Goal: Information Seeking & Learning: Learn about a topic

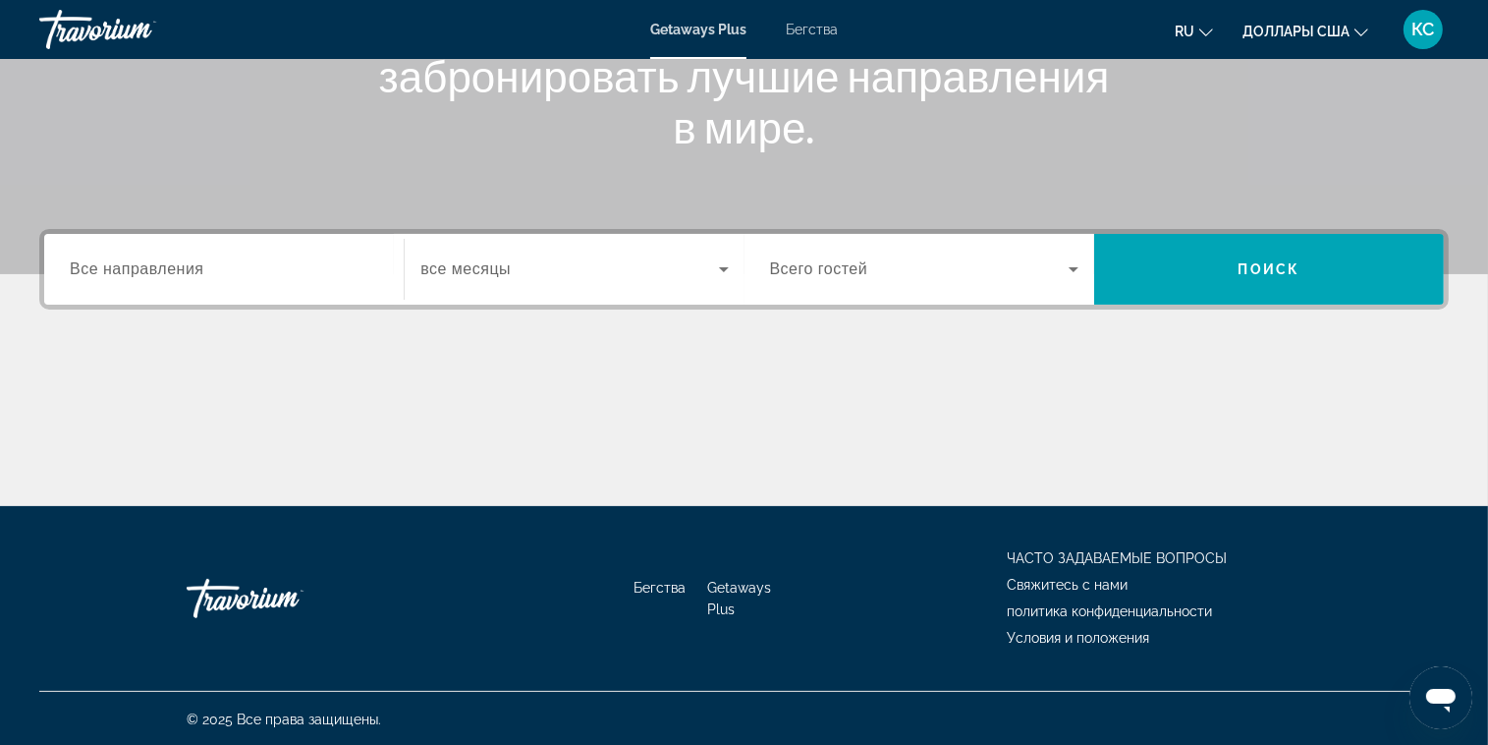
scroll to position [316, 0]
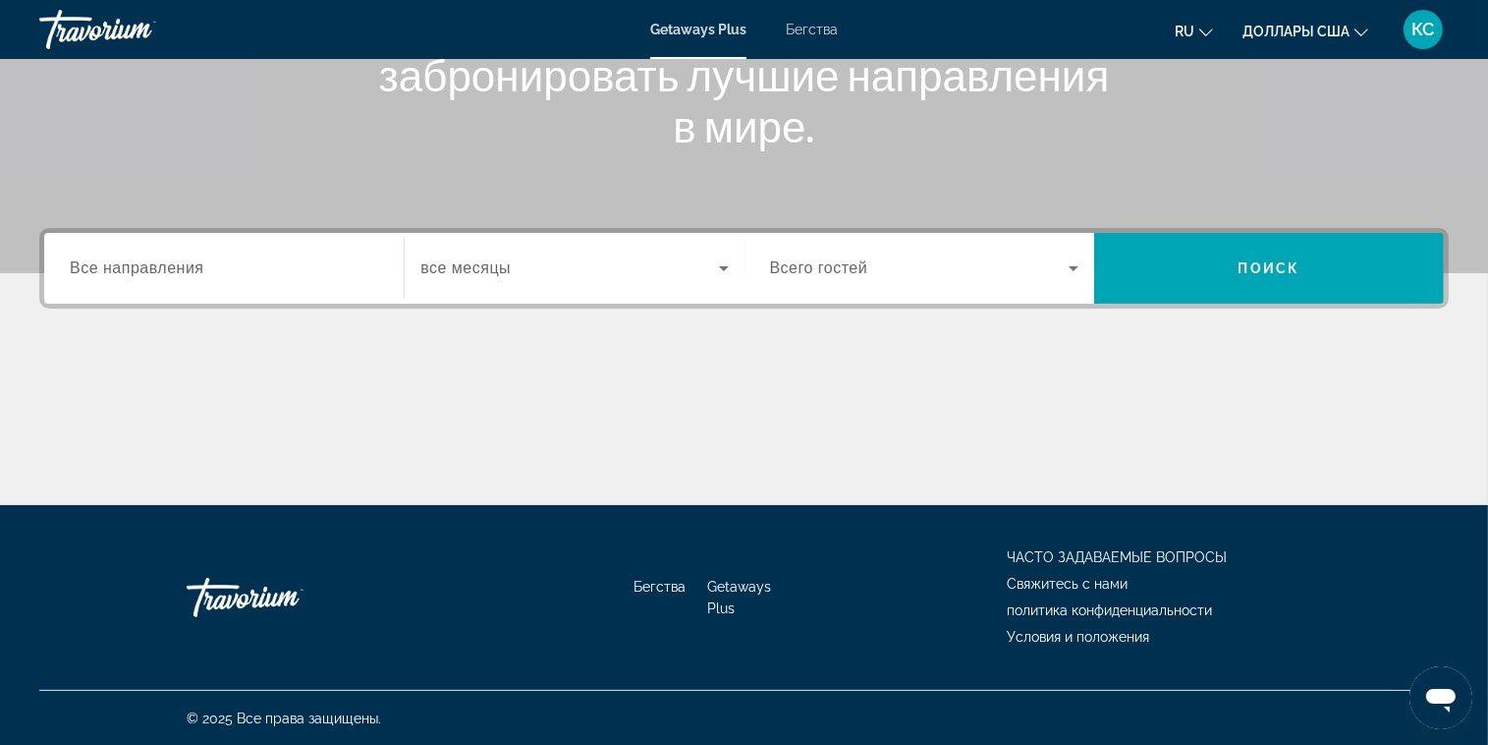
click at [141, 275] on span "Все направления" at bounding box center [137, 267] width 135 height 17
click at [141, 275] on input "Destination Все направления" at bounding box center [224, 269] width 308 height 24
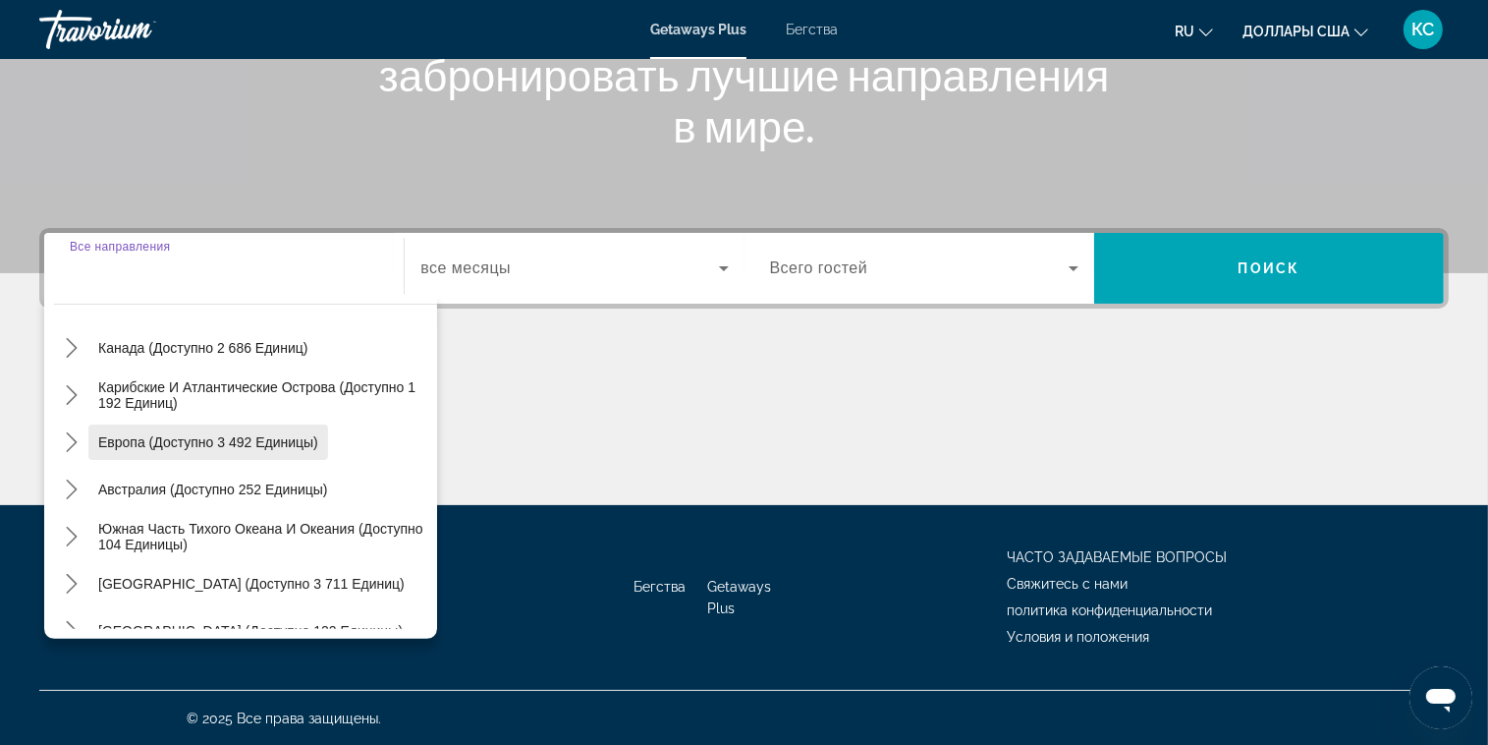
scroll to position [196, 0]
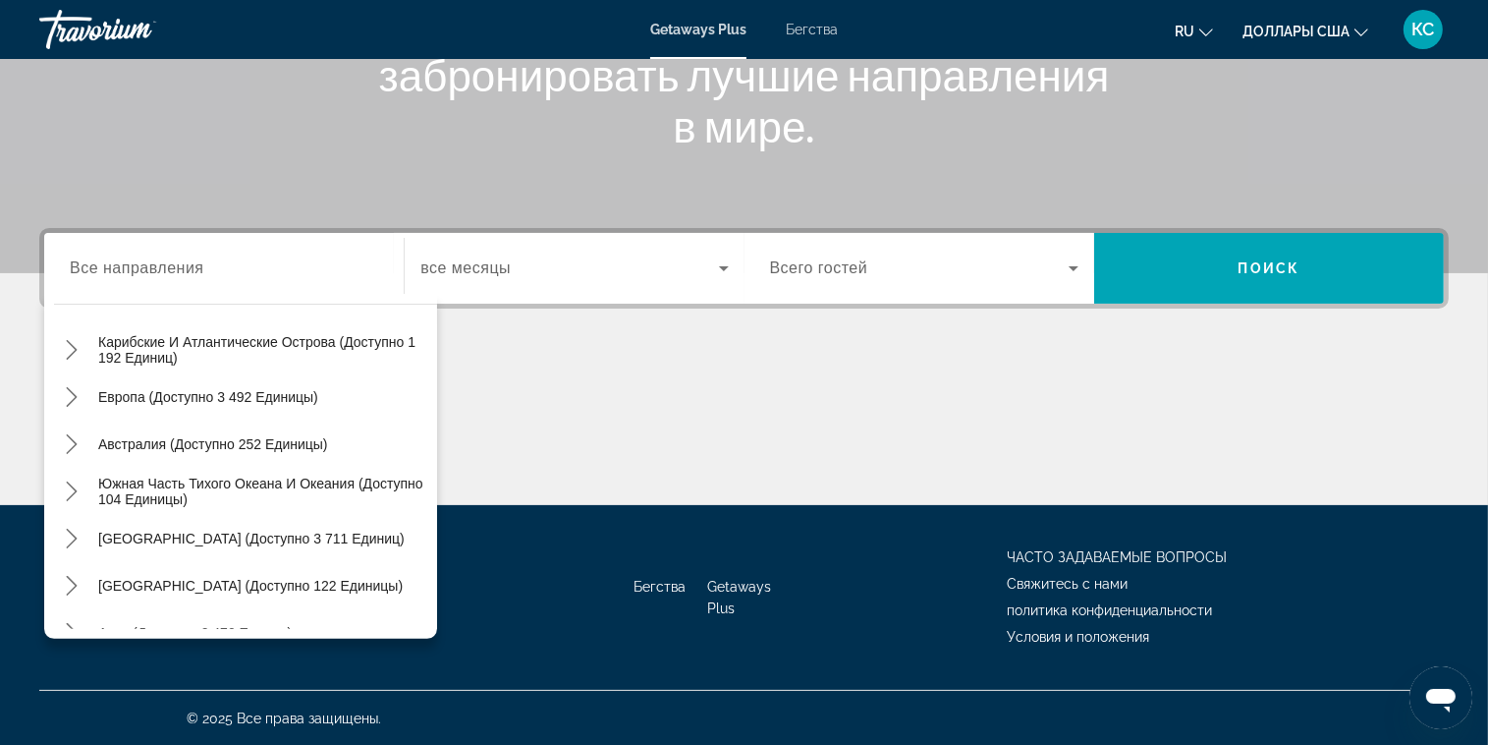
click at [635, 396] on div "Основное содержание" at bounding box center [744, 431] width 1410 height 147
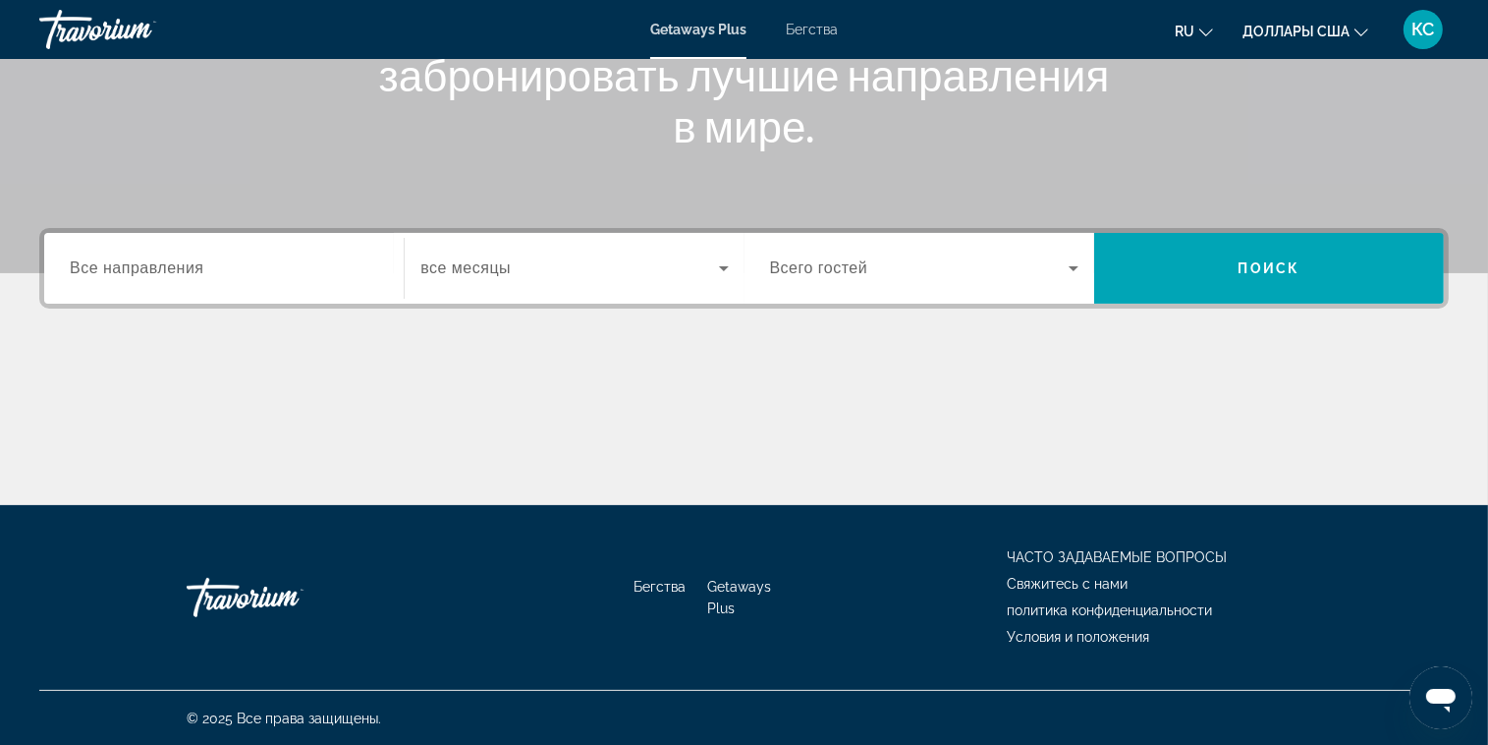
click at [721, 269] on icon "Виджет поиска" at bounding box center [724, 268] width 24 height 24
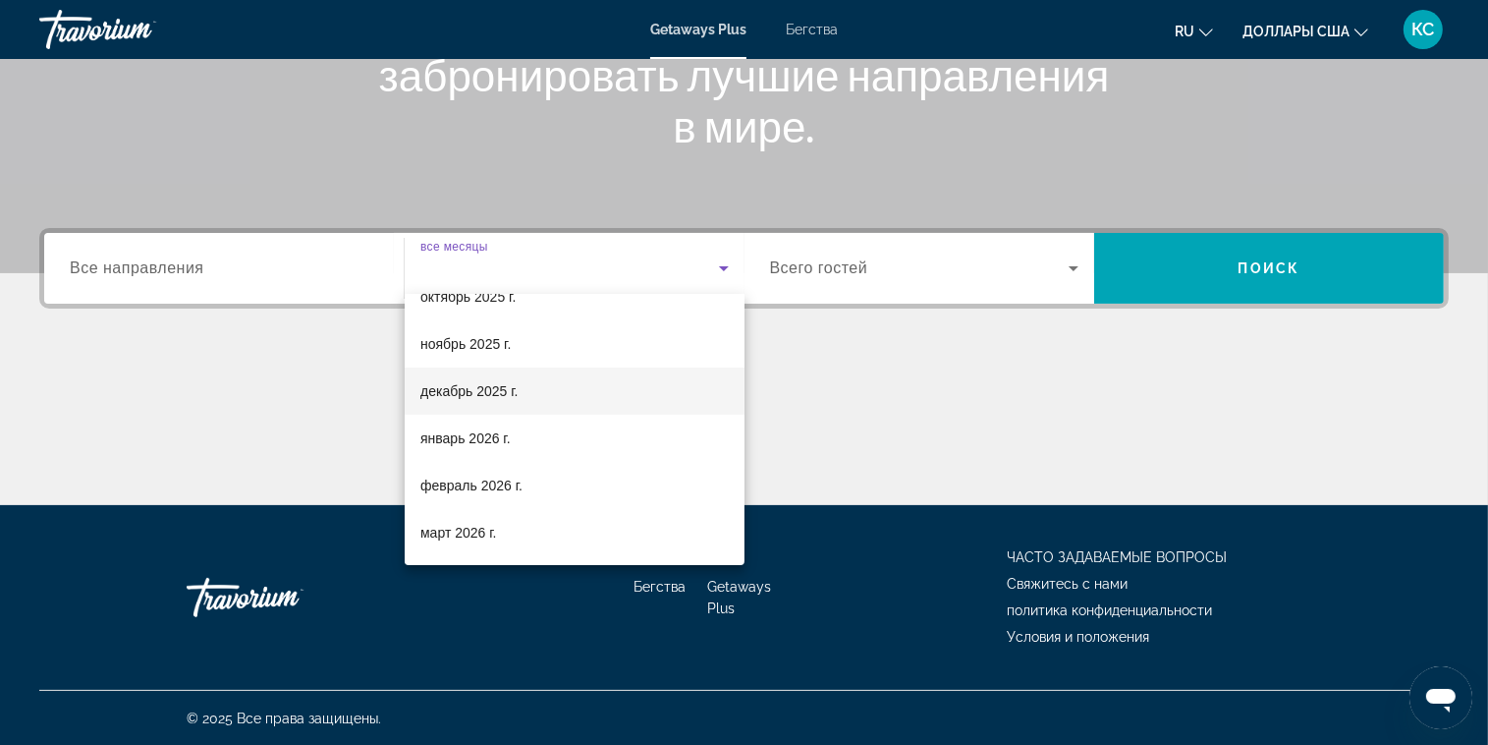
scroll to position [98, 0]
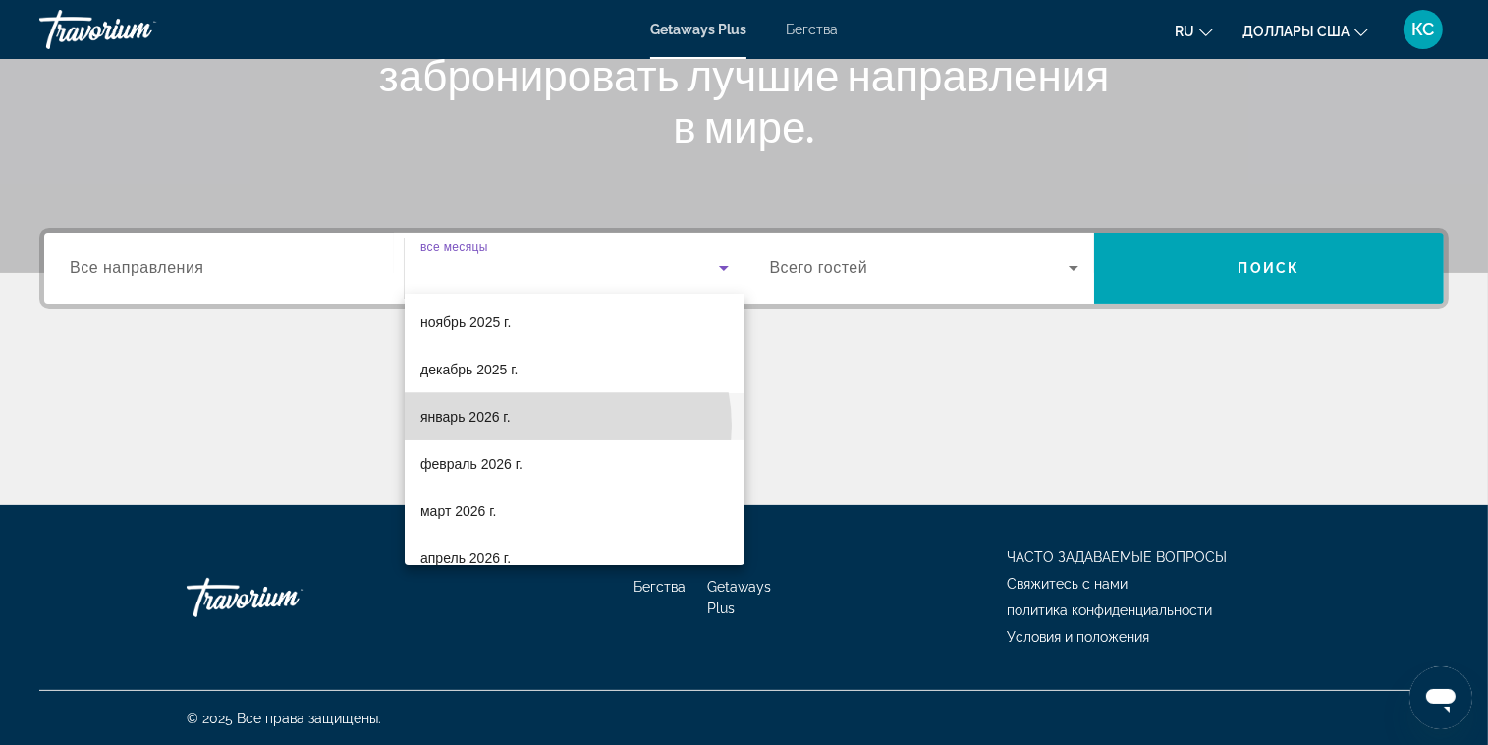
click at [551, 425] on mat-option "январь 2026 г." at bounding box center [575, 416] width 340 height 47
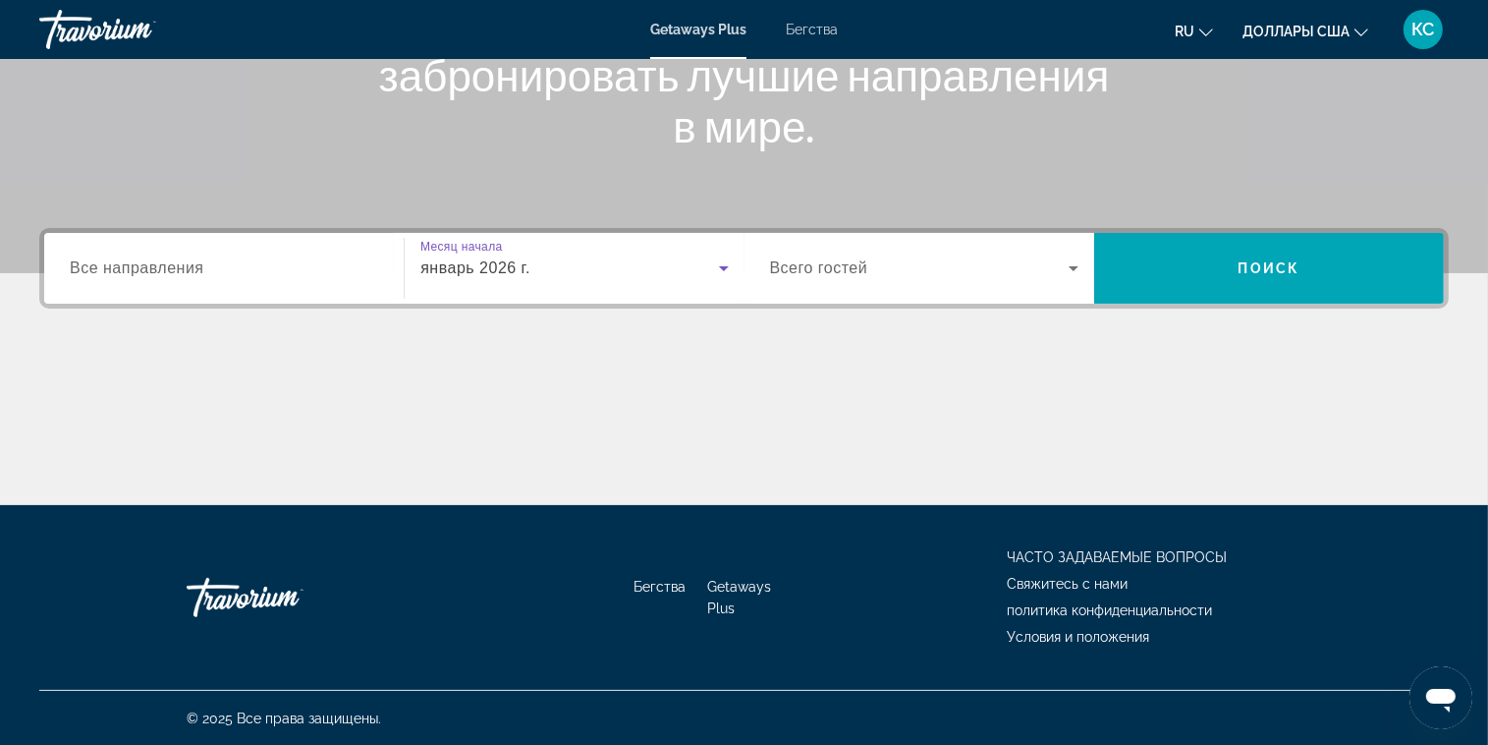
click at [1073, 268] on icon "Виджет поиска" at bounding box center [1074, 268] width 10 height 5
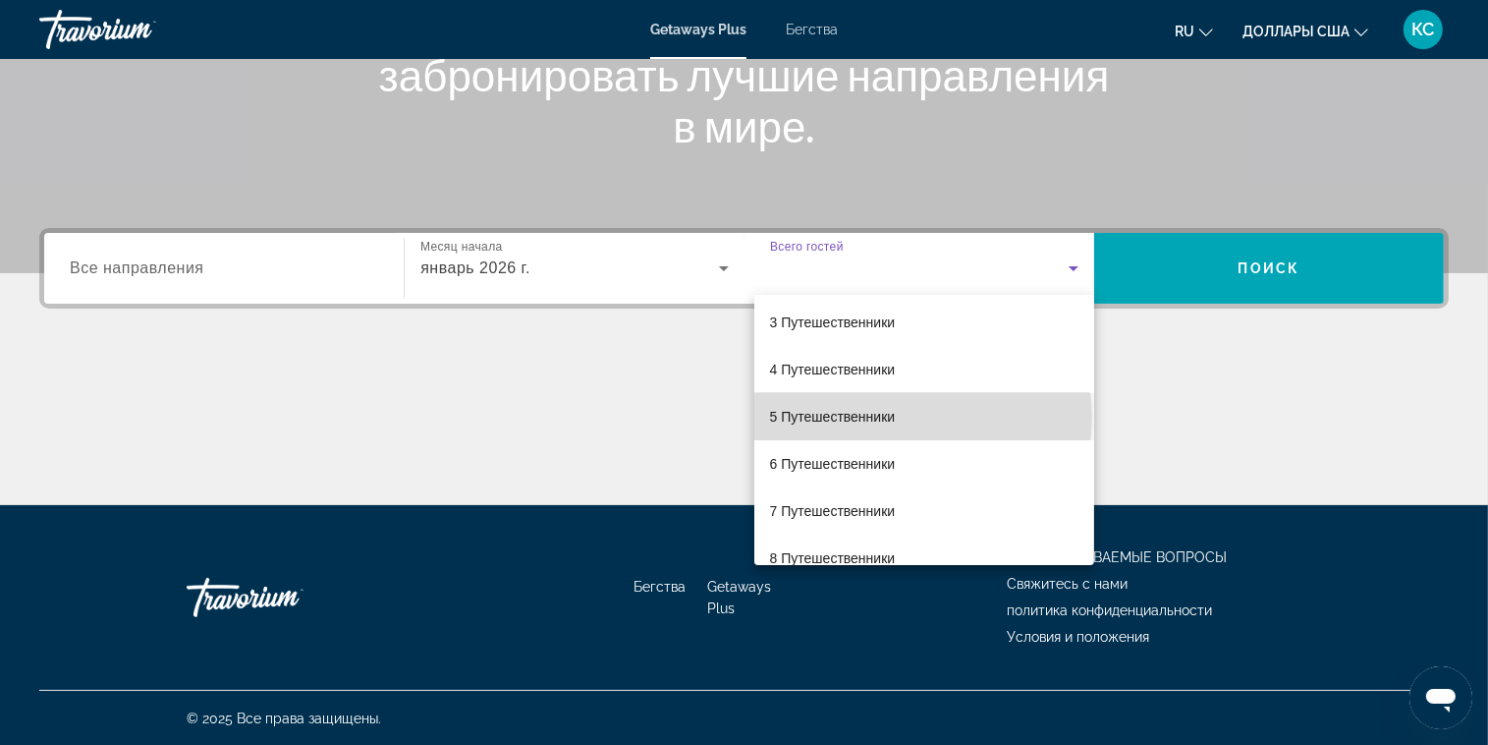
click at [922, 417] on mat-option "5 Путешественники" at bounding box center [924, 416] width 340 height 47
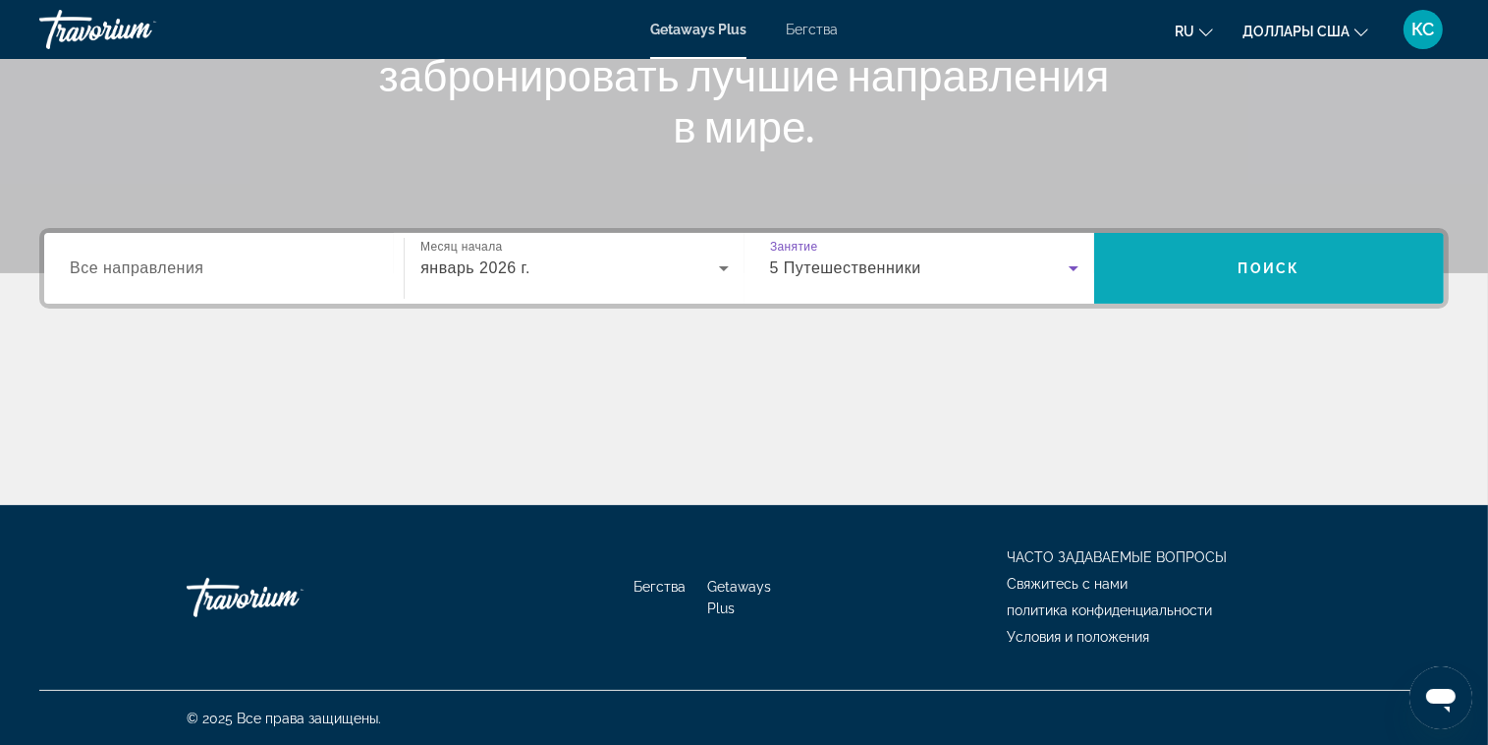
click at [1264, 248] on span "Искать" at bounding box center [1269, 268] width 350 height 47
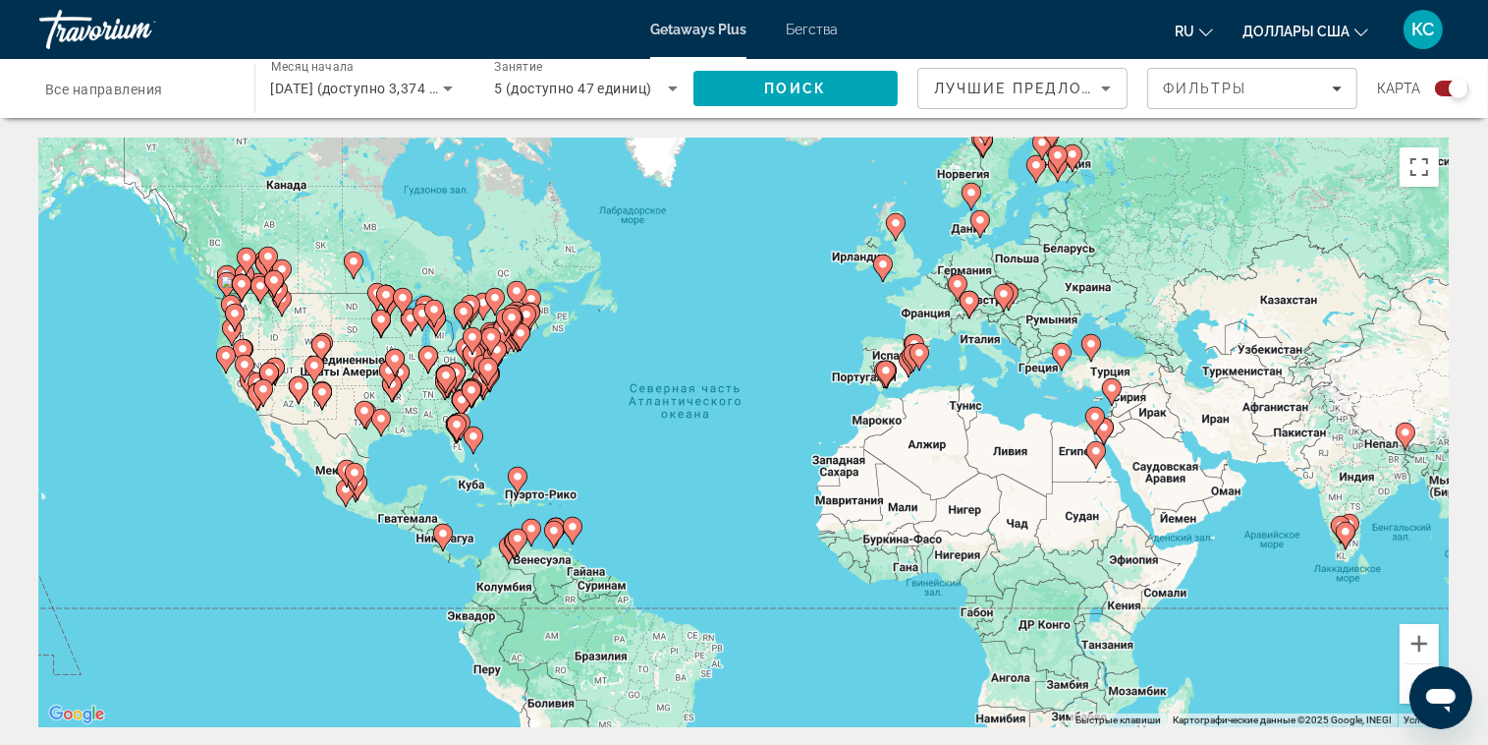
click at [570, 93] on span "5 (доступно 47 единиц)" at bounding box center [573, 89] width 158 height 16
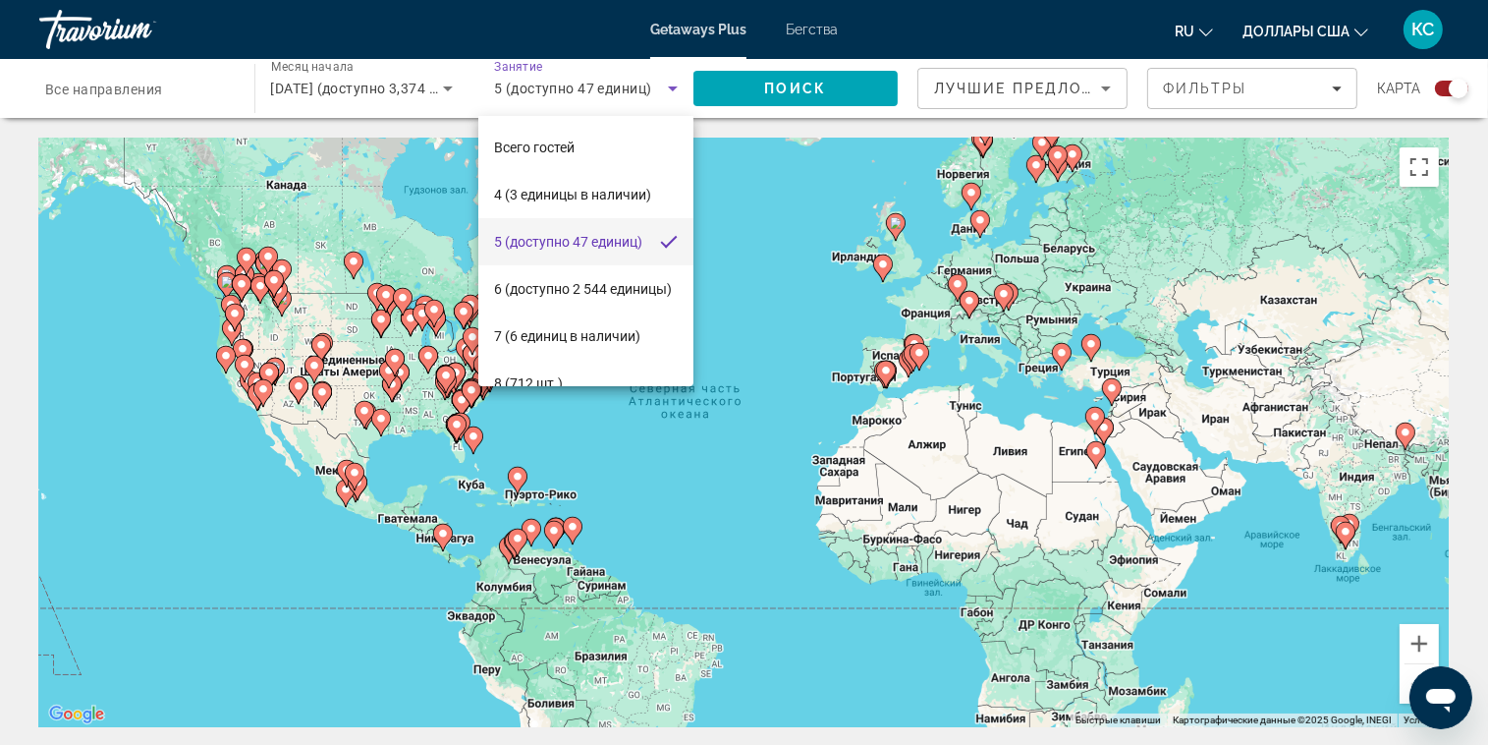
click at [232, 417] on div at bounding box center [744, 372] width 1488 height 745
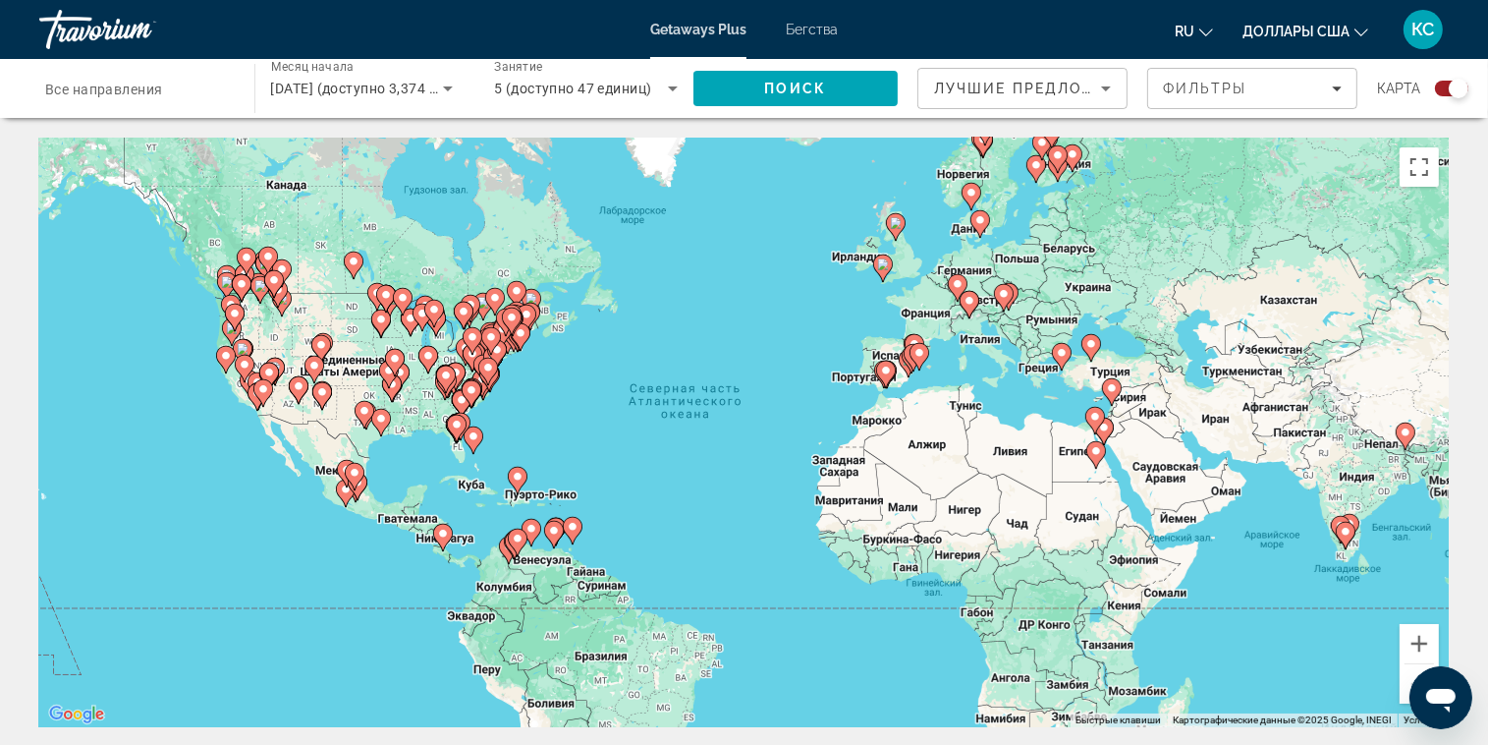
click at [1112, 89] on icon "Сортировать по" at bounding box center [1106, 89] width 24 height 24
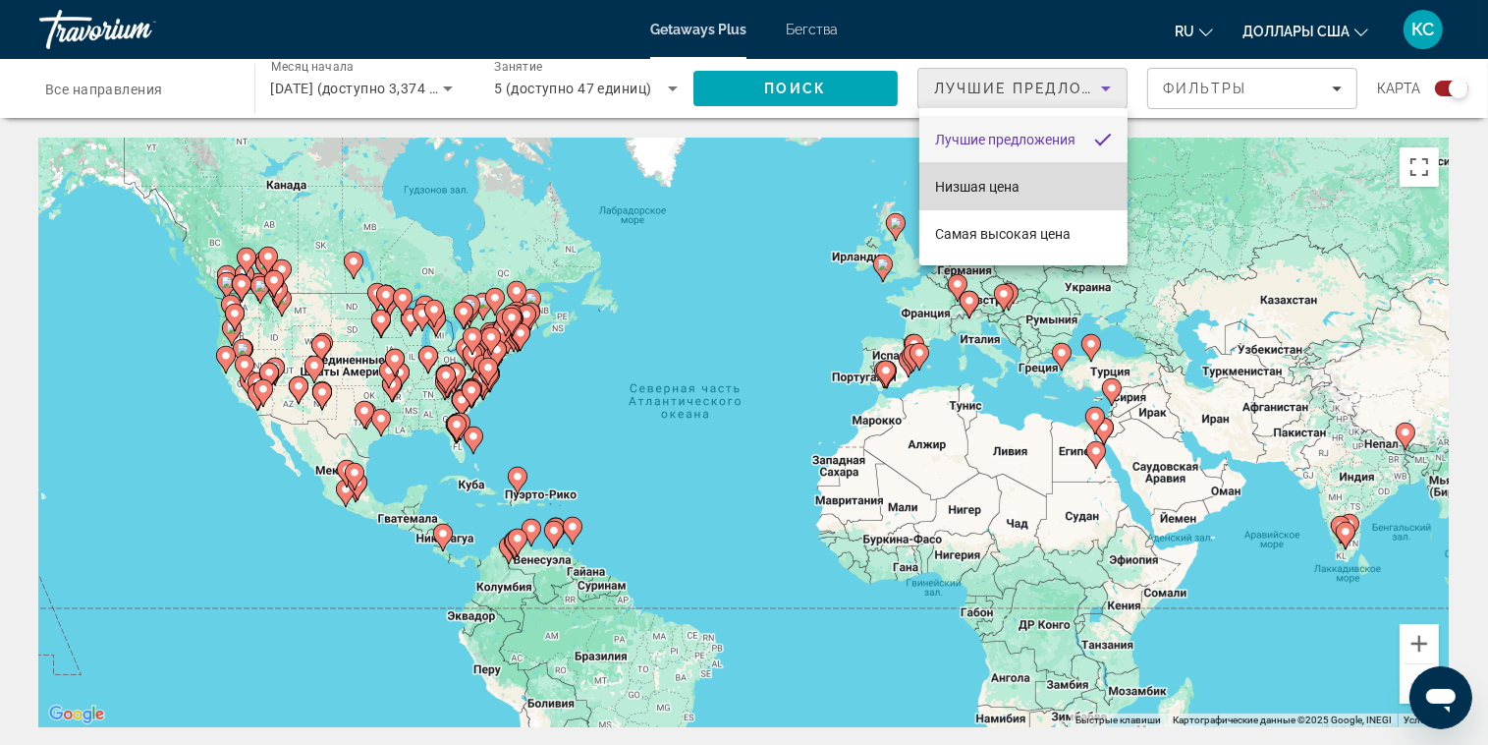
click at [1033, 186] on mat-option "Низшая цена" at bounding box center [1023, 186] width 208 height 47
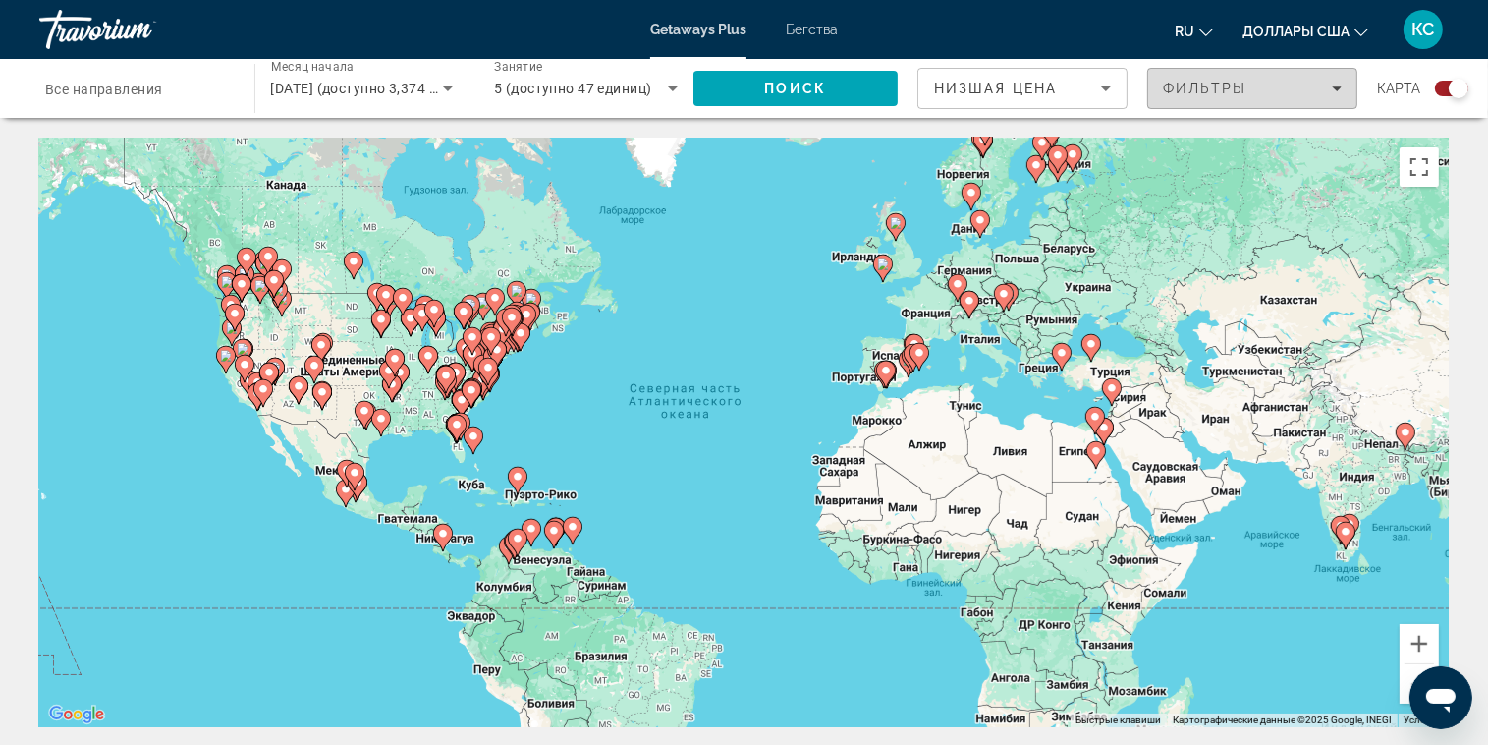
click at [1340, 91] on icon "Фильтры" at bounding box center [1337, 88] width 10 height 10
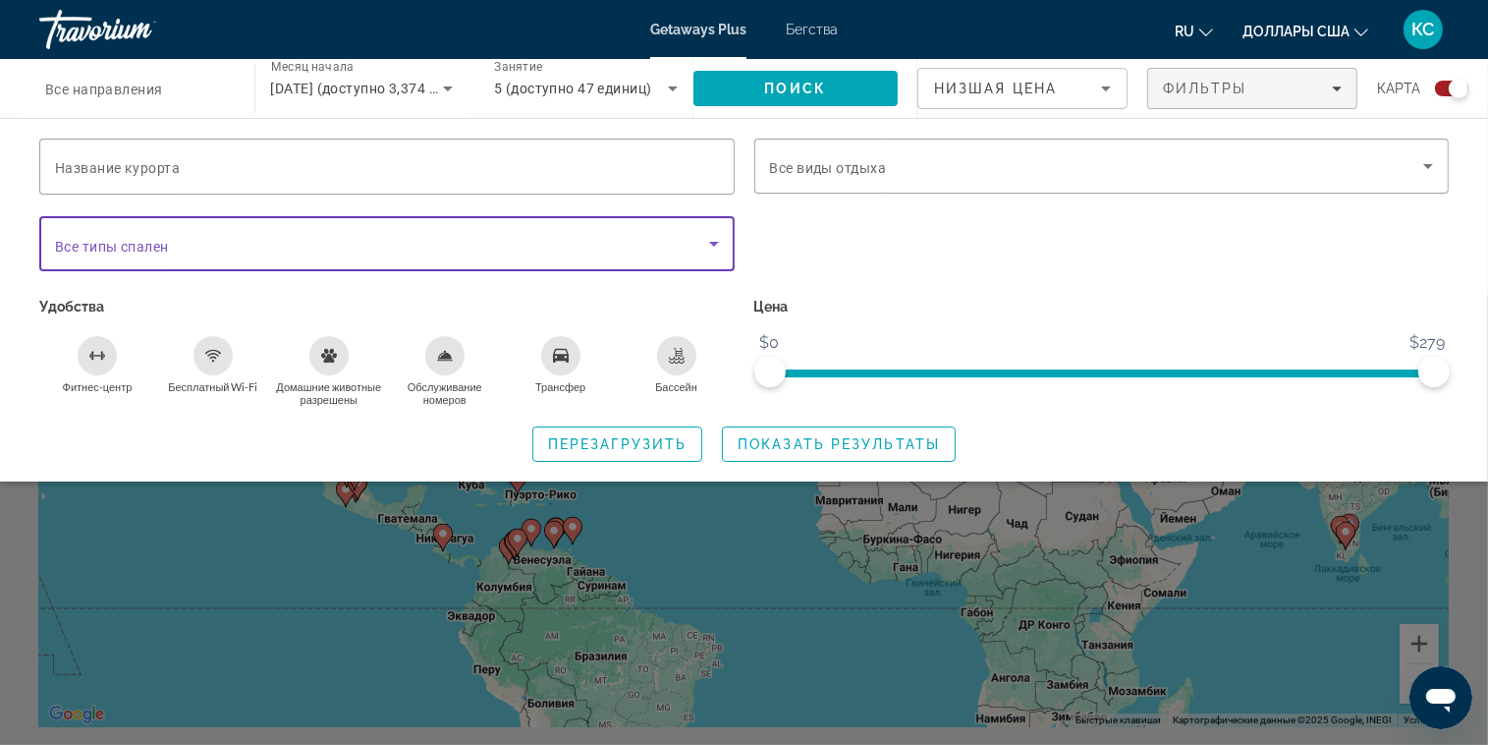
click at [717, 246] on icon "Виджет поиска" at bounding box center [714, 244] width 24 height 24
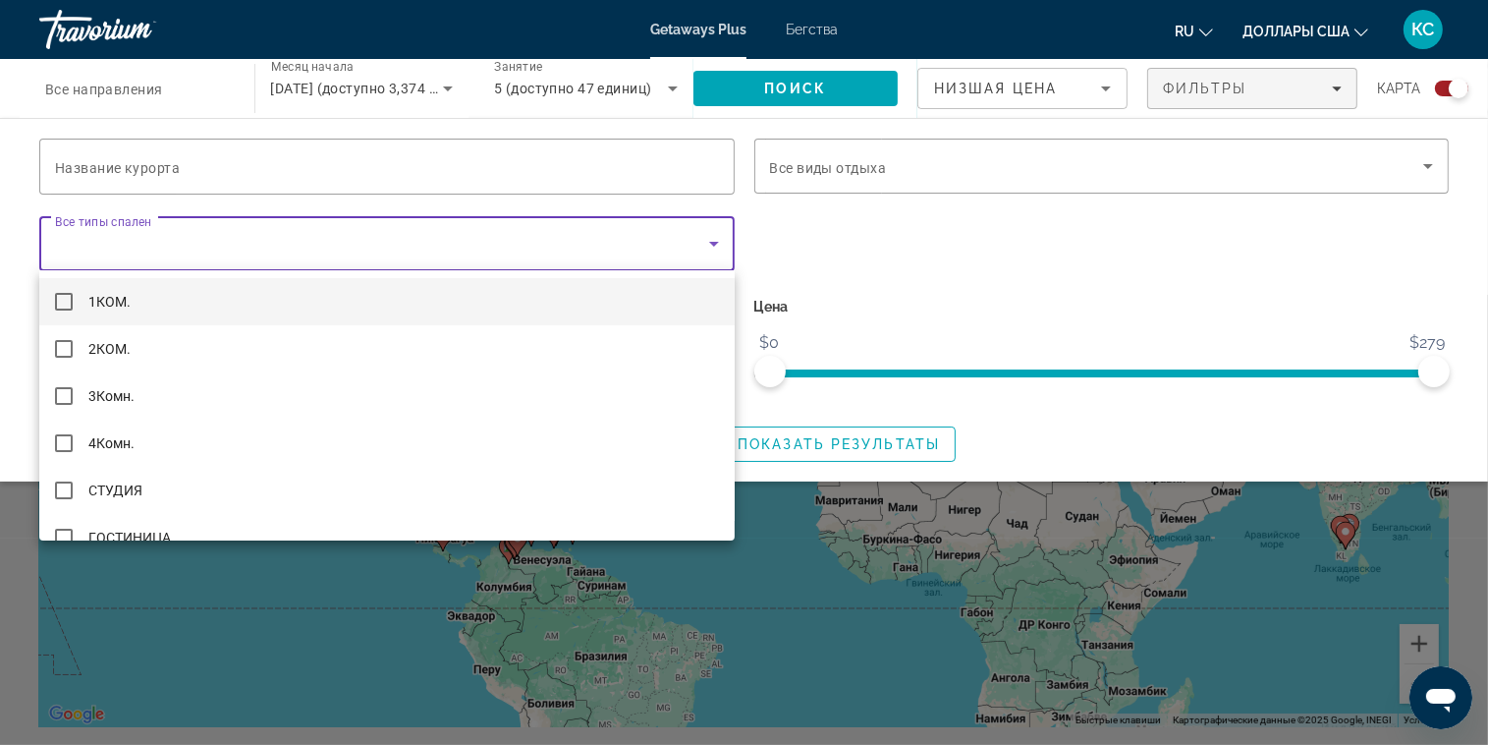
click at [125, 302] on font "1КОМ." at bounding box center [109, 302] width 42 height 16
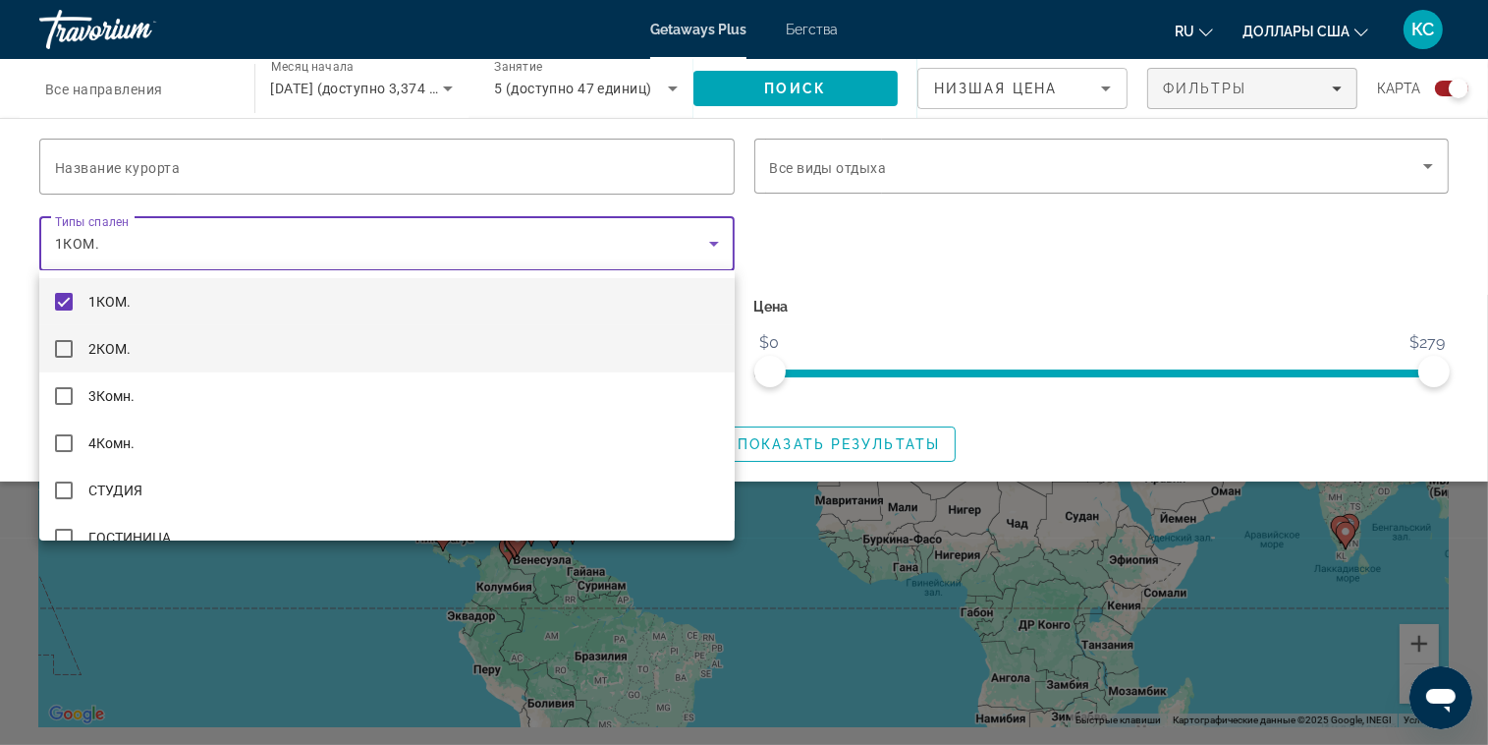
click at [64, 352] on mat-pseudo-checkbox at bounding box center [64, 349] width 18 height 18
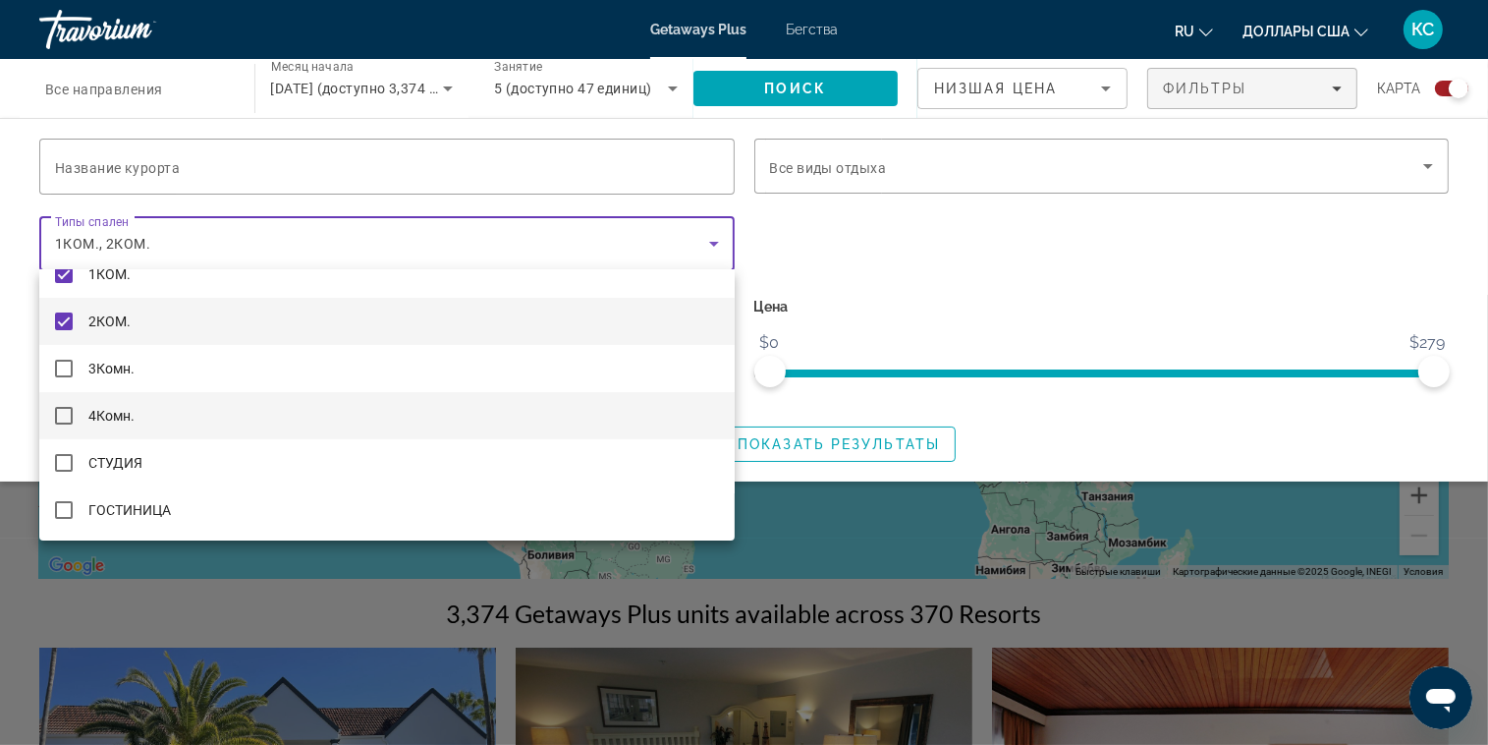
scroll to position [196, 0]
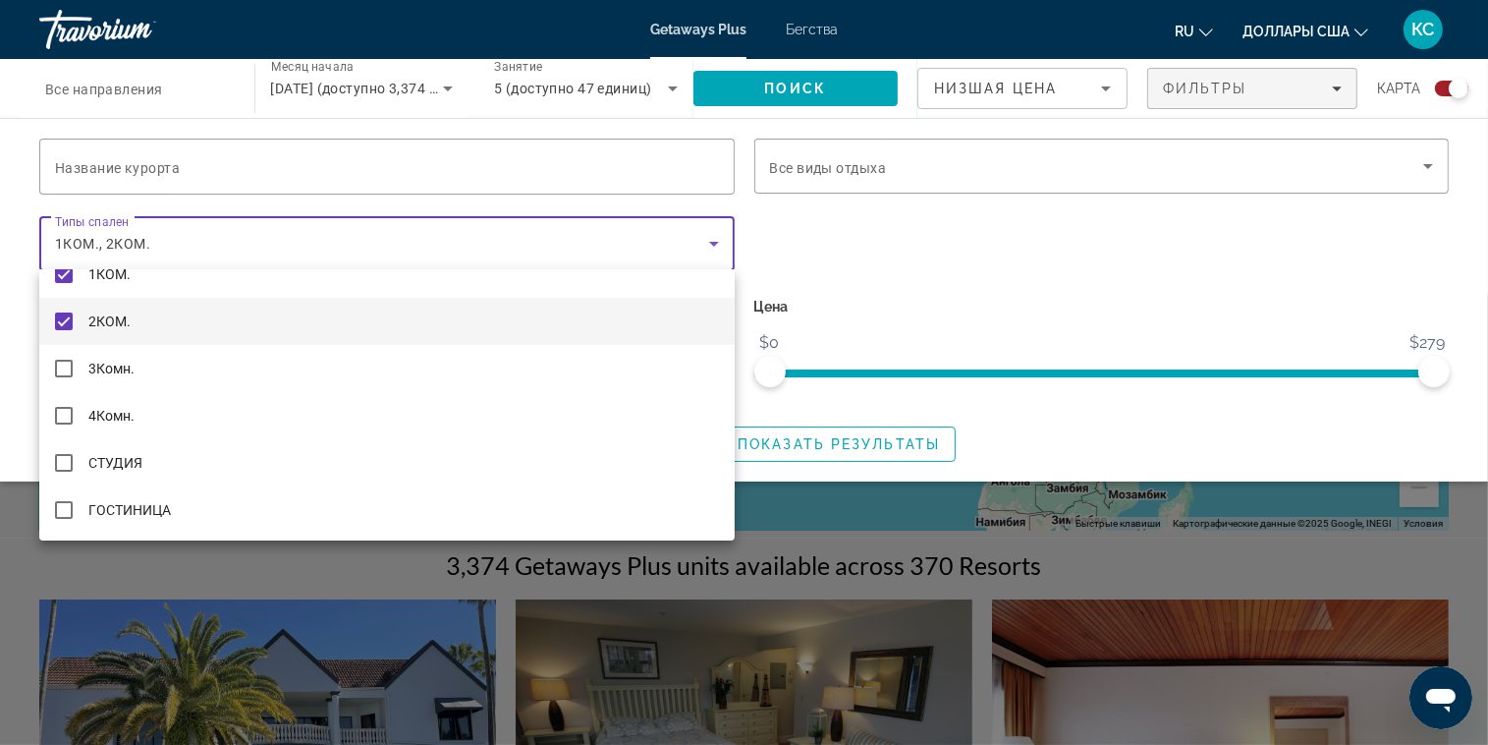
click at [1041, 295] on div at bounding box center [744, 372] width 1488 height 745
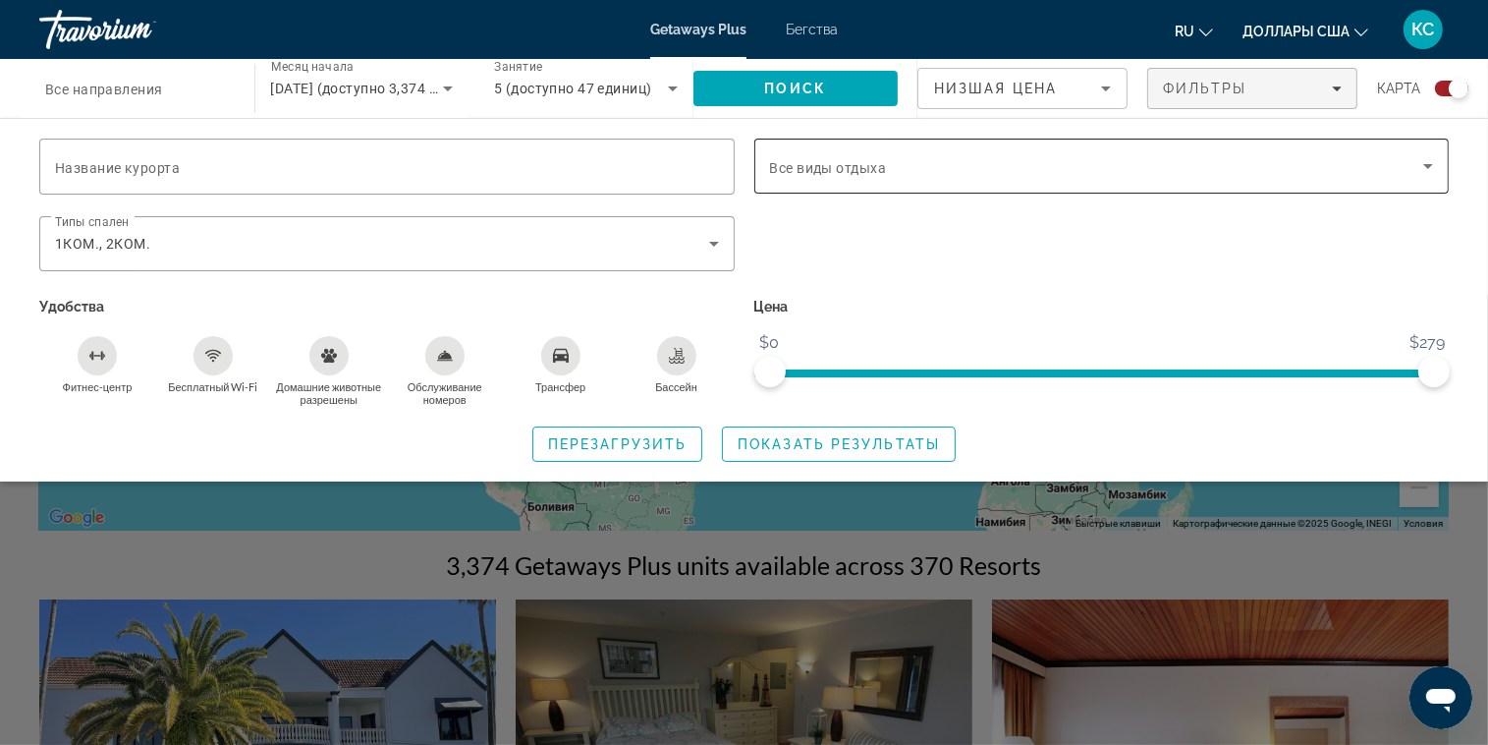
click at [1286, 162] on span "Виджет поиска" at bounding box center [1097, 166] width 654 height 24
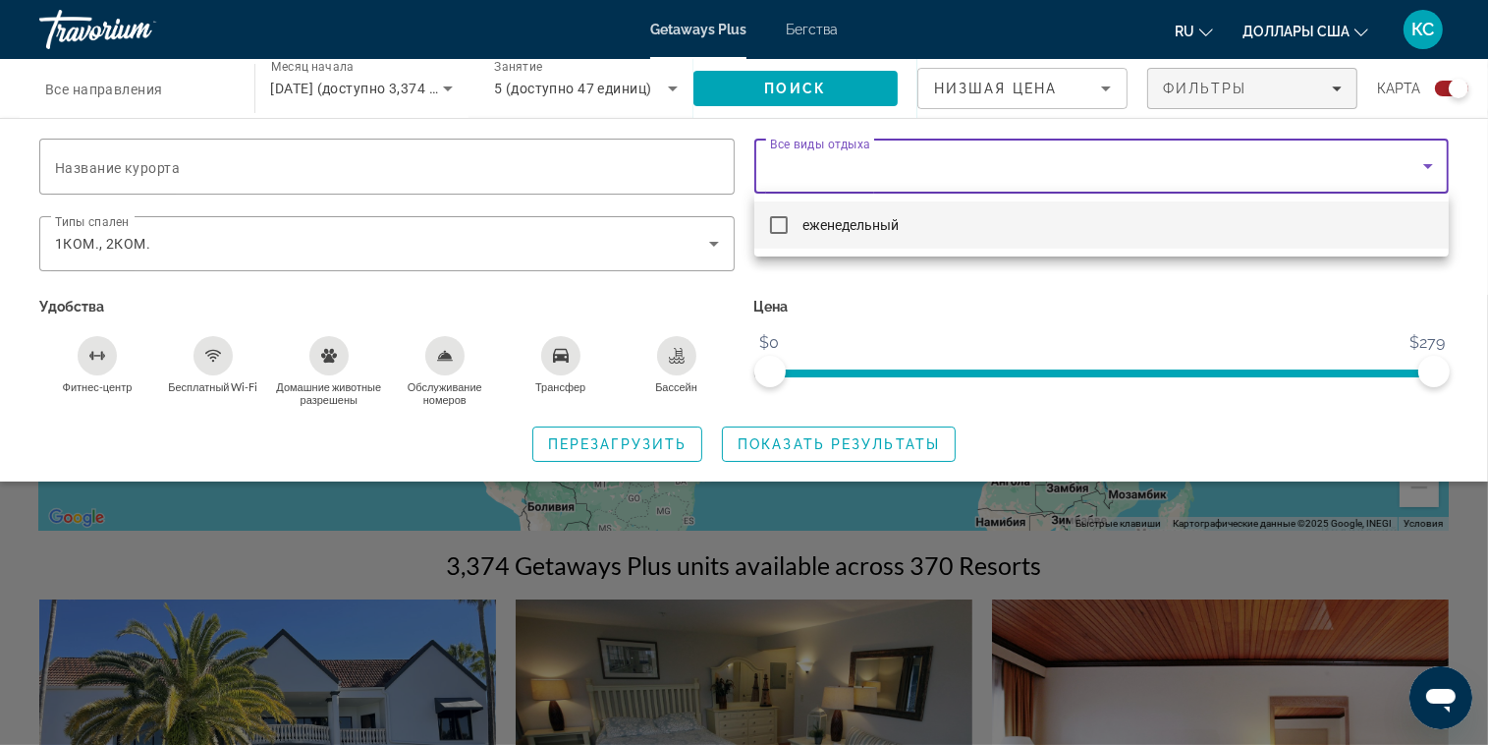
click at [778, 228] on mat-pseudo-checkbox at bounding box center [779, 225] width 18 height 18
click at [413, 178] on div at bounding box center [744, 372] width 1488 height 745
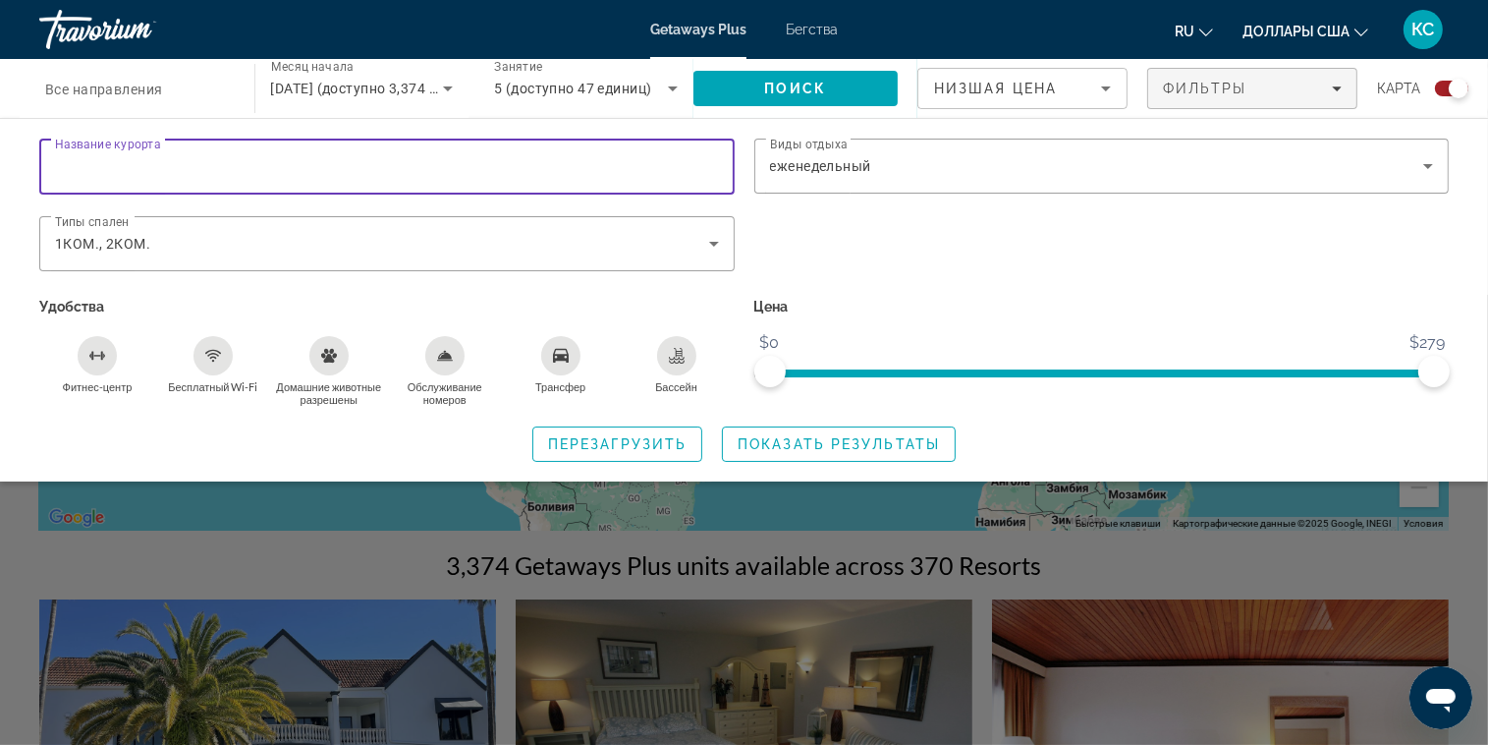
click at [620, 160] on input "Название курорта" at bounding box center [387, 167] width 664 height 24
click at [155, 164] on input "Название курорта" at bounding box center [387, 167] width 664 height 24
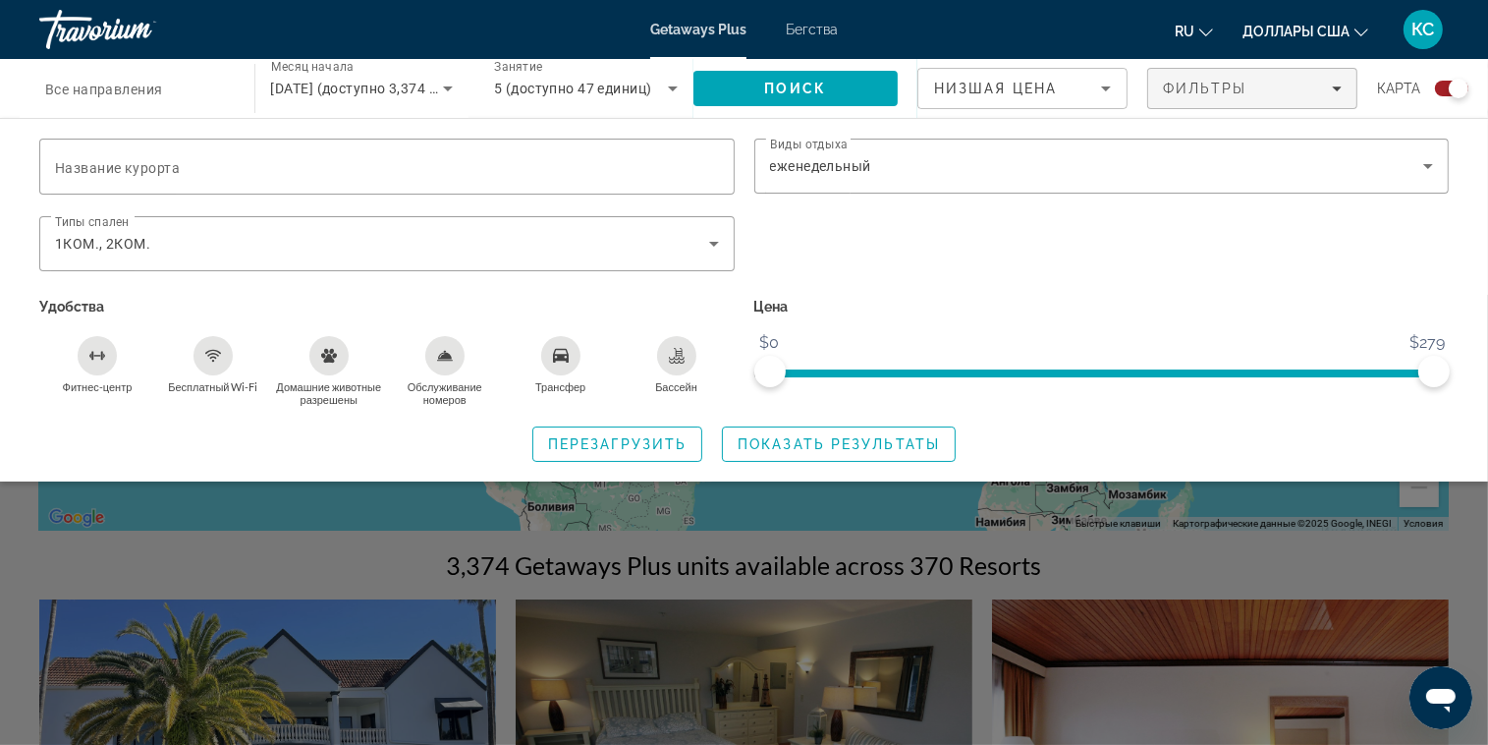
click at [904, 326] on div "Цена $0 $279 $0 $279" at bounding box center [1102, 350] width 715 height 114
click at [841, 449] on span "Показать результаты" at bounding box center [839, 444] width 202 height 16
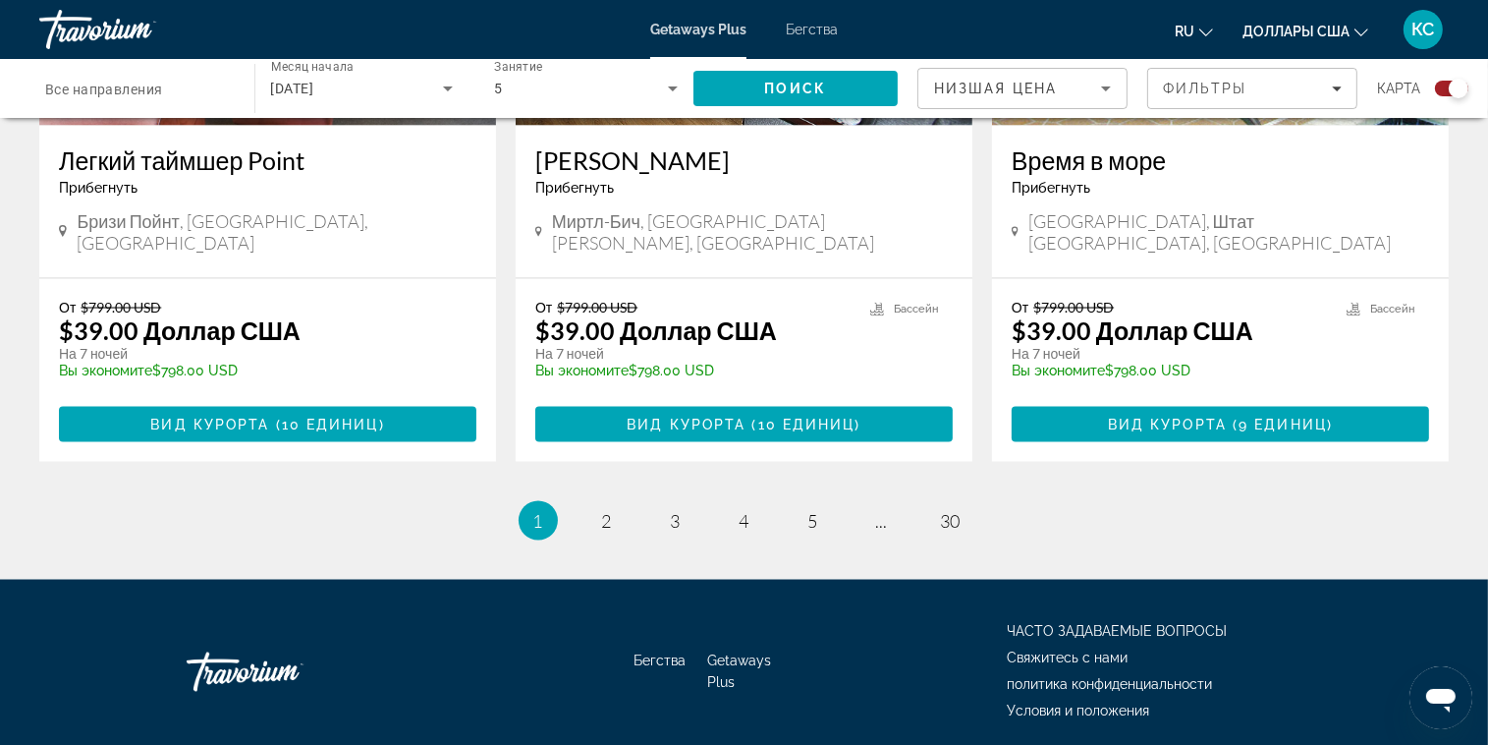
scroll to position [3129, 0]
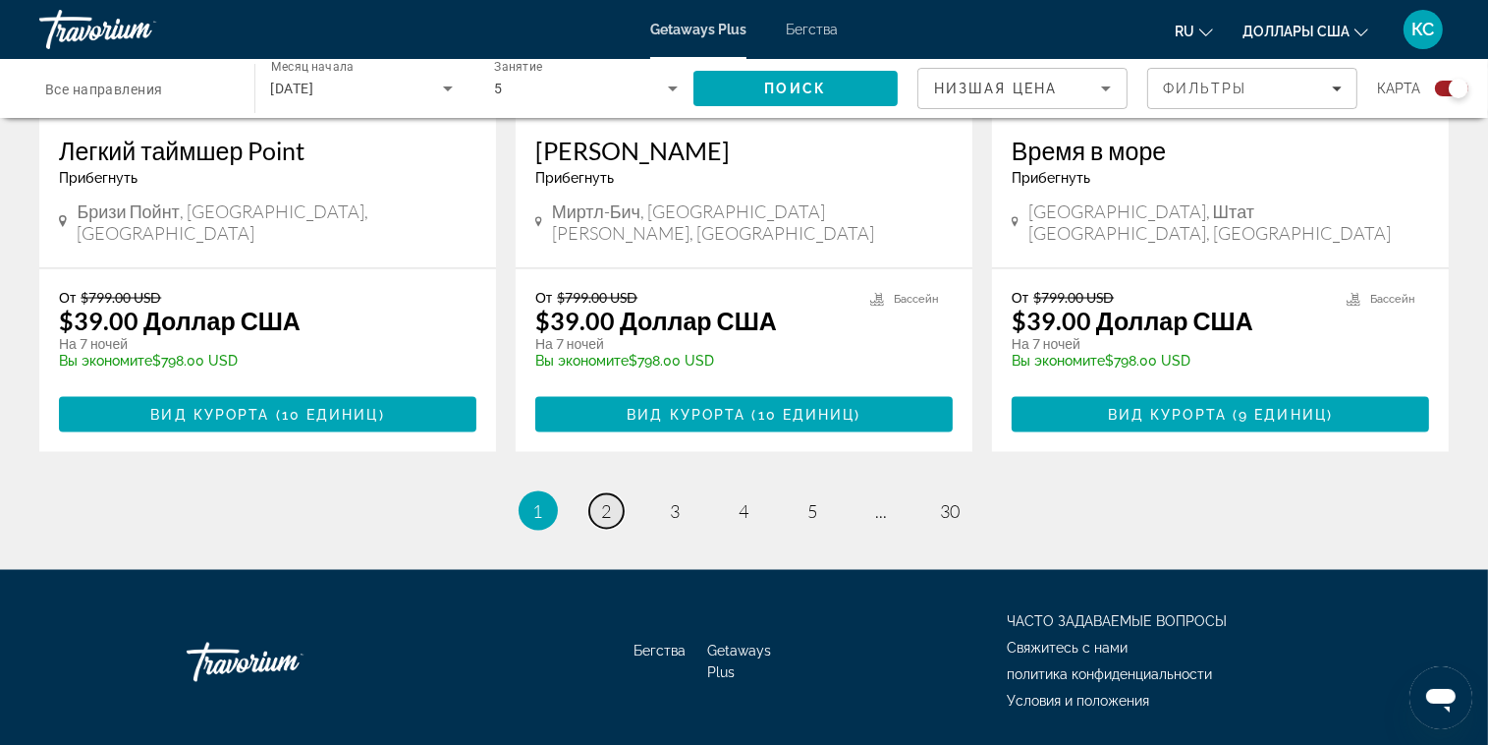
click at [605, 494] on link "страница 2" at bounding box center [606, 511] width 34 height 34
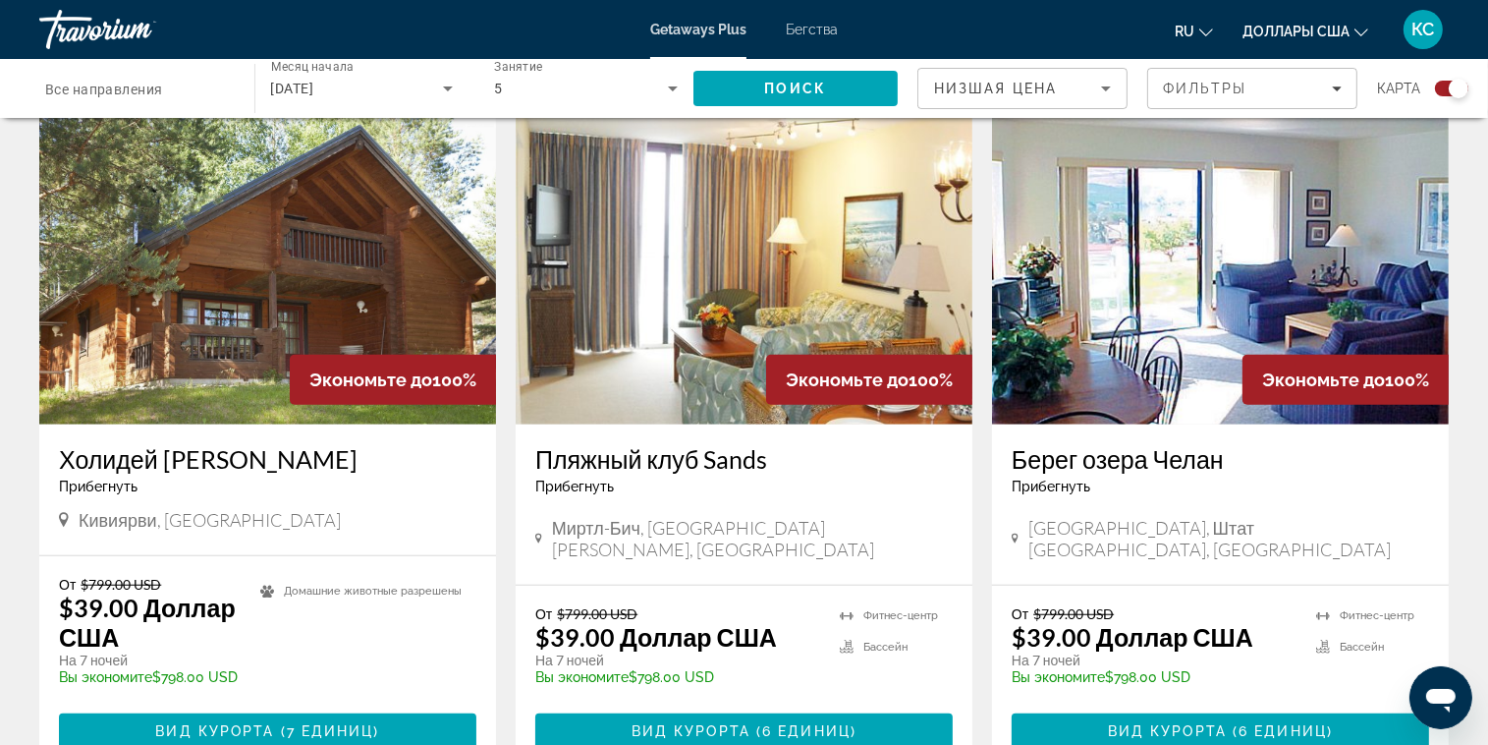
scroll to position [1473, 0]
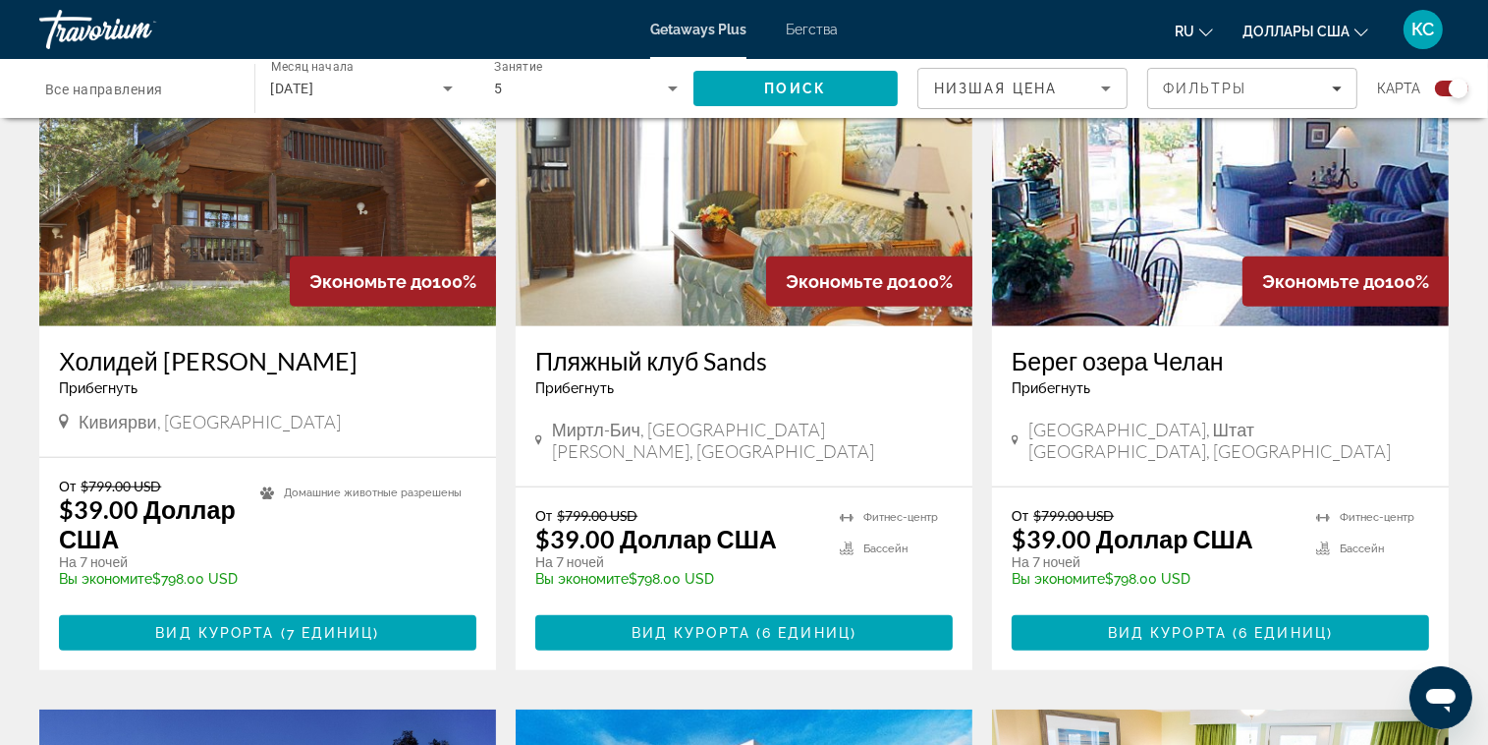
click at [263, 213] on img "Основное содержание" at bounding box center [267, 169] width 457 height 314
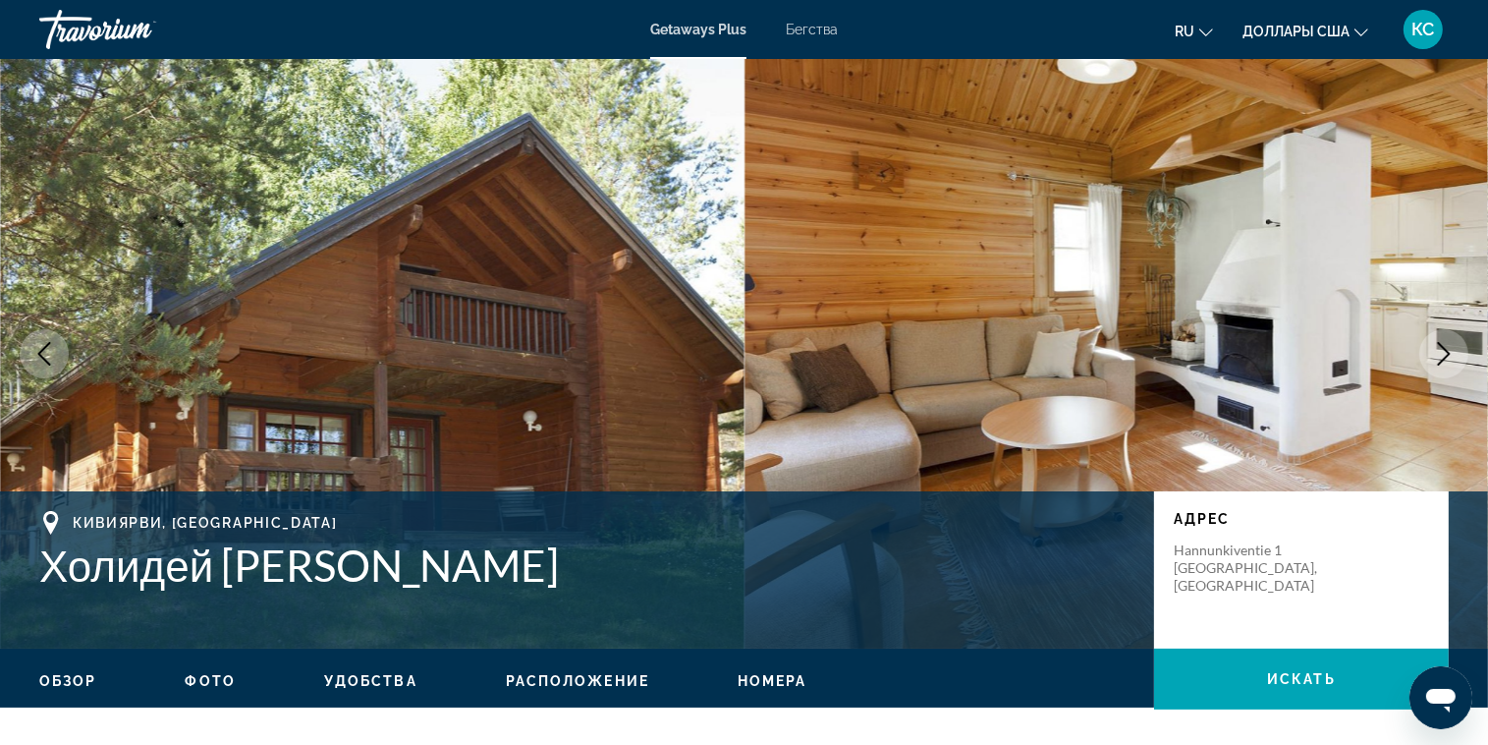
click at [475, 381] on img "Основное содержание" at bounding box center [372, 353] width 745 height 589
click at [1194, 404] on img "Основное содержание" at bounding box center [1117, 353] width 745 height 589
click at [1446, 347] on icon "Следующее изображение" at bounding box center [1444, 354] width 24 height 24
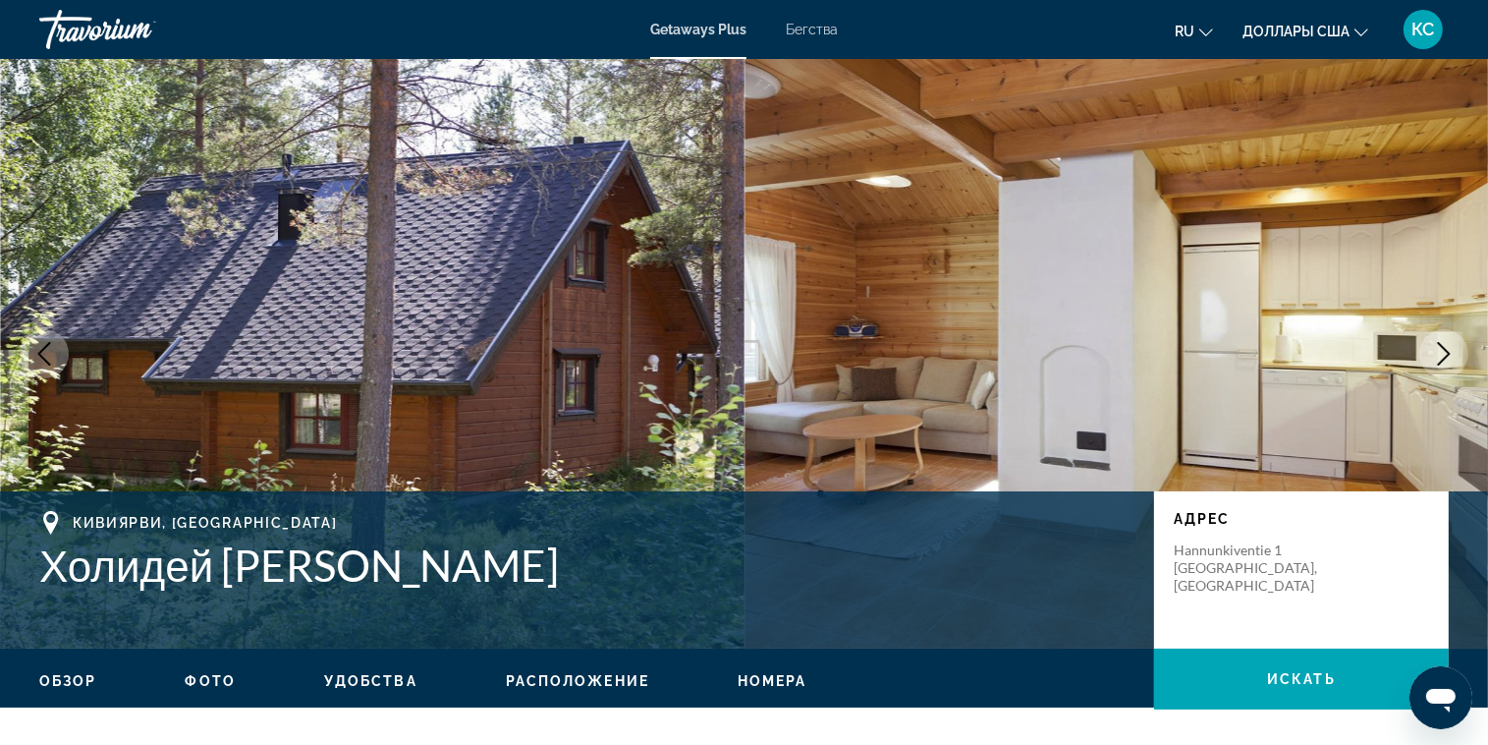
click at [1448, 347] on icon "Следующее изображение" at bounding box center [1444, 354] width 24 height 24
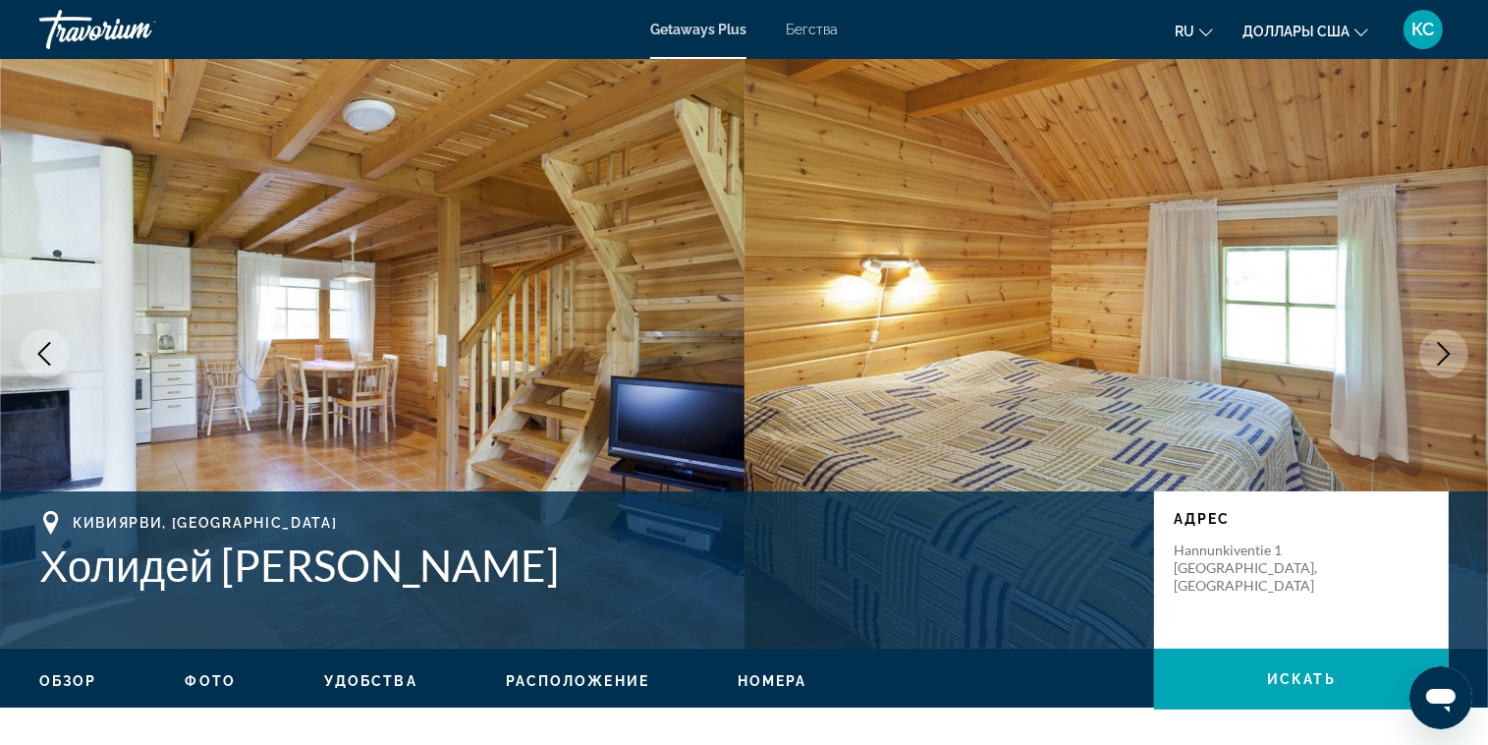
click at [1448, 347] on icon "Следующее изображение" at bounding box center [1444, 354] width 24 height 24
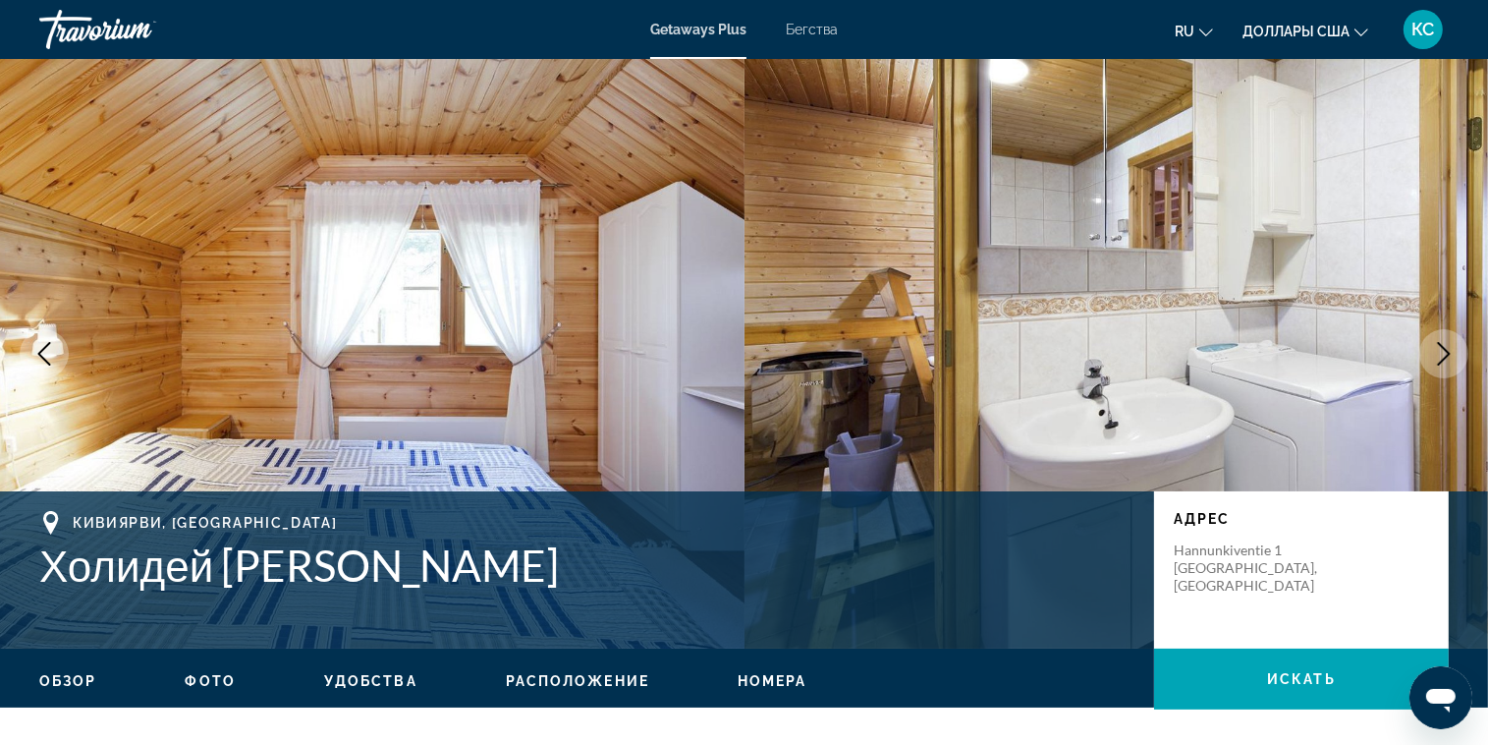
click at [1448, 347] on icon "Следующее изображение" at bounding box center [1444, 354] width 24 height 24
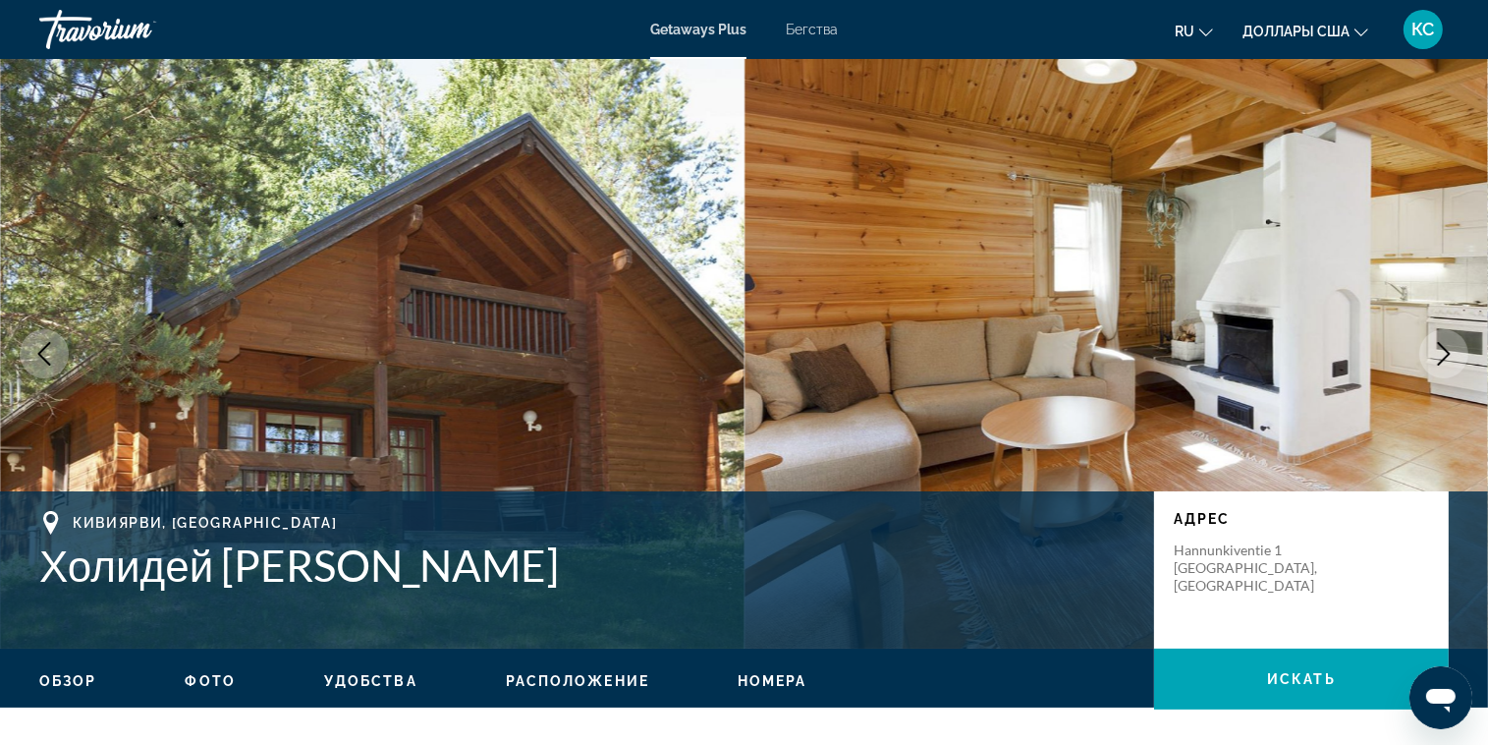
click at [39, 351] on icon "Предыдущее изображение" at bounding box center [44, 354] width 24 height 24
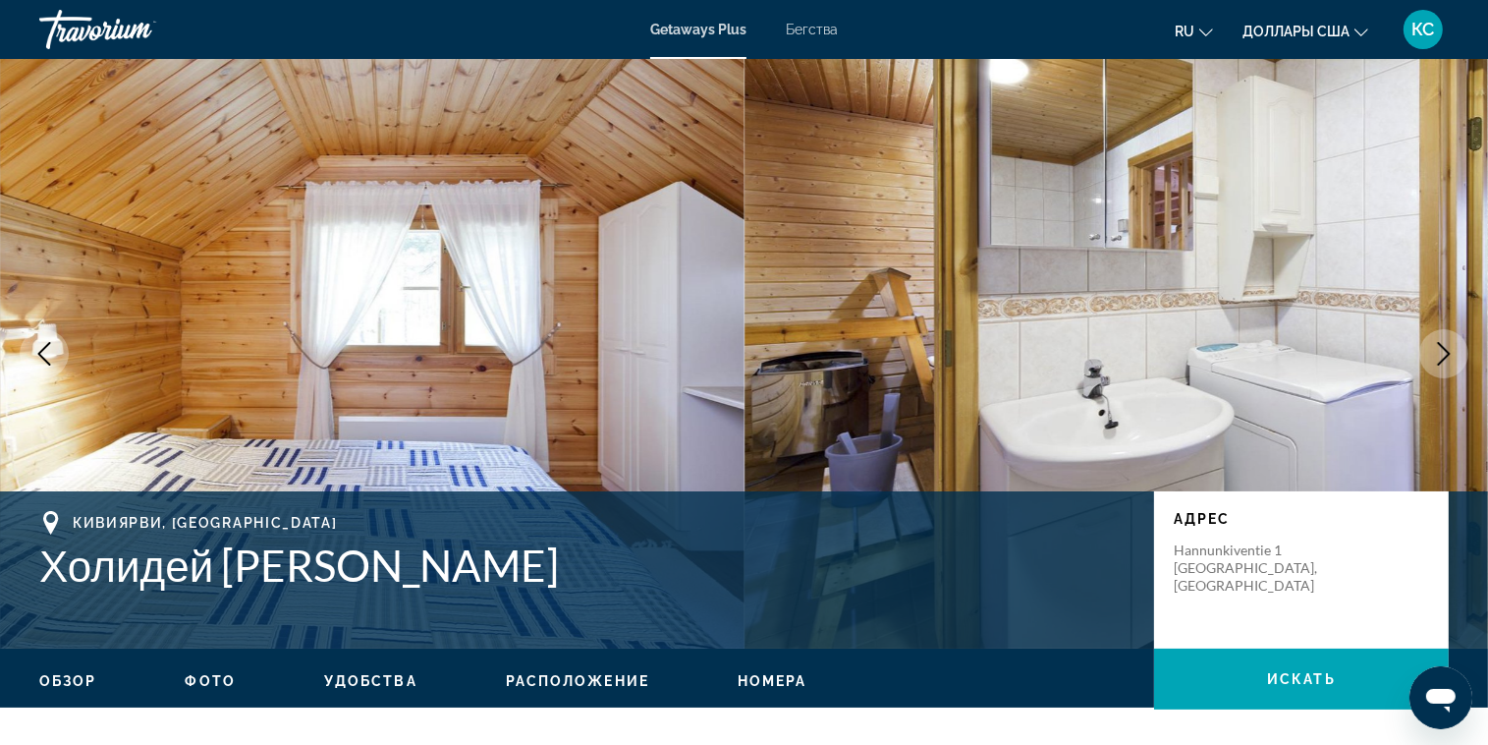
click at [1450, 363] on icon "Следующее изображение" at bounding box center [1444, 354] width 24 height 24
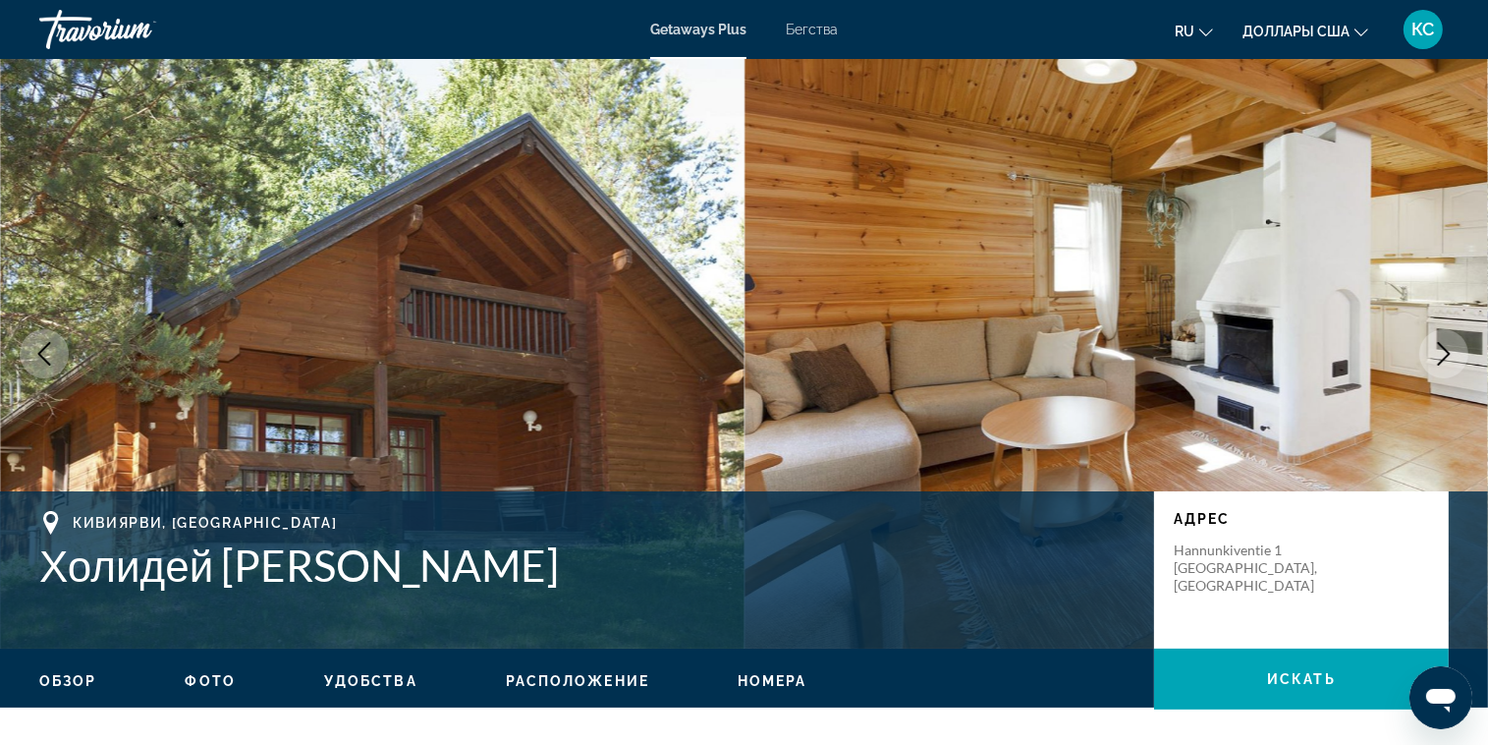
click at [1450, 362] on icon "Следующее изображение" at bounding box center [1444, 354] width 24 height 24
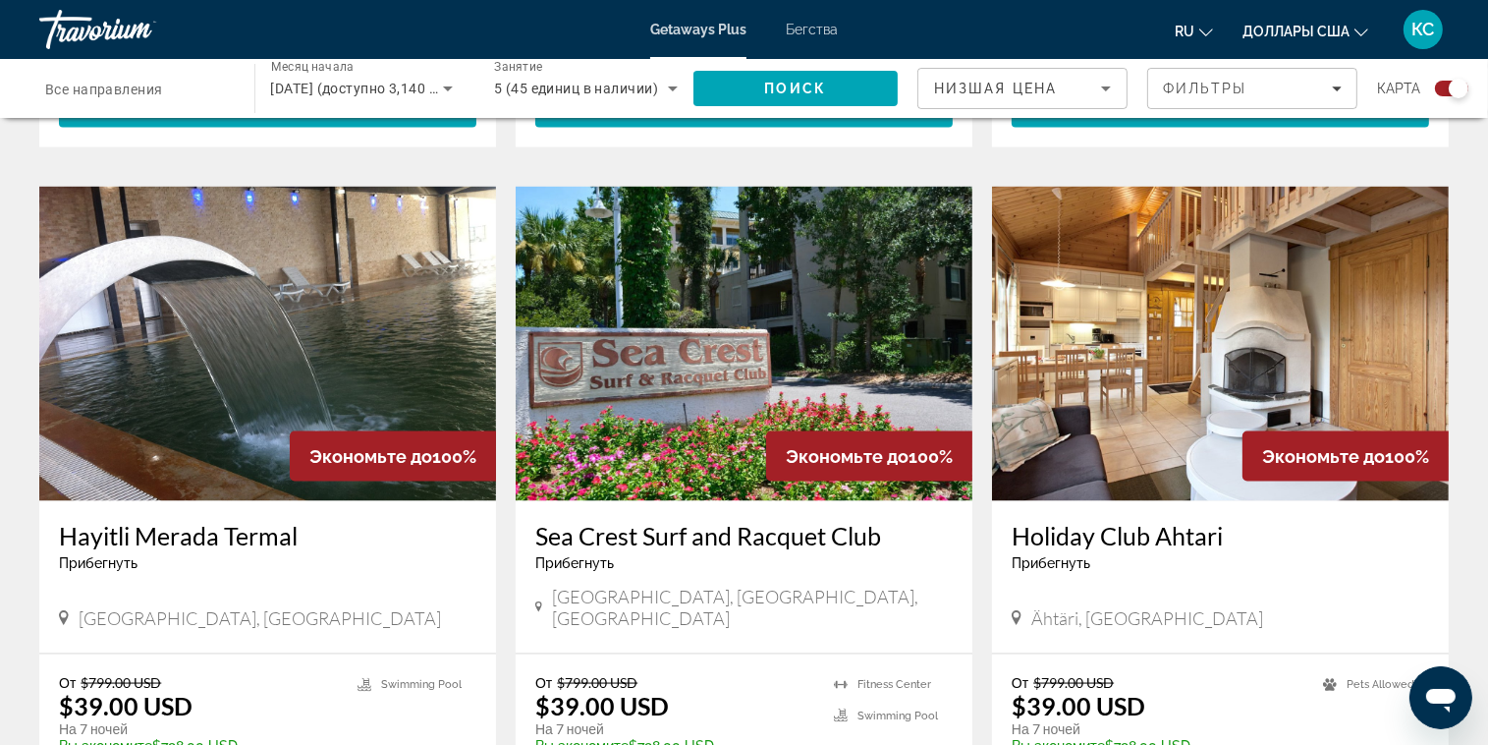
scroll to position [2652, 0]
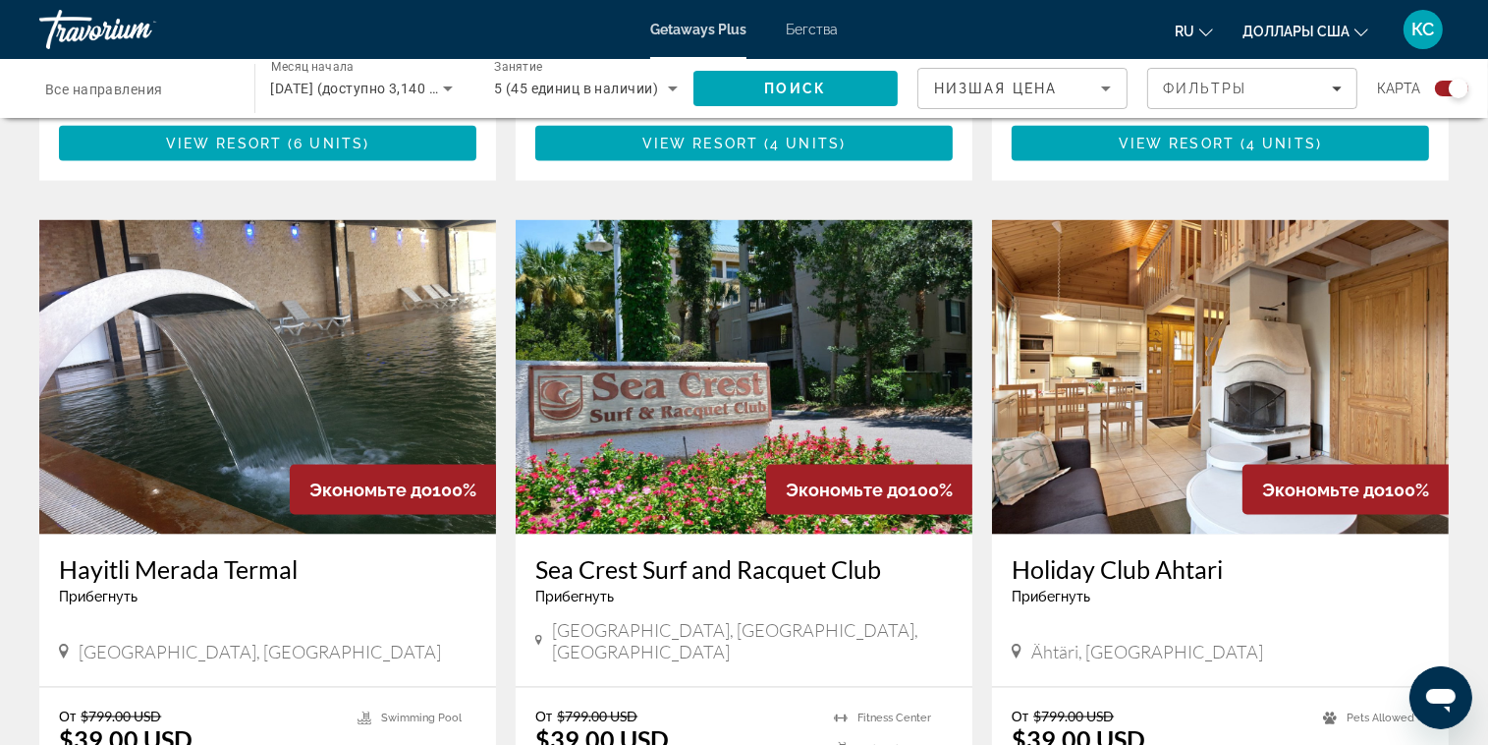
click at [281, 424] on img "Основное содержание" at bounding box center [267, 377] width 457 height 314
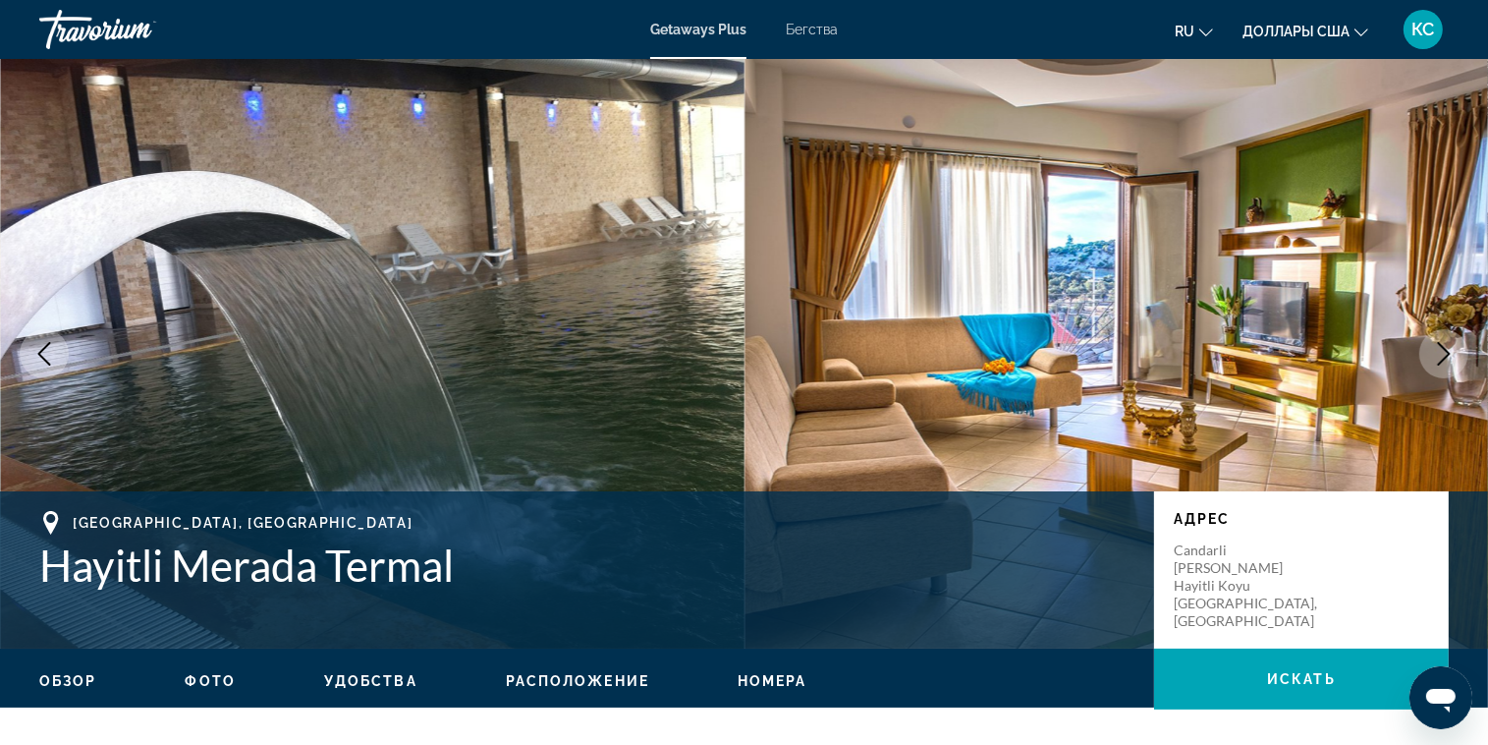
click at [1277, 303] on img "Основное содержание" at bounding box center [1117, 353] width 745 height 589
click at [930, 327] on img "Основное содержание" at bounding box center [1117, 353] width 745 height 589
click at [566, 344] on img "Основное содержание" at bounding box center [372, 353] width 745 height 589
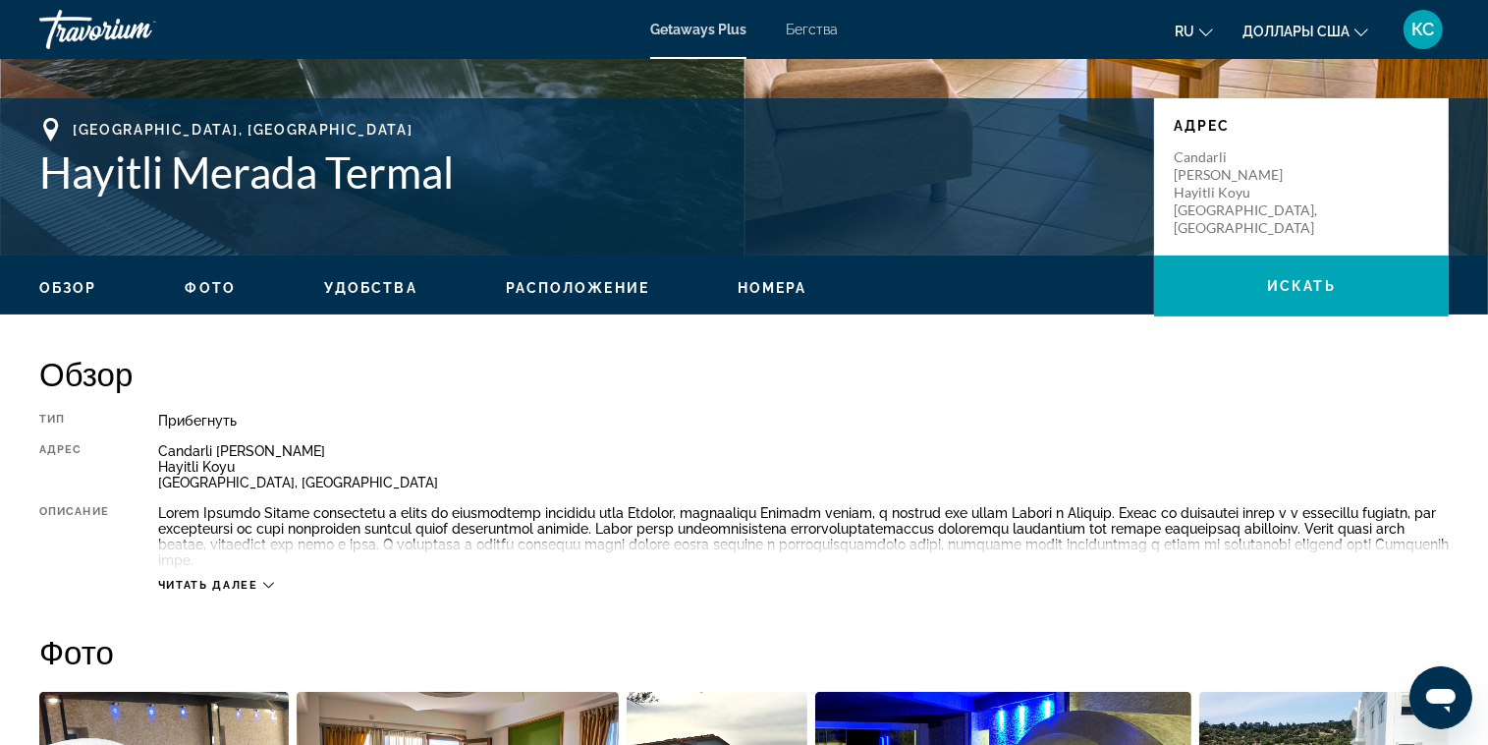
scroll to position [98, 0]
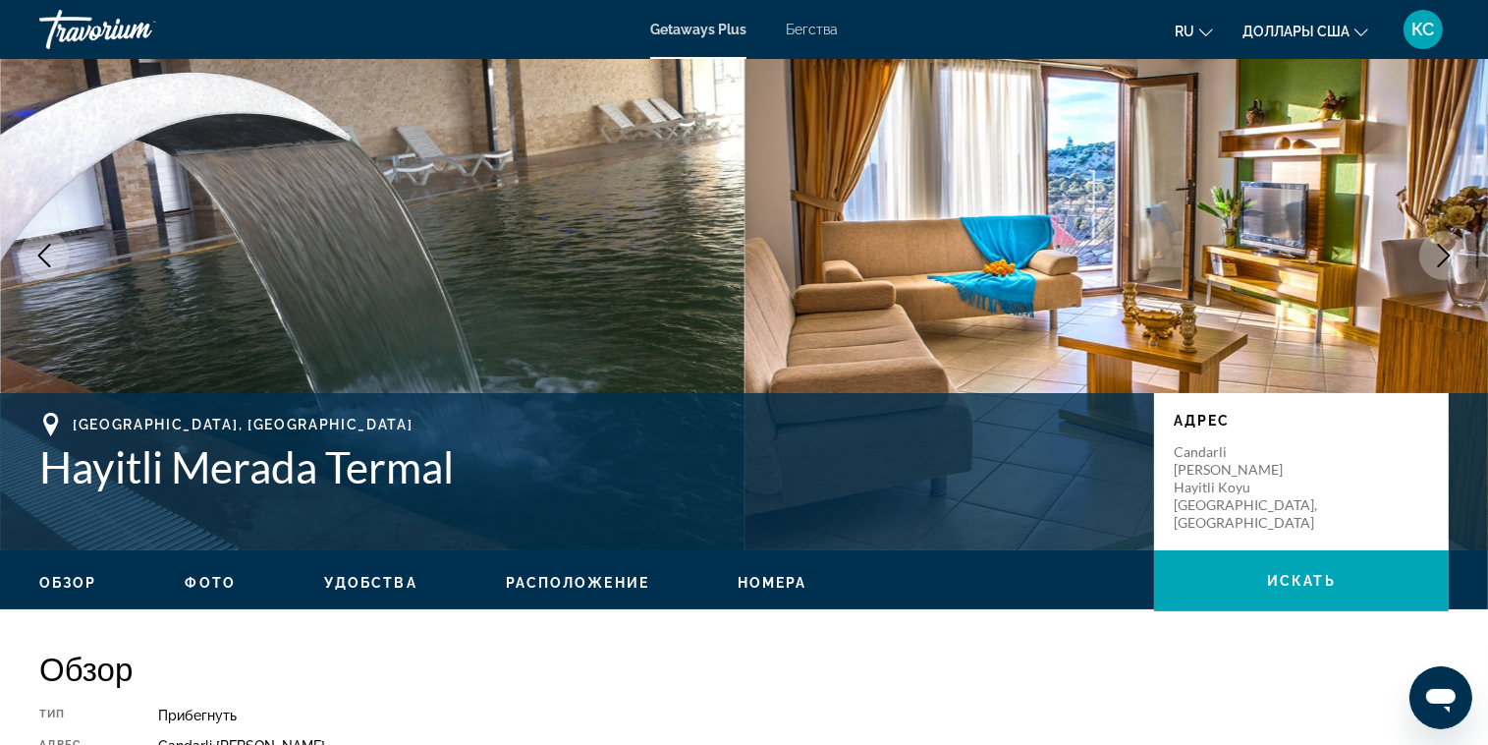
click at [1167, 260] on img "Основное содержание" at bounding box center [1117, 255] width 745 height 589
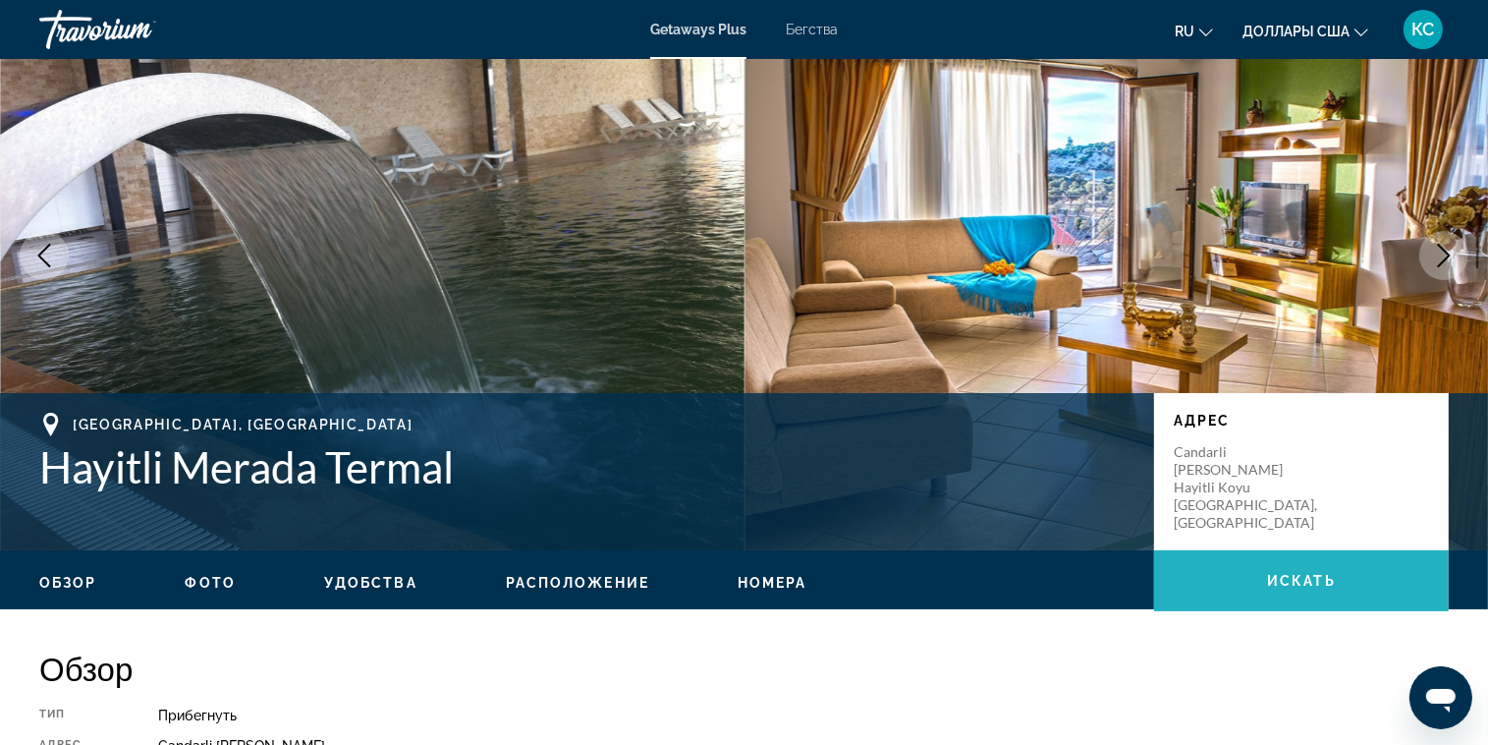
click at [1323, 591] on span "Основное содержание" at bounding box center [1301, 580] width 295 height 47
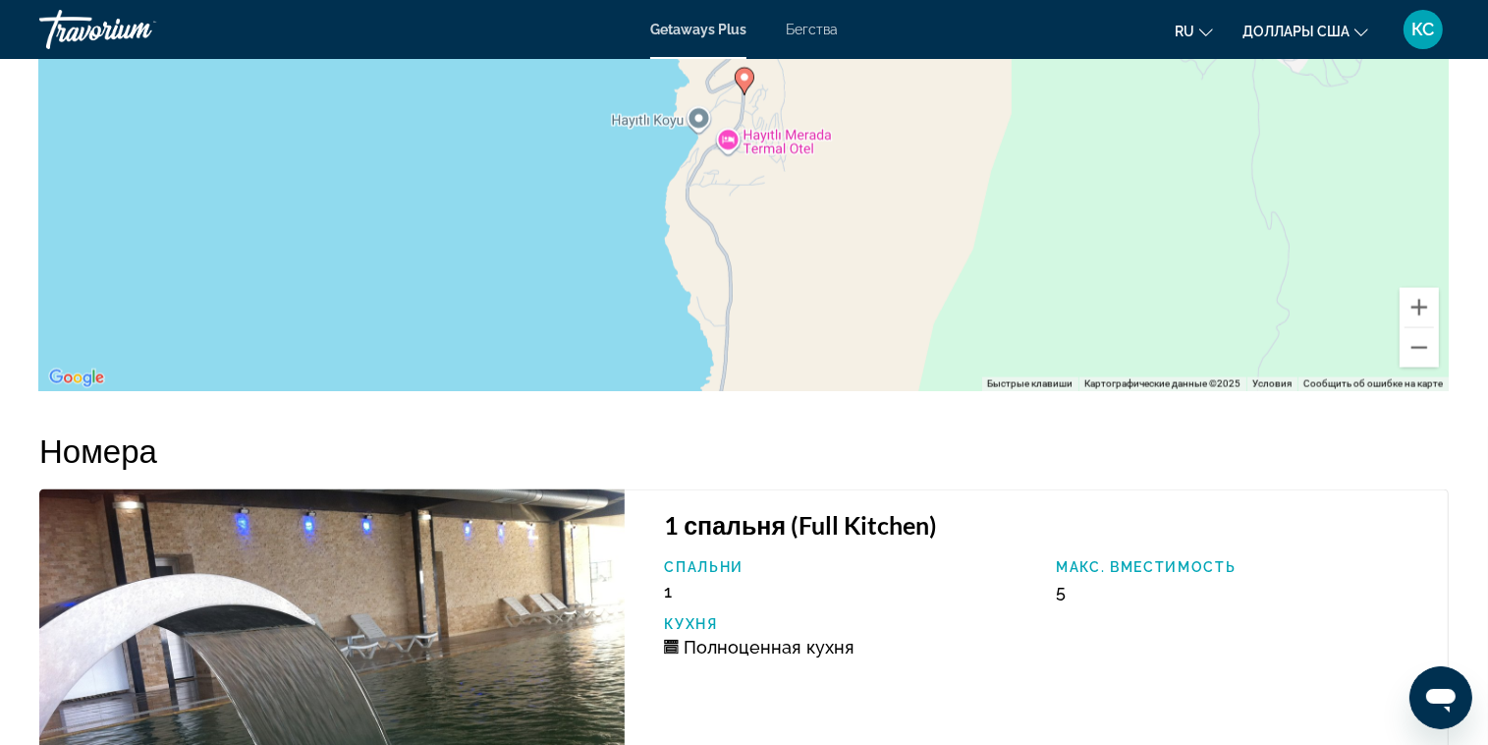
scroll to position [3377, 0]
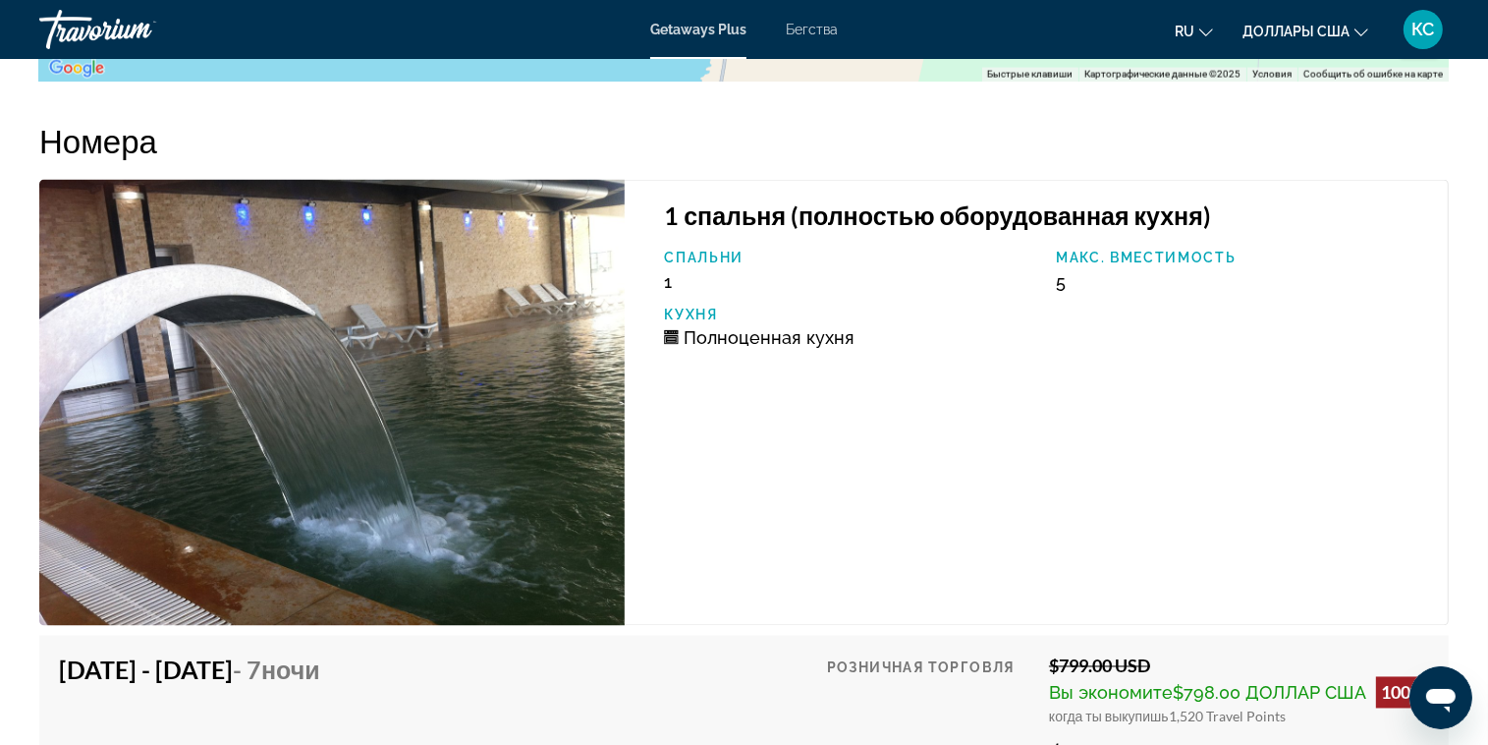
click at [400, 554] on img "Основное содержание" at bounding box center [331, 403] width 585 height 446
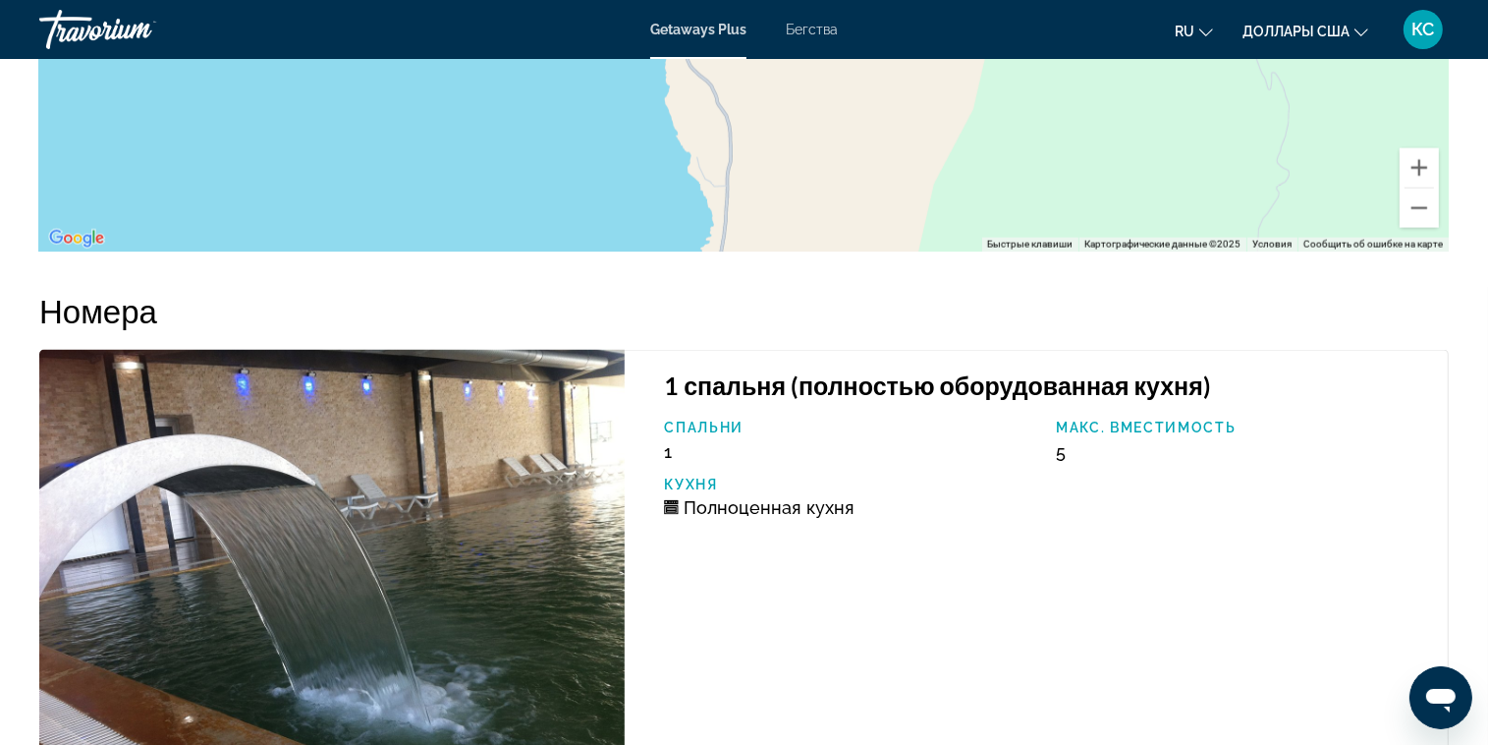
scroll to position [3198, 0]
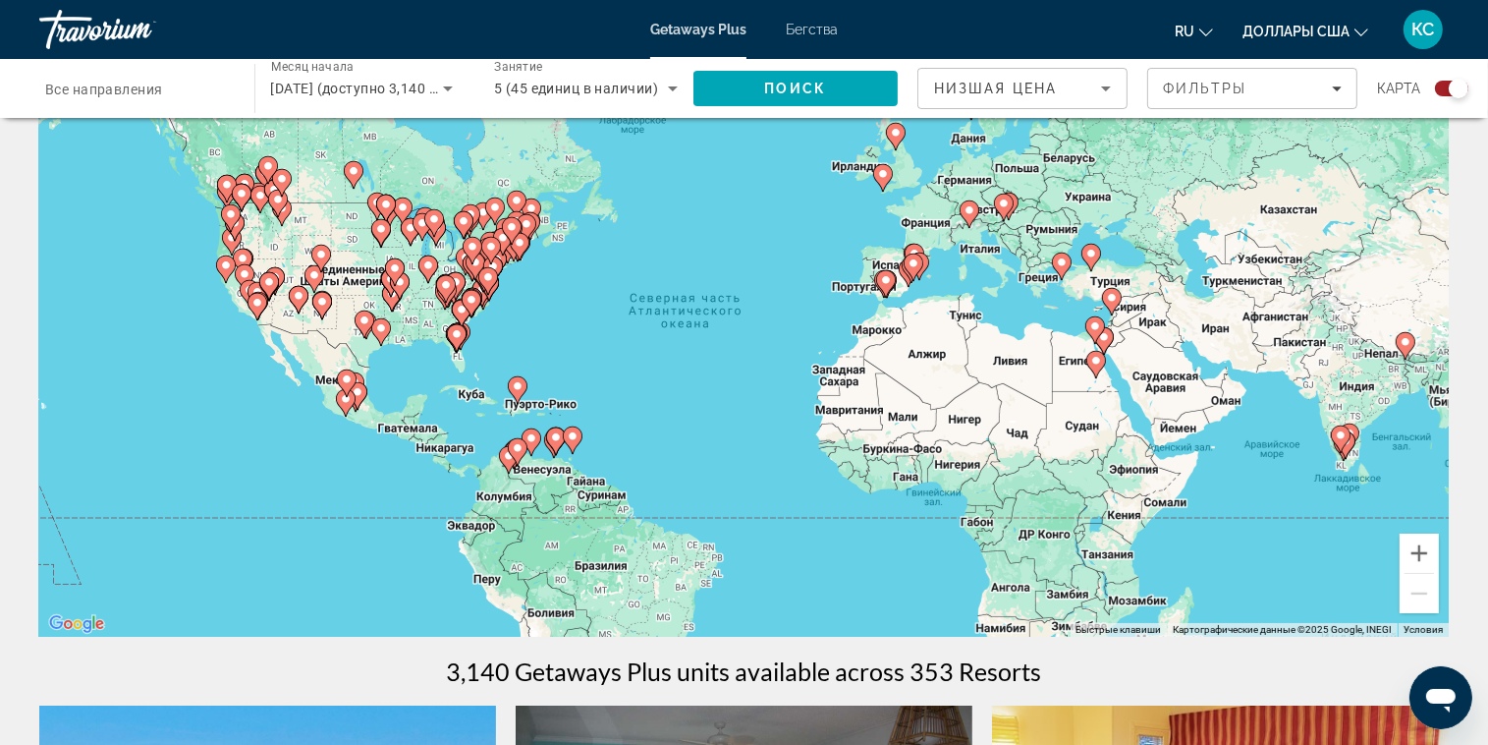
scroll to position [196, 0]
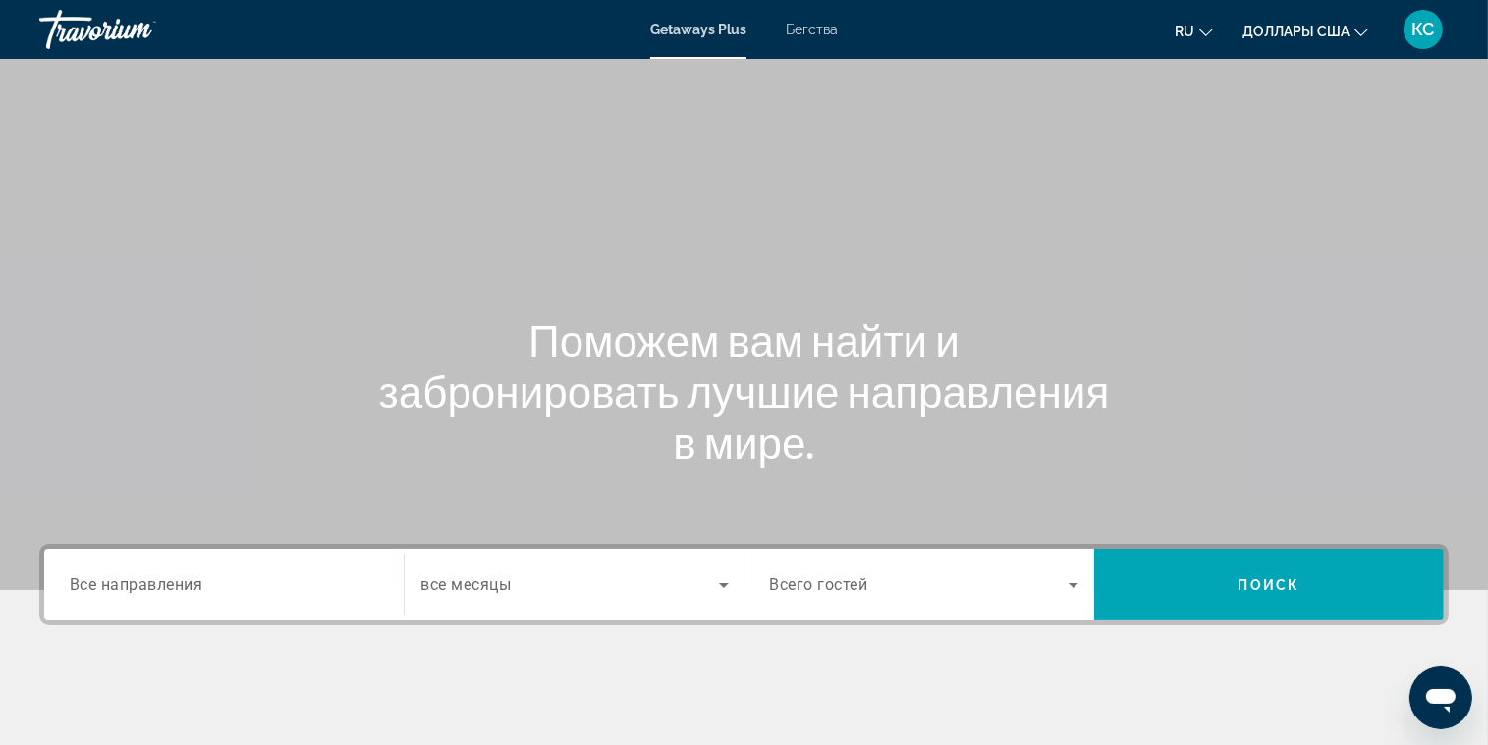
click at [811, 28] on span "Бегства" at bounding box center [812, 30] width 52 height 16
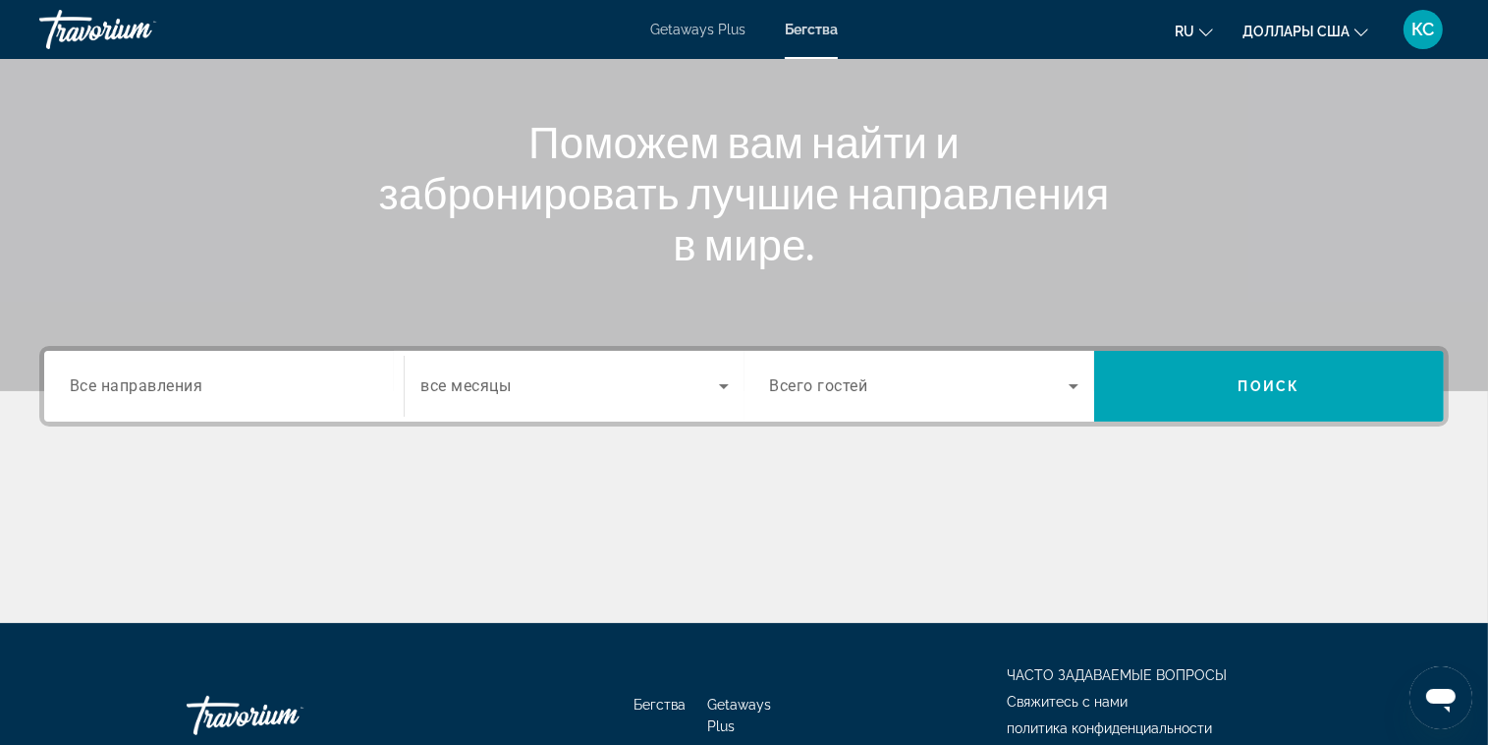
scroll to position [316, 0]
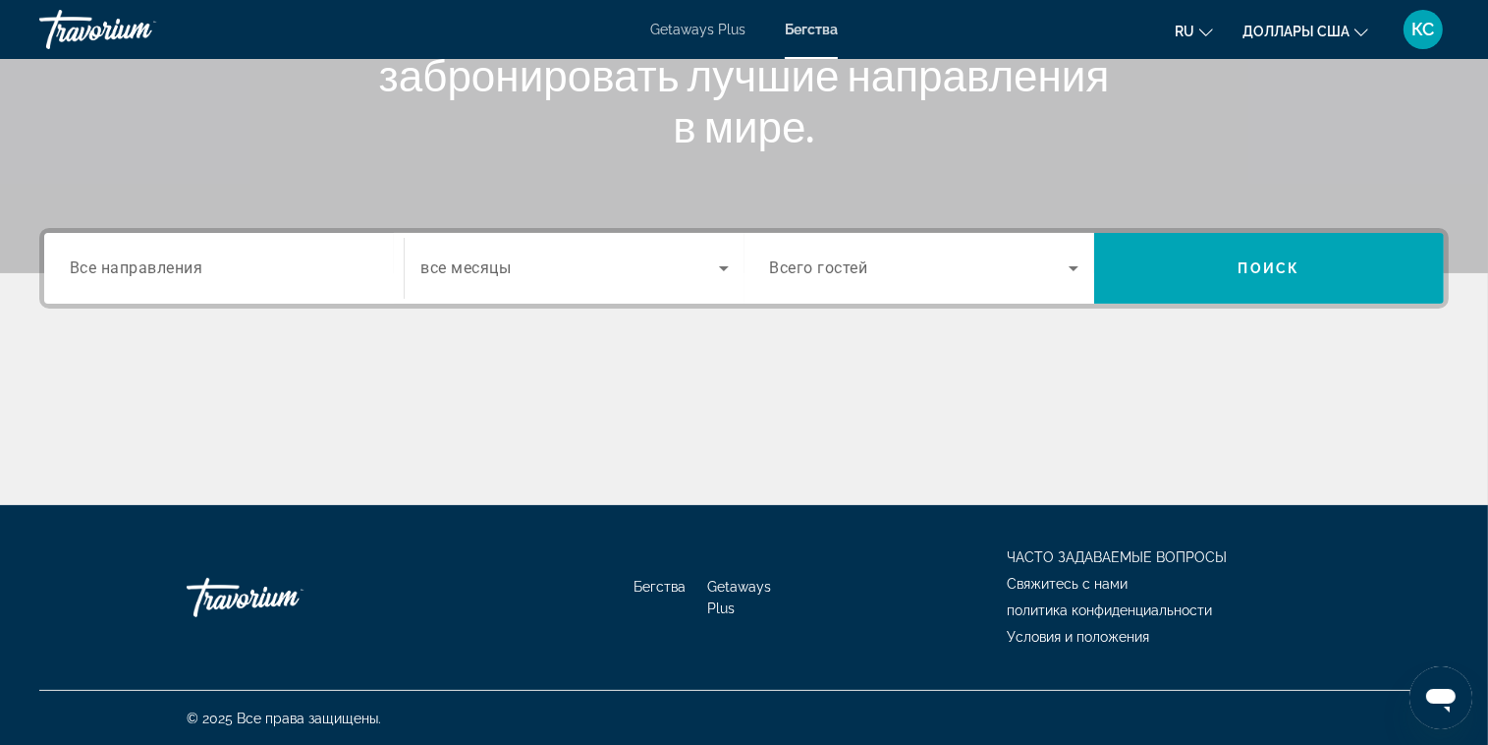
click at [735, 582] on span "Getaways Plus" at bounding box center [739, 597] width 64 height 37
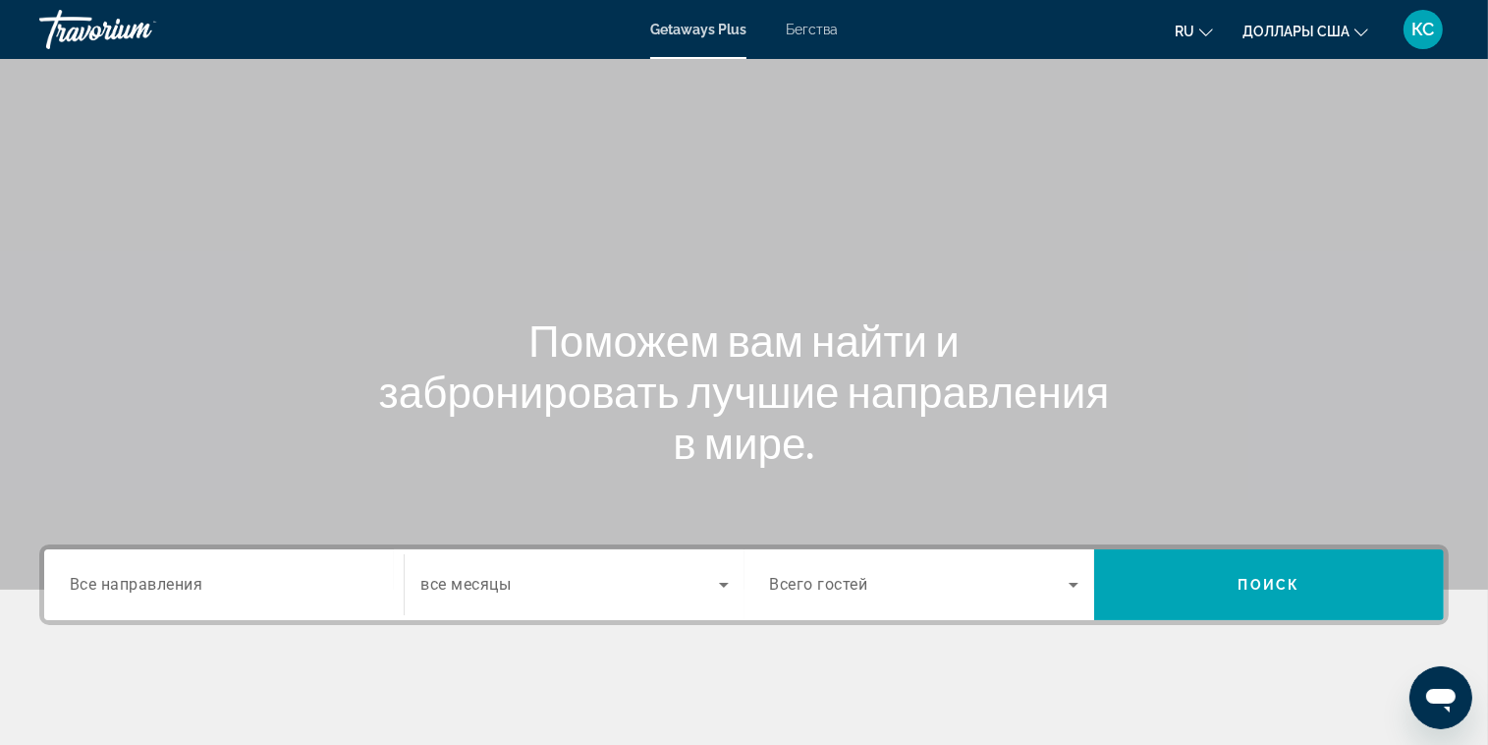
click at [1414, 31] on span "КС" at bounding box center [1423, 30] width 23 height 20
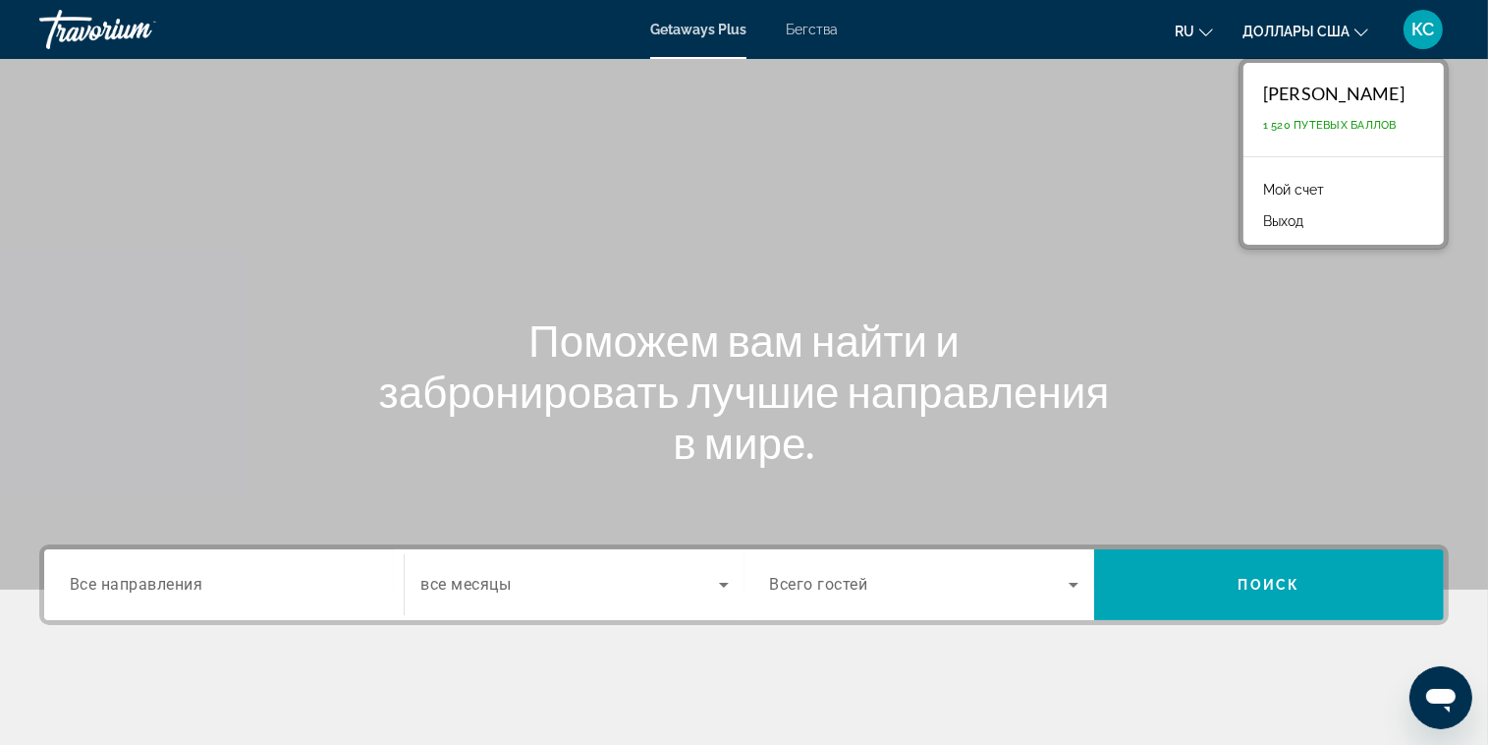
click at [845, 304] on div "Основное содержание" at bounding box center [744, 294] width 1488 height 589
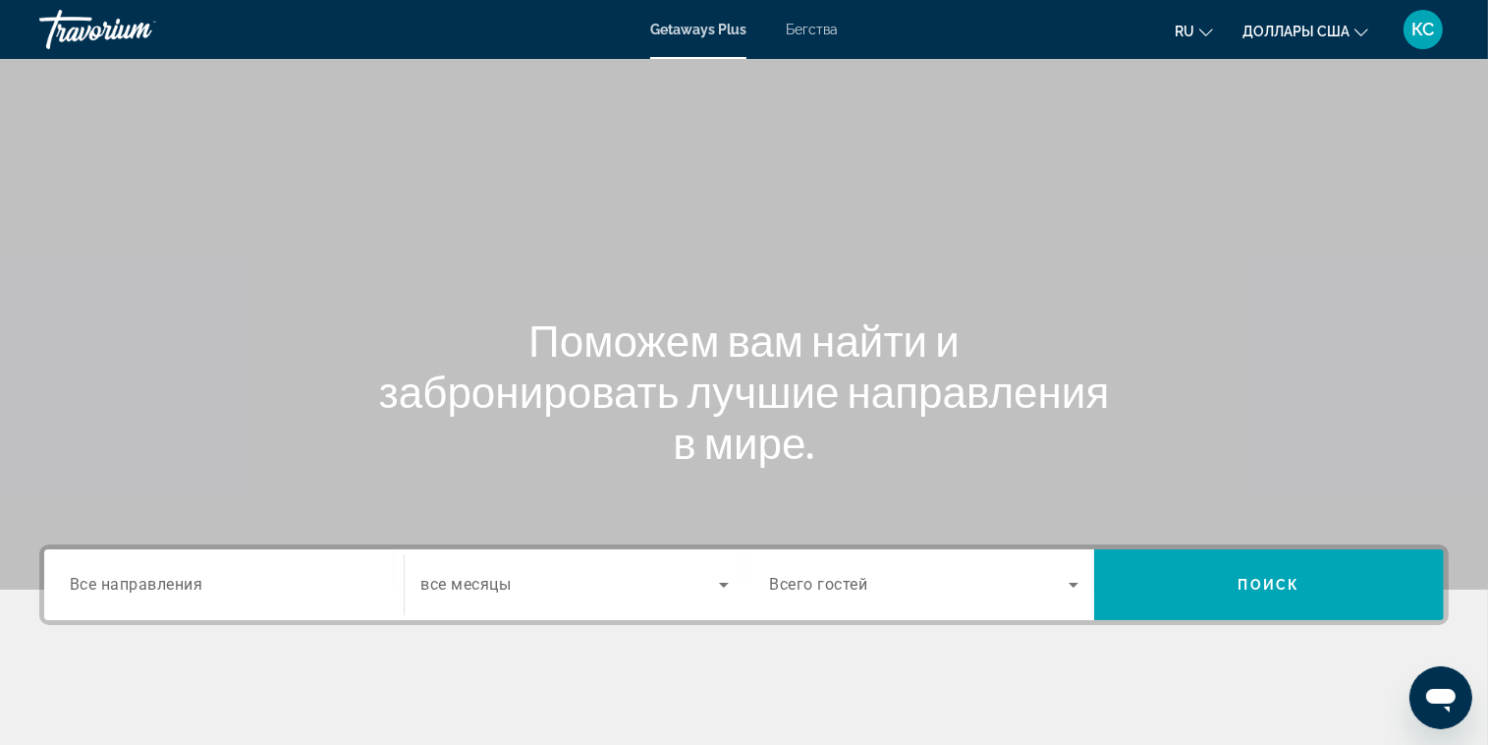
click at [1437, 26] on div "КС" at bounding box center [1423, 29] width 39 height 39
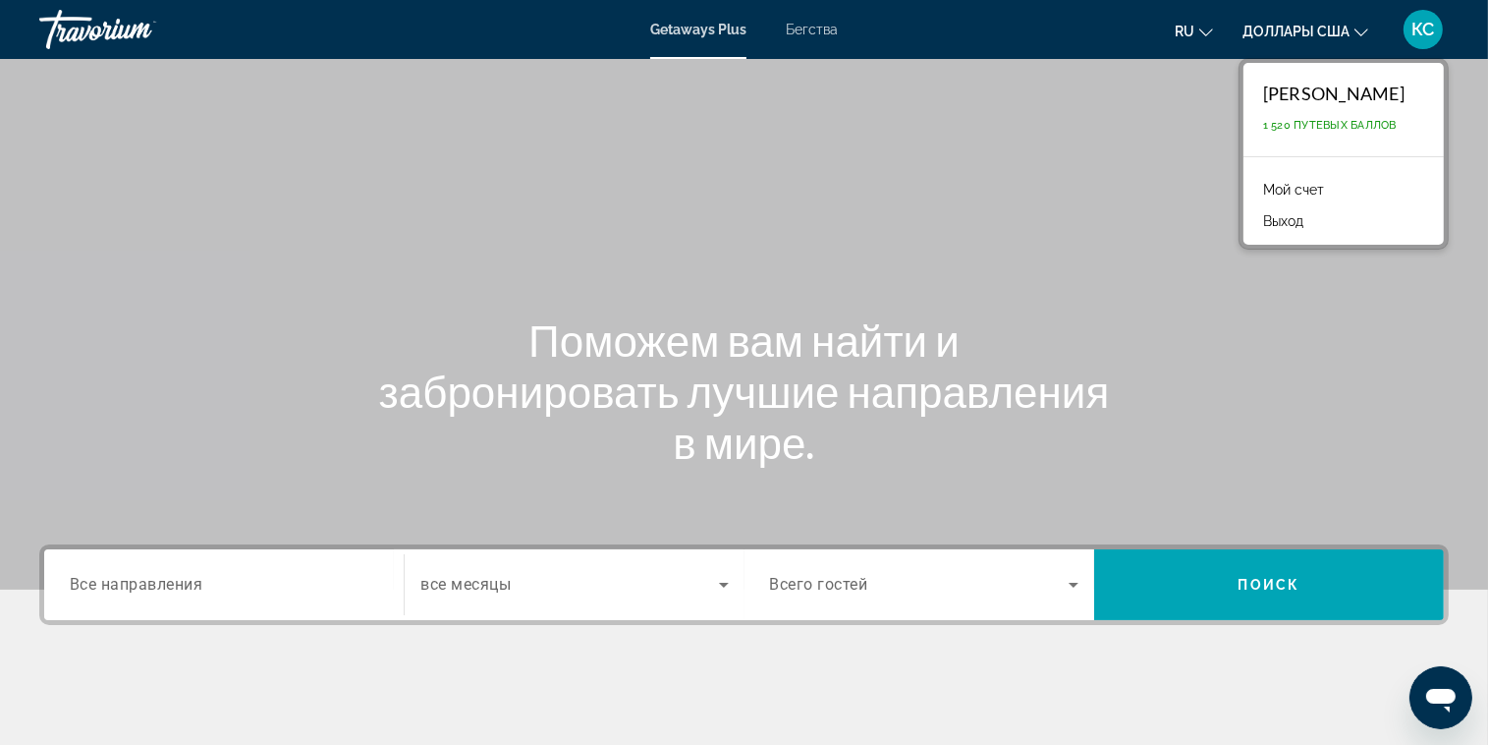
click at [1325, 101] on div "[PERSON_NAME]" at bounding box center [1333, 94] width 141 height 22
click at [931, 180] on div "Основное содержание" at bounding box center [744, 294] width 1488 height 589
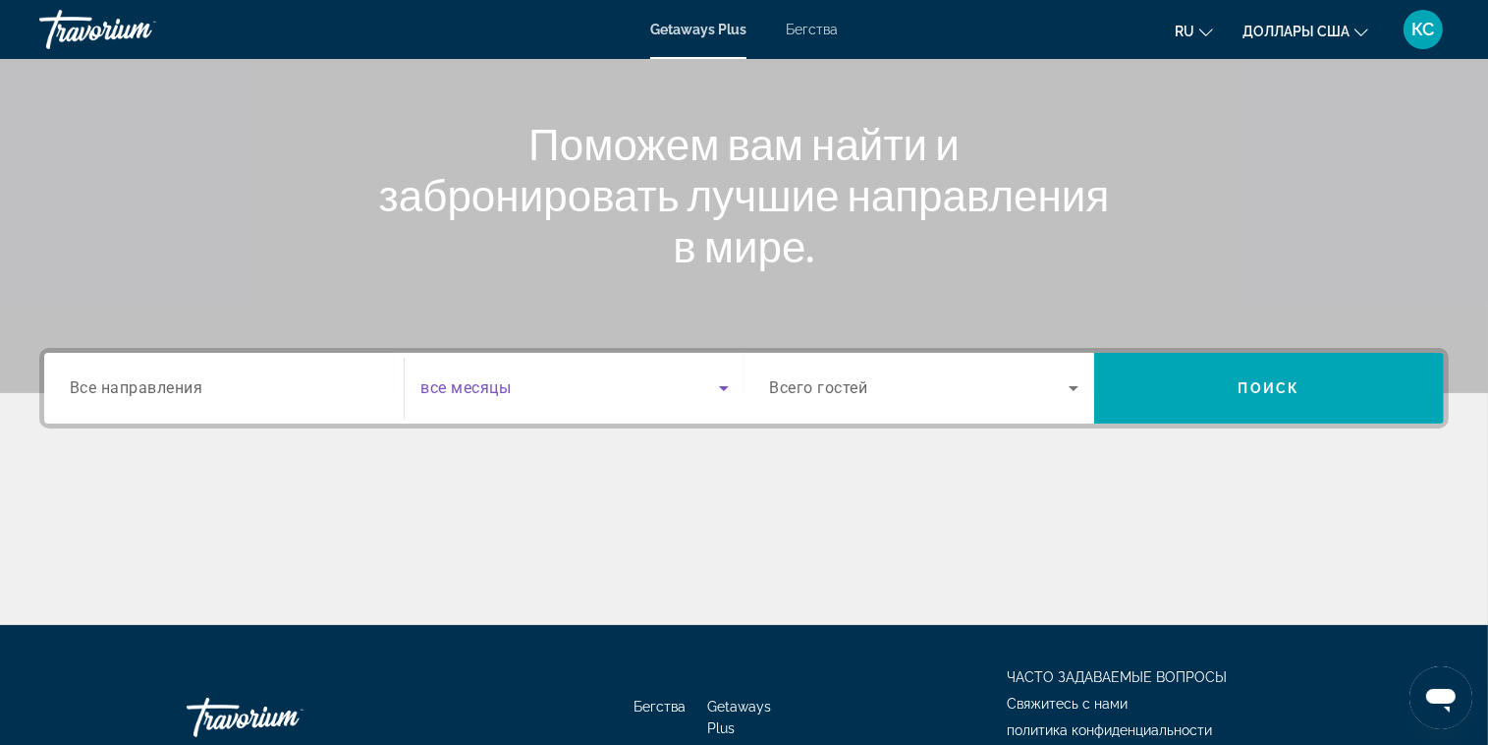
click at [523, 383] on span "Виджет поиска" at bounding box center [569, 388] width 298 height 24
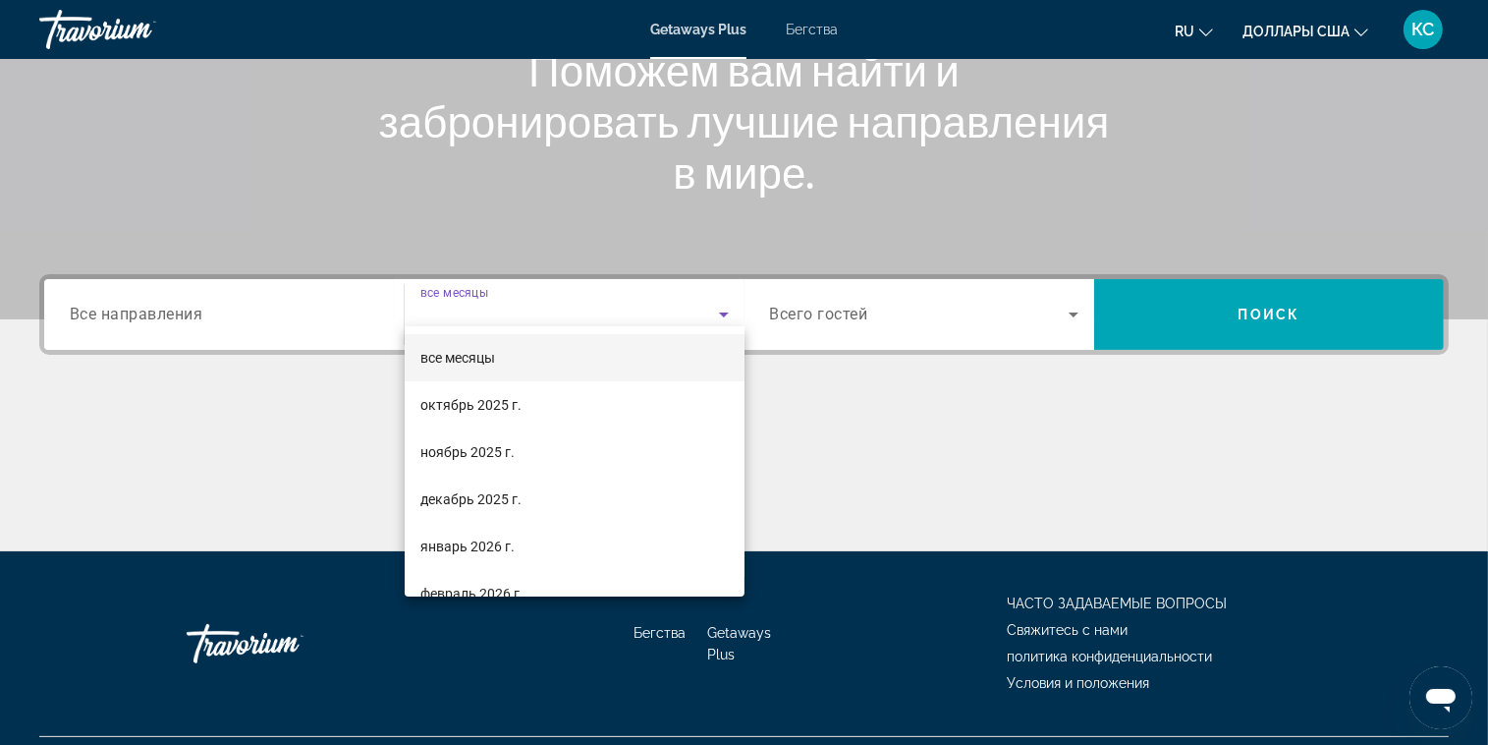
scroll to position [316, 0]
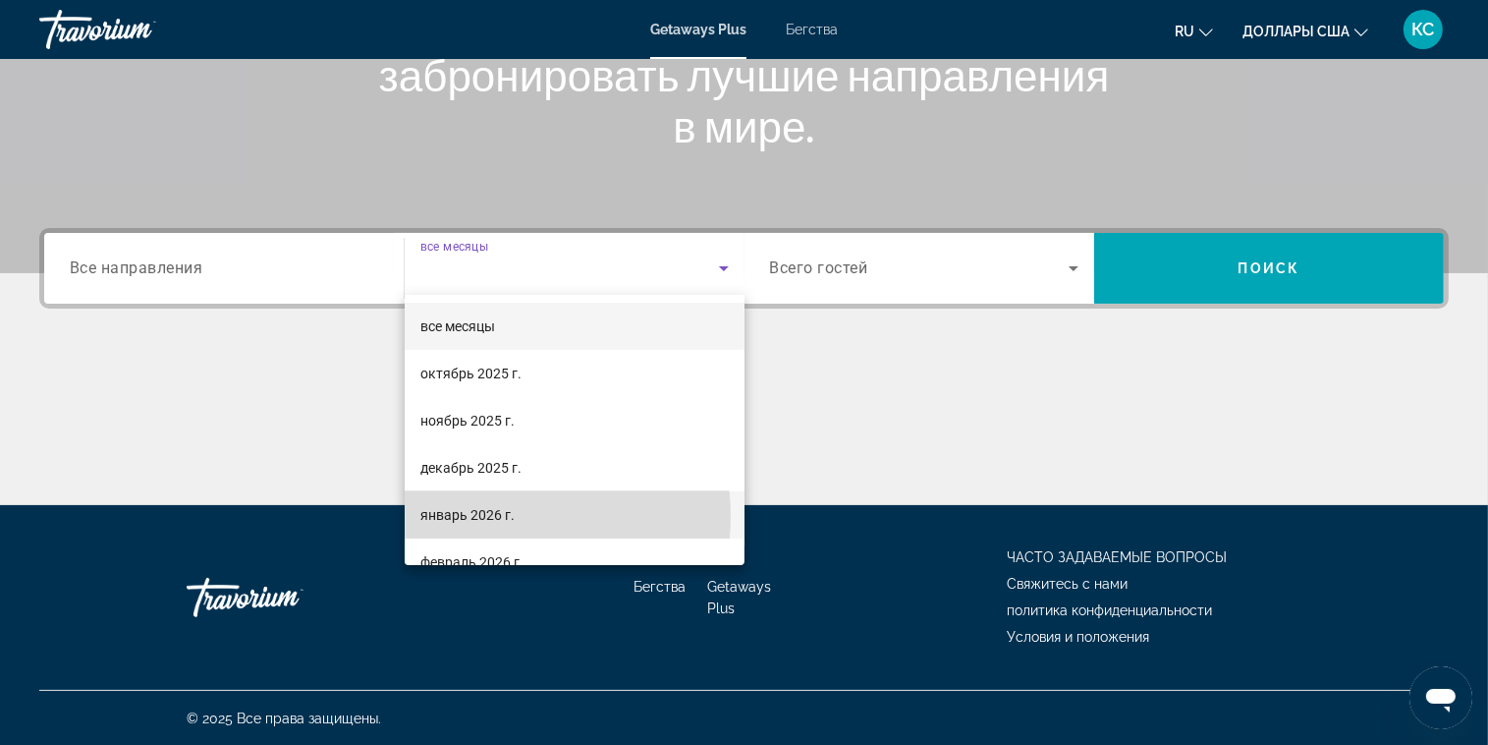
click at [494, 516] on font "январь 2026 г." at bounding box center [467, 515] width 94 height 16
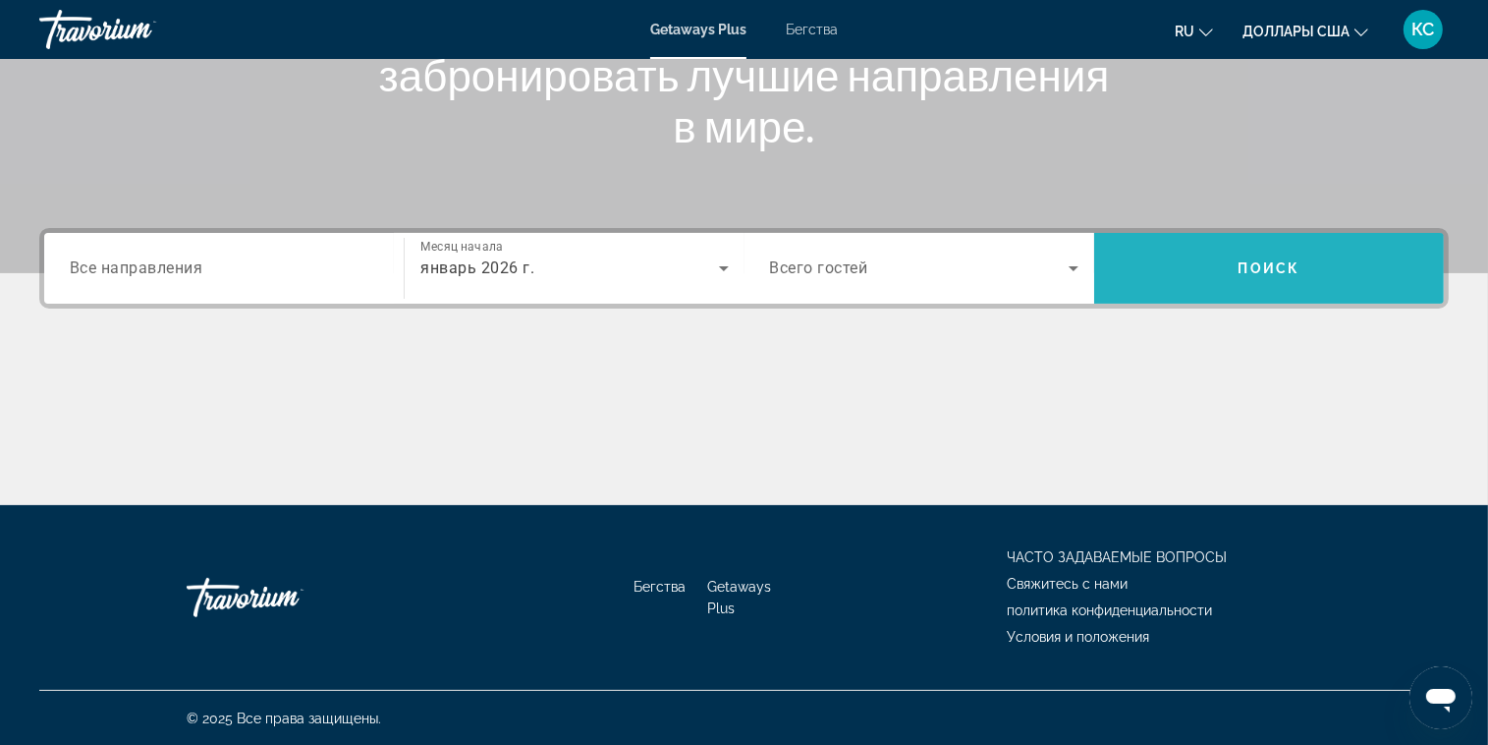
click at [1304, 272] on span "Искать" at bounding box center [1269, 268] width 350 height 47
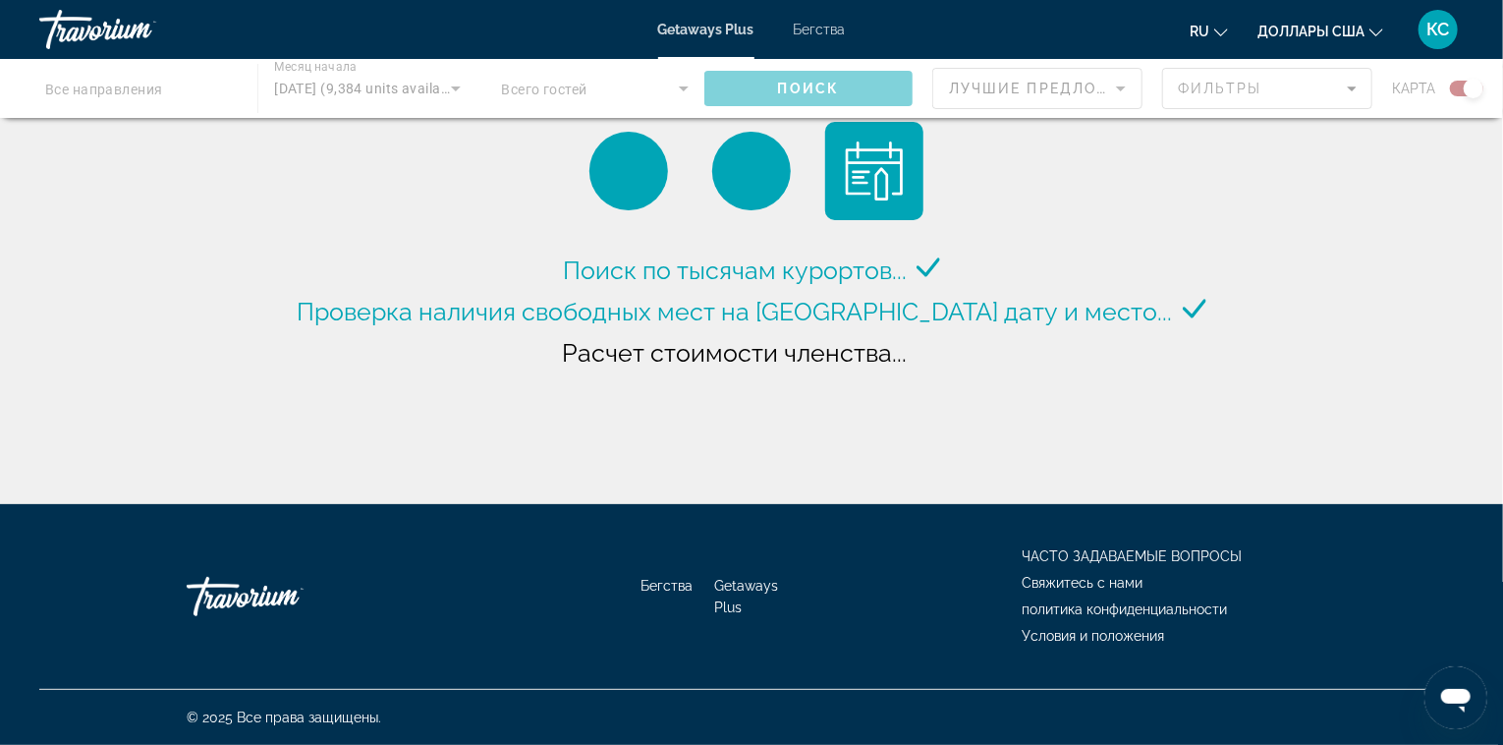
click at [144, 90] on div "Основное содержание" at bounding box center [751, 88] width 1503 height 59
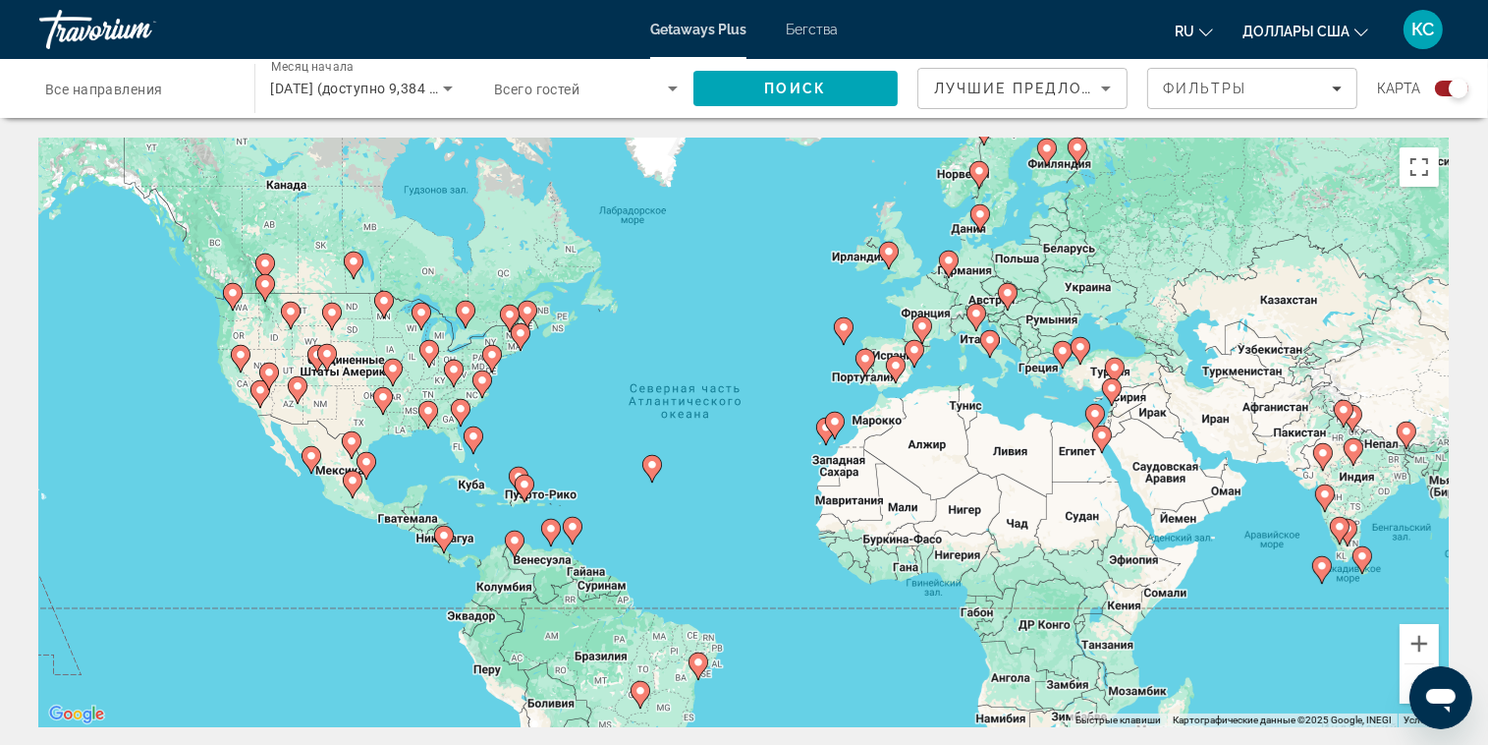
click at [139, 92] on span "Все направления" at bounding box center [104, 90] width 118 height 16
click at [139, 92] on input "Destination Все направления" at bounding box center [137, 90] width 184 height 24
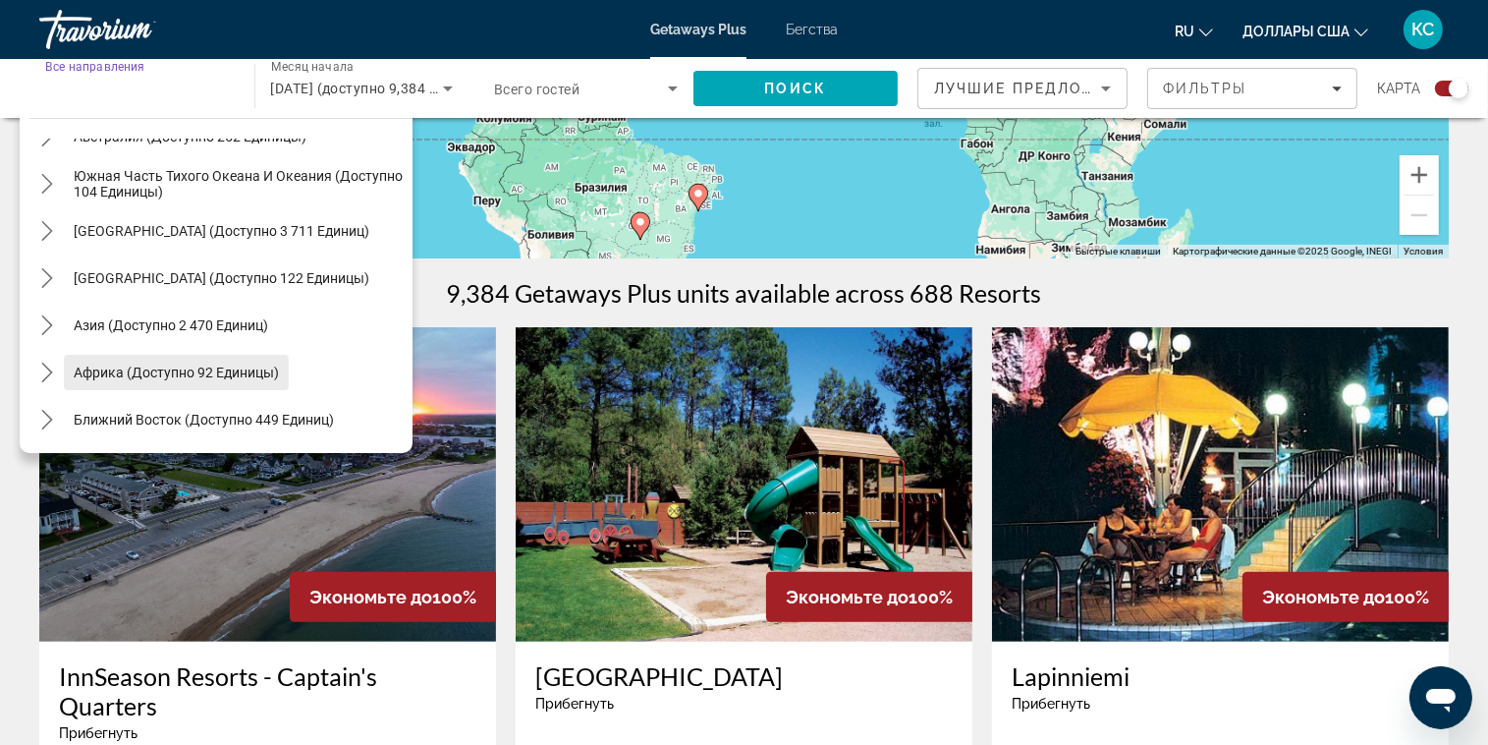
scroll to position [491, 0]
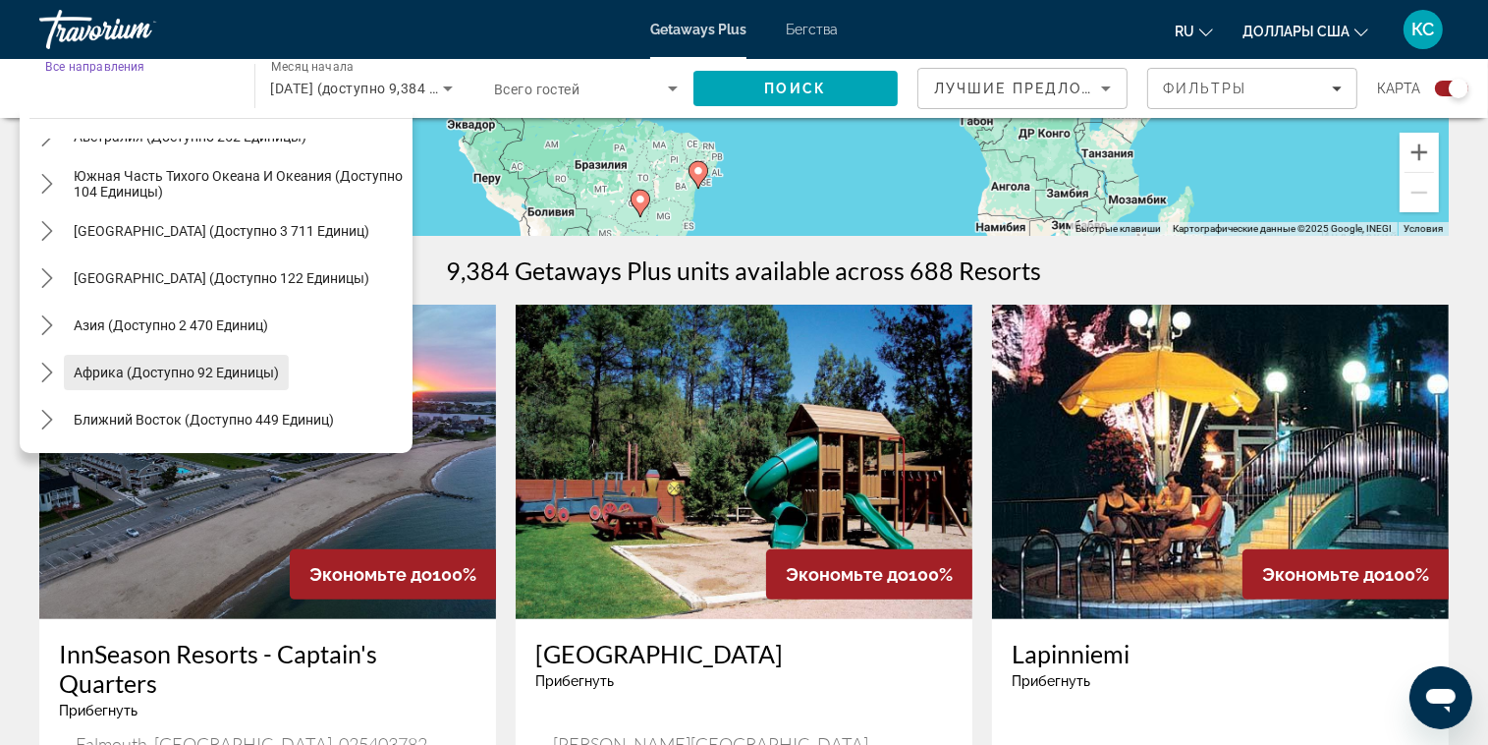
click at [126, 374] on span "Африка (доступно 92 единицы)" at bounding box center [176, 372] width 205 height 16
type input "**********"
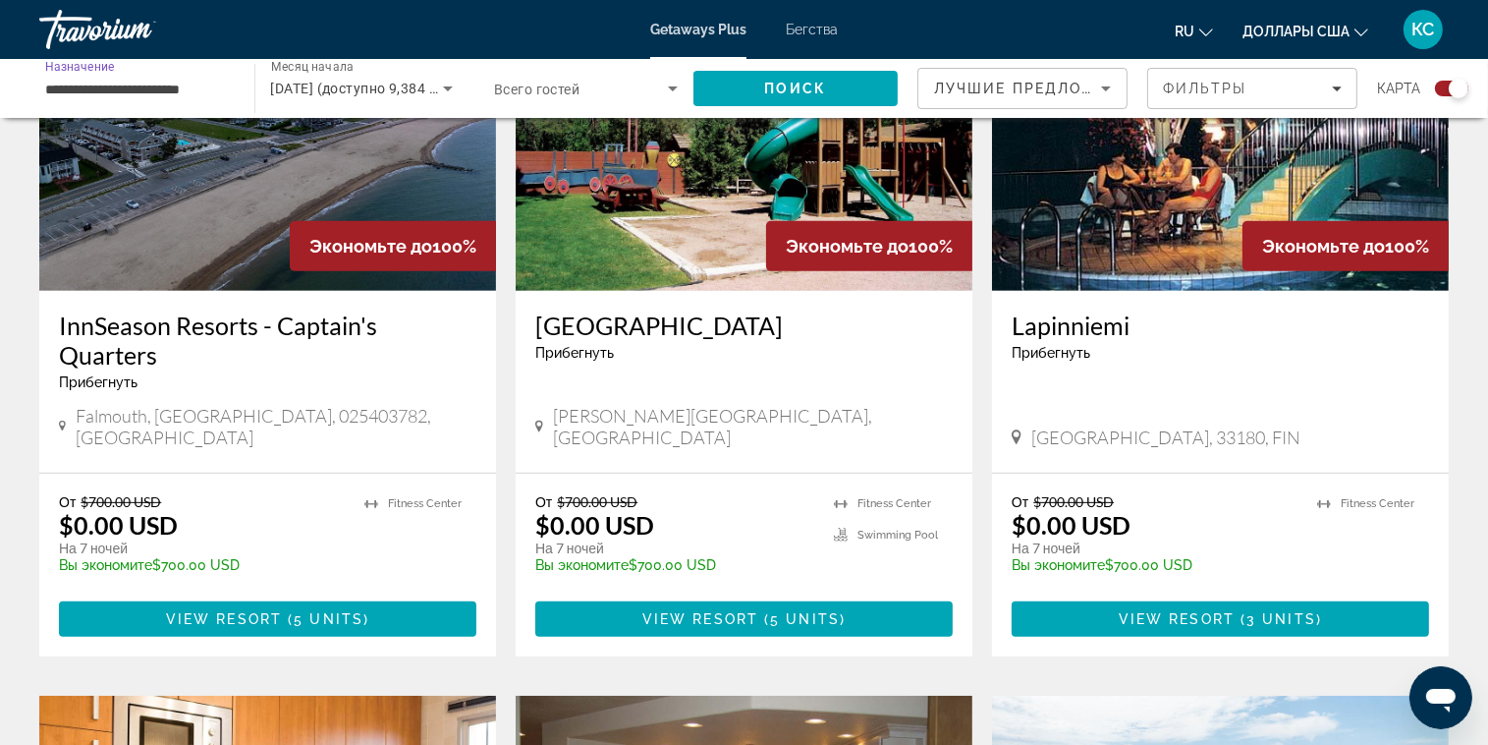
scroll to position [786, 0]
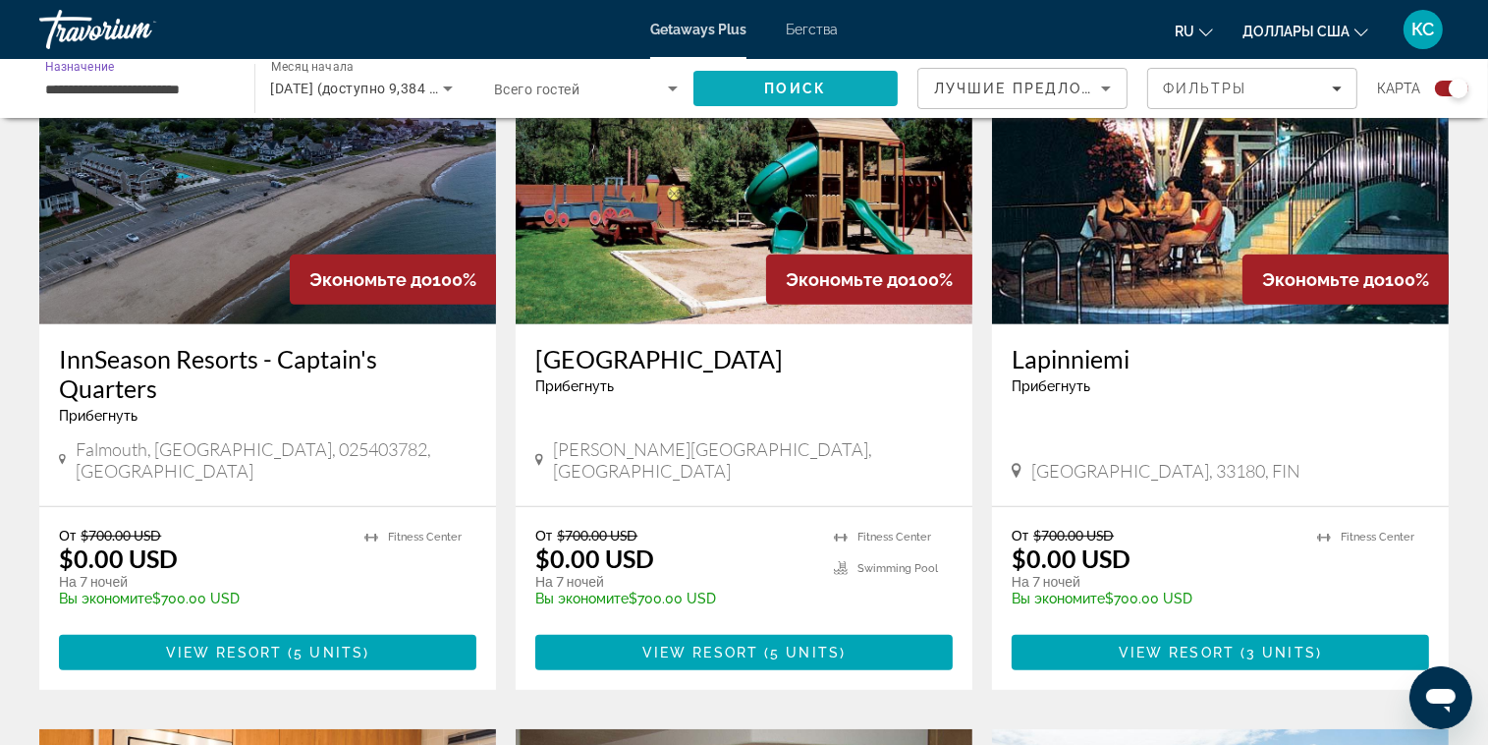
click at [871, 87] on span "Искать" at bounding box center [795, 88] width 205 height 47
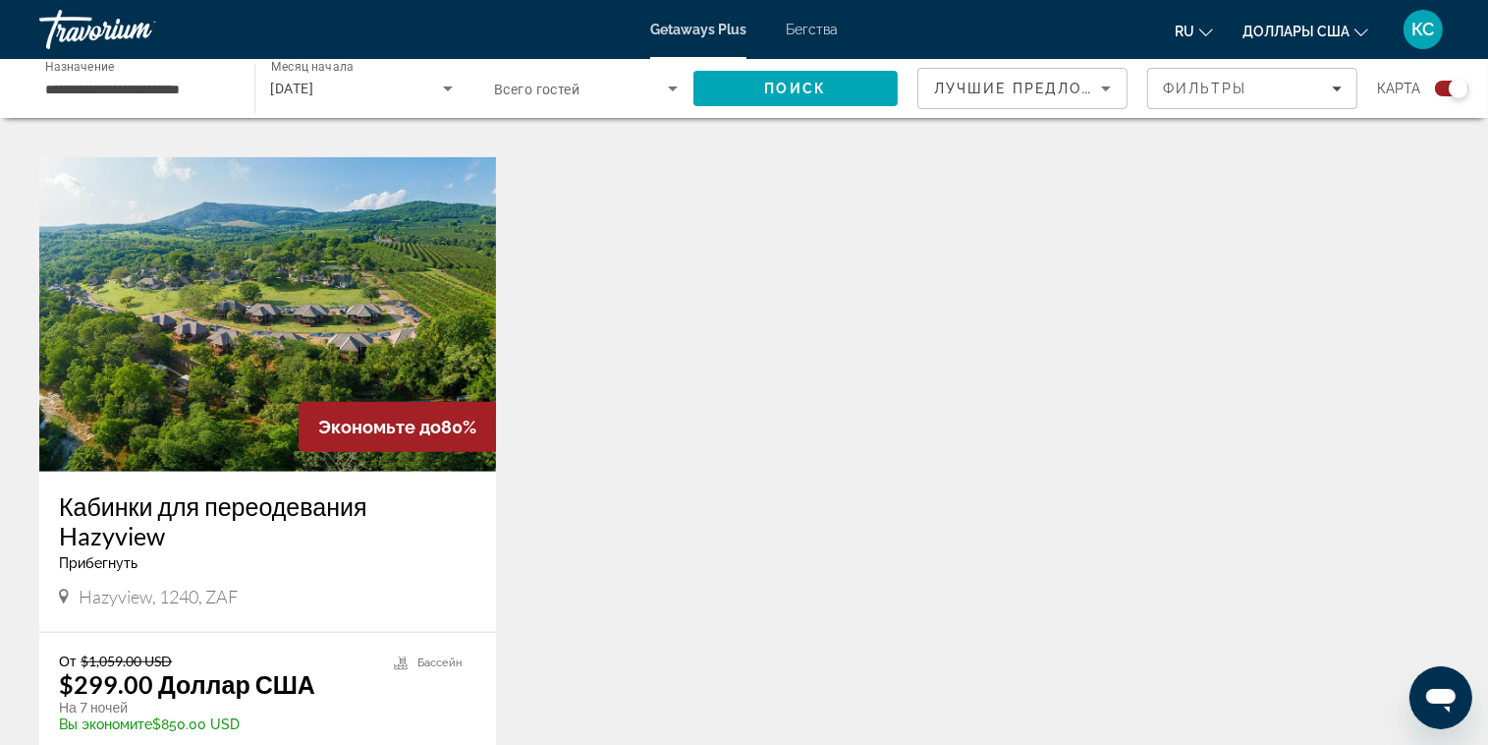
scroll to position [1375, 0]
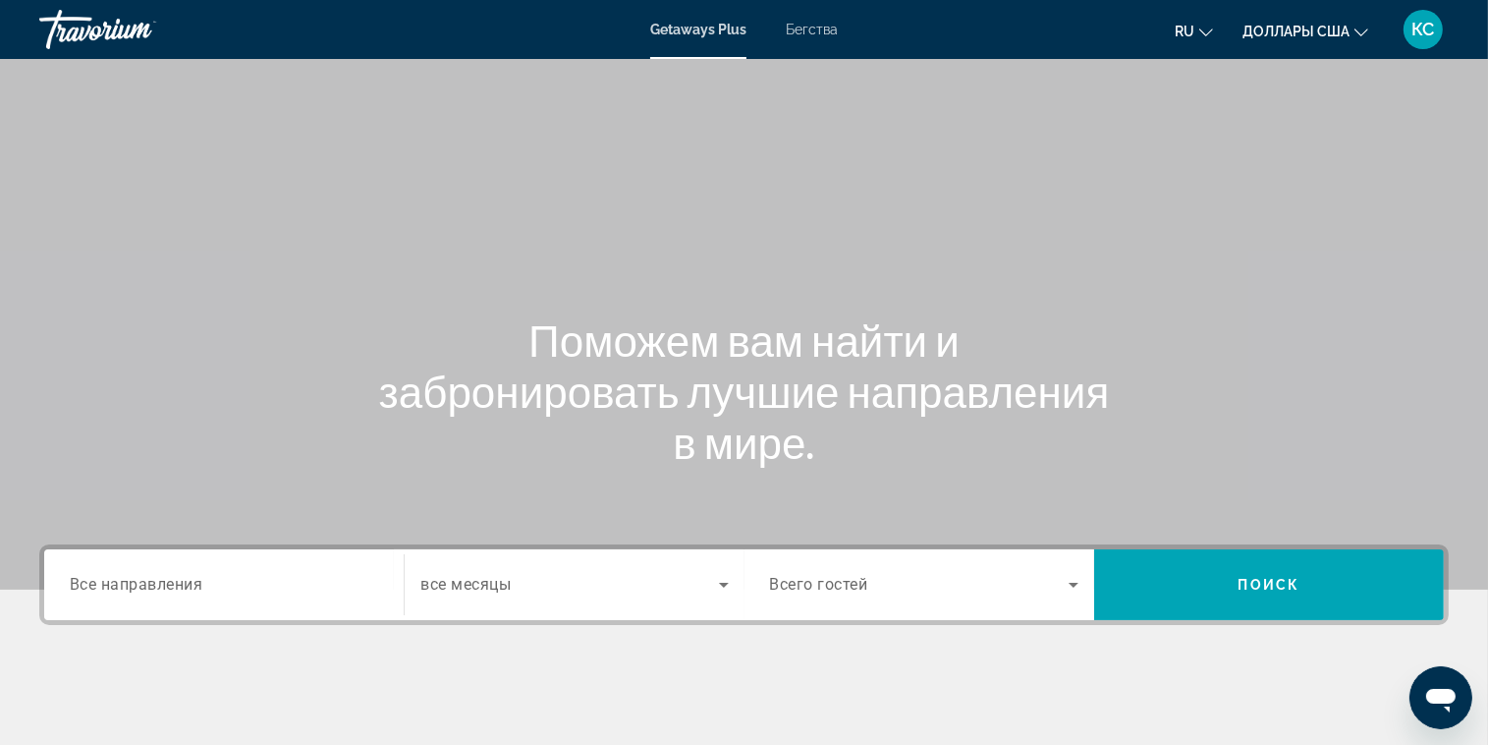
click at [162, 585] on span "Все направления" at bounding box center [137, 584] width 134 height 19
click at [162, 585] on input "Destination Все направления" at bounding box center [224, 586] width 308 height 24
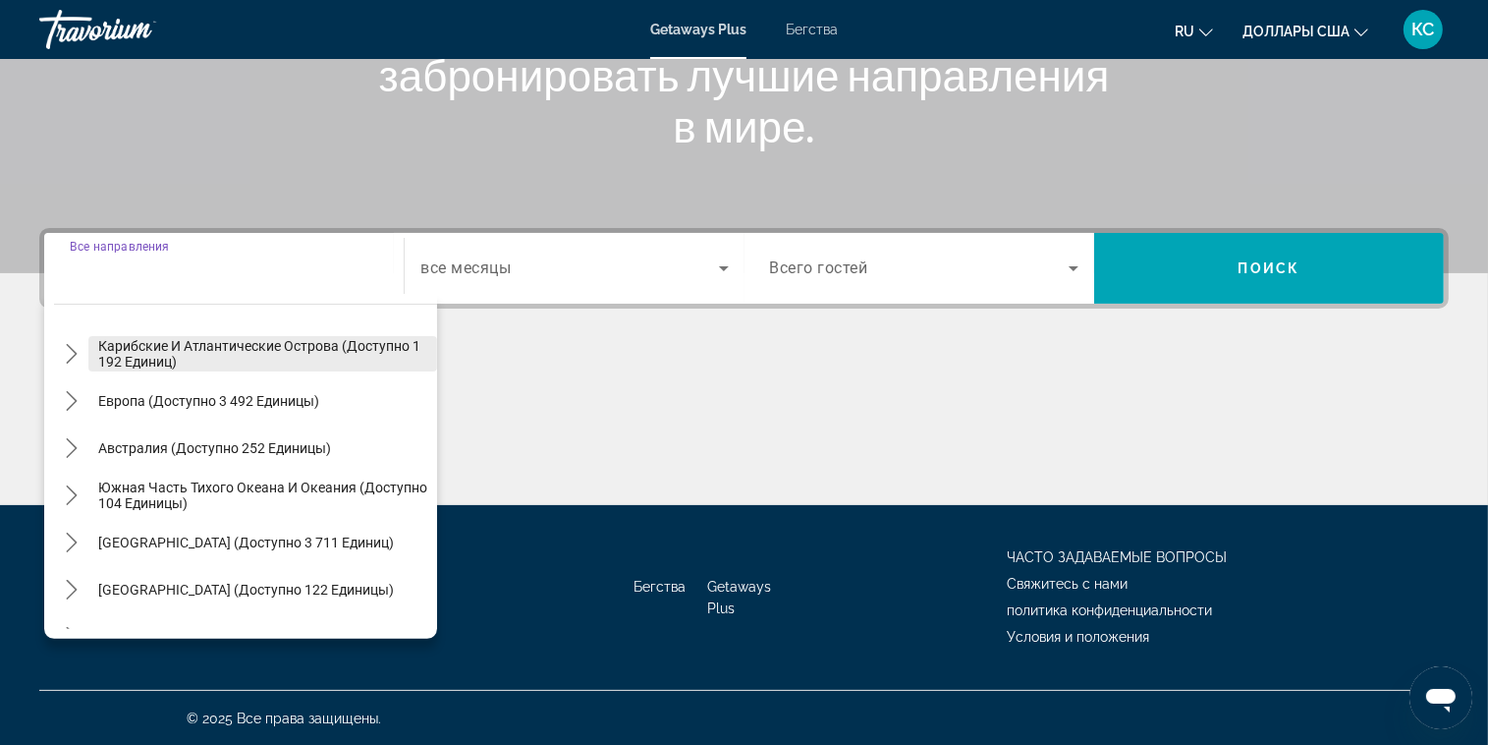
scroll to position [196, 0]
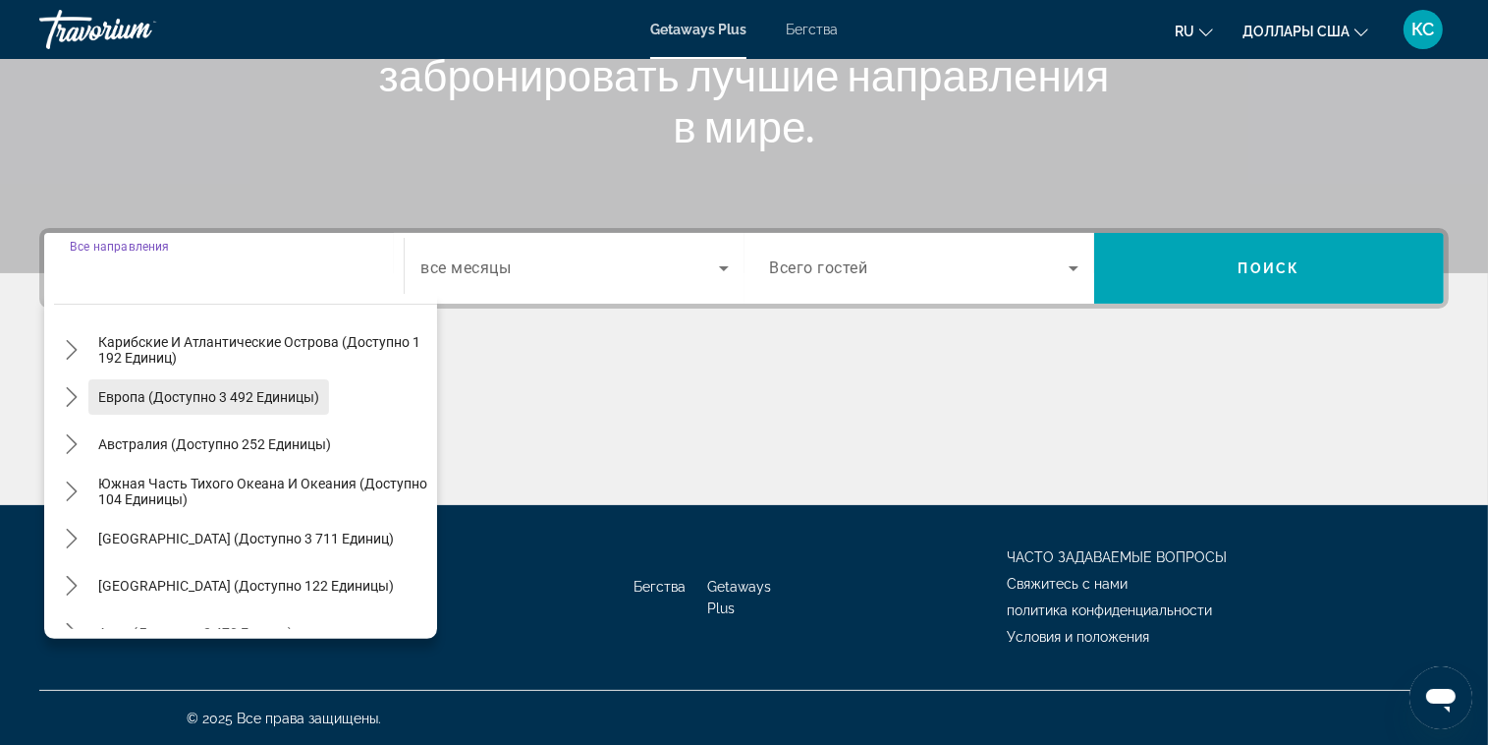
click at [177, 389] on span "Европа (доступно 3 492 единицы)" at bounding box center [208, 397] width 221 height 16
type input "**********"
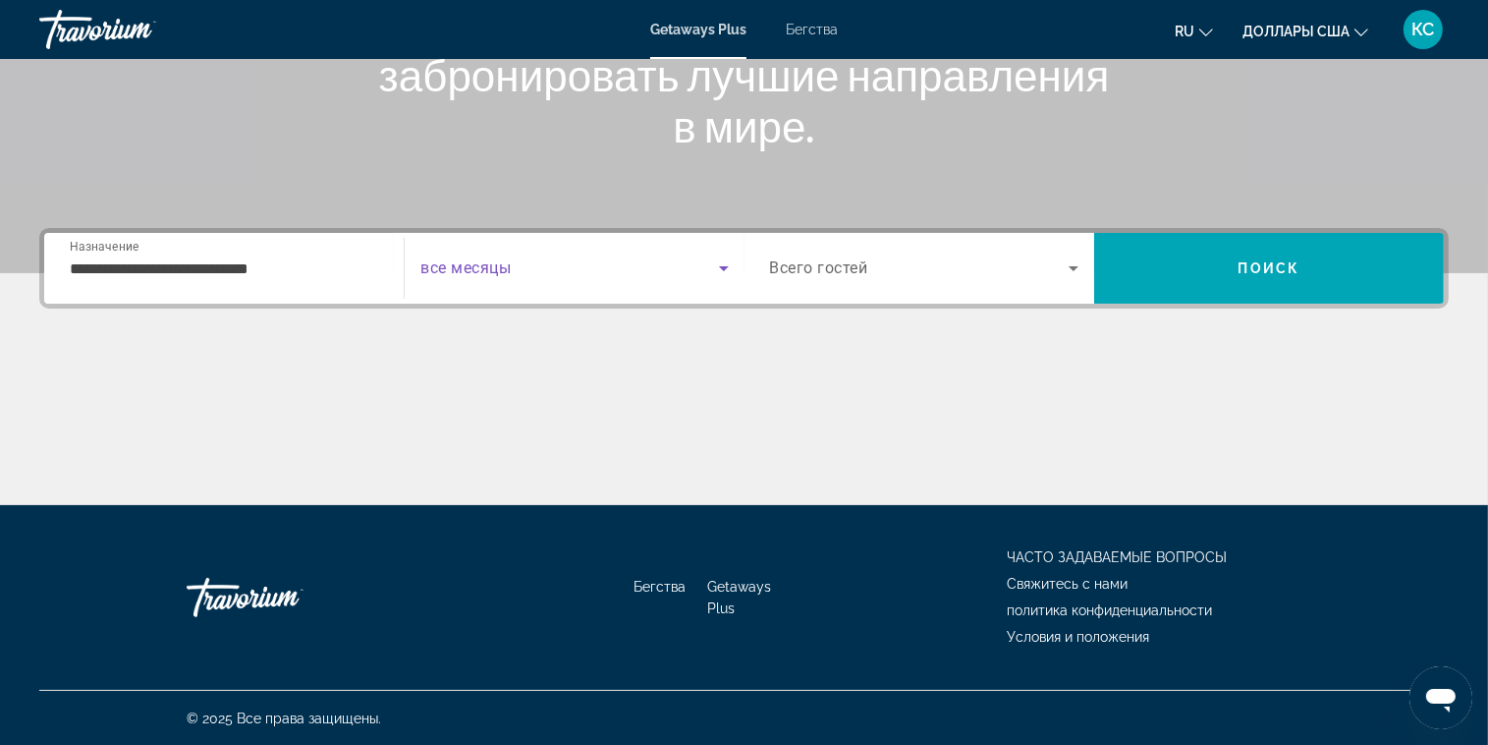
click at [610, 273] on span "Виджет поиска" at bounding box center [569, 268] width 298 height 24
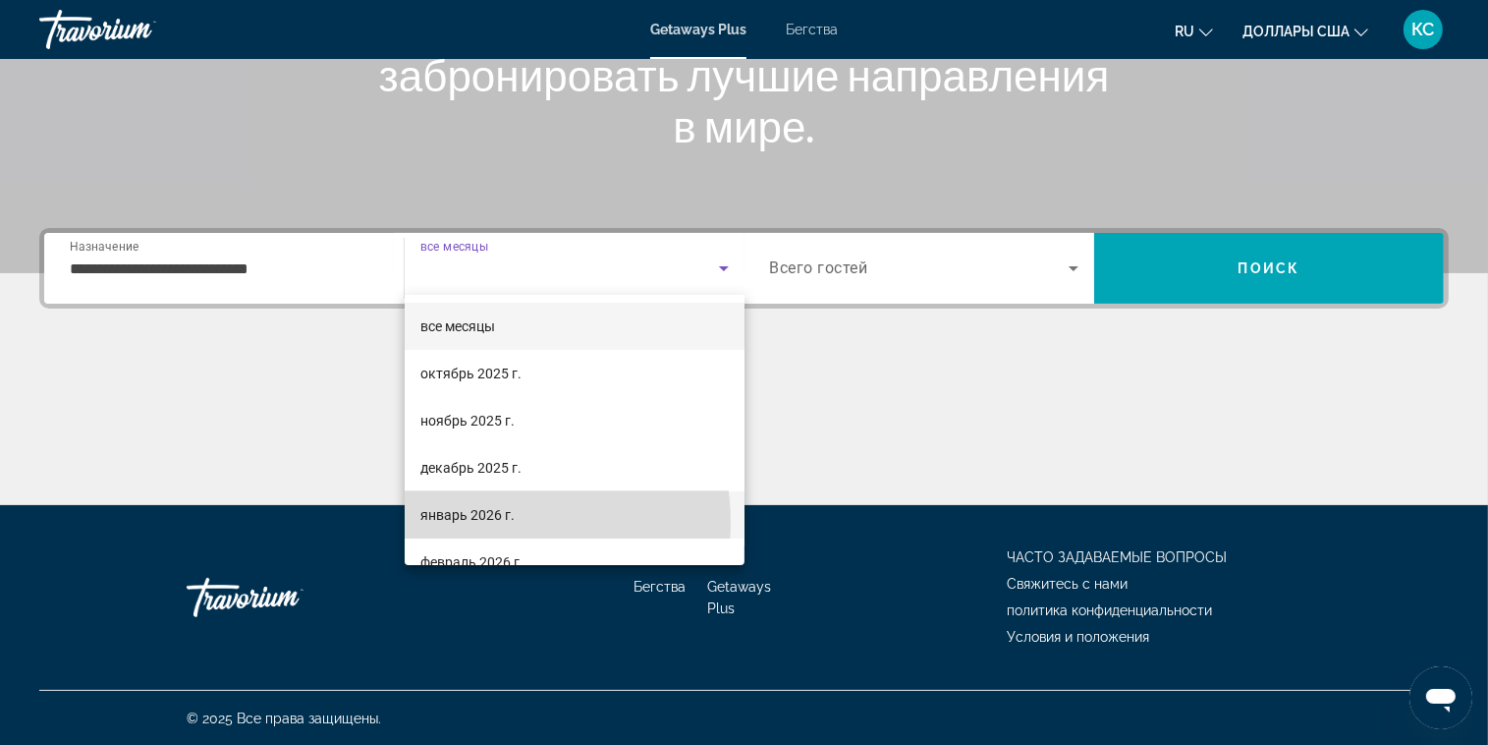
click at [494, 522] on font "январь 2026 г." at bounding box center [467, 515] width 94 height 16
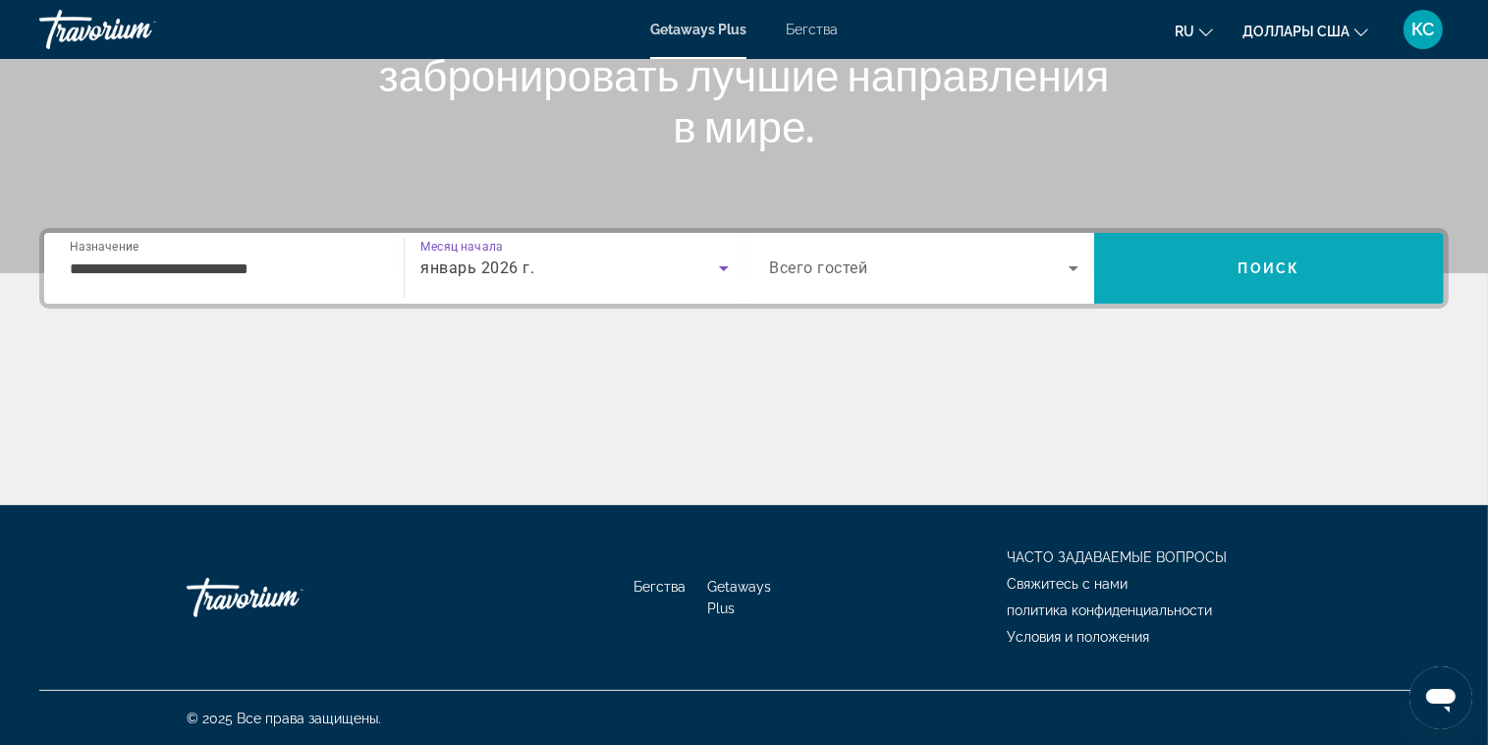
click at [1230, 285] on span "Искать" at bounding box center [1269, 268] width 350 height 47
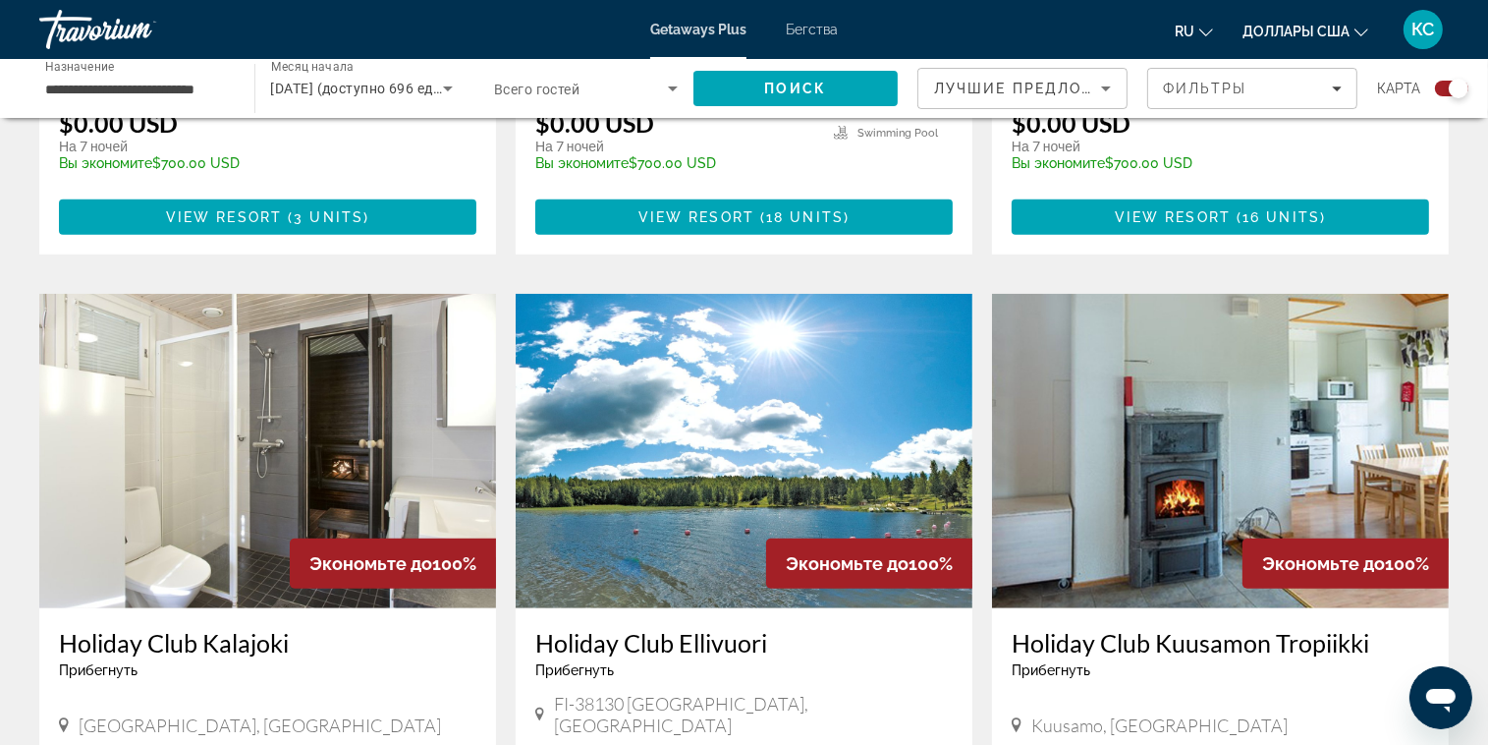
scroll to position [1277, 0]
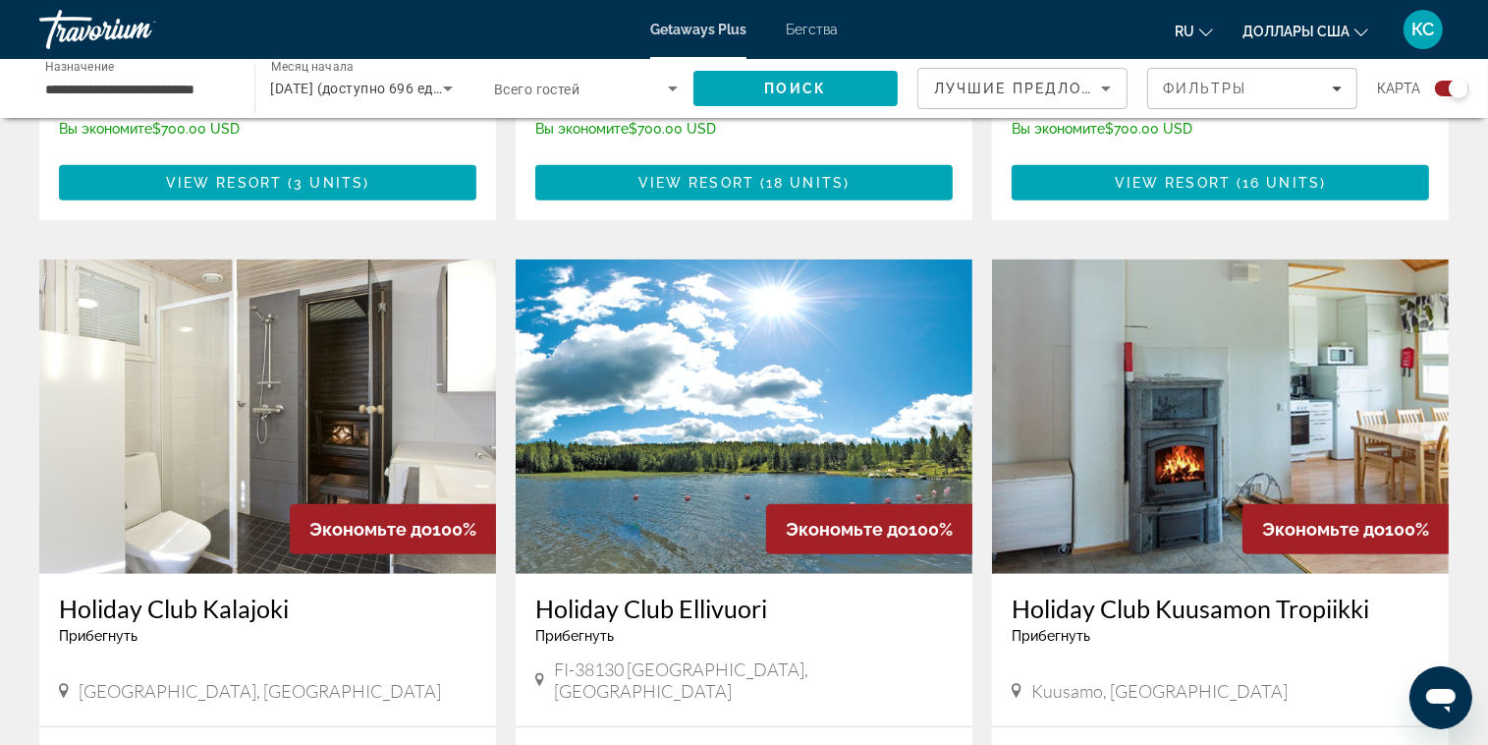
click at [356, 360] on img "Основное содержание" at bounding box center [267, 416] width 457 height 314
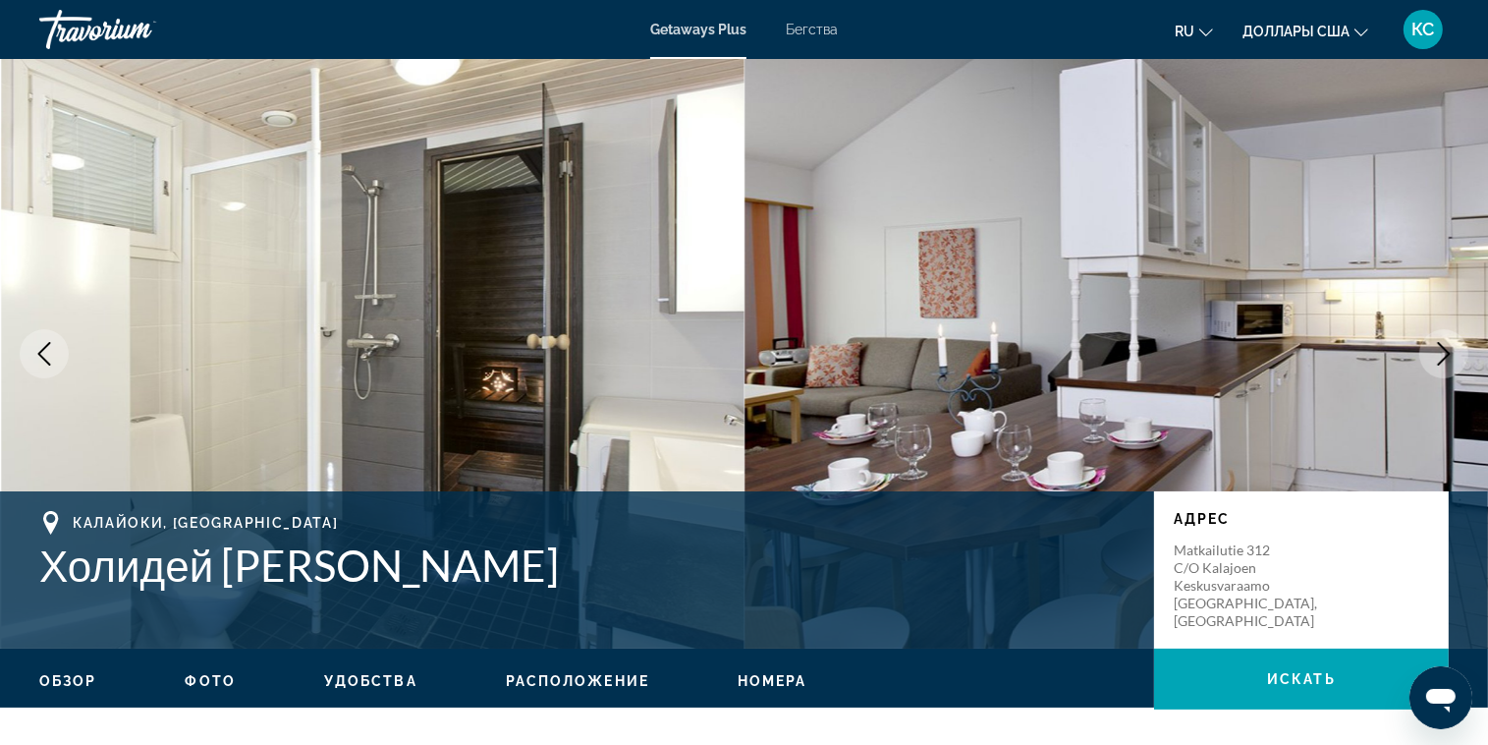
click at [435, 446] on img "Основное содержание" at bounding box center [373, 353] width 745 height 589
click at [931, 408] on img "Основное содержание" at bounding box center [1117, 353] width 745 height 589
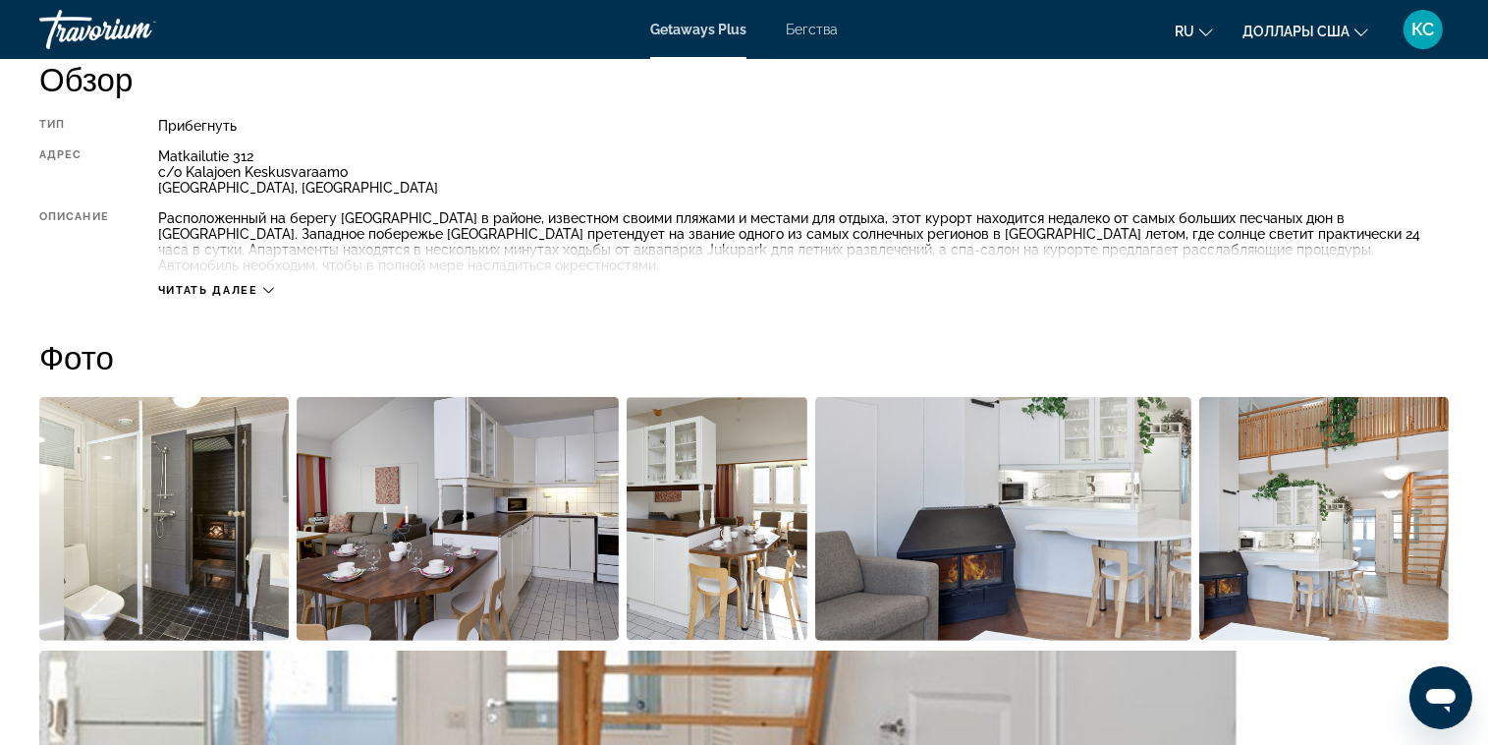
scroll to position [884, 0]
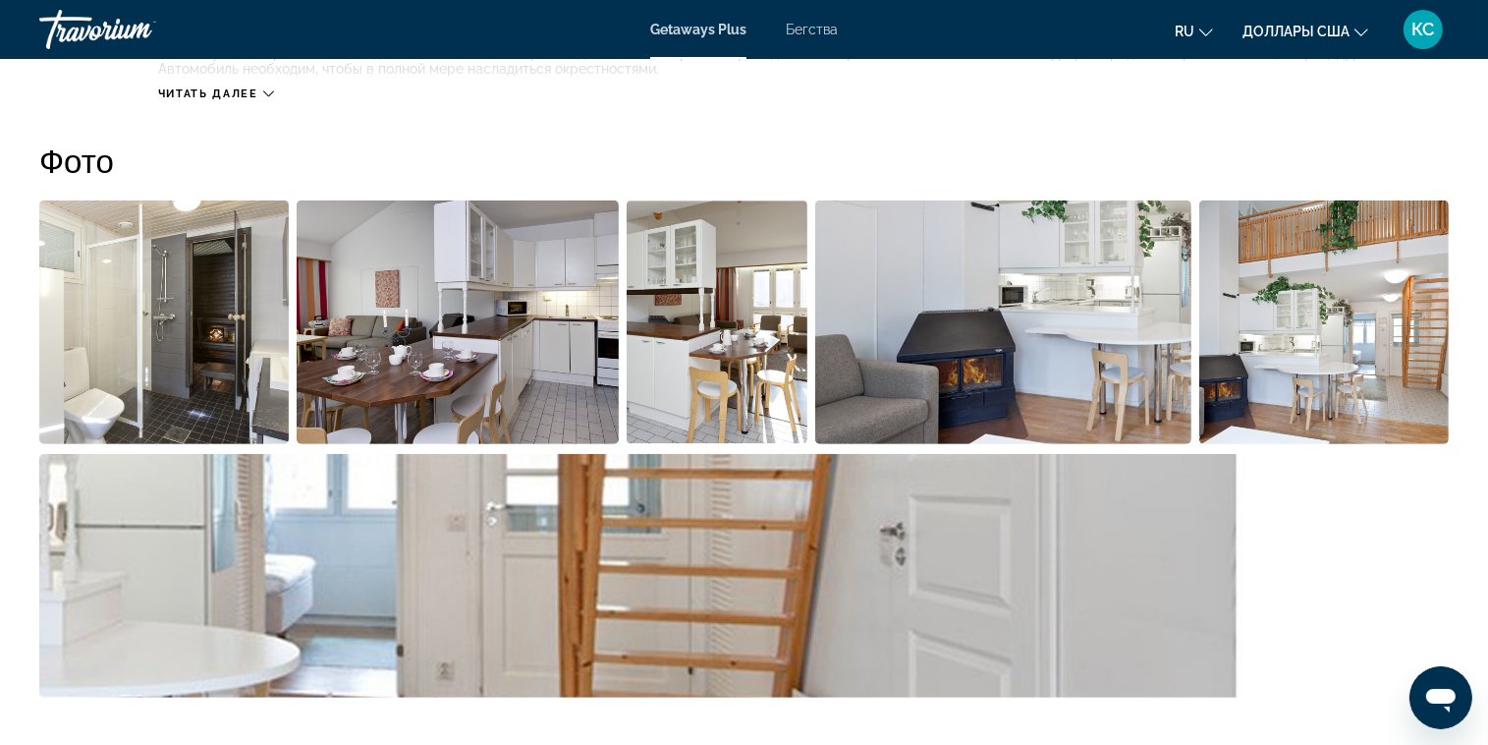
click at [221, 280] on img "Открыть полноэкранный слайдер изображений" at bounding box center [163, 322] width 249 height 244
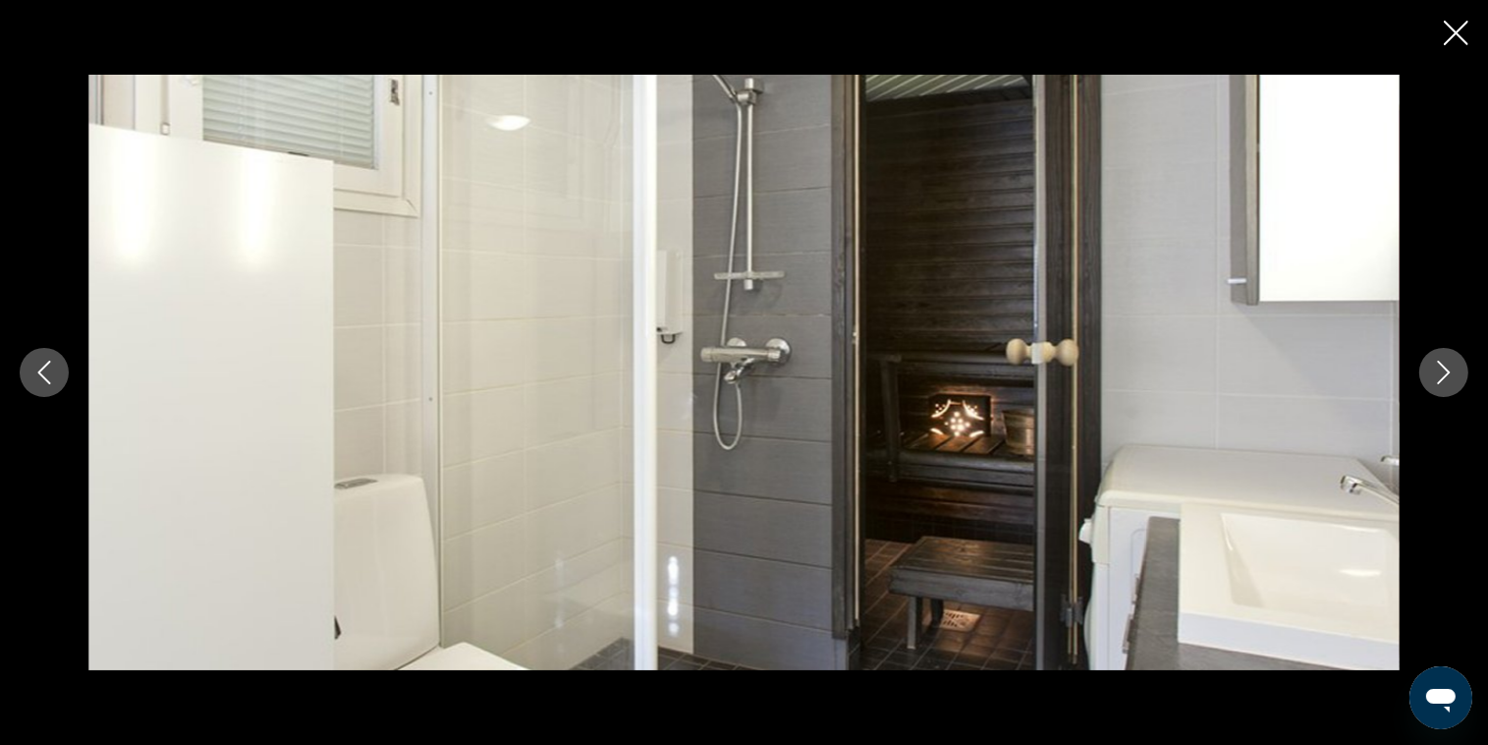
click at [696, 411] on img "Основное содержание" at bounding box center [743, 372] width 1311 height 595
click at [1452, 360] on icon "Следующее изображение" at bounding box center [1444, 372] width 24 height 24
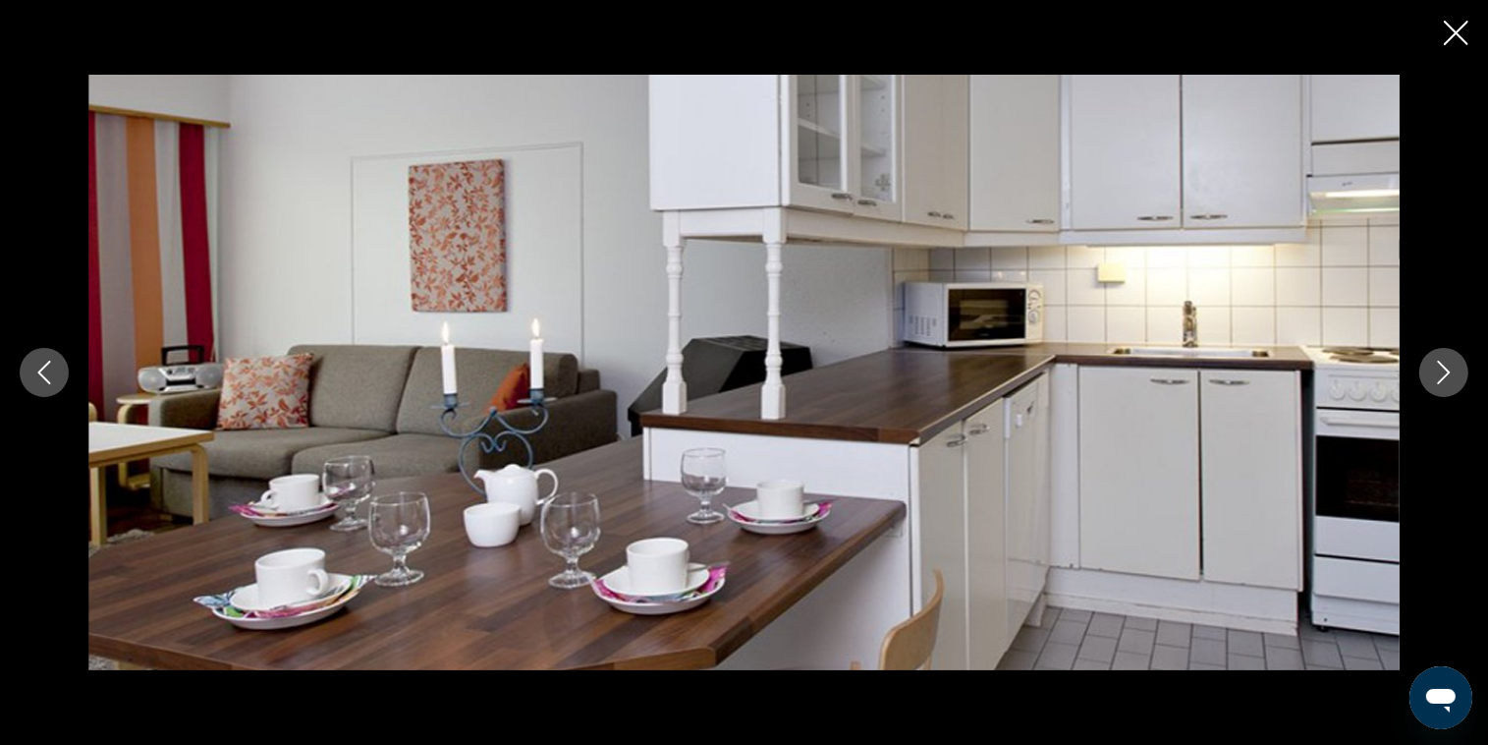
click at [1450, 363] on icon "Следующее изображение" at bounding box center [1444, 372] width 24 height 24
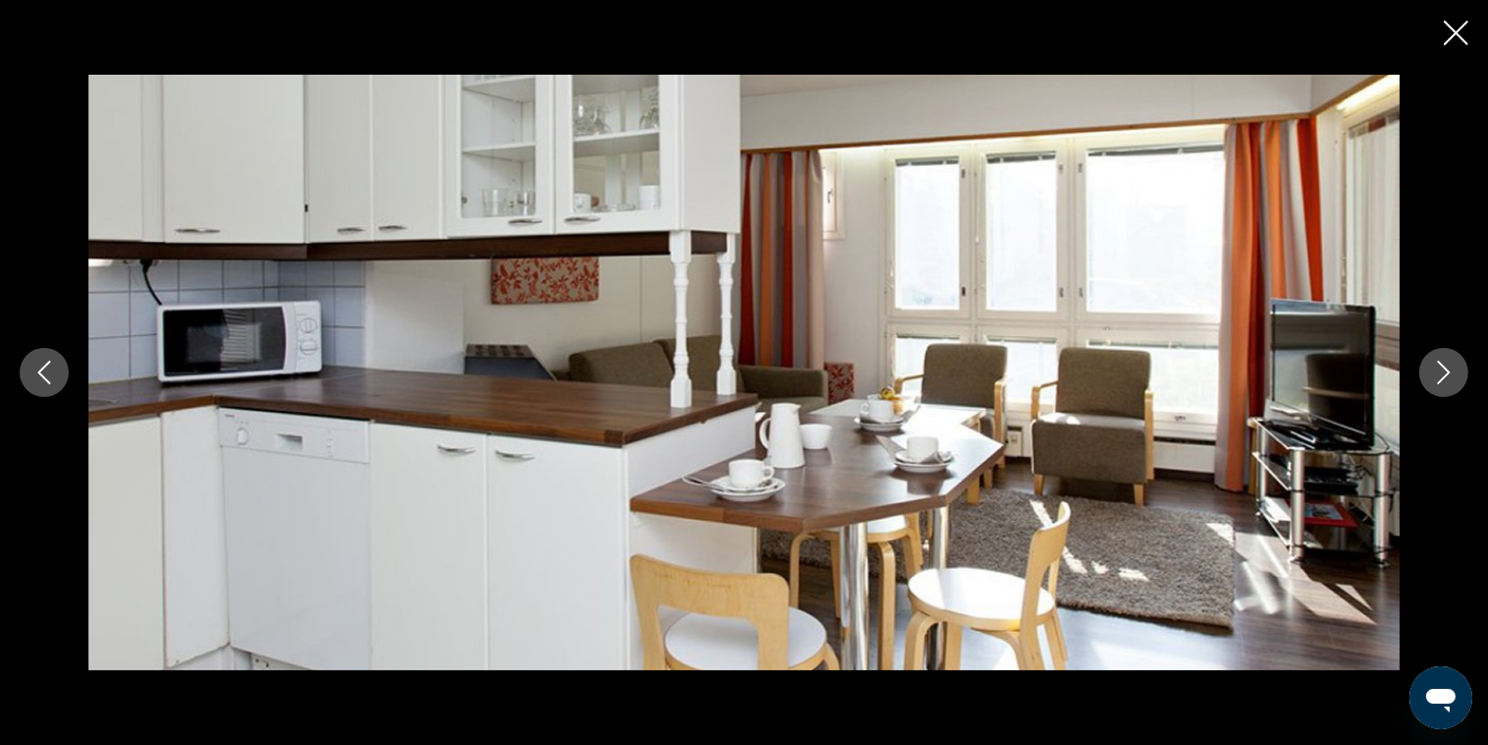
click at [1450, 363] on icon "Следующее изображение" at bounding box center [1444, 372] width 24 height 24
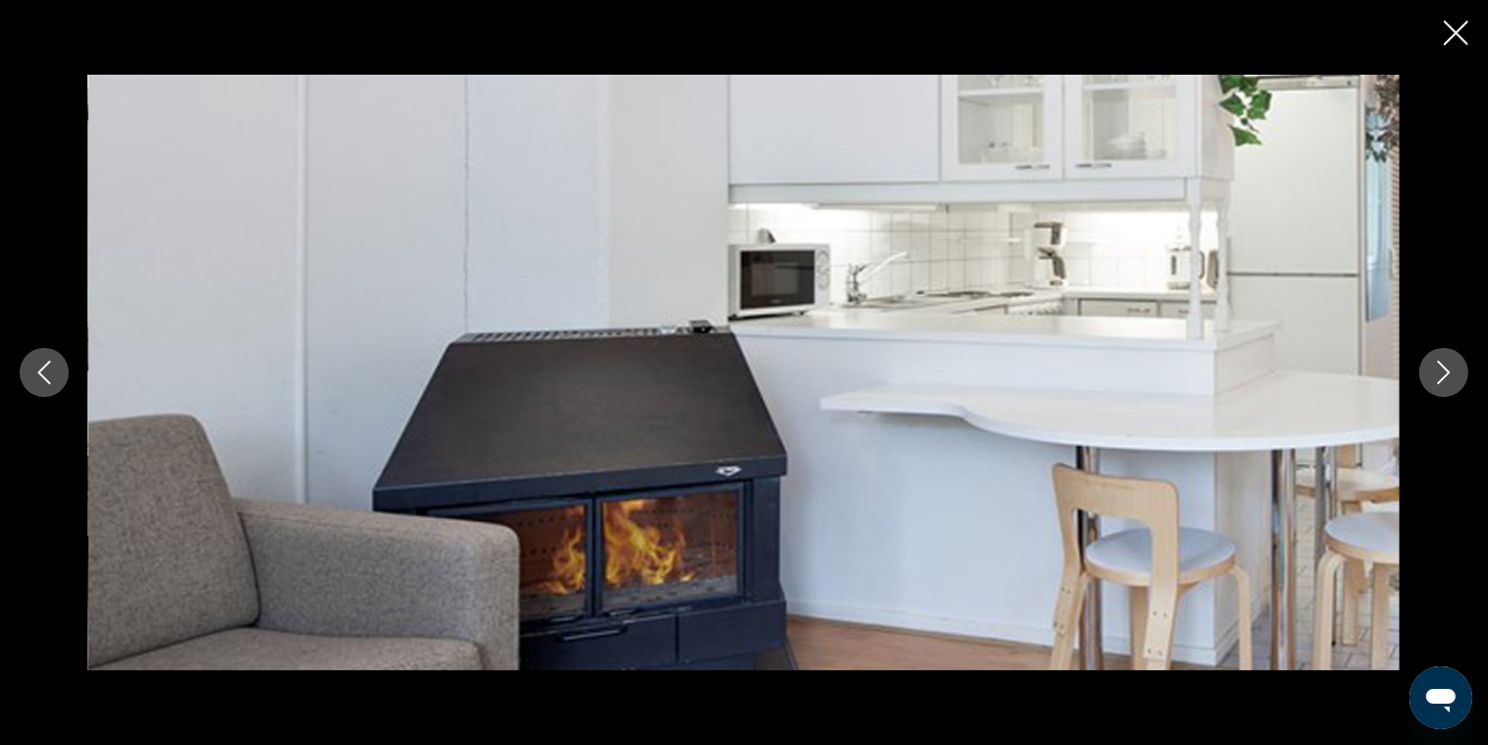
click at [1450, 363] on icon "Следующее изображение" at bounding box center [1444, 372] width 24 height 24
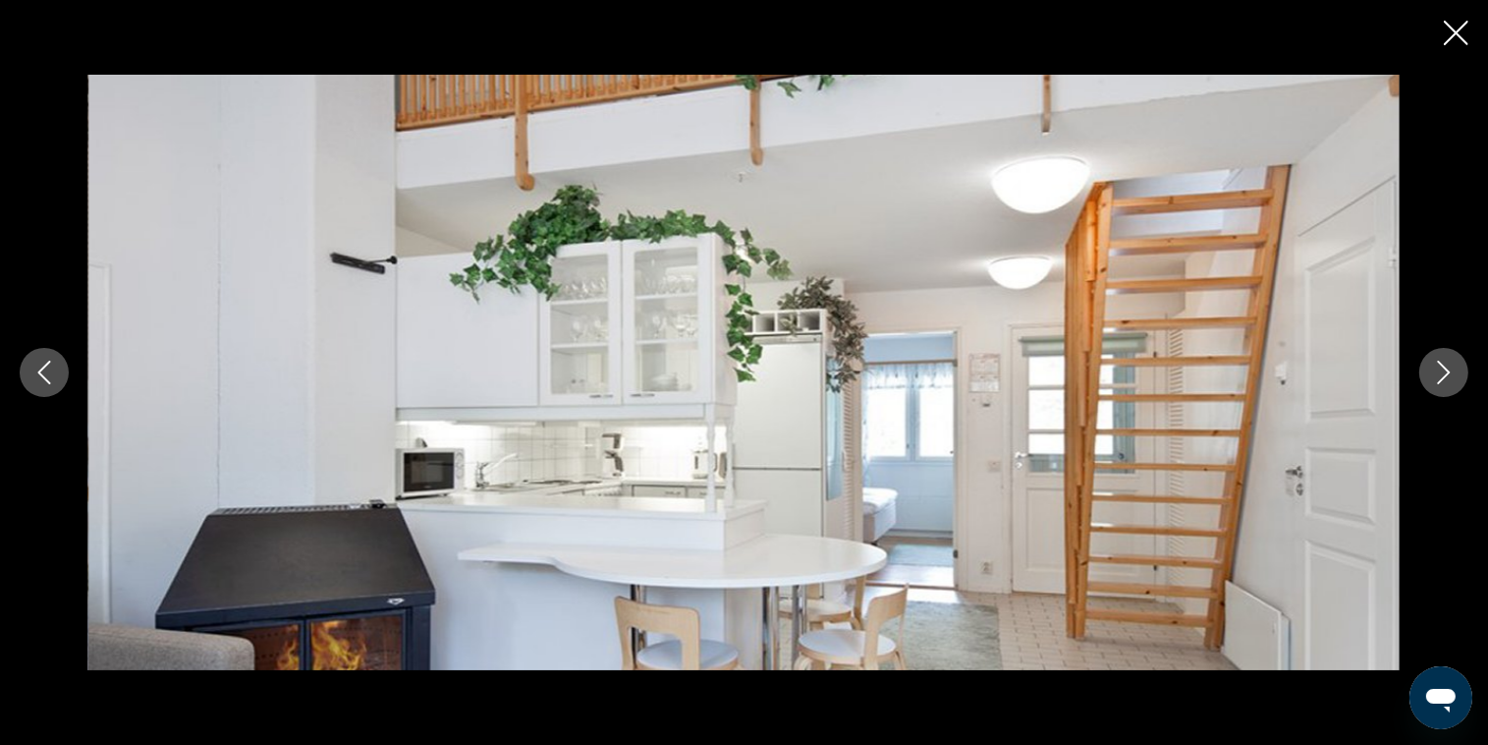
click at [1450, 363] on icon "Следующее изображение" at bounding box center [1444, 372] width 24 height 24
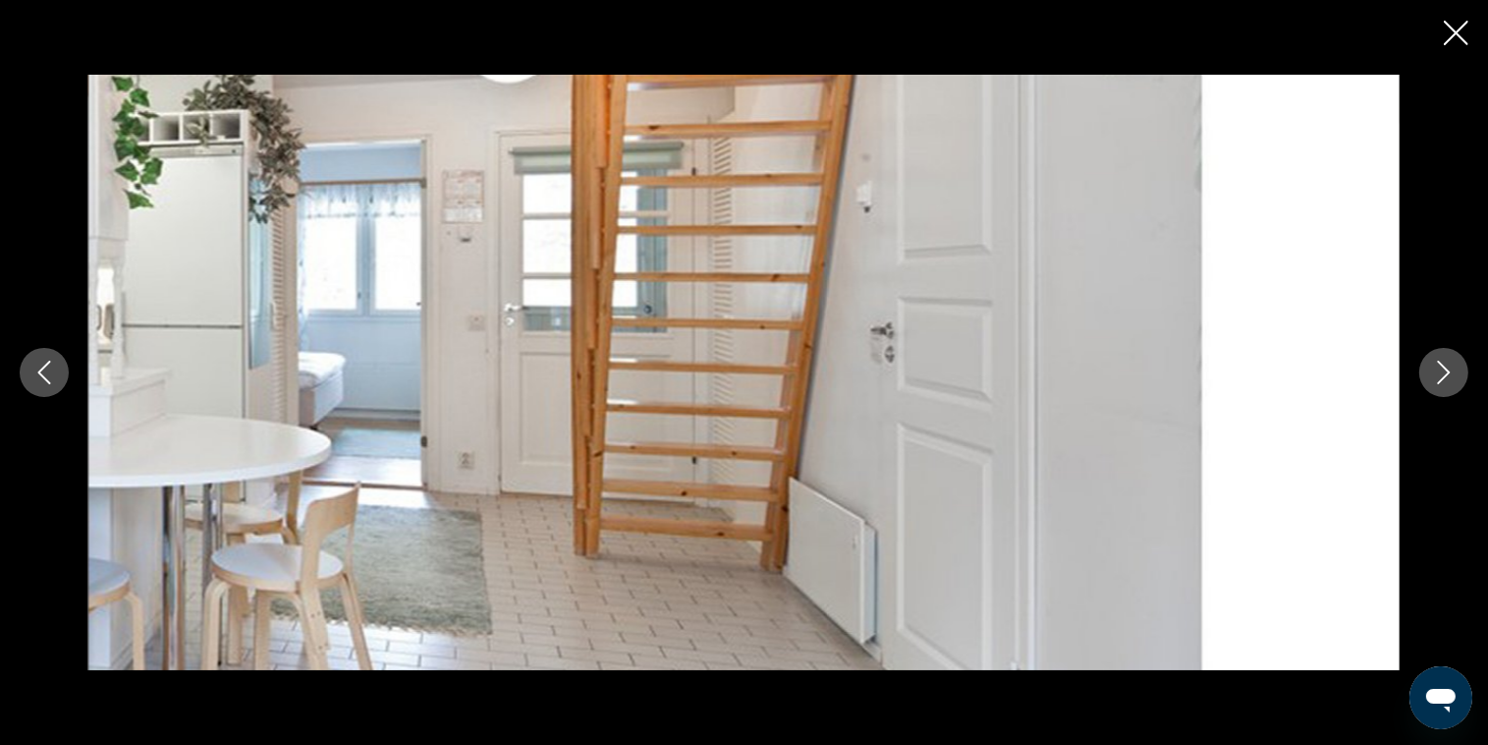
click at [1450, 363] on icon "Следующее изображение" at bounding box center [1444, 372] width 24 height 24
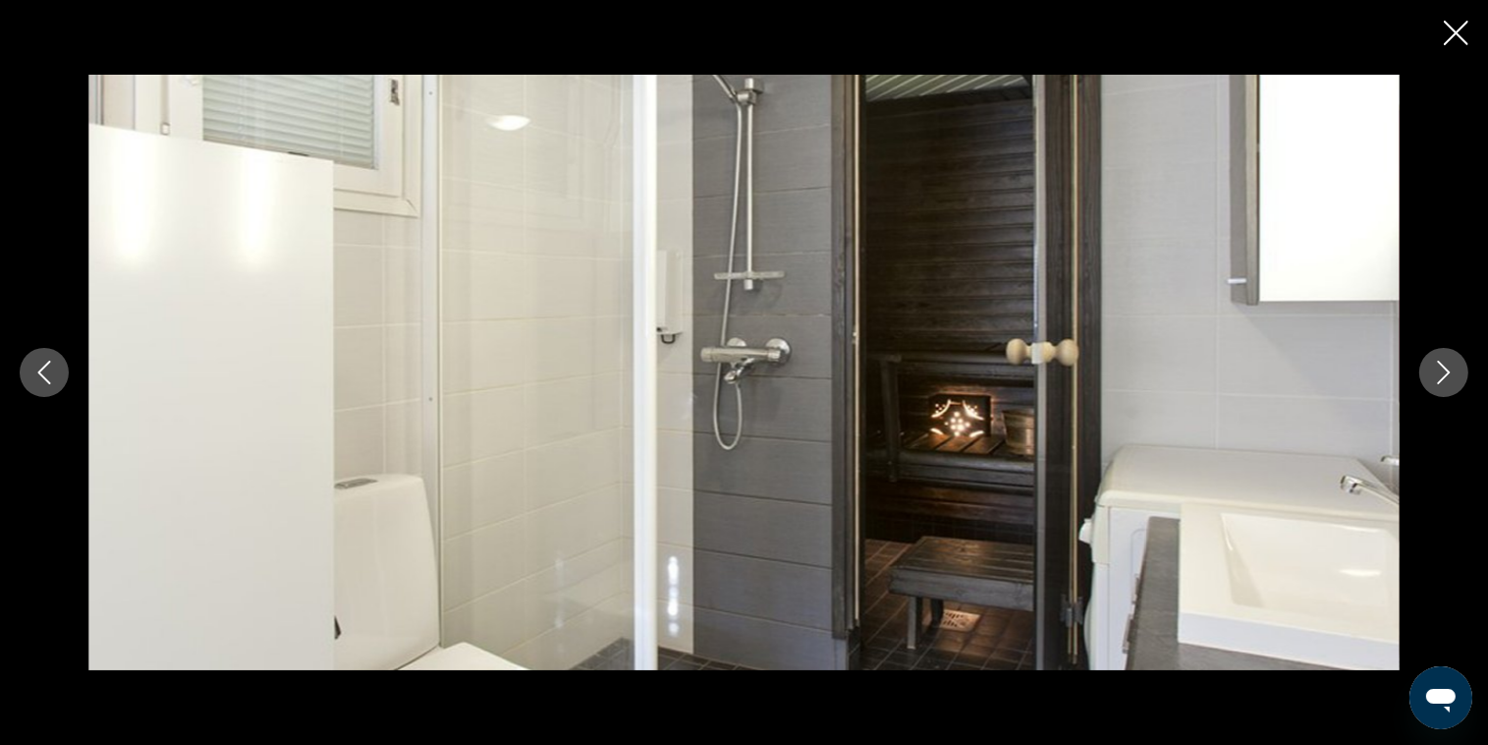
click at [1450, 363] on icon "Следующее изображение" at bounding box center [1444, 372] width 24 height 24
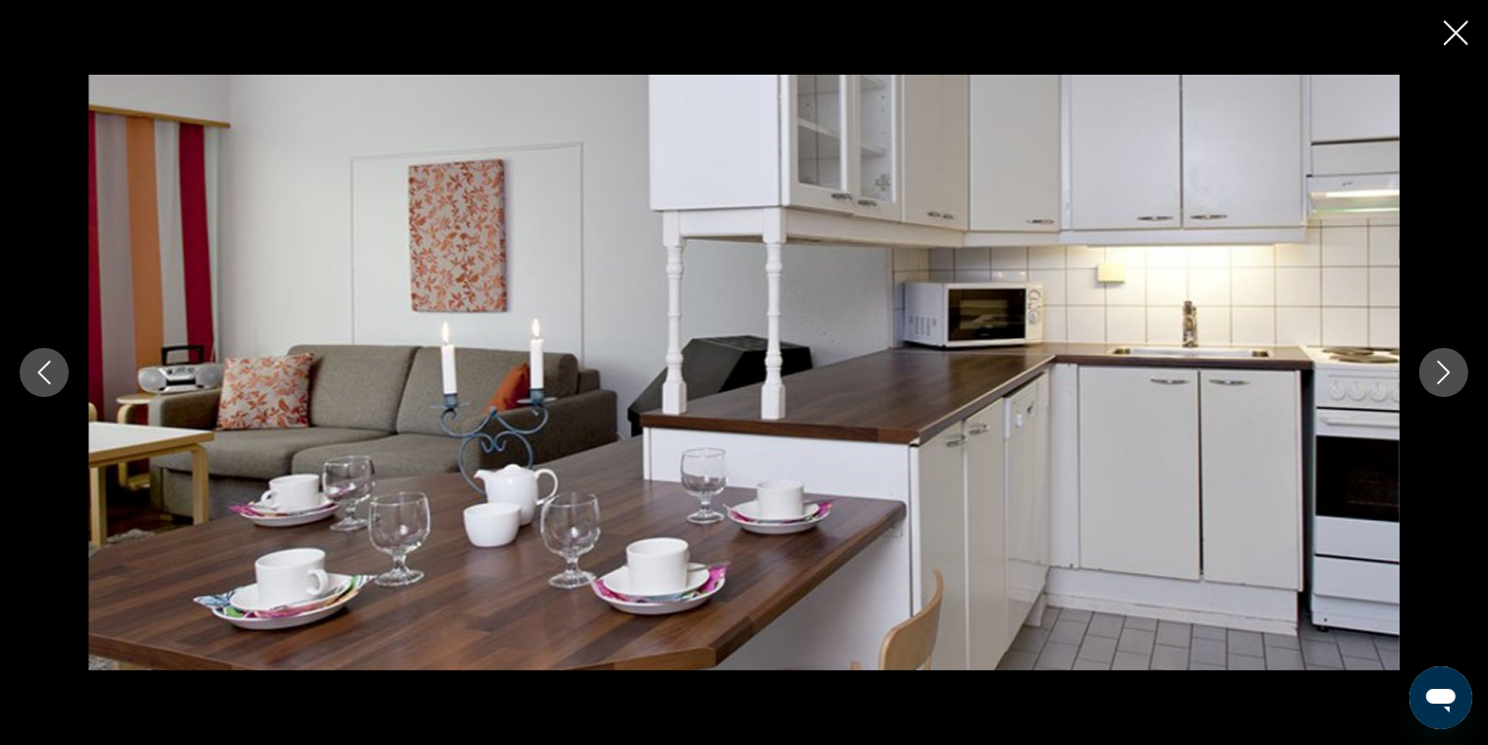
click at [1450, 363] on icon "Следующее изображение" at bounding box center [1444, 372] width 24 height 24
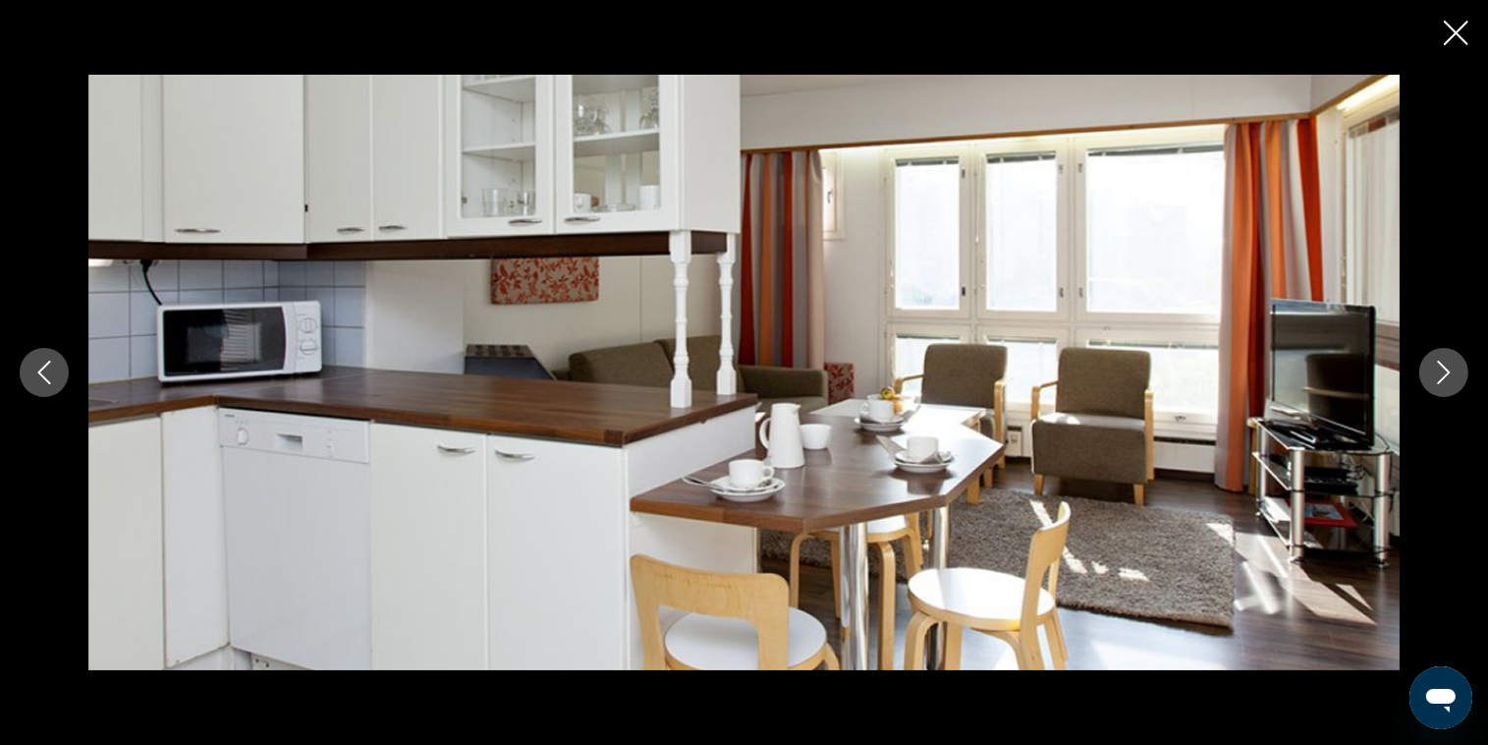
click at [1450, 363] on icon "Следующее изображение" at bounding box center [1444, 372] width 24 height 24
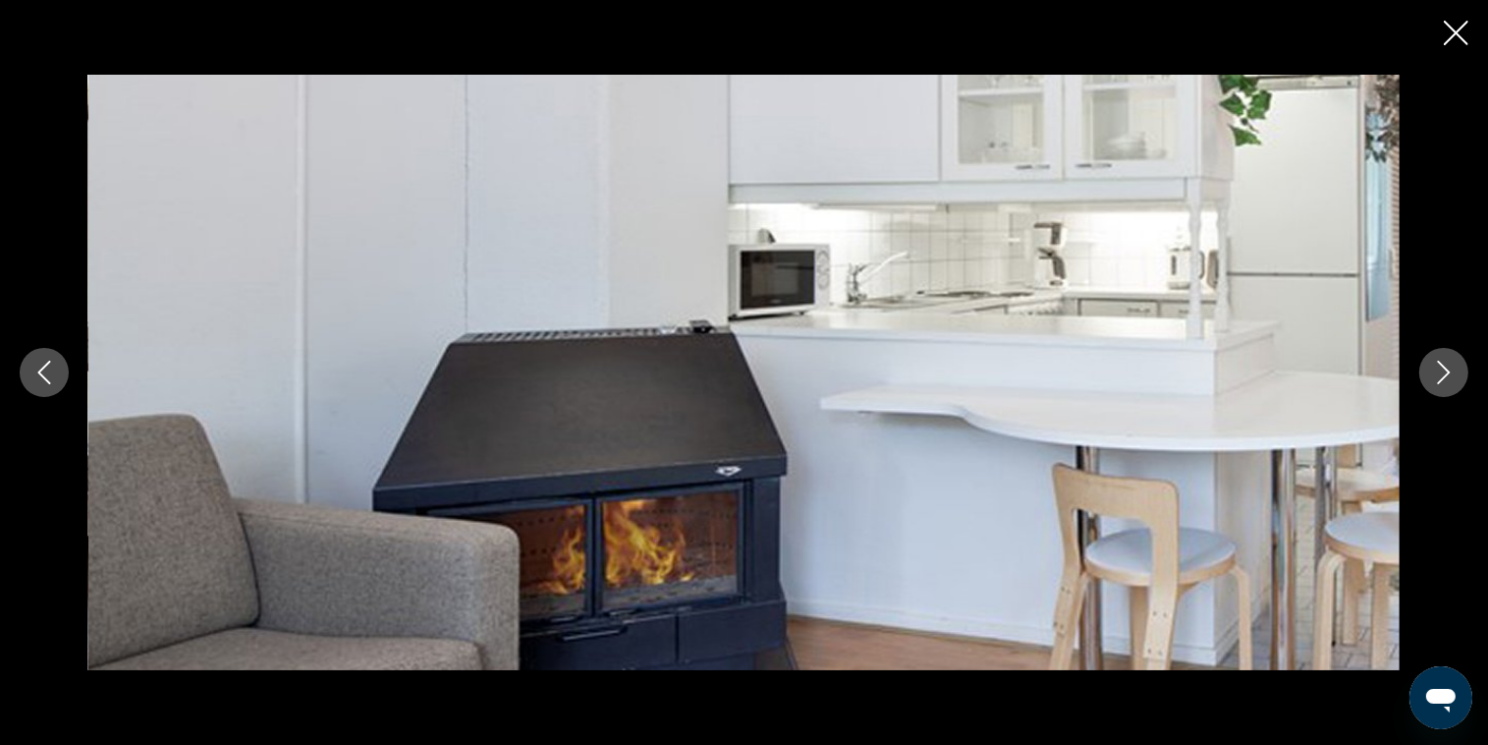
click at [1450, 363] on icon "Следующее изображение" at bounding box center [1444, 372] width 24 height 24
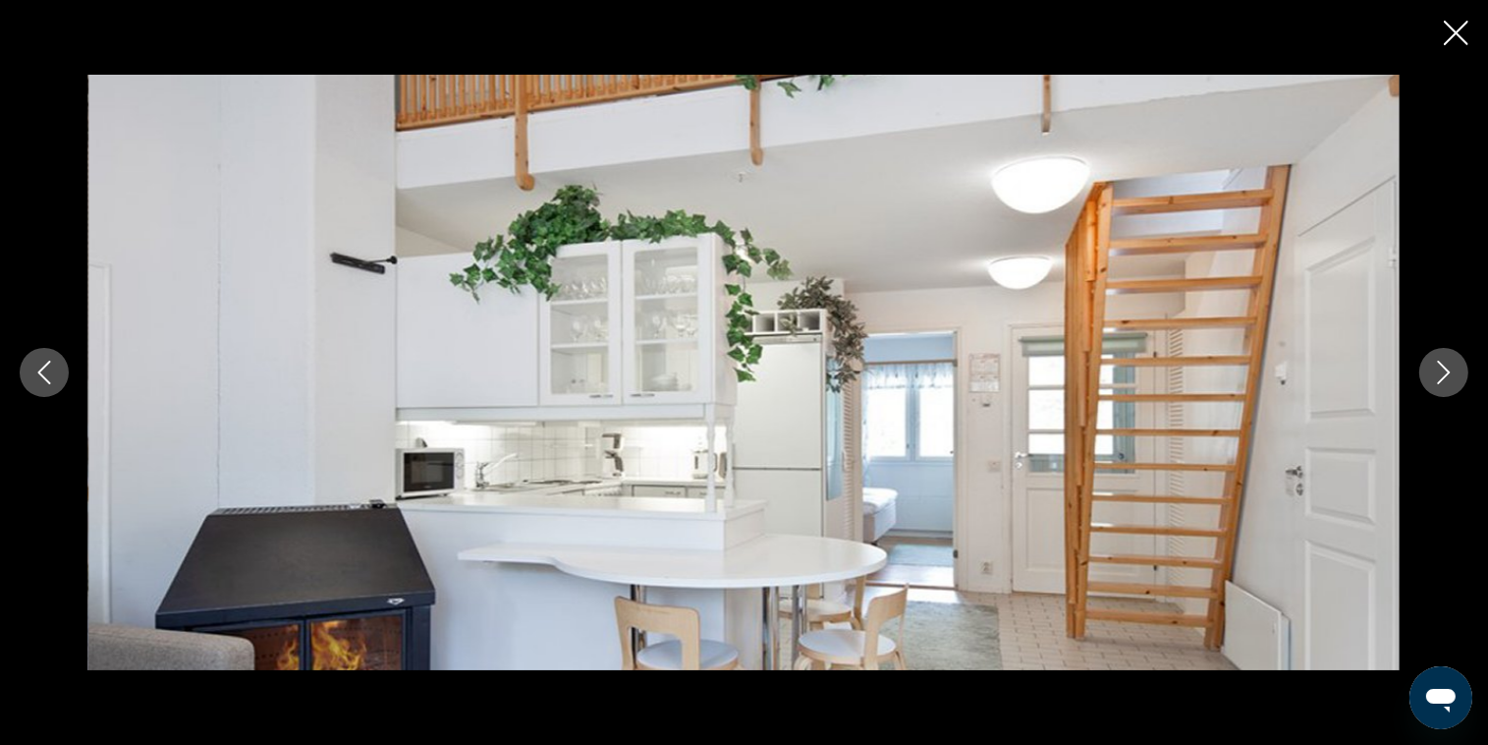
click at [1450, 363] on icon "Следующее изображение" at bounding box center [1444, 372] width 24 height 24
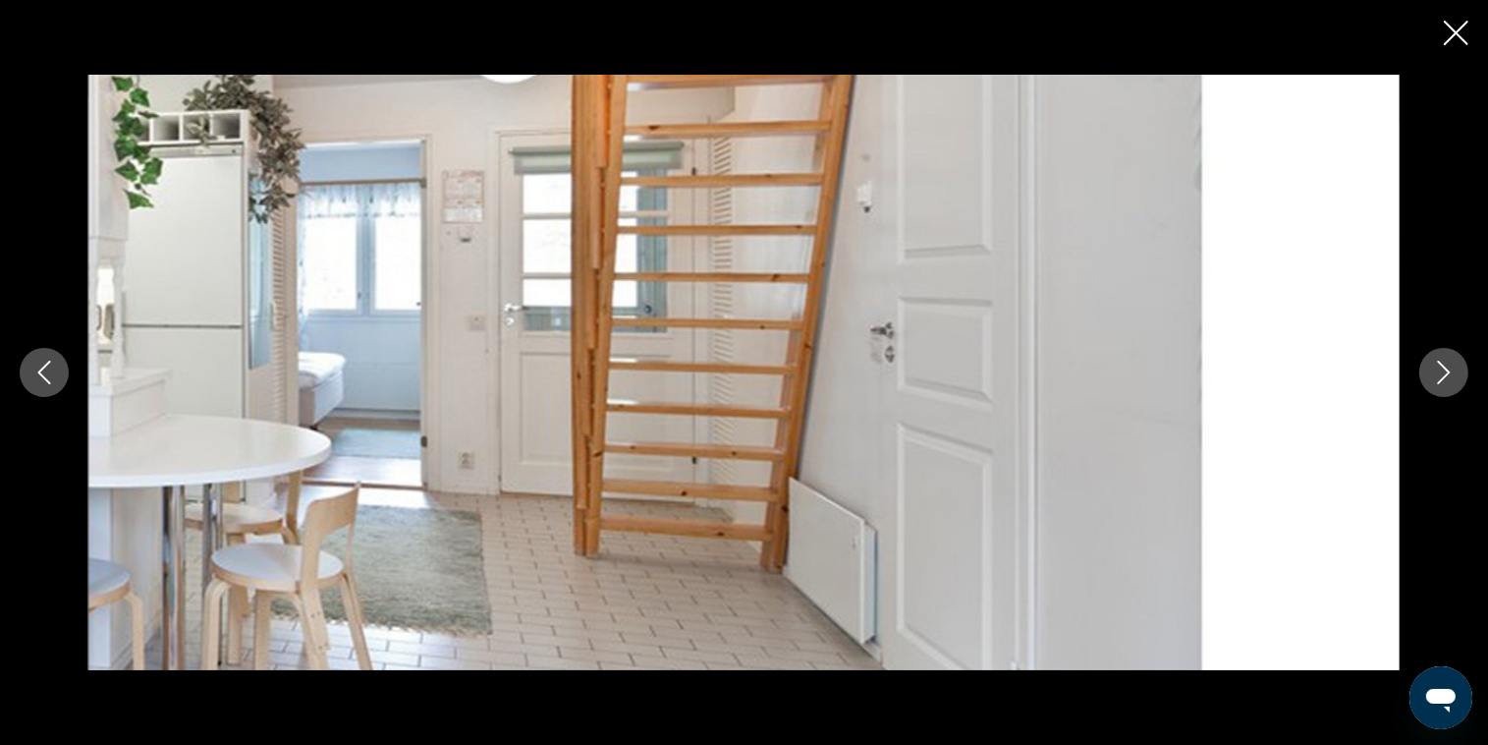
click at [1450, 363] on icon "Следующее изображение" at bounding box center [1444, 372] width 24 height 24
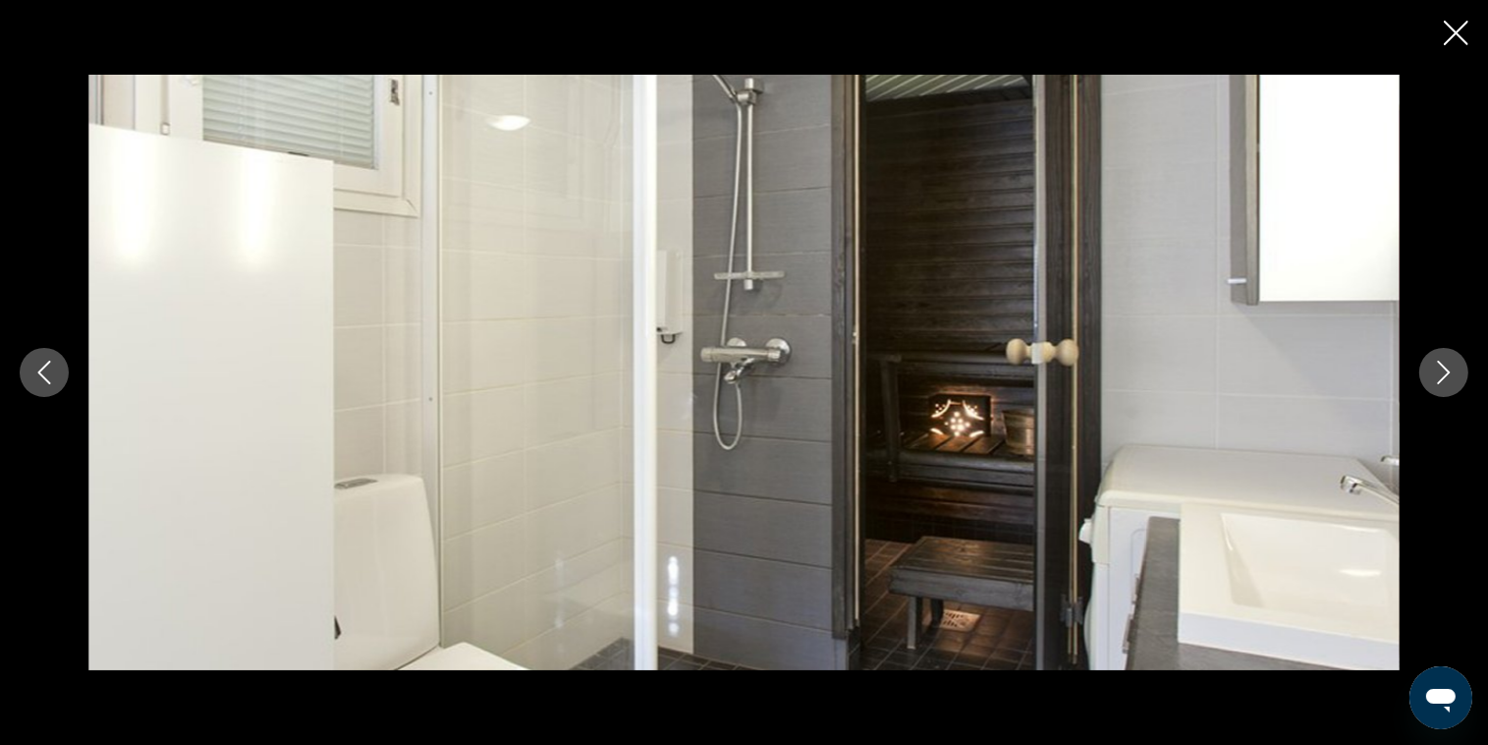
click at [1450, 363] on icon "Следующее изображение" at bounding box center [1444, 372] width 24 height 24
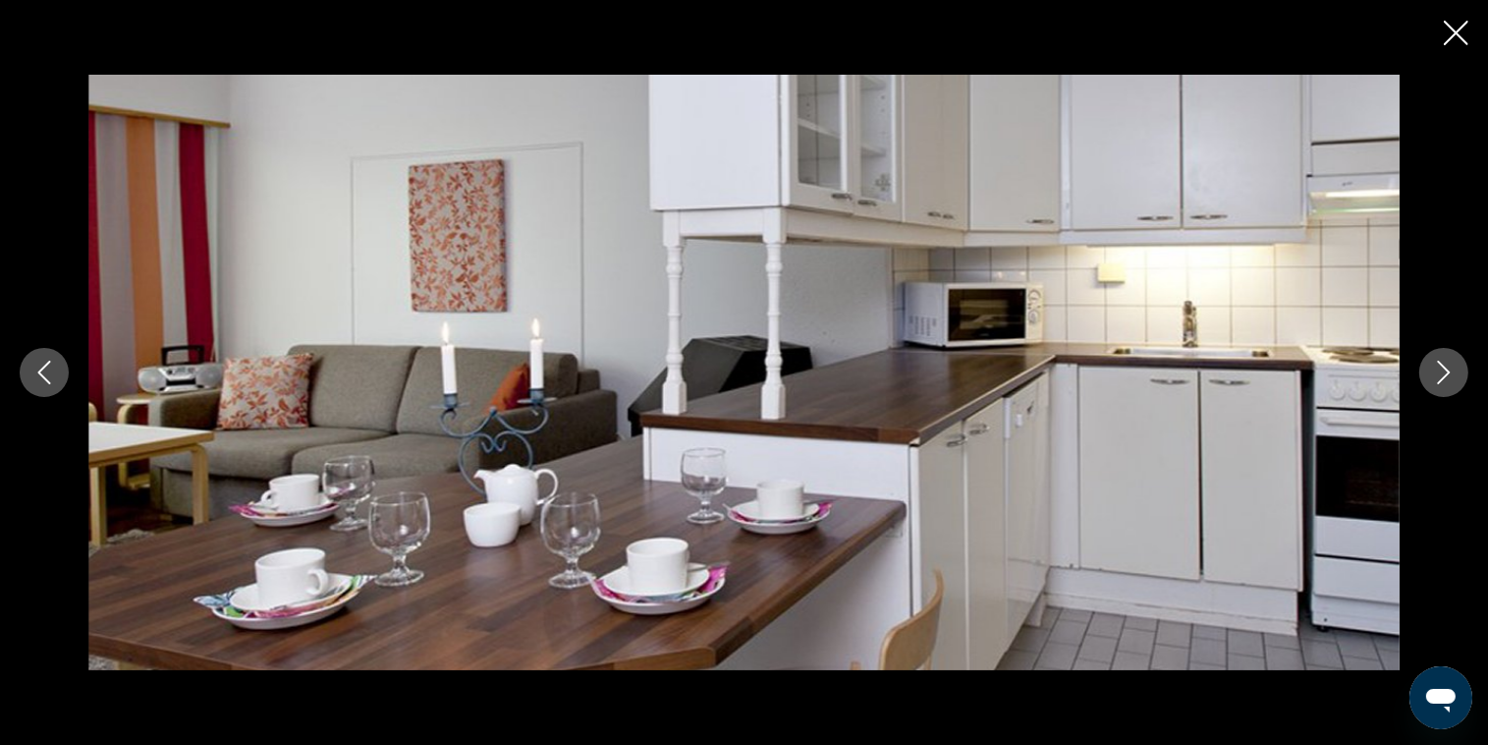
click at [1450, 363] on icon "Следующее изображение" at bounding box center [1444, 372] width 24 height 24
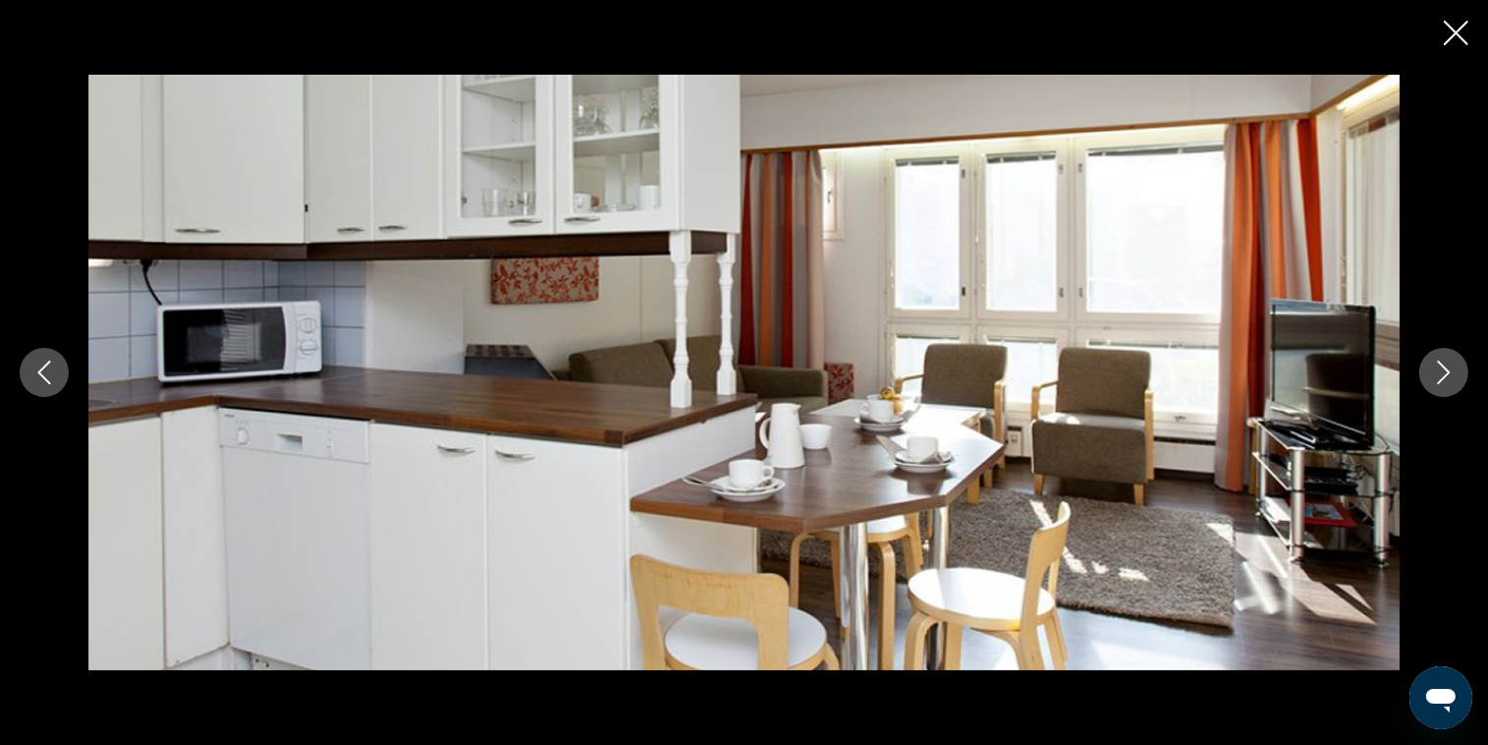
click at [1450, 363] on icon "Следующее изображение" at bounding box center [1444, 372] width 24 height 24
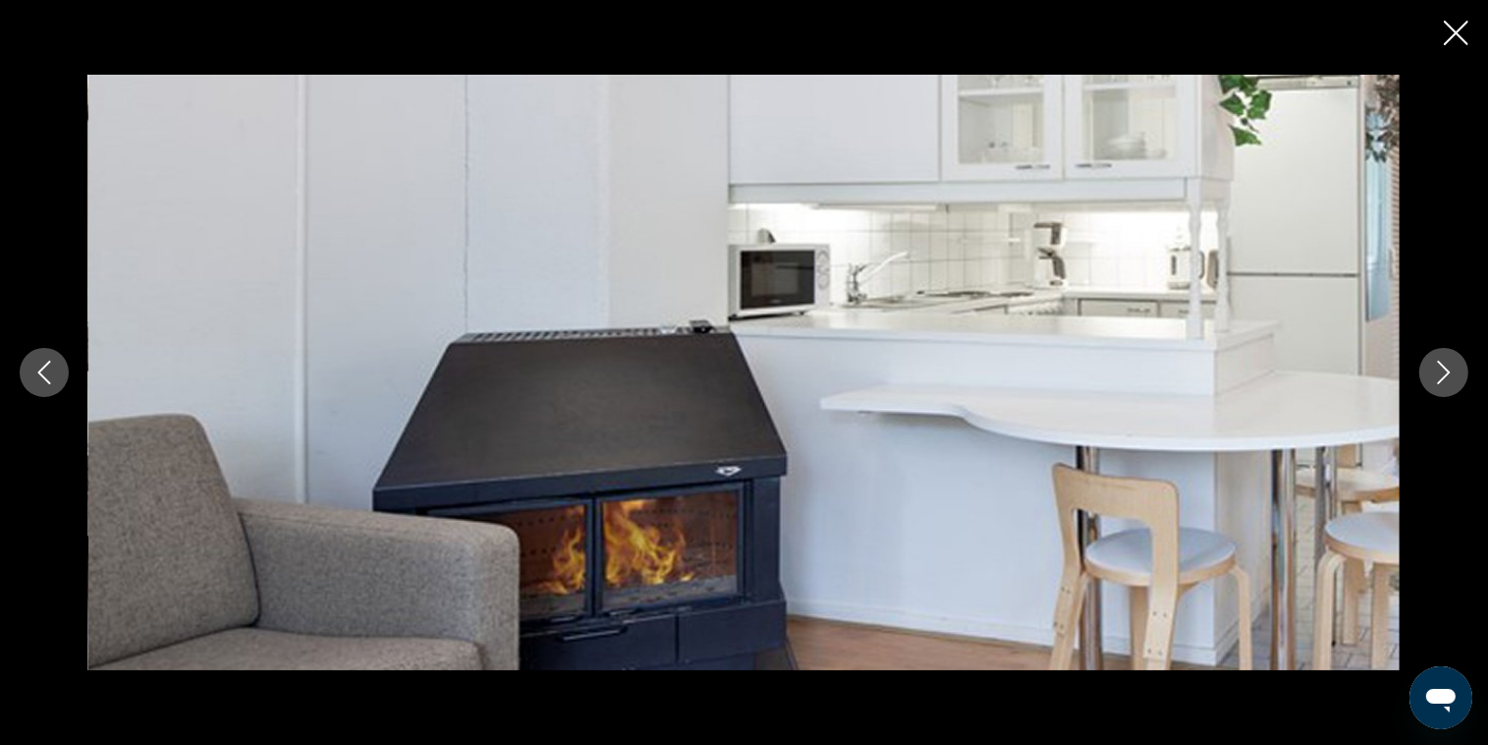
click at [1450, 363] on icon "Следующее изображение" at bounding box center [1444, 372] width 24 height 24
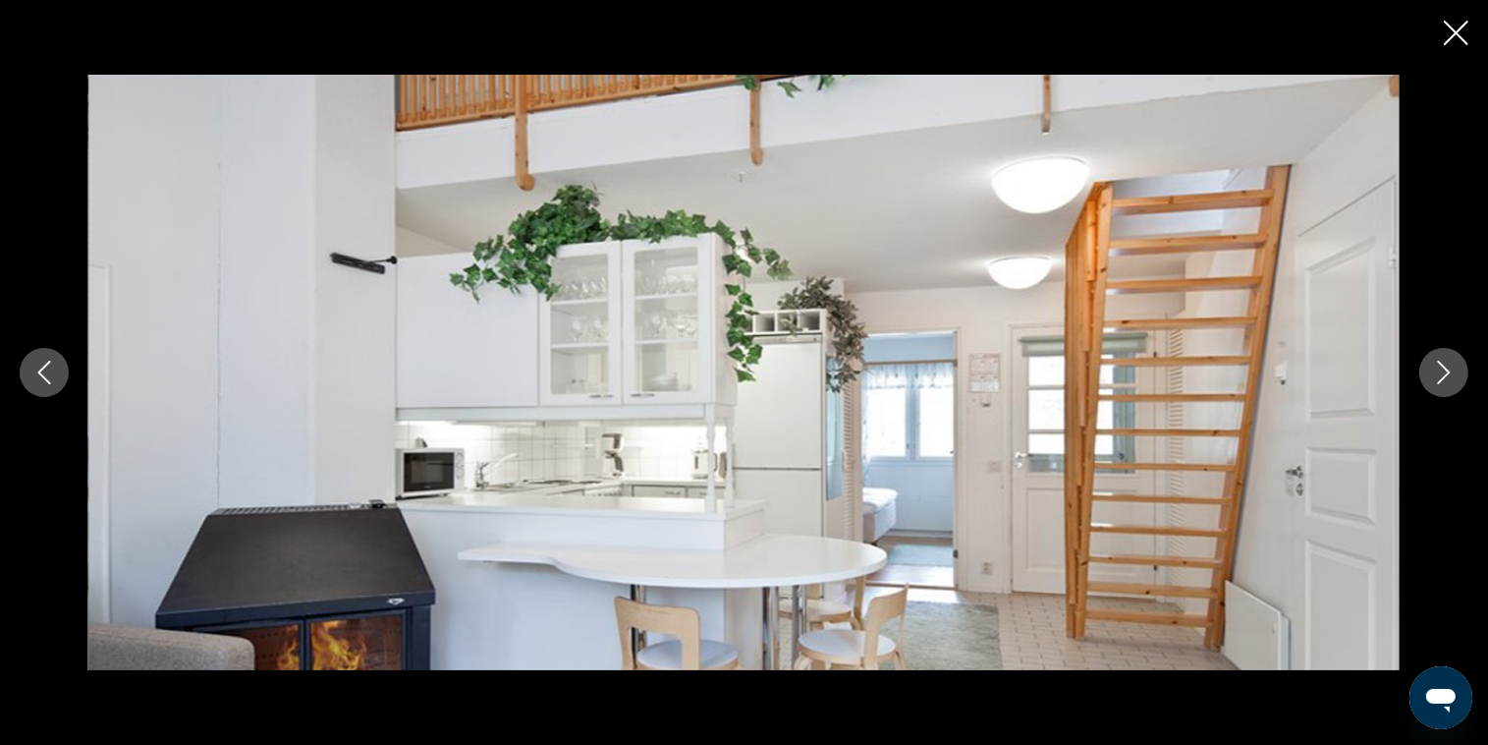
click at [1450, 363] on icon "Следующее изображение" at bounding box center [1444, 372] width 24 height 24
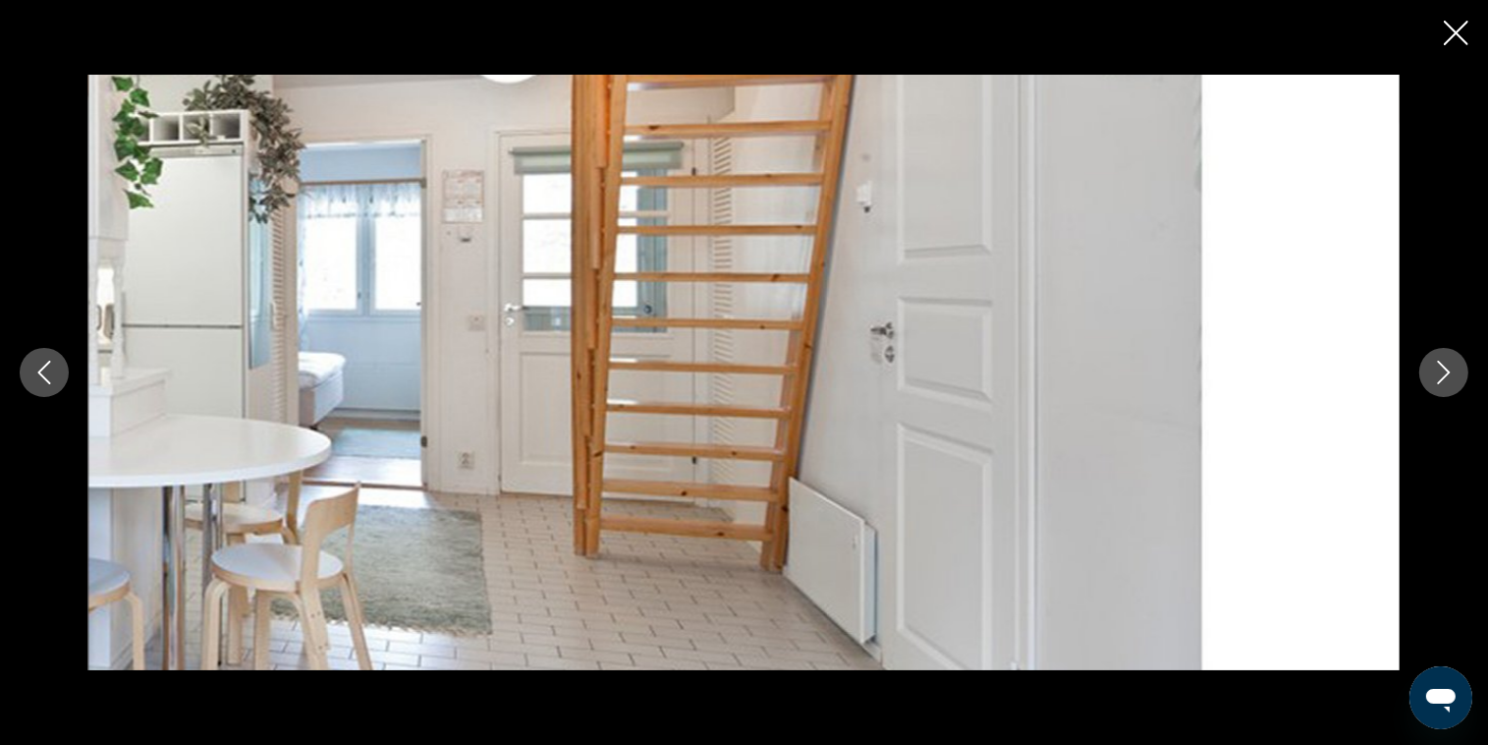
click at [1450, 363] on icon "Следующее изображение" at bounding box center [1444, 372] width 24 height 24
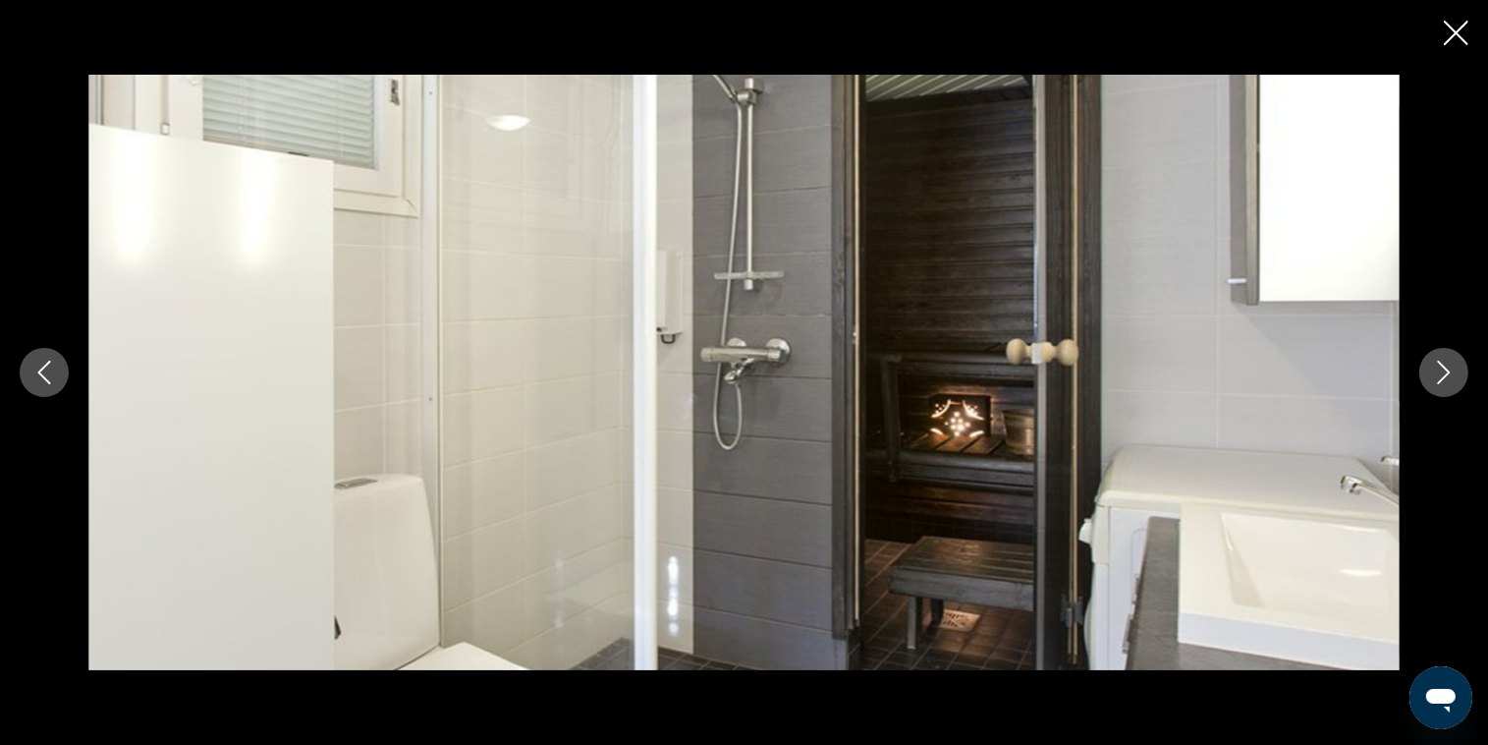
click at [1450, 363] on icon "Следующее изображение" at bounding box center [1444, 372] width 24 height 24
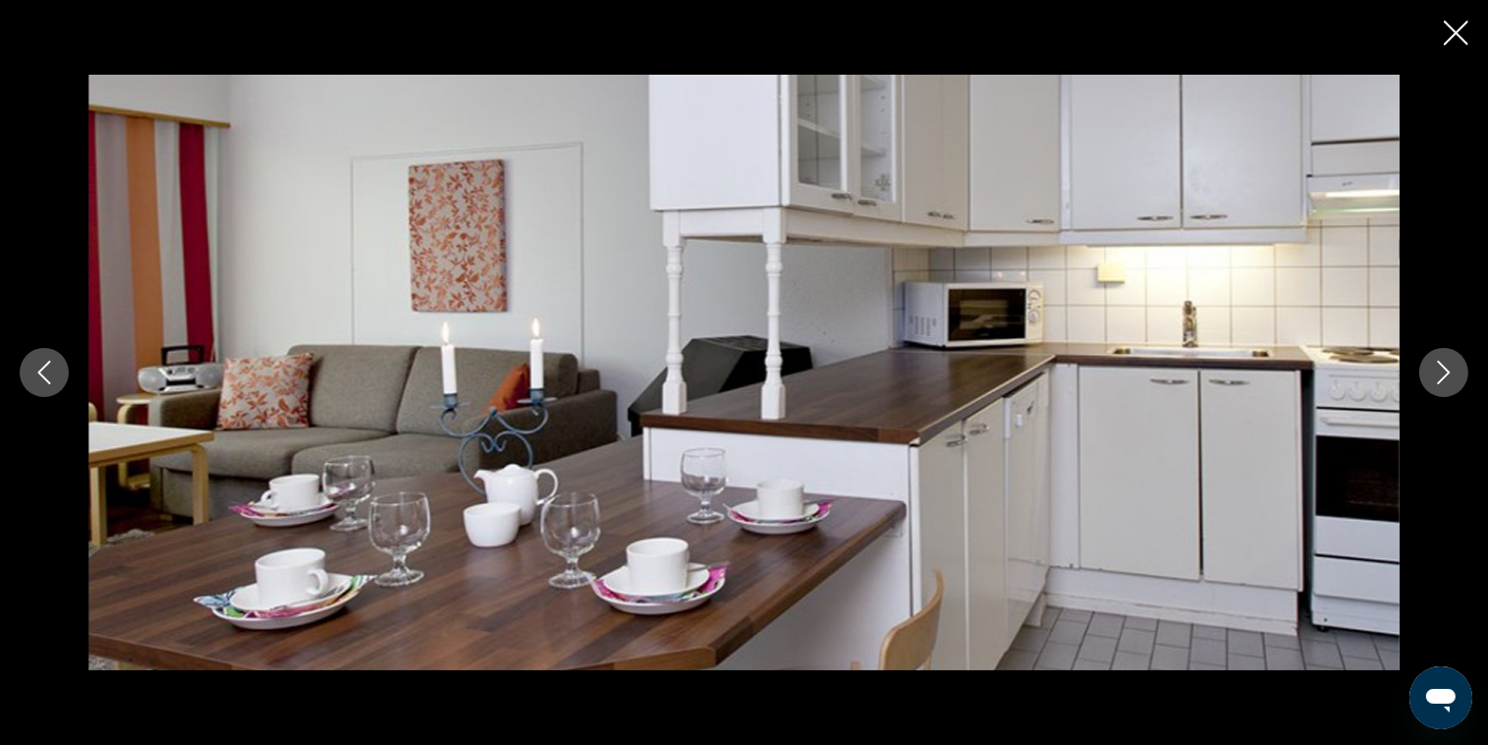
click at [1450, 363] on icon "Следующее изображение" at bounding box center [1444, 372] width 24 height 24
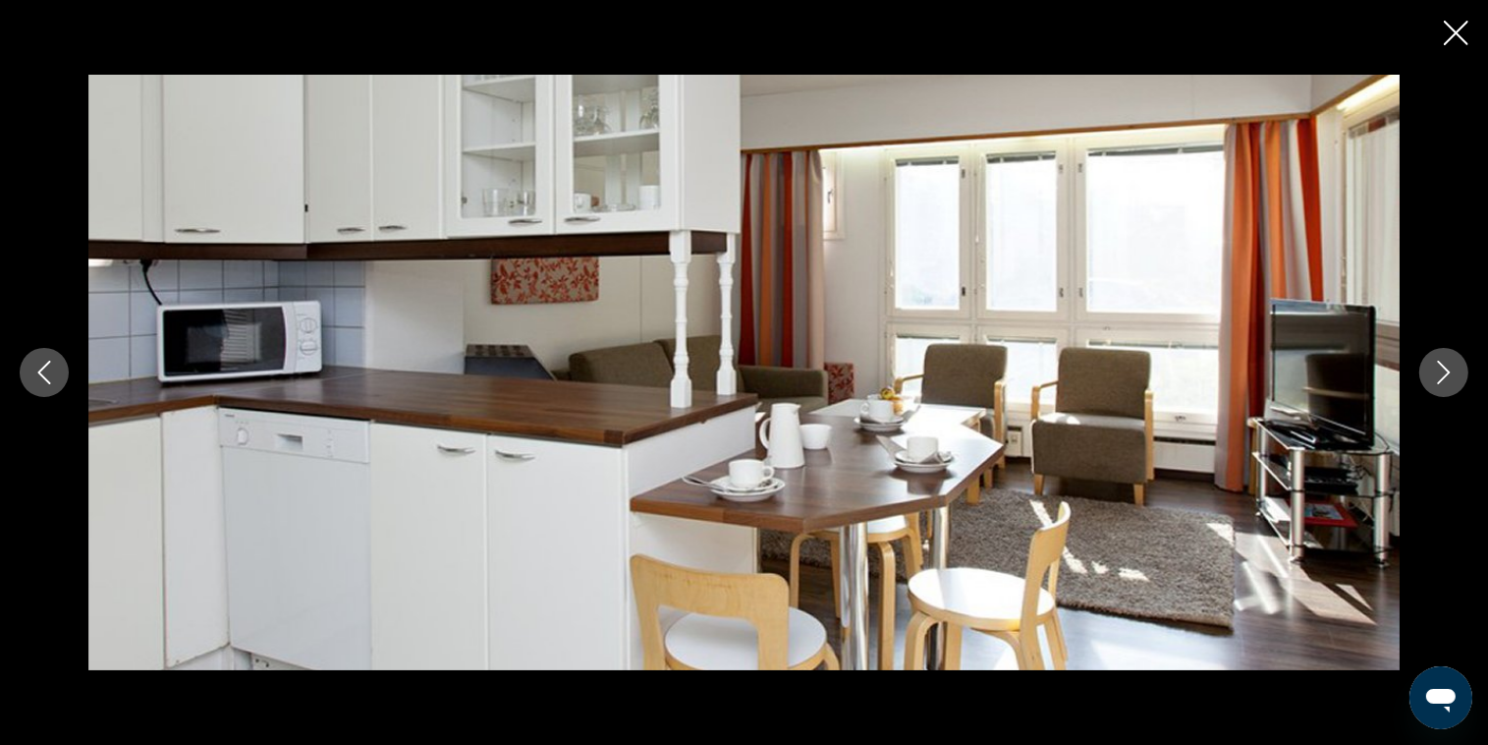
click at [1459, 42] on icon "Закрыть слайд-шоу" at bounding box center [1456, 33] width 25 height 25
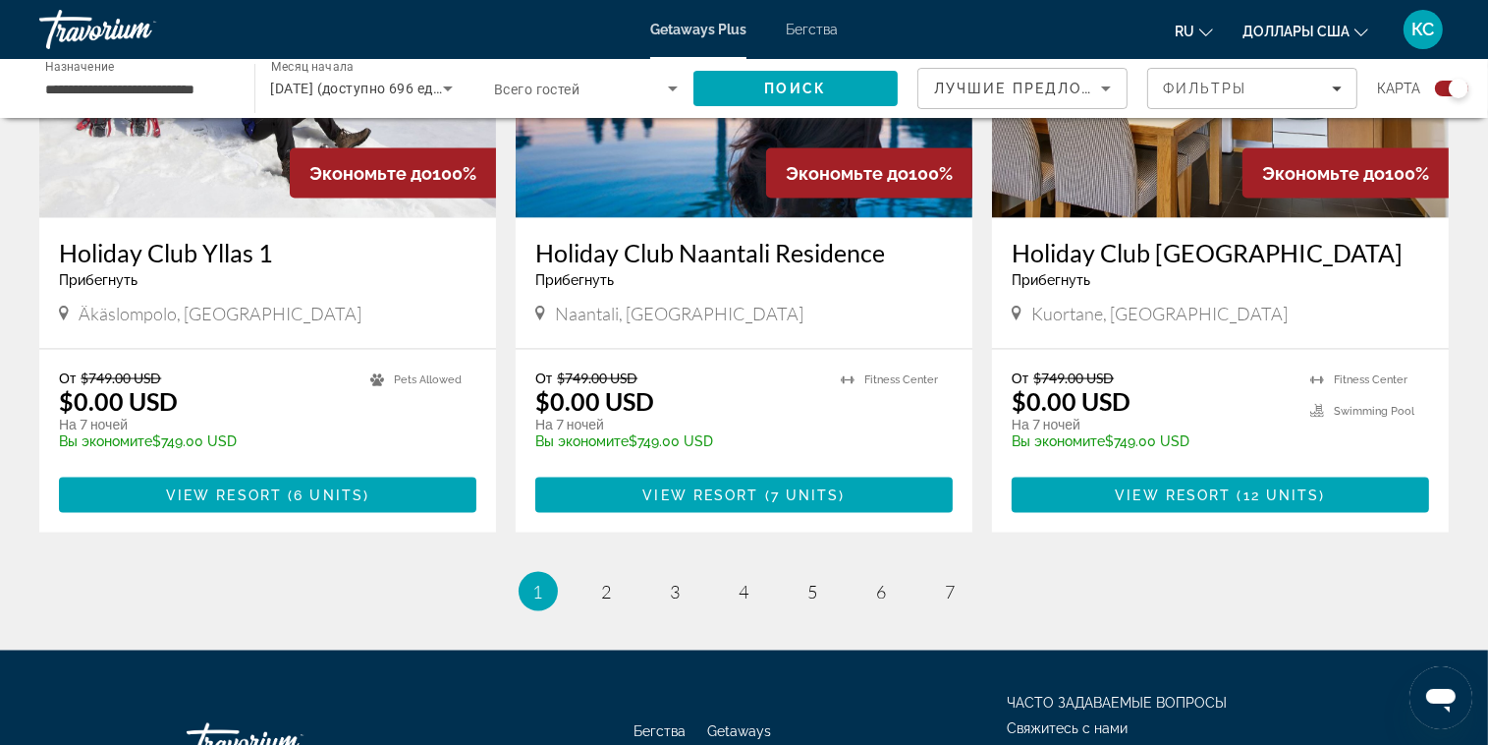
scroll to position [3041, 0]
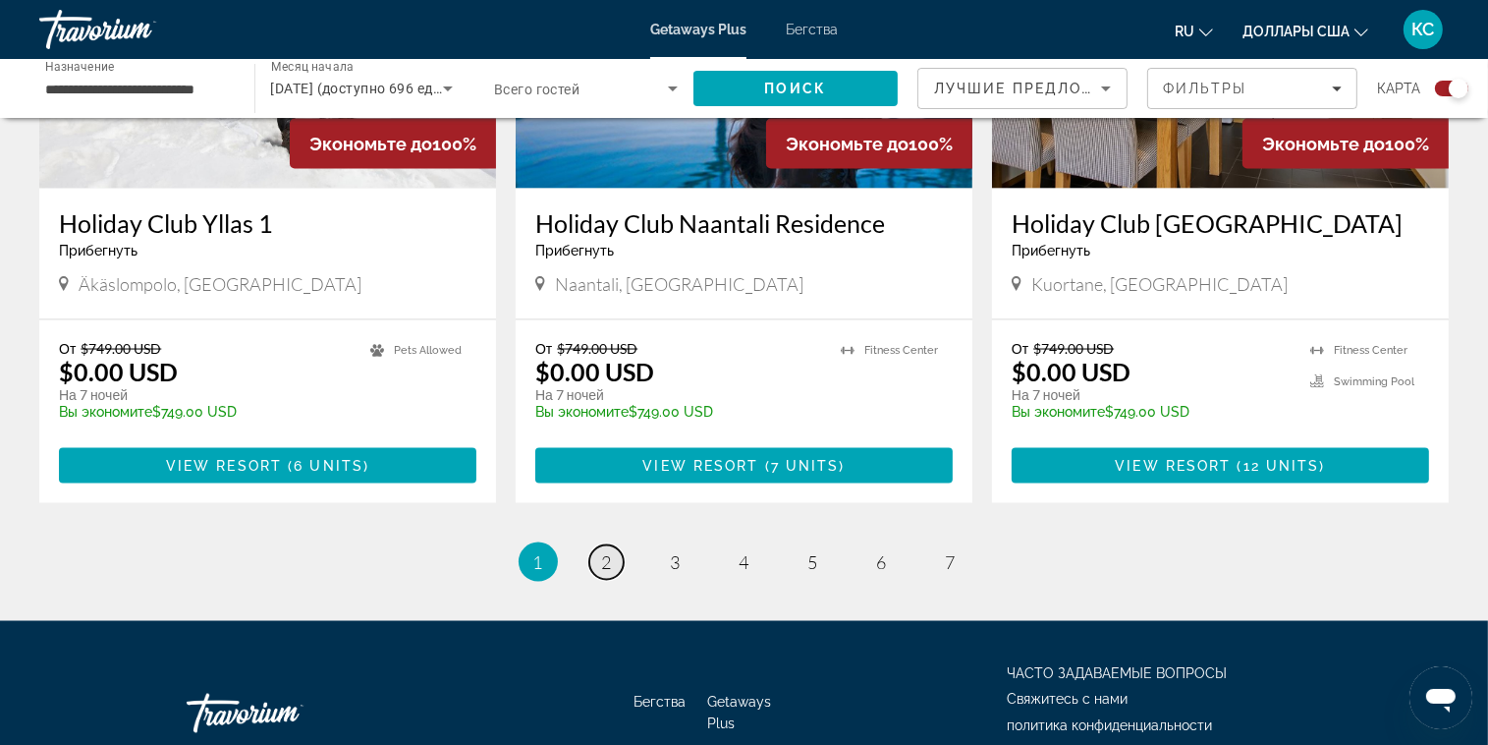
click at [600, 545] on link "page 2" at bounding box center [606, 562] width 34 height 34
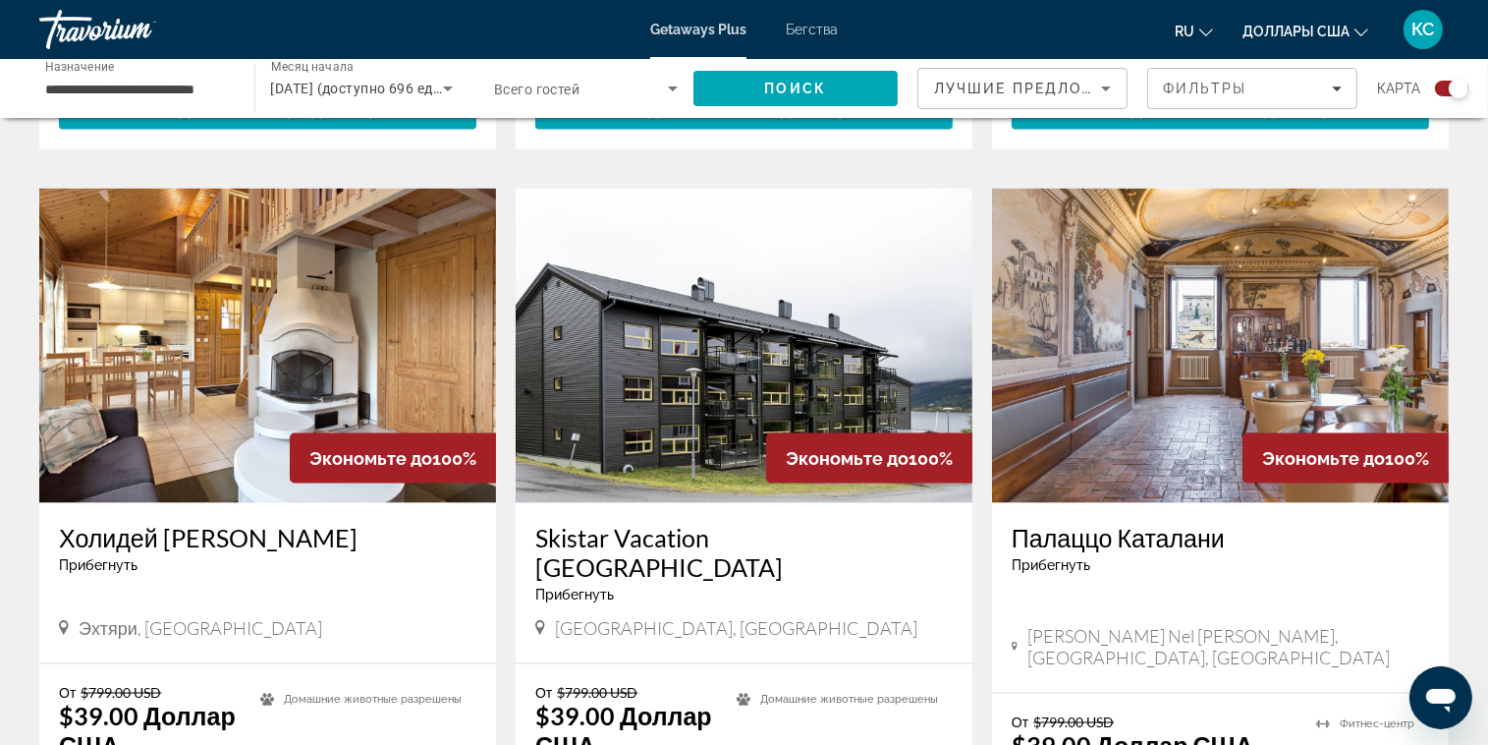
scroll to position [2750, 0]
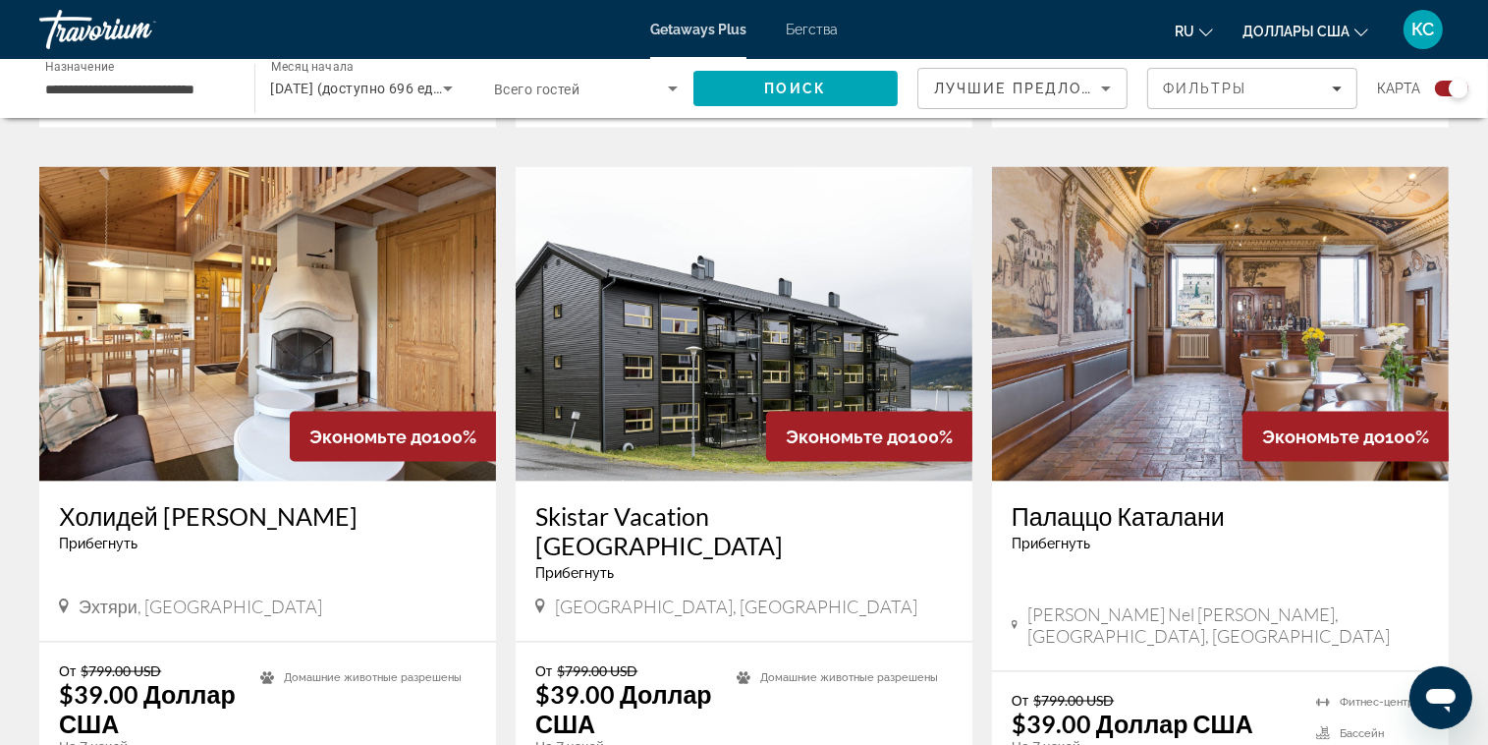
click at [1190, 318] on img "Основное содержание" at bounding box center [1220, 324] width 457 height 314
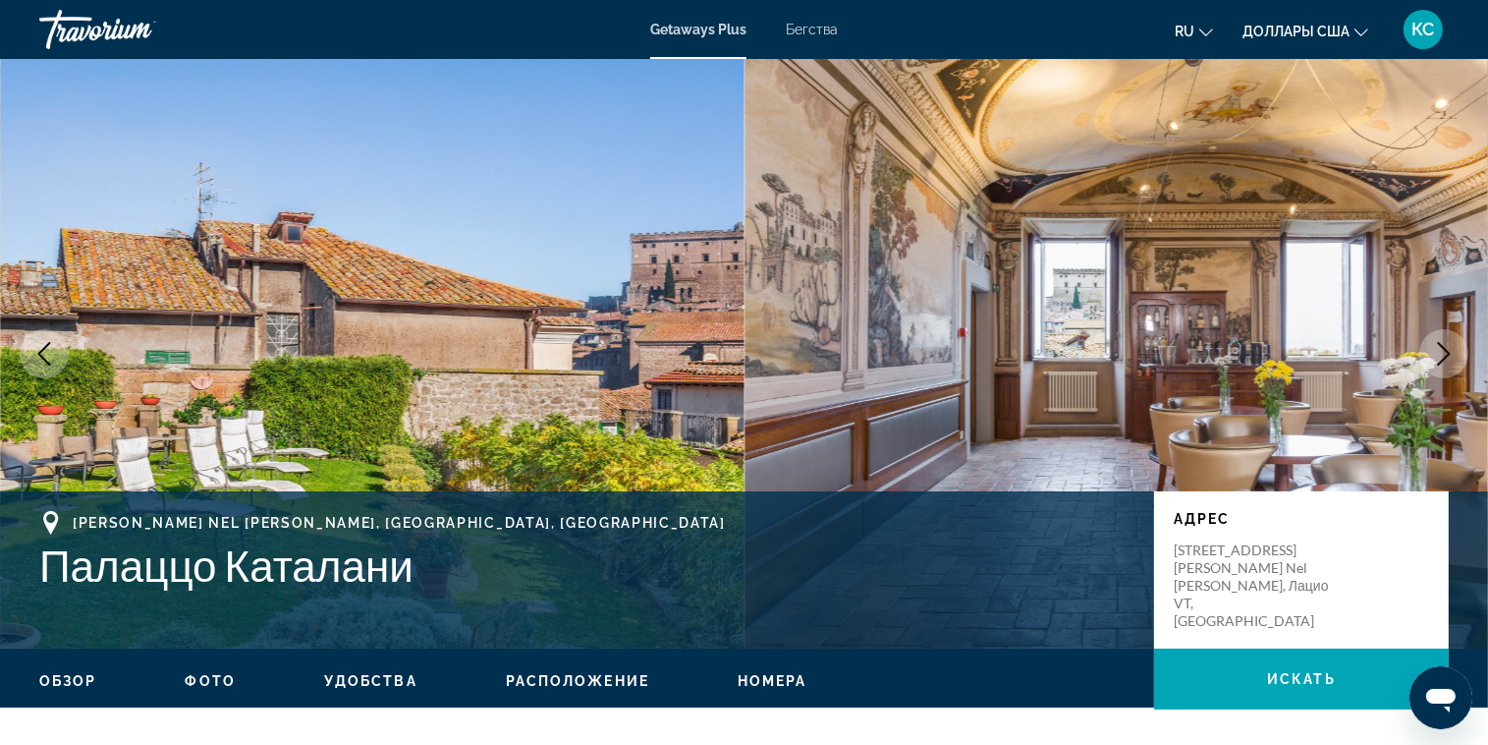
click at [939, 344] on img "Основное содержание" at bounding box center [1117, 353] width 745 height 589
click at [507, 260] on img "Основное содержание" at bounding box center [372, 353] width 745 height 589
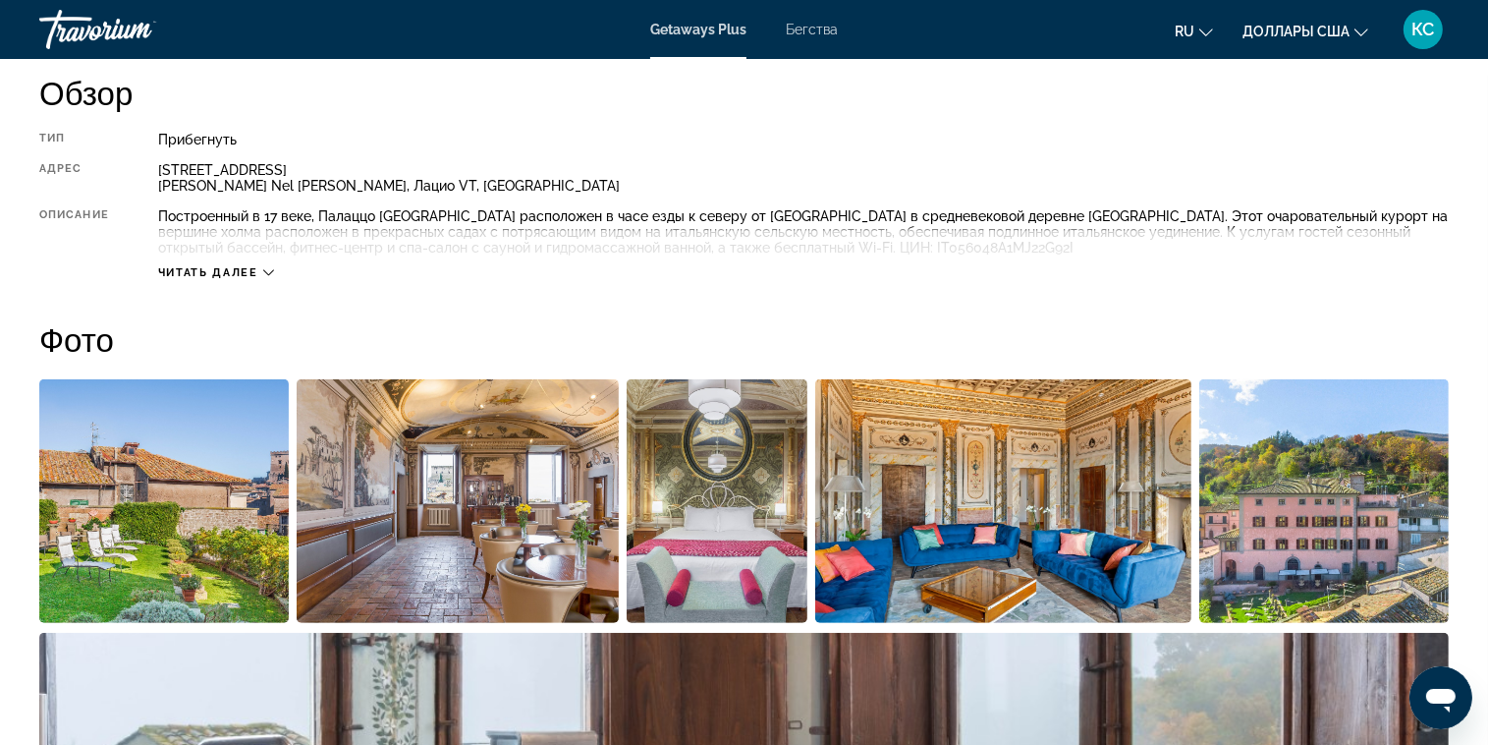
scroll to position [786, 0]
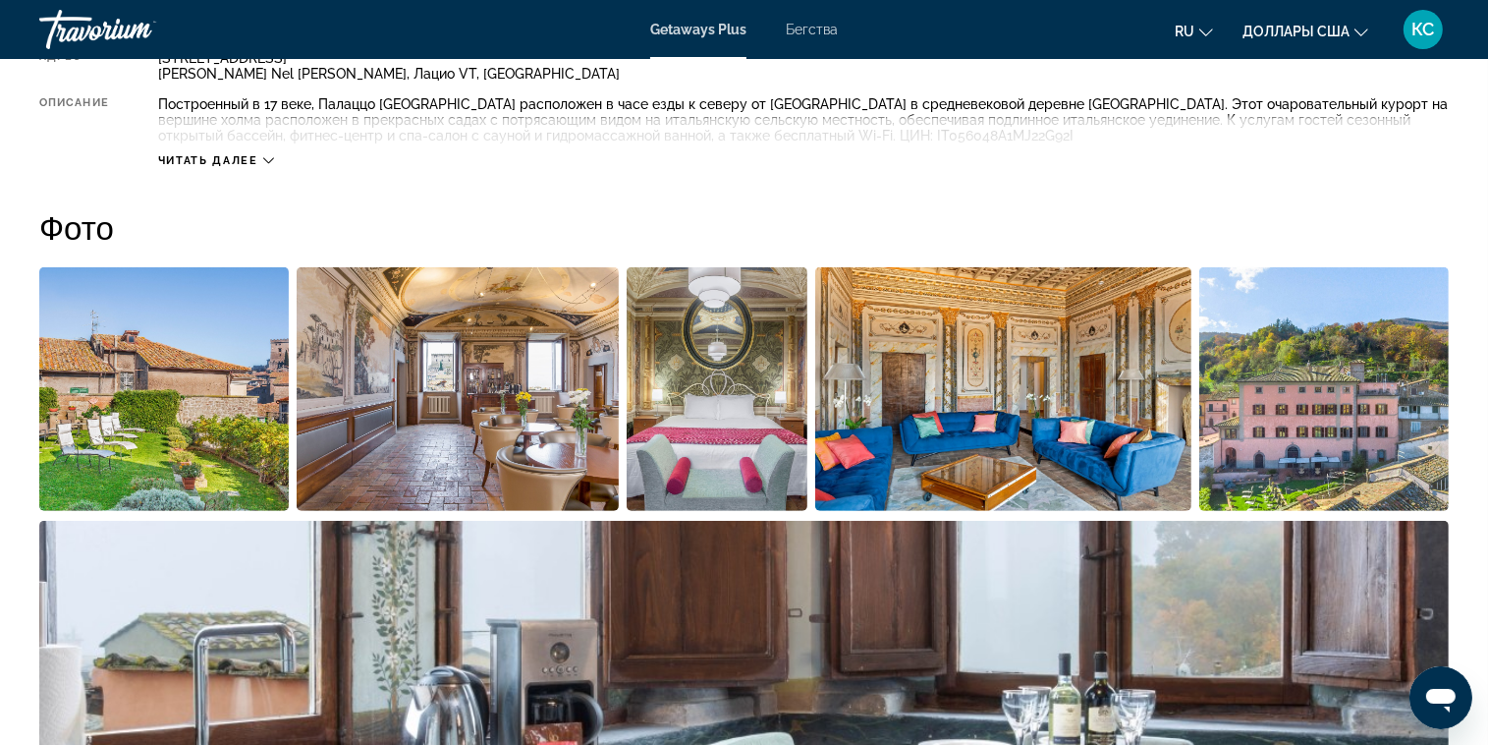
click at [205, 393] on img "Открыть полноэкранный слайдер изображений" at bounding box center [163, 389] width 249 height 244
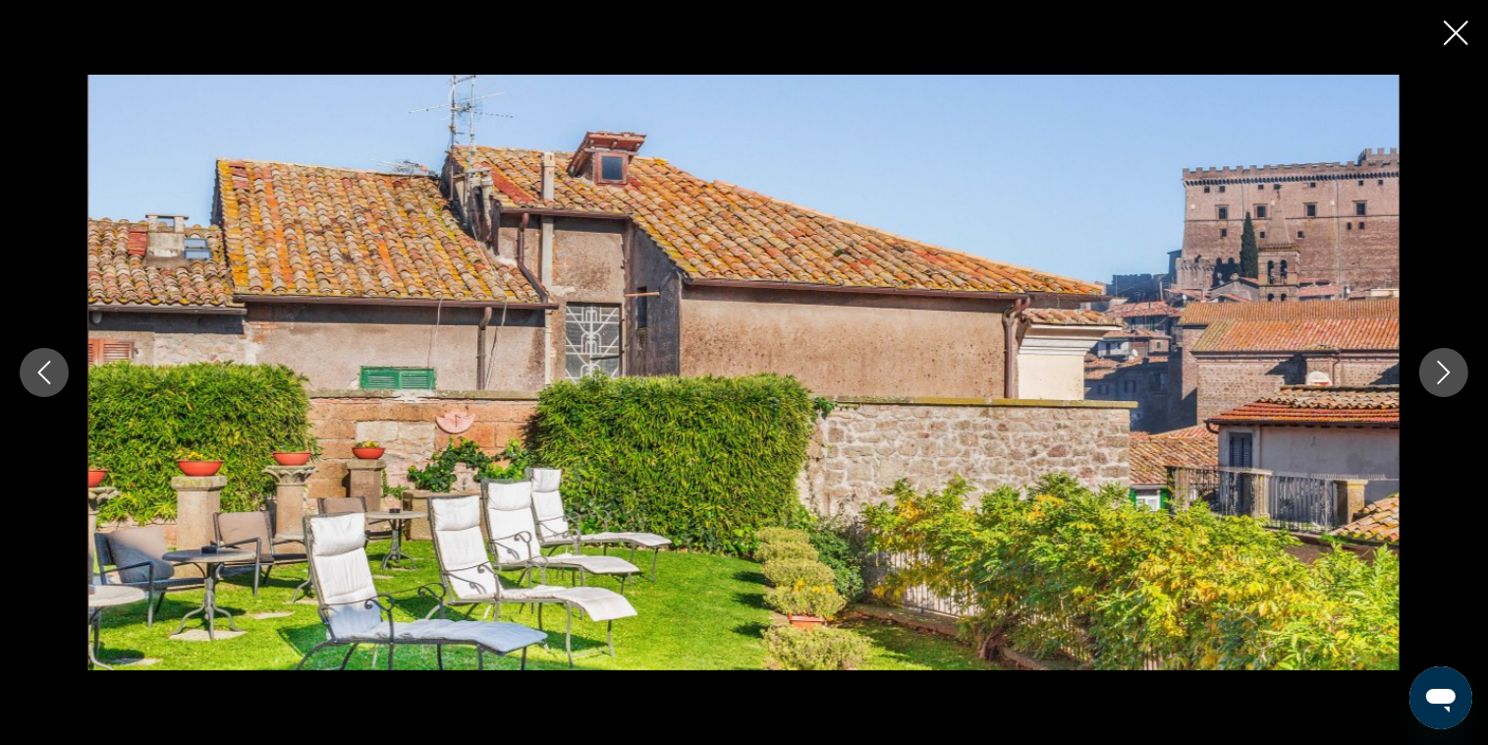
click at [1445, 385] on button "Следующее изображение" at bounding box center [1443, 372] width 49 height 49
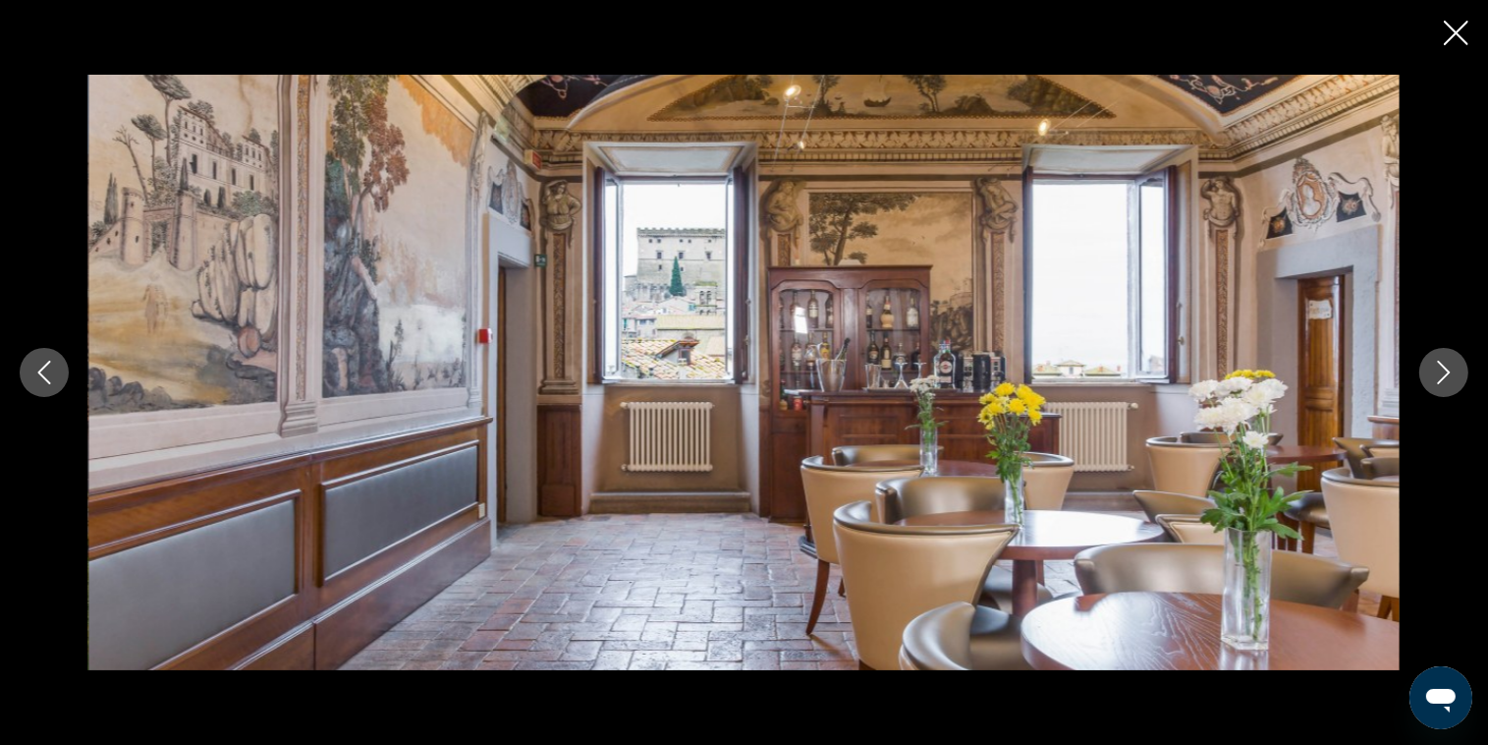
click at [1446, 382] on icon "Следующее изображение" at bounding box center [1444, 372] width 24 height 24
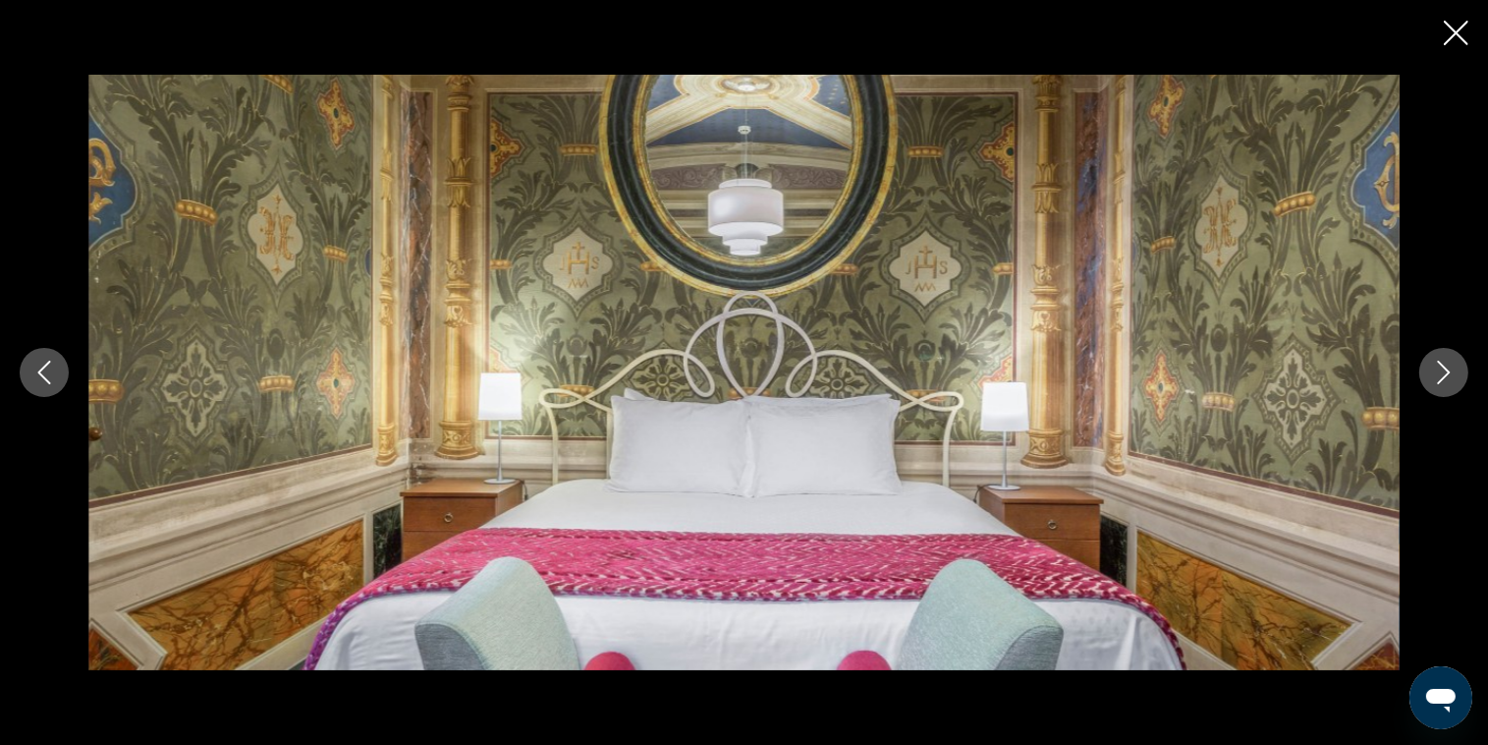
click at [1446, 382] on icon "Следующее изображение" at bounding box center [1444, 372] width 24 height 24
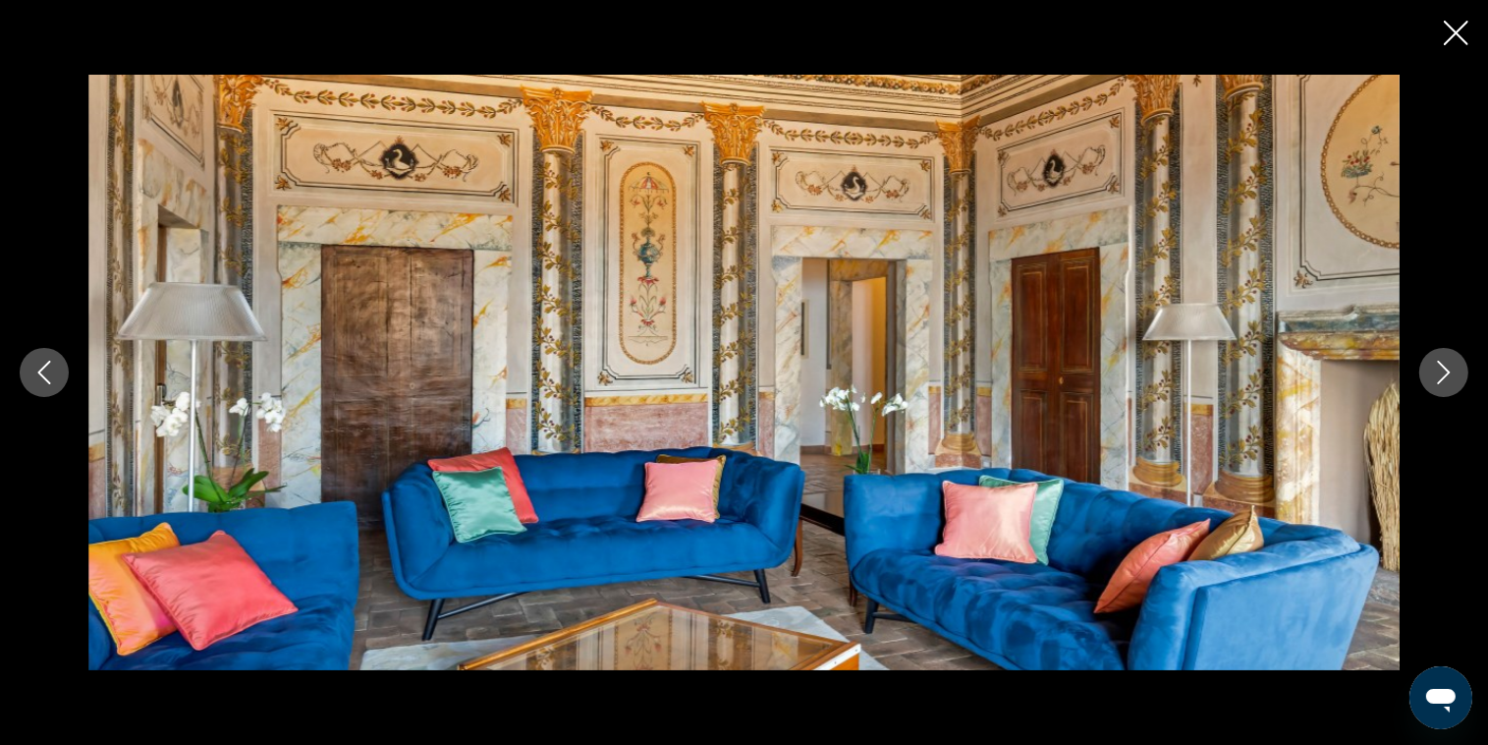
click at [1446, 382] on icon "Следующее изображение" at bounding box center [1444, 372] width 24 height 24
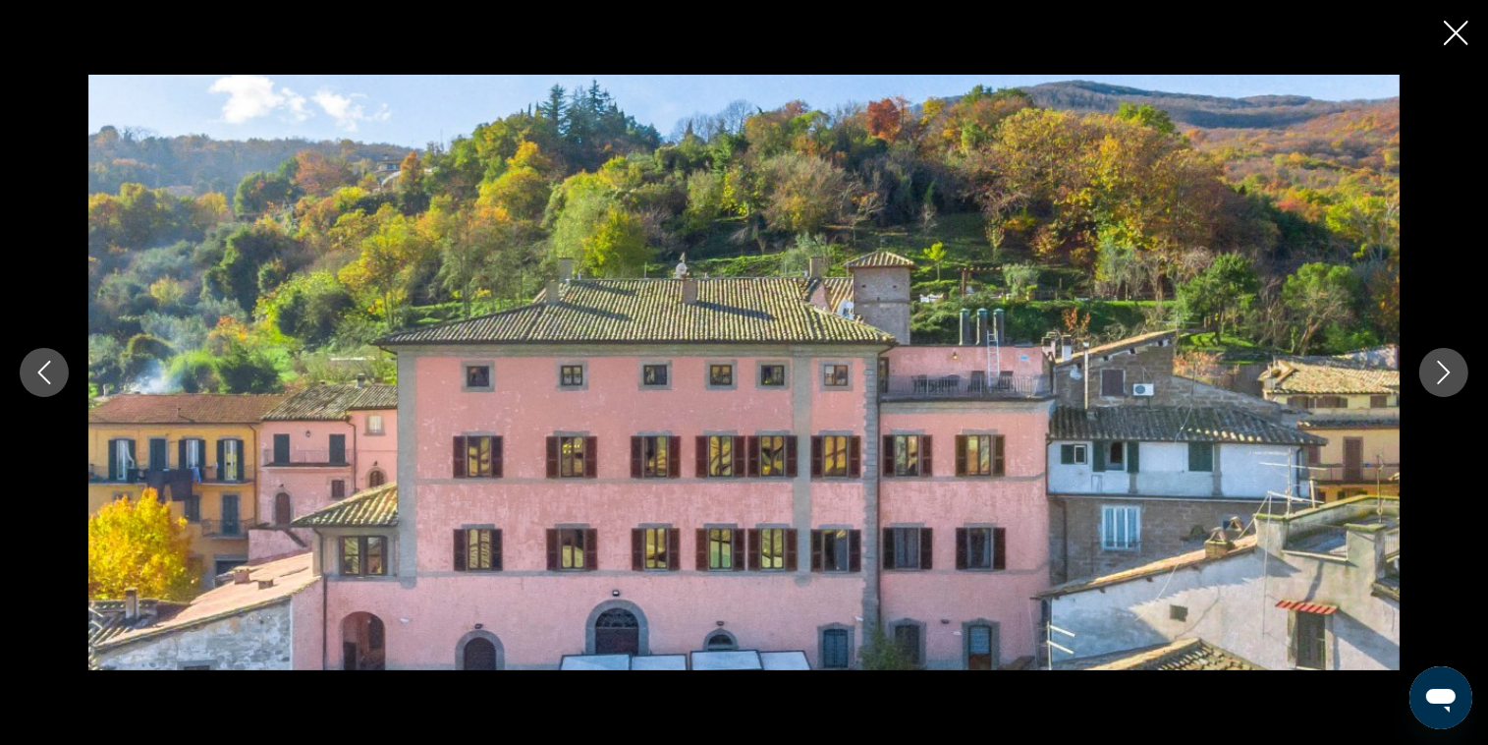
click at [1446, 382] on icon "Следующее изображение" at bounding box center [1444, 372] width 24 height 24
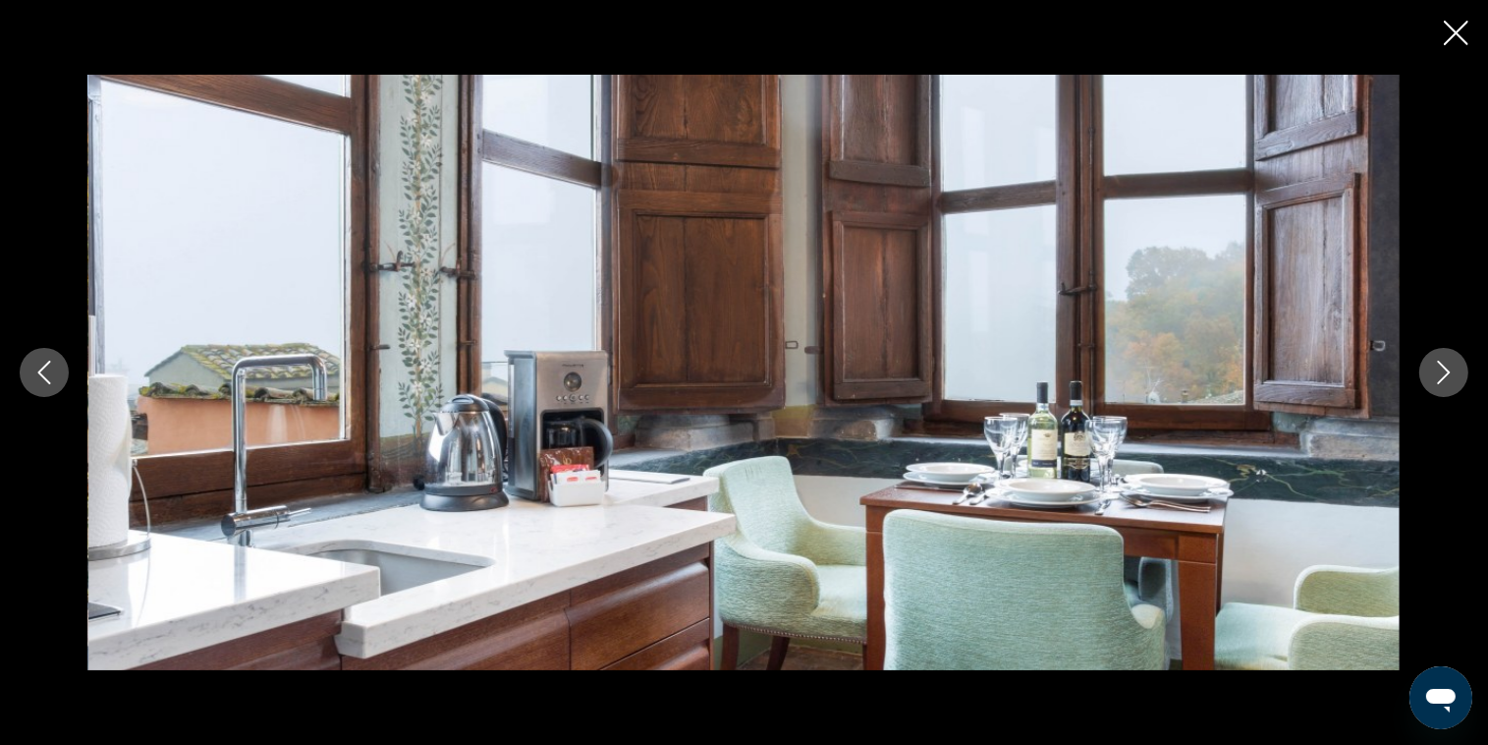
click at [1446, 382] on icon "Следующее изображение" at bounding box center [1444, 372] width 24 height 24
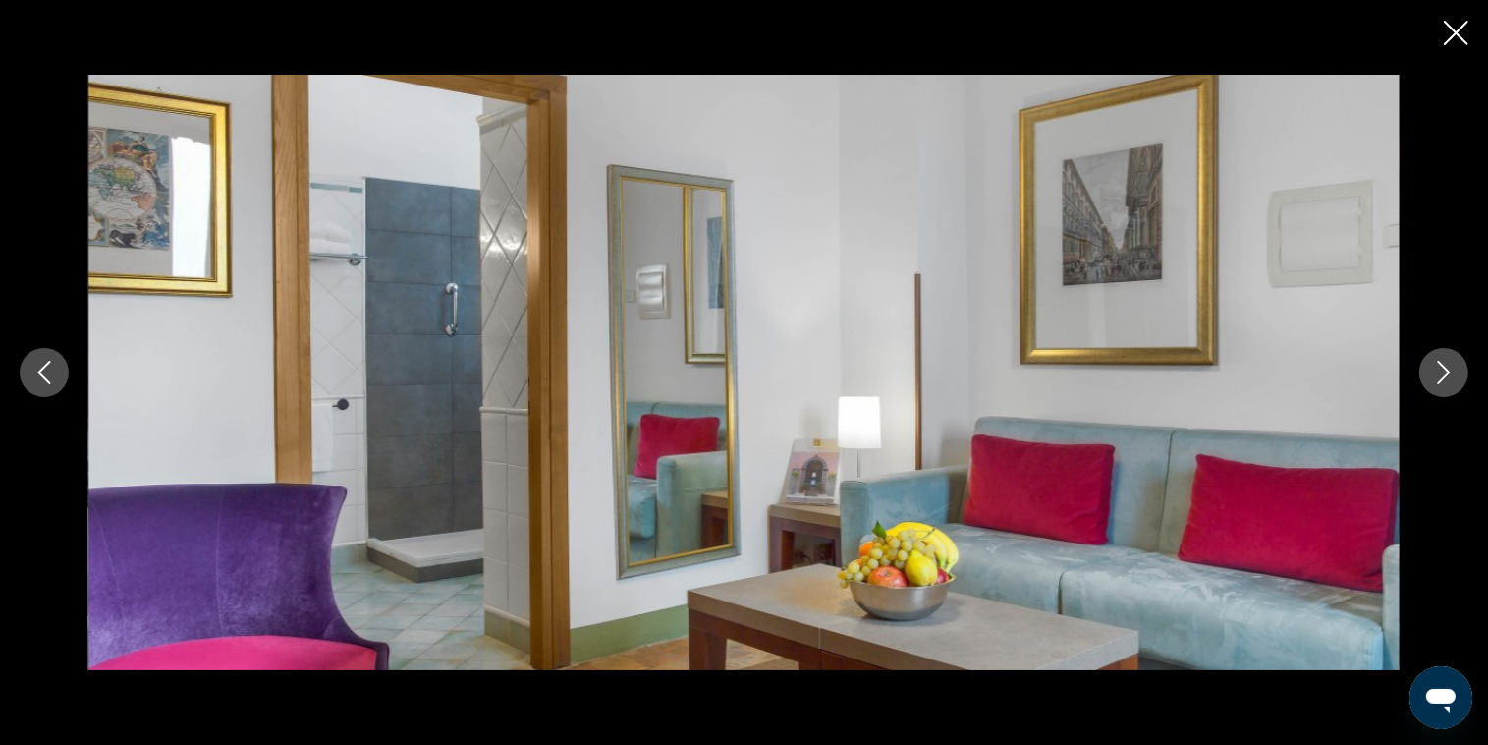
click at [1446, 382] on icon "Следующее изображение" at bounding box center [1444, 372] width 24 height 24
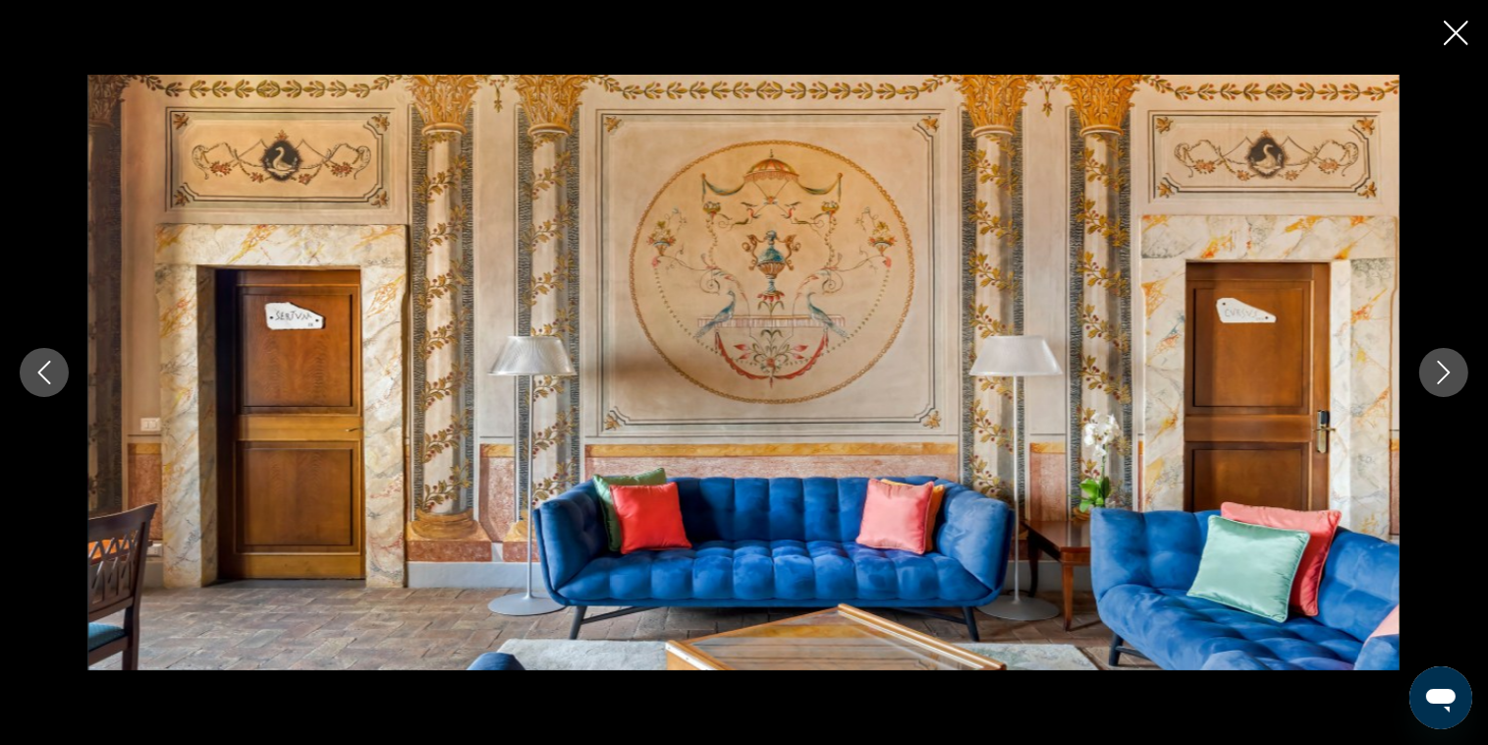
click at [1446, 382] on icon "Следующее изображение" at bounding box center [1444, 372] width 24 height 24
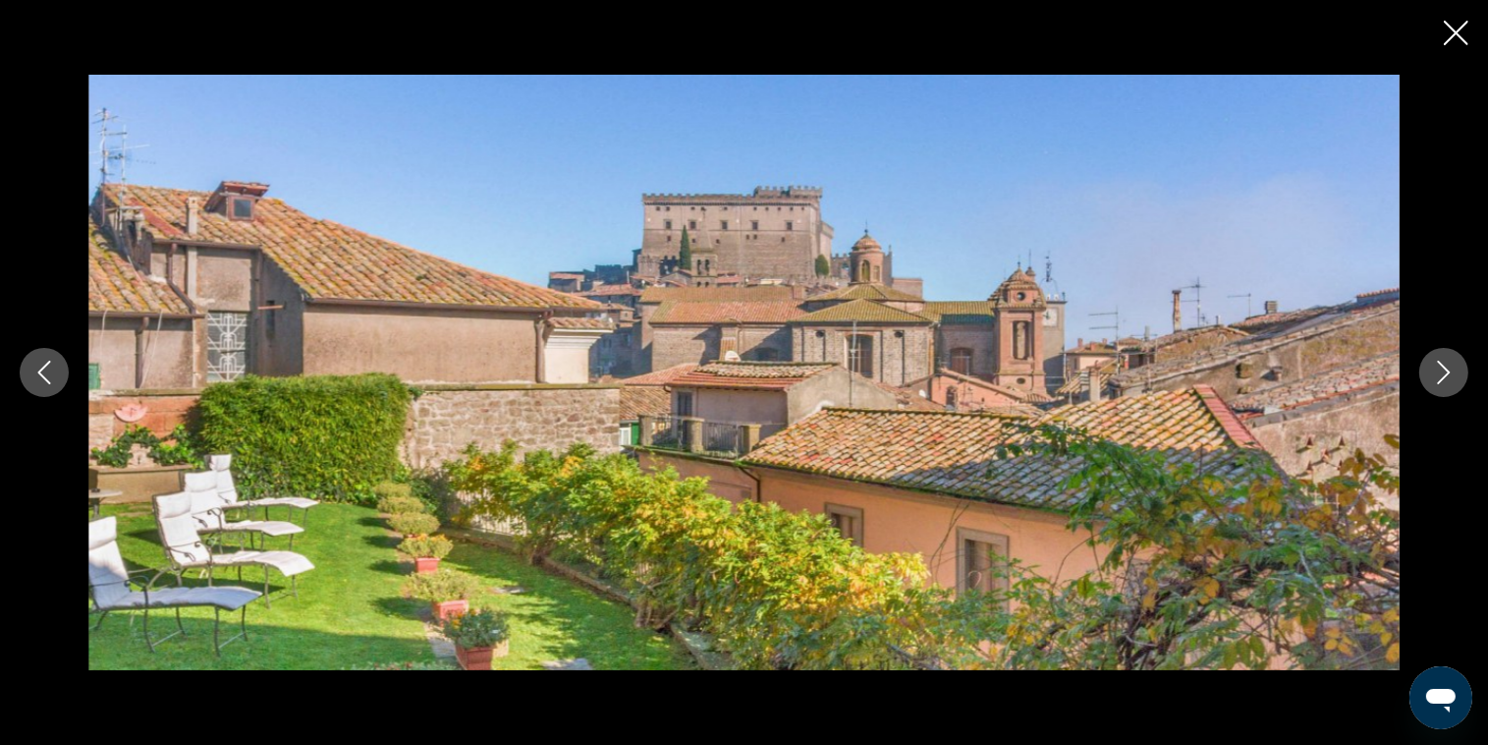
click at [1446, 382] on icon "Следующее изображение" at bounding box center [1444, 372] width 24 height 24
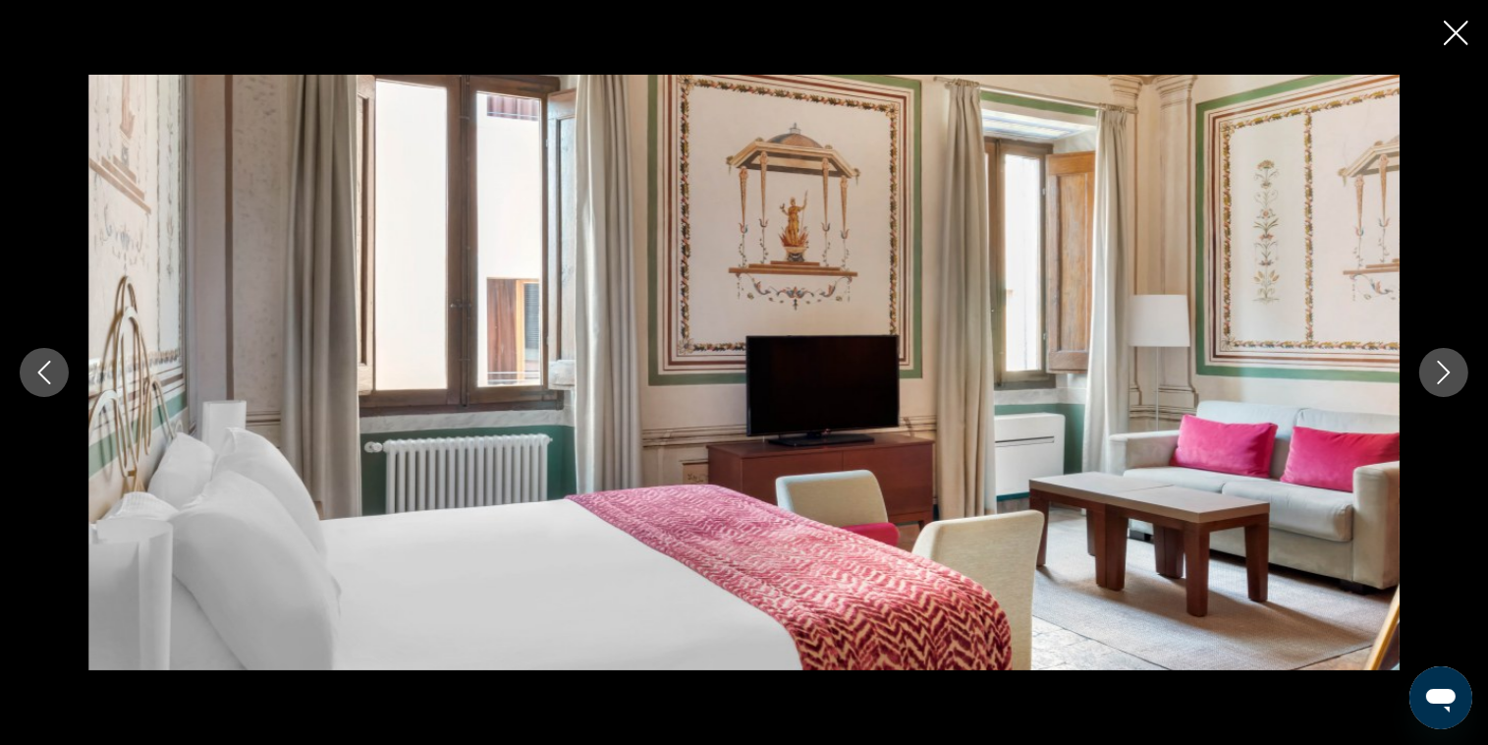
click at [1446, 382] on icon "Следующее изображение" at bounding box center [1444, 372] width 24 height 24
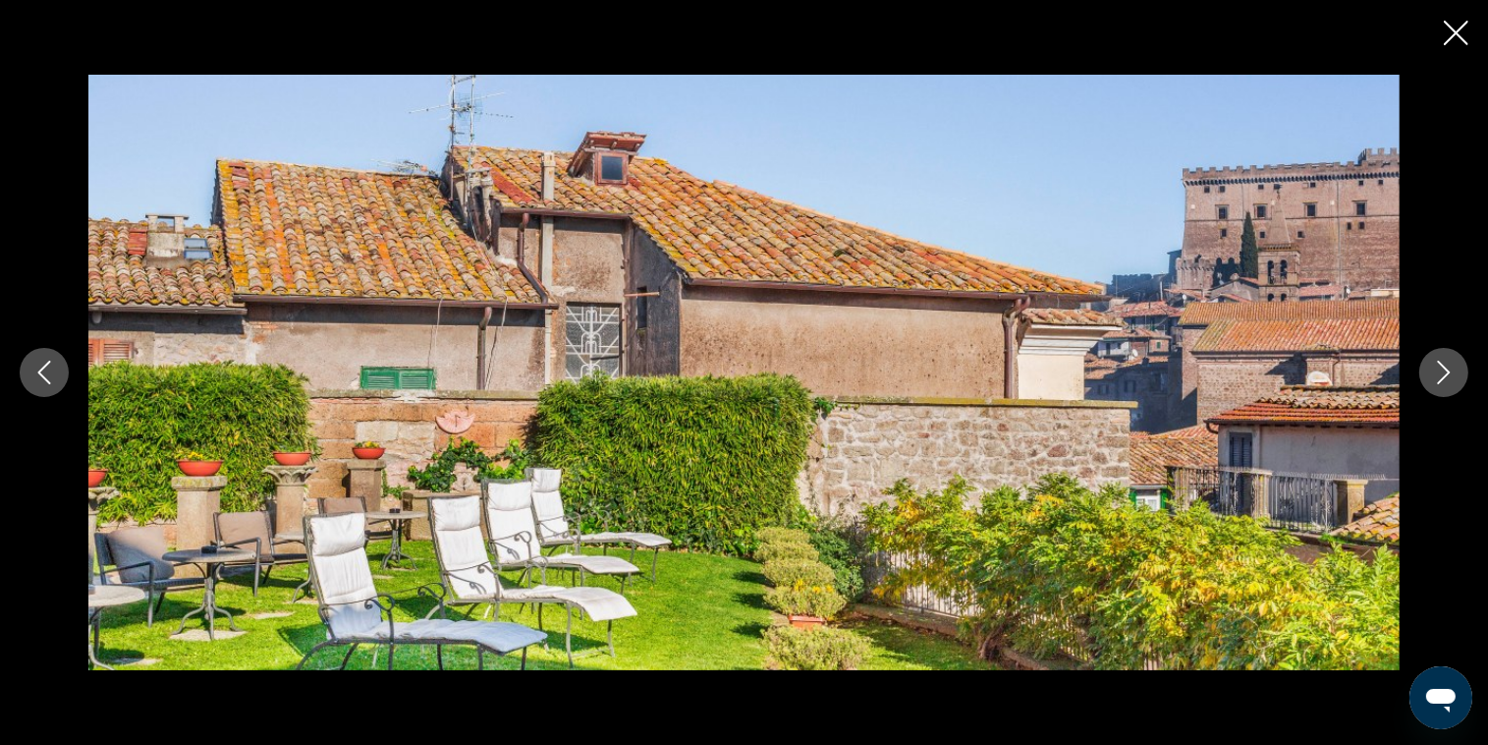
click at [1446, 382] on icon "Следующее изображение" at bounding box center [1444, 372] width 24 height 24
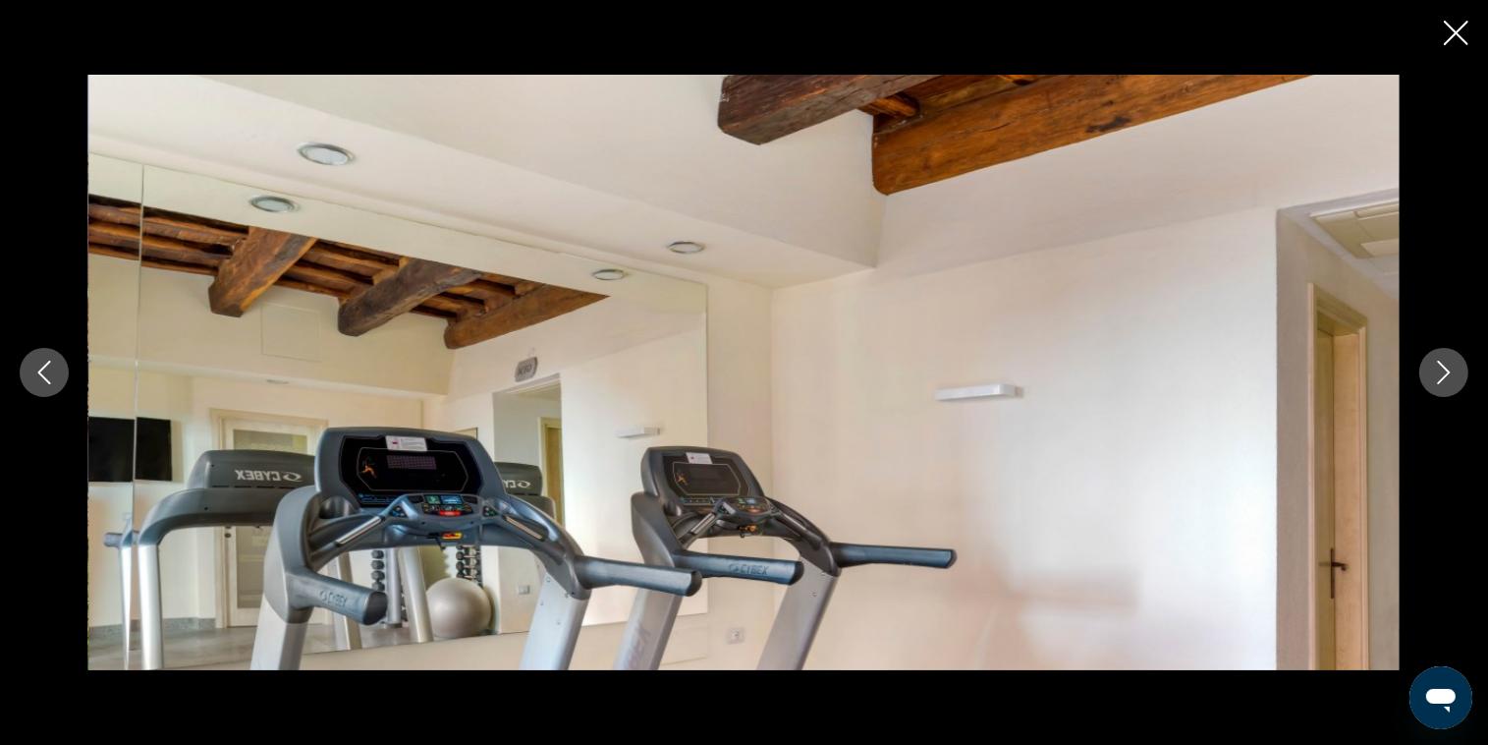
click at [1446, 382] on icon "Следующее изображение" at bounding box center [1444, 372] width 24 height 24
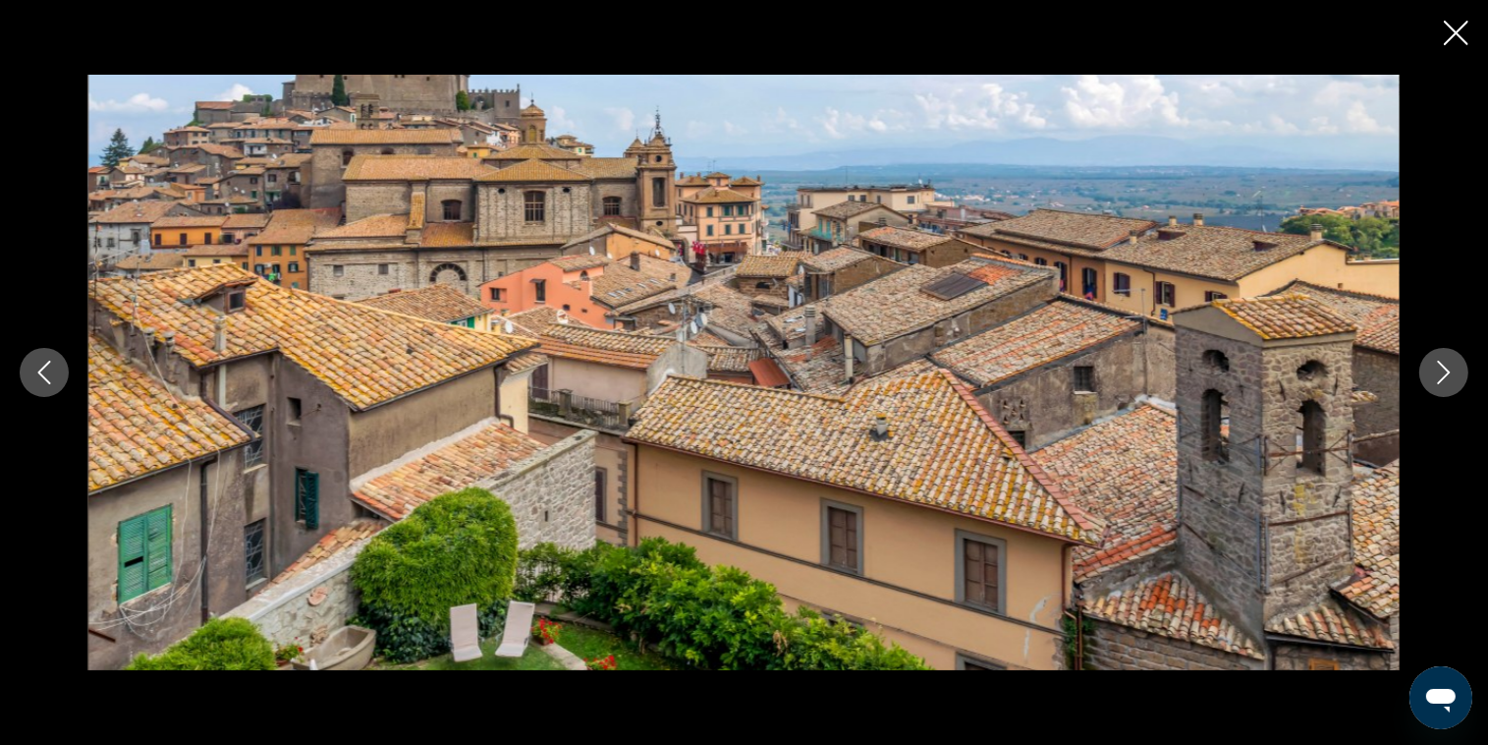
click at [1446, 382] on icon "Следующее изображение" at bounding box center [1444, 372] width 24 height 24
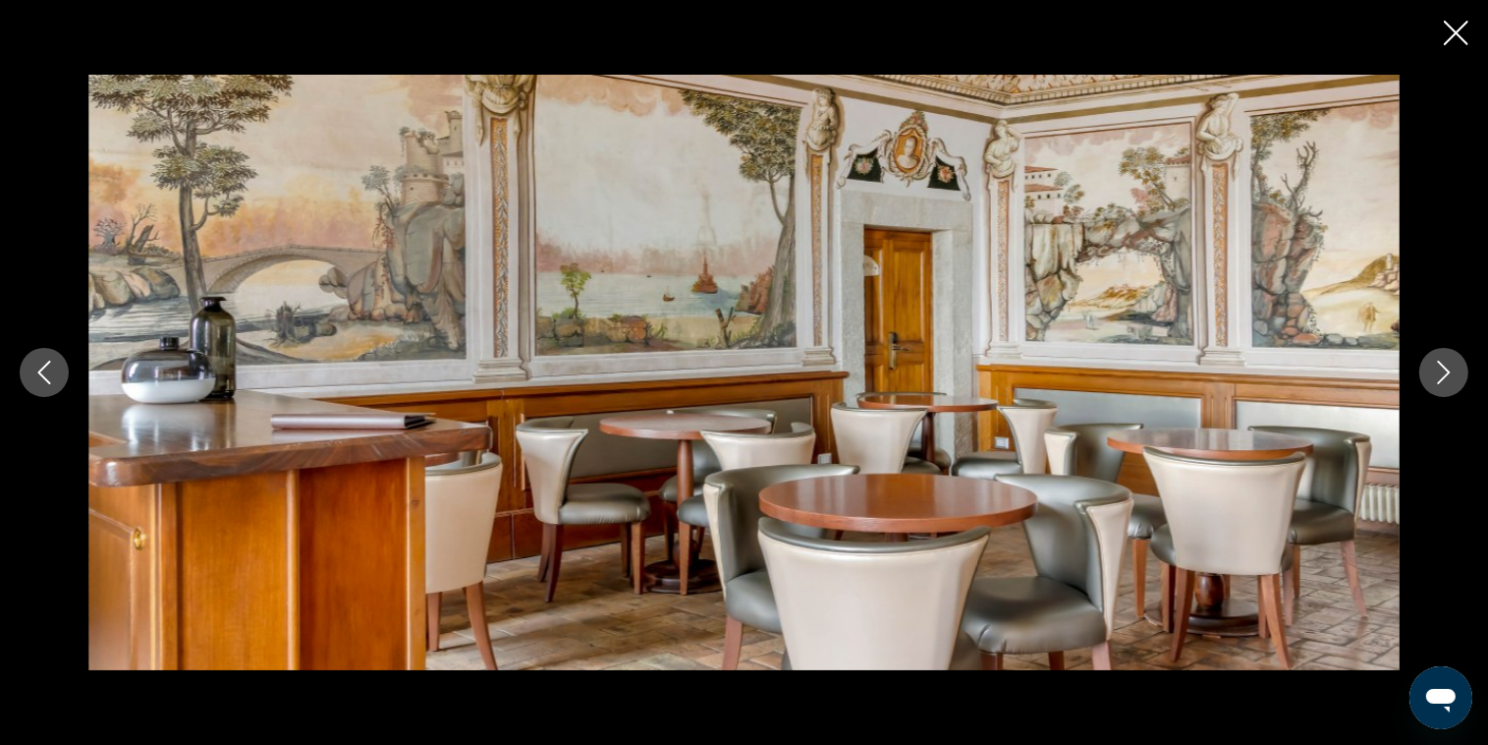
drag, startPoint x: 1438, startPoint y: 376, endPoint x: 1446, endPoint y: 387, distance: 13.4
click at [1446, 387] on button "Следующее изображение" at bounding box center [1443, 372] width 49 height 49
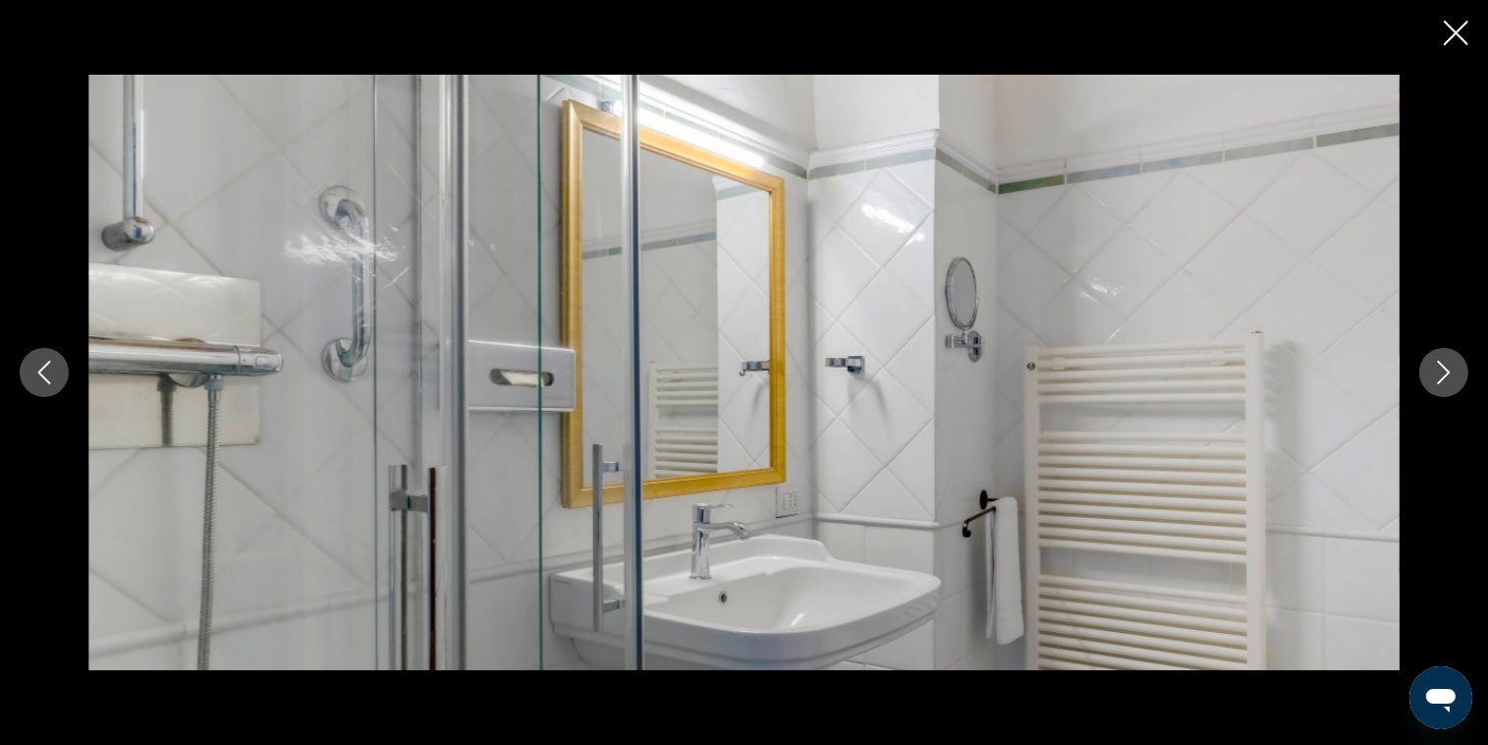
click at [1454, 376] on icon "Следующее изображение" at bounding box center [1444, 372] width 24 height 24
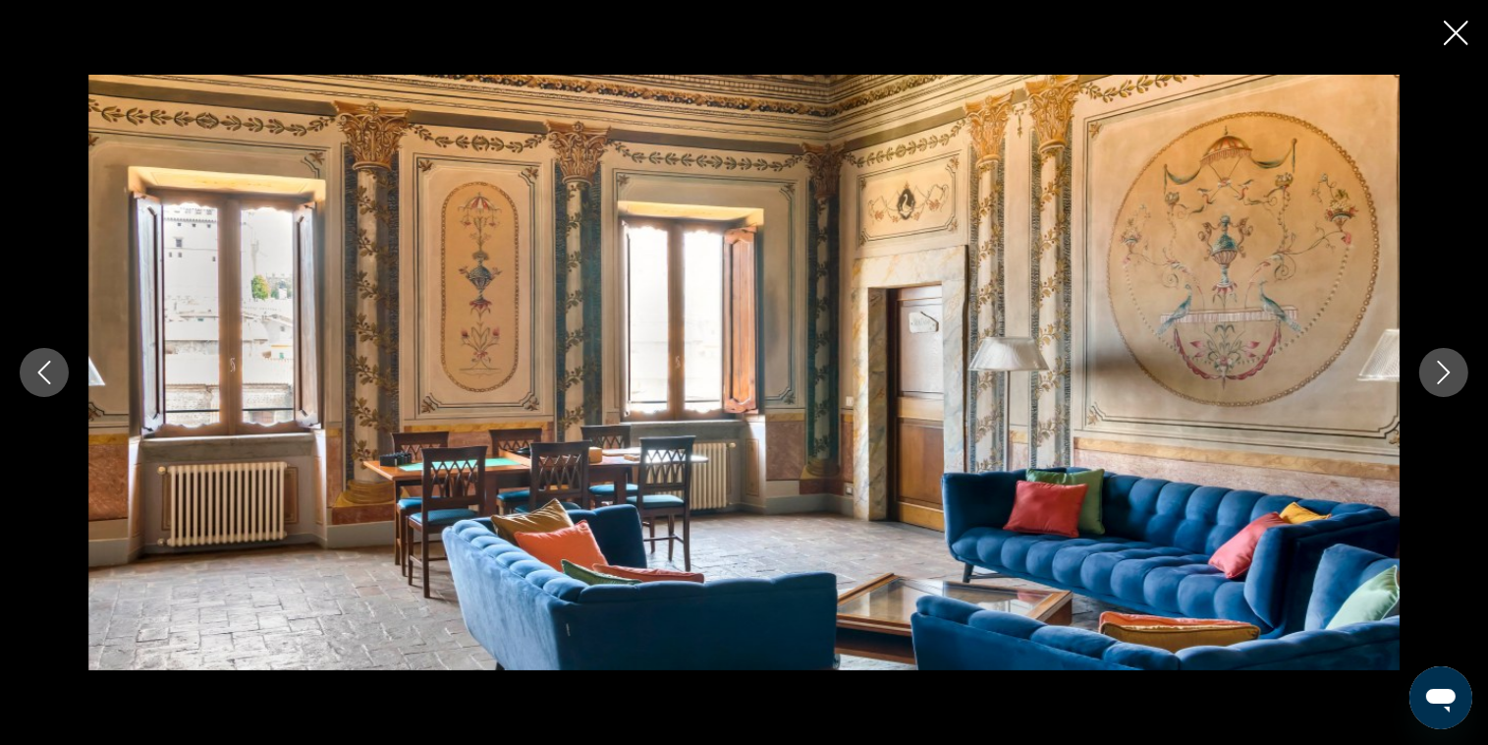
click at [1454, 376] on icon "Следующее изображение" at bounding box center [1444, 372] width 24 height 24
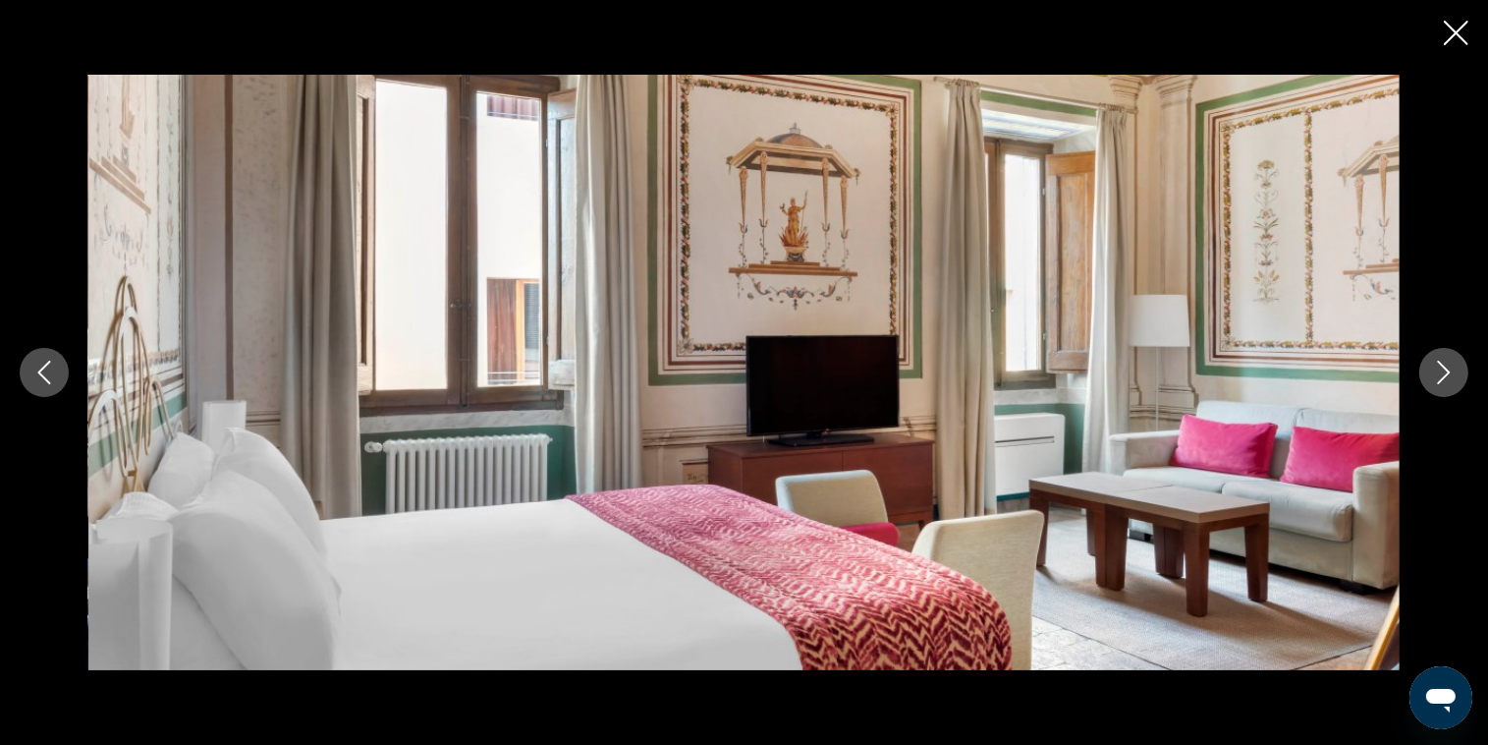
click at [1454, 376] on icon "Следующее изображение" at bounding box center [1444, 372] width 24 height 24
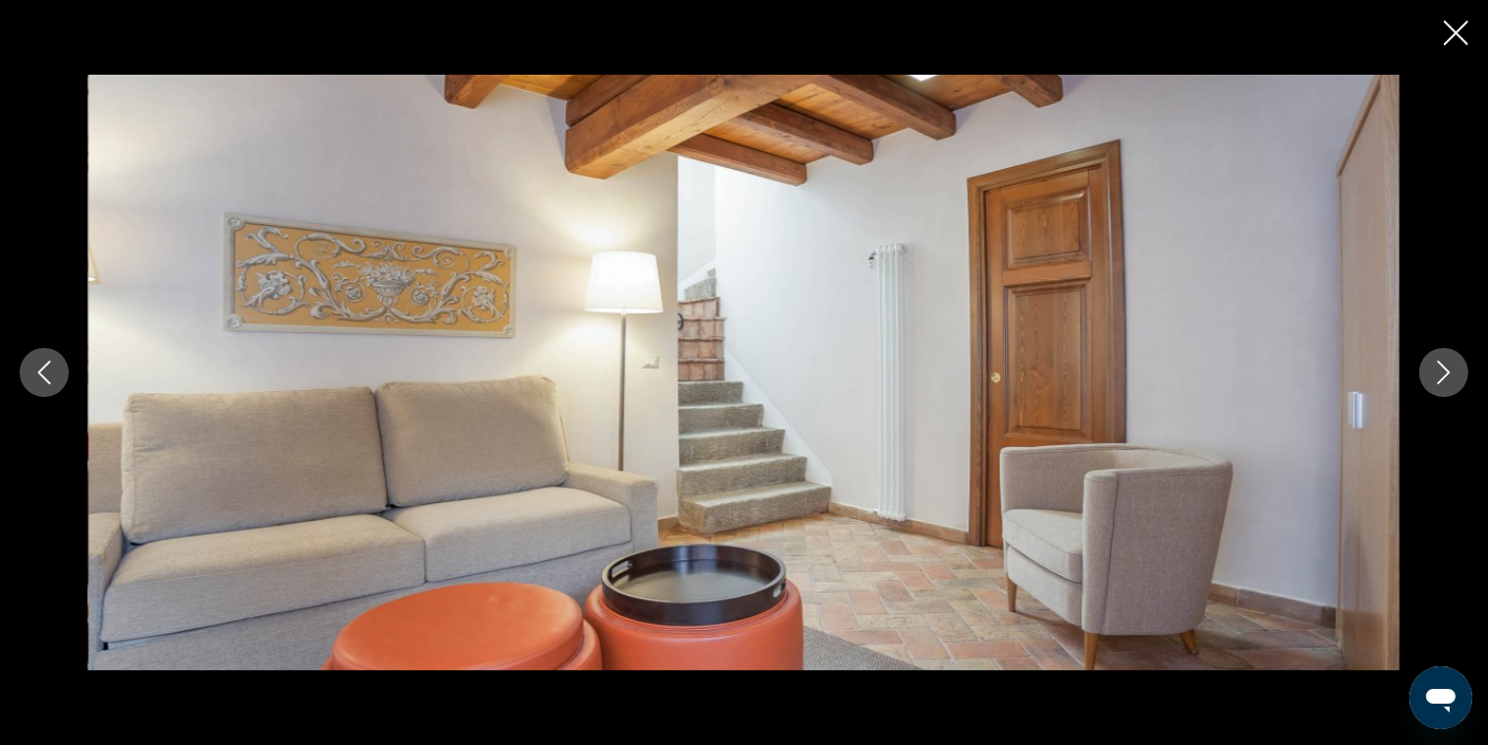
click at [1453, 379] on icon "Следующее изображение" at bounding box center [1444, 372] width 24 height 24
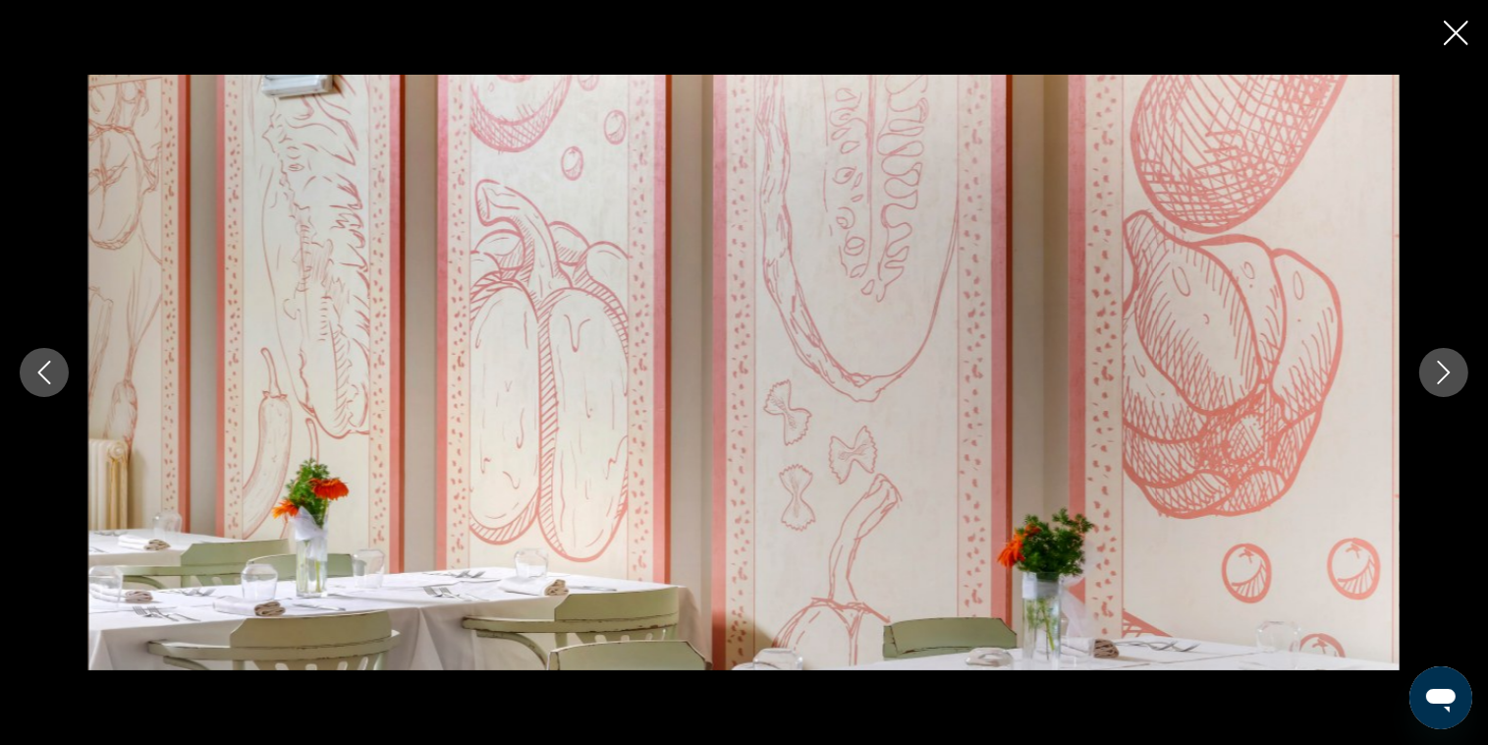
click at [1453, 379] on icon "Следующее изображение" at bounding box center [1444, 372] width 24 height 24
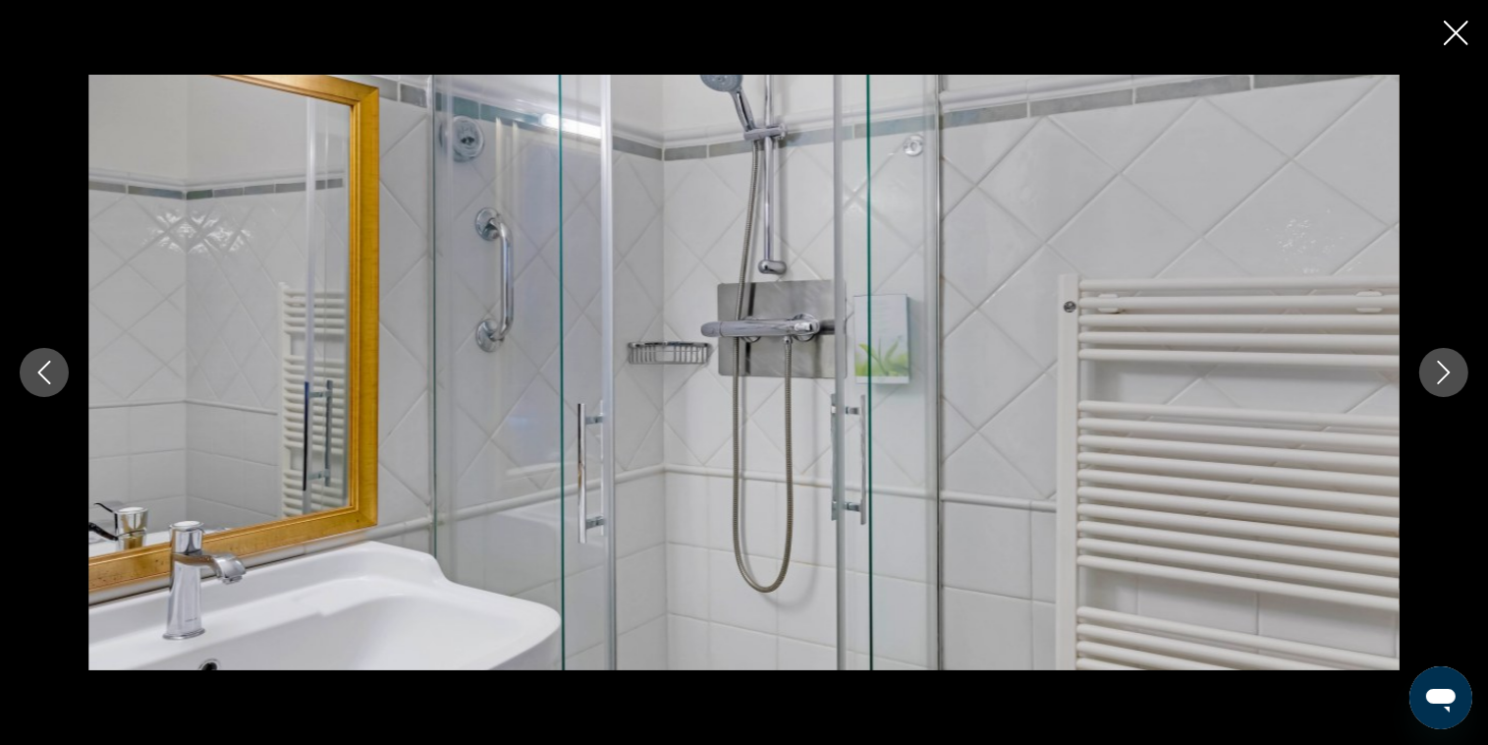
click at [1453, 379] on icon "Следующее изображение" at bounding box center [1444, 372] width 24 height 24
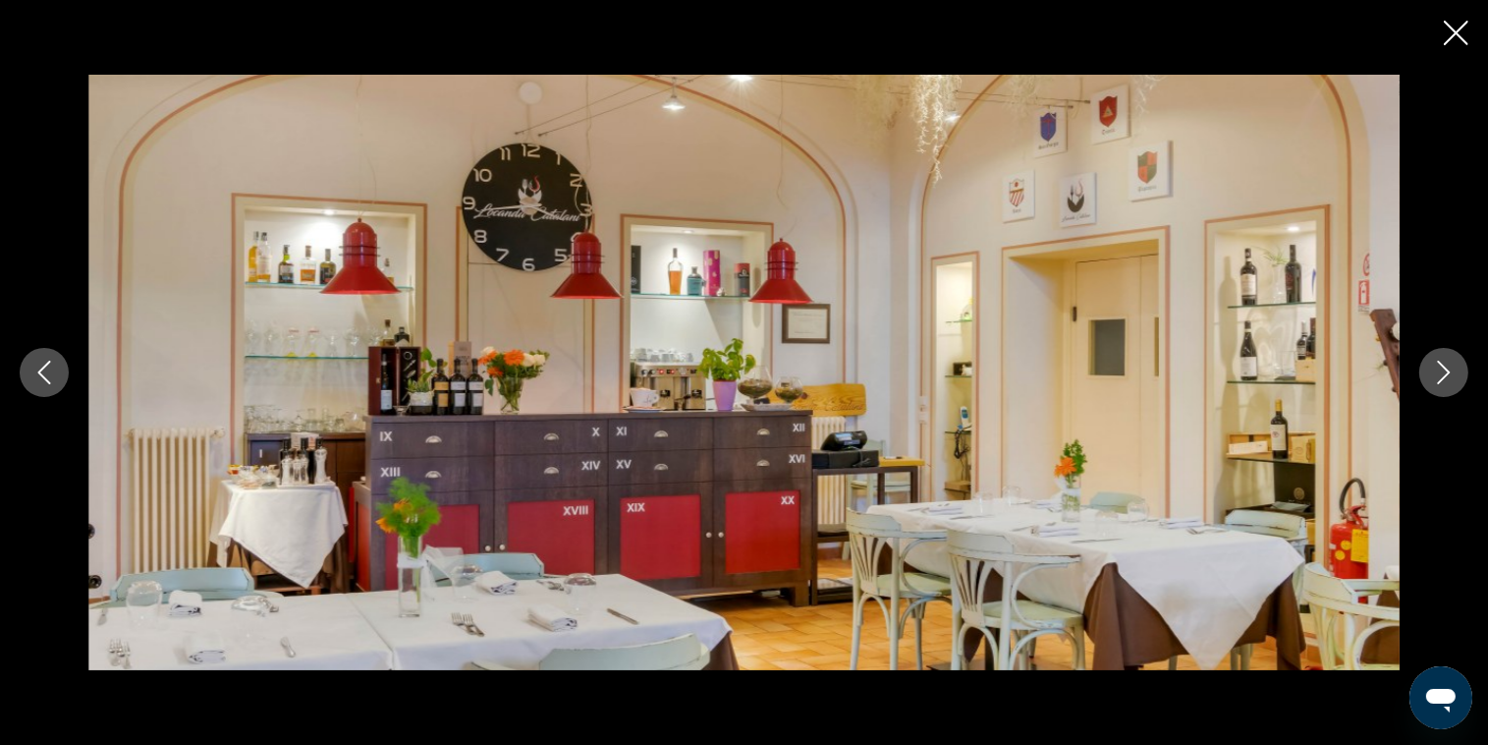
click at [1453, 379] on icon "Следующее изображение" at bounding box center [1444, 372] width 24 height 24
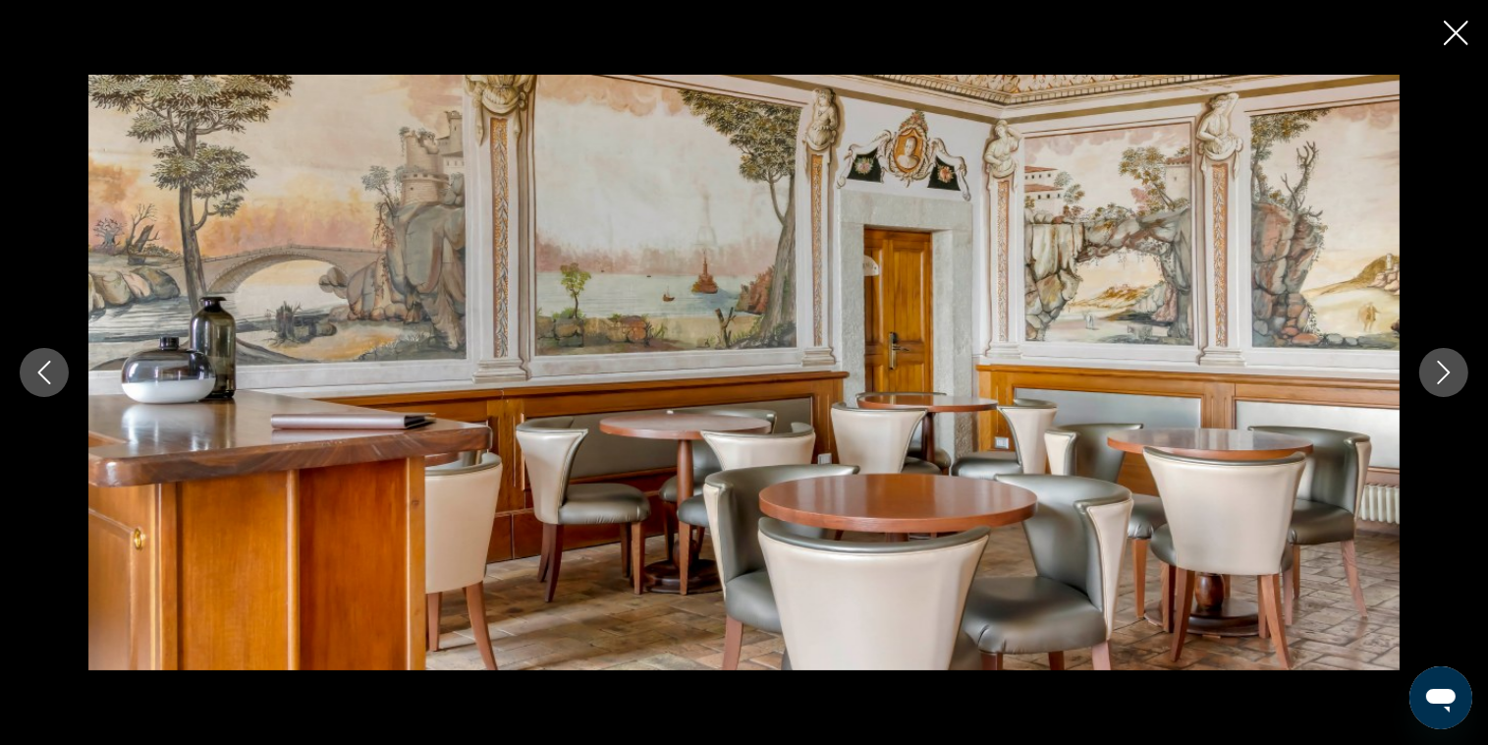
click at [1453, 378] on icon "Следующее изображение" at bounding box center [1444, 372] width 24 height 24
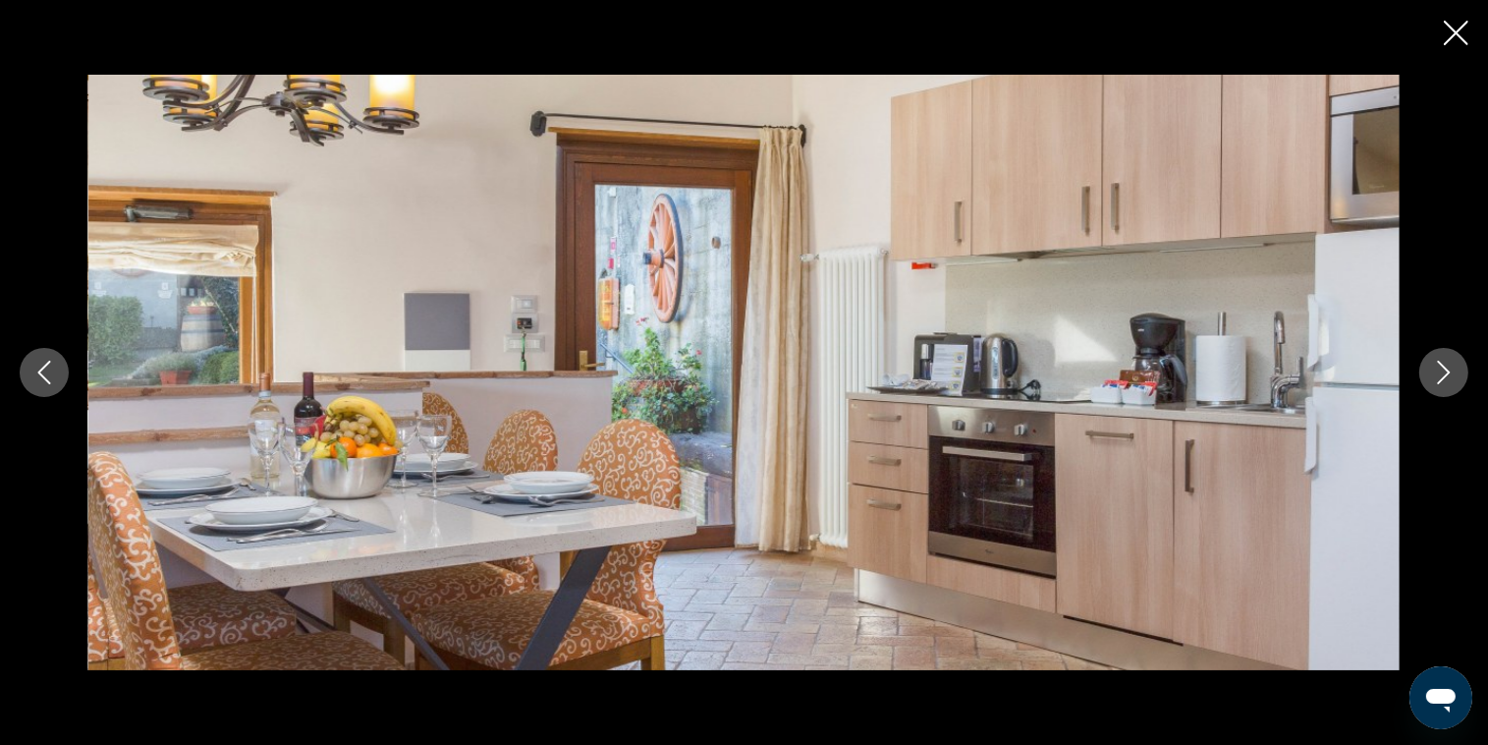
click at [1453, 376] on icon "Следующее изображение" at bounding box center [1444, 372] width 24 height 24
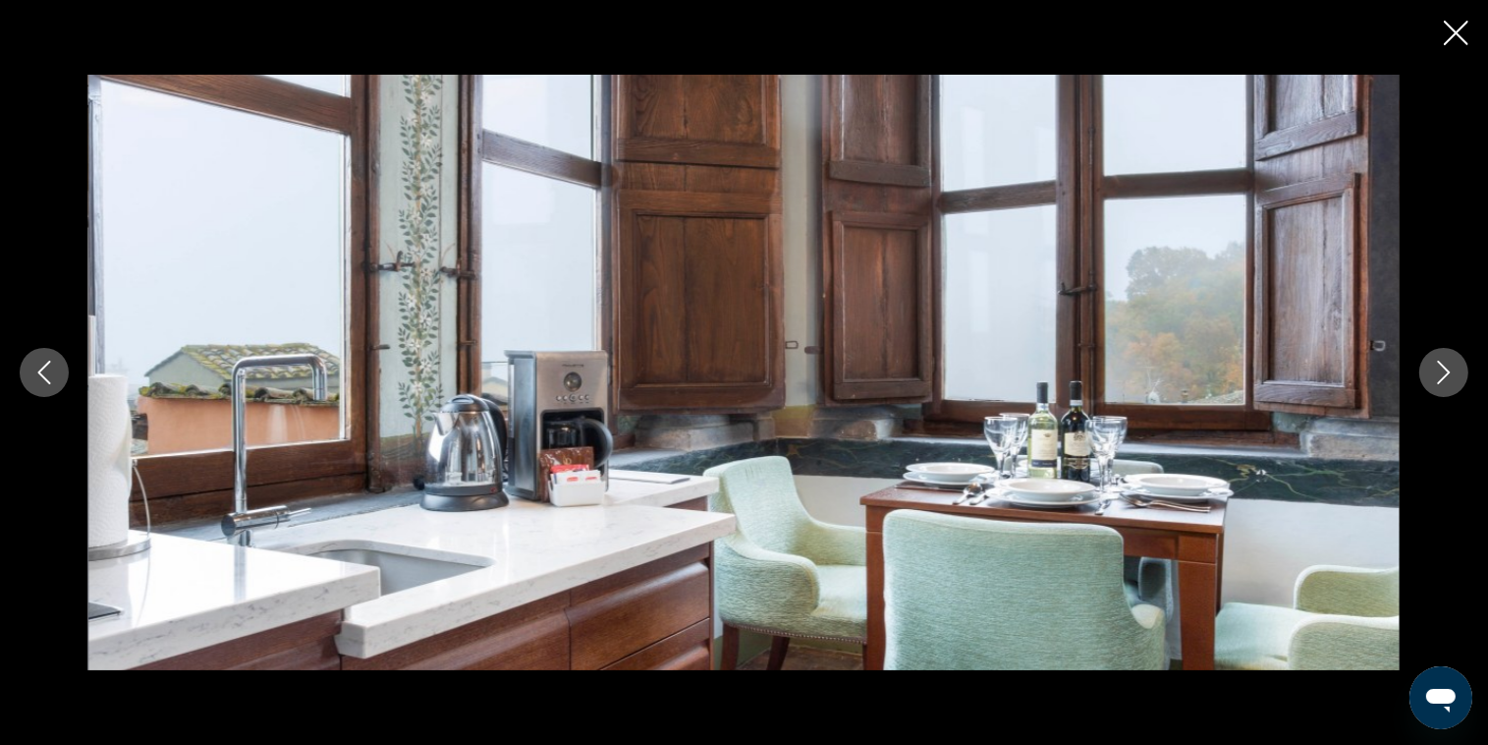
click at [1453, 376] on icon "Следующее изображение" at bounding box center [1444, 372] width 24 height 24
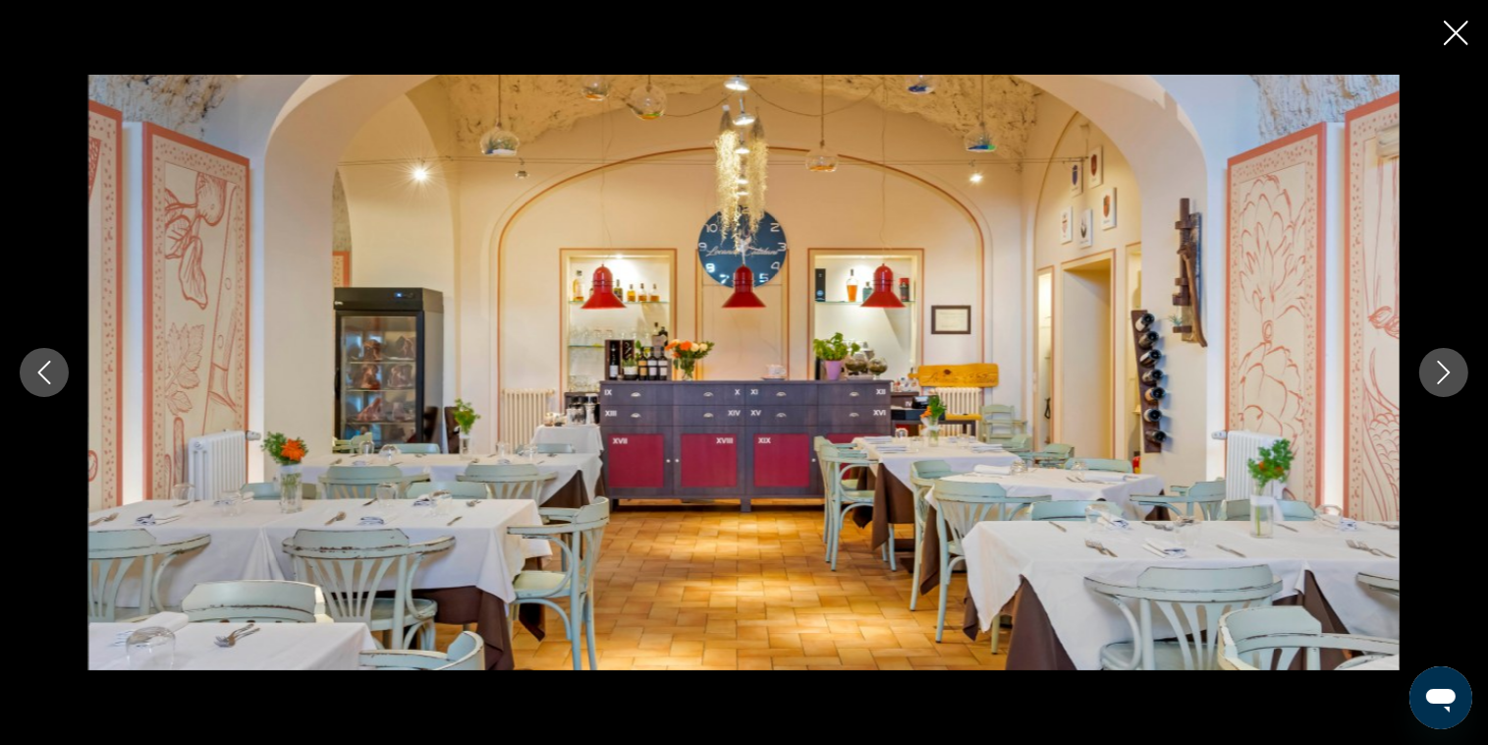
click at [1453, 376] on icon "Следующее изображение" at bounding box center [1444, 372] width 24 height 24
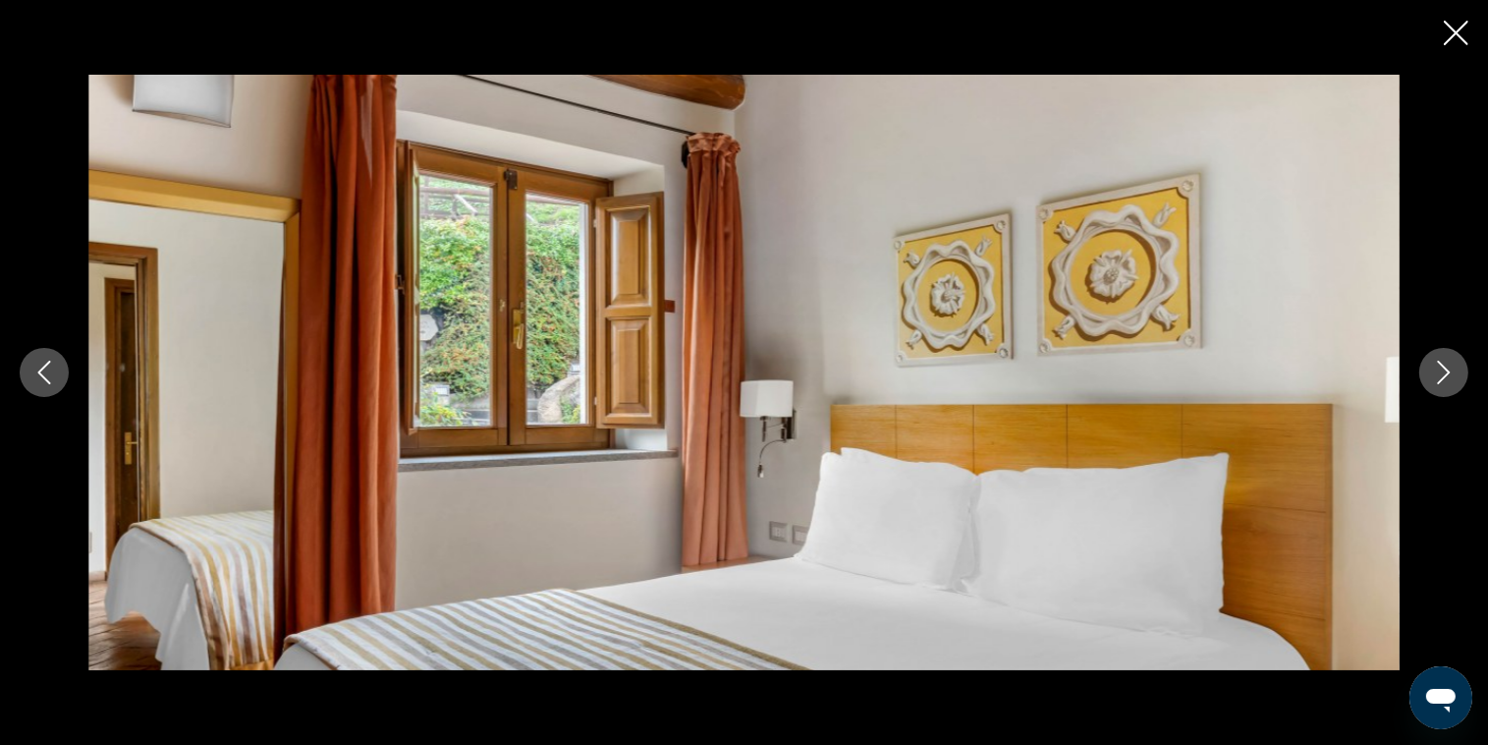
click at [1453, 376] on icon "Следующее изображение" at bounding box center [1444, 372] width 24 height 24
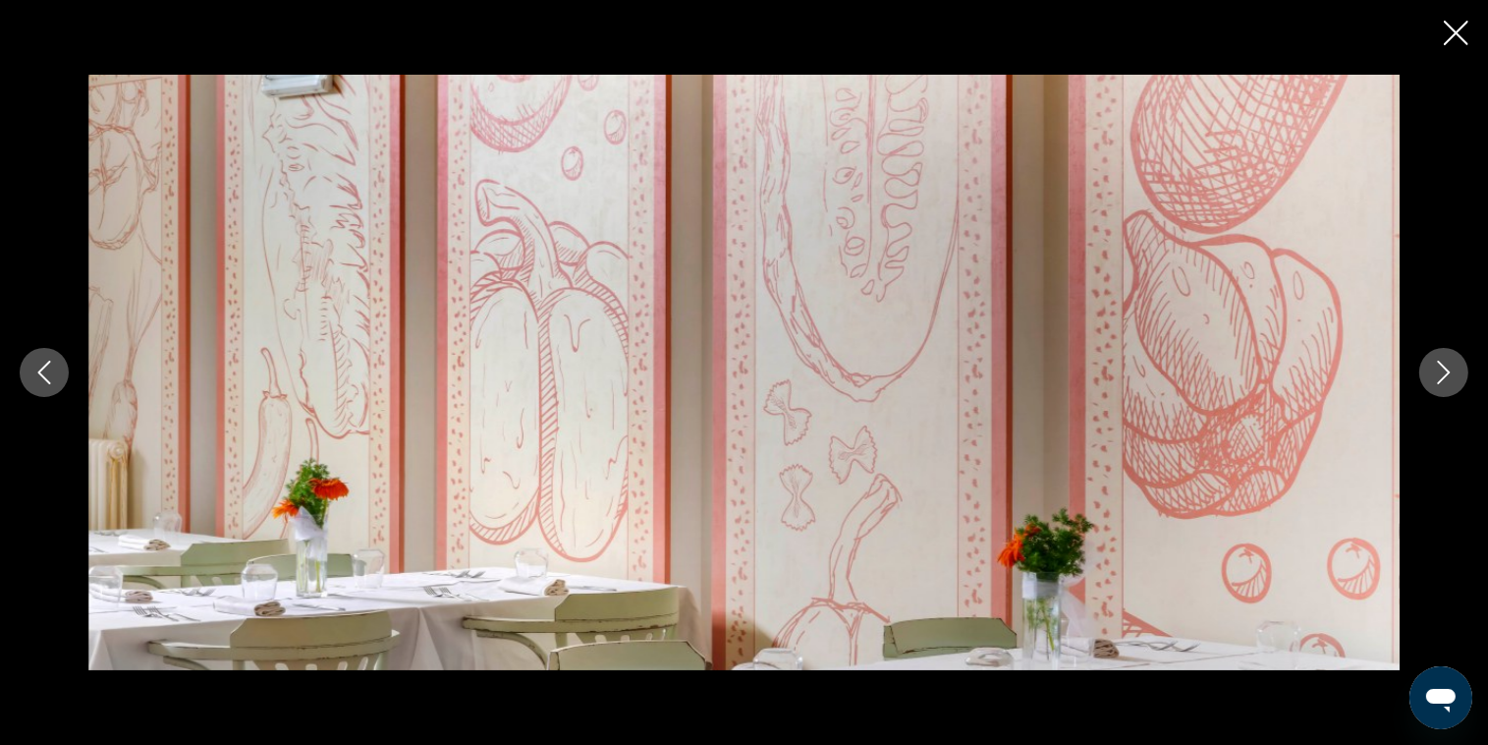
click at [1453, 376] on icon "Следующее изображение" at bounding box center [1444, 372] width 24 height 24
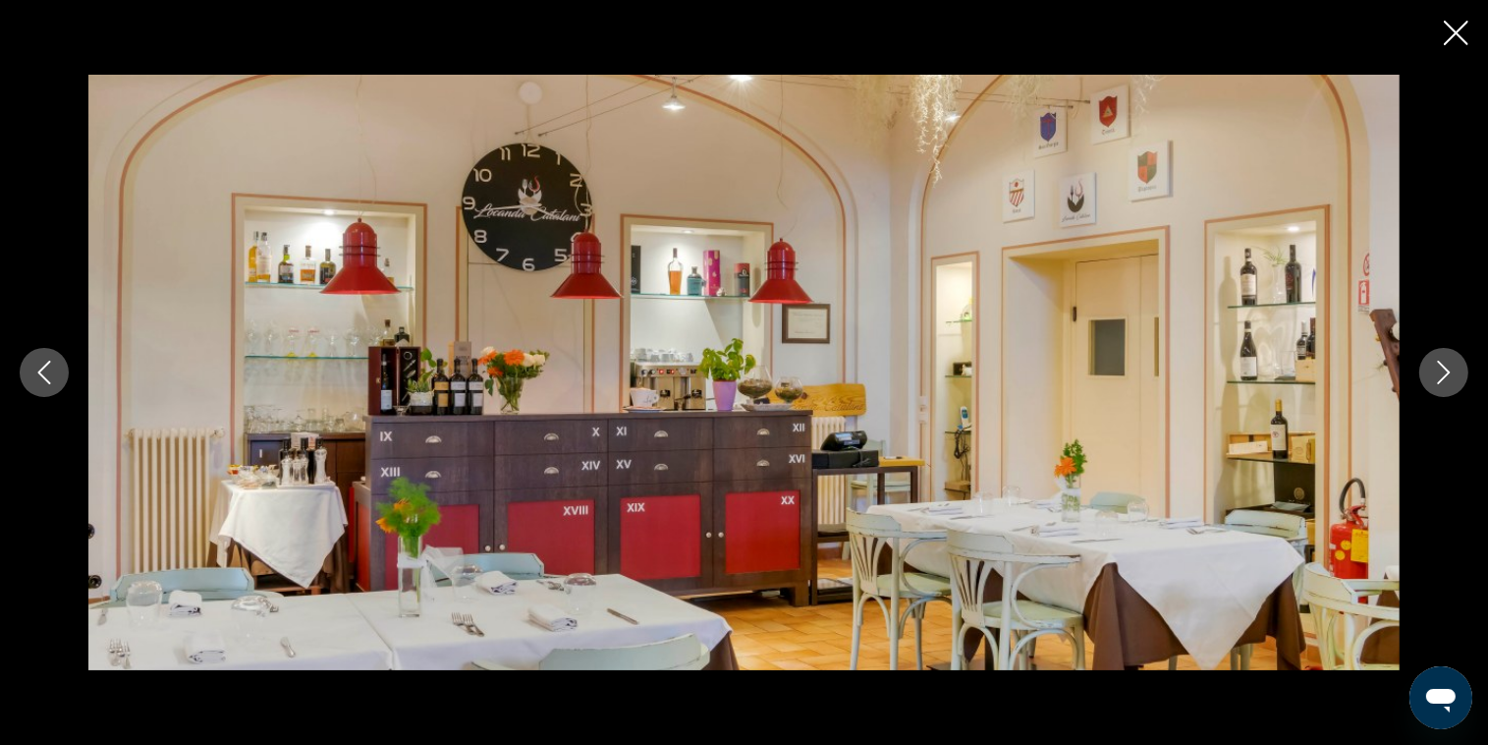
click at [1450, 383] on icon "Следующее изображение" at bounding box center [1444, 372] width 24 height 24
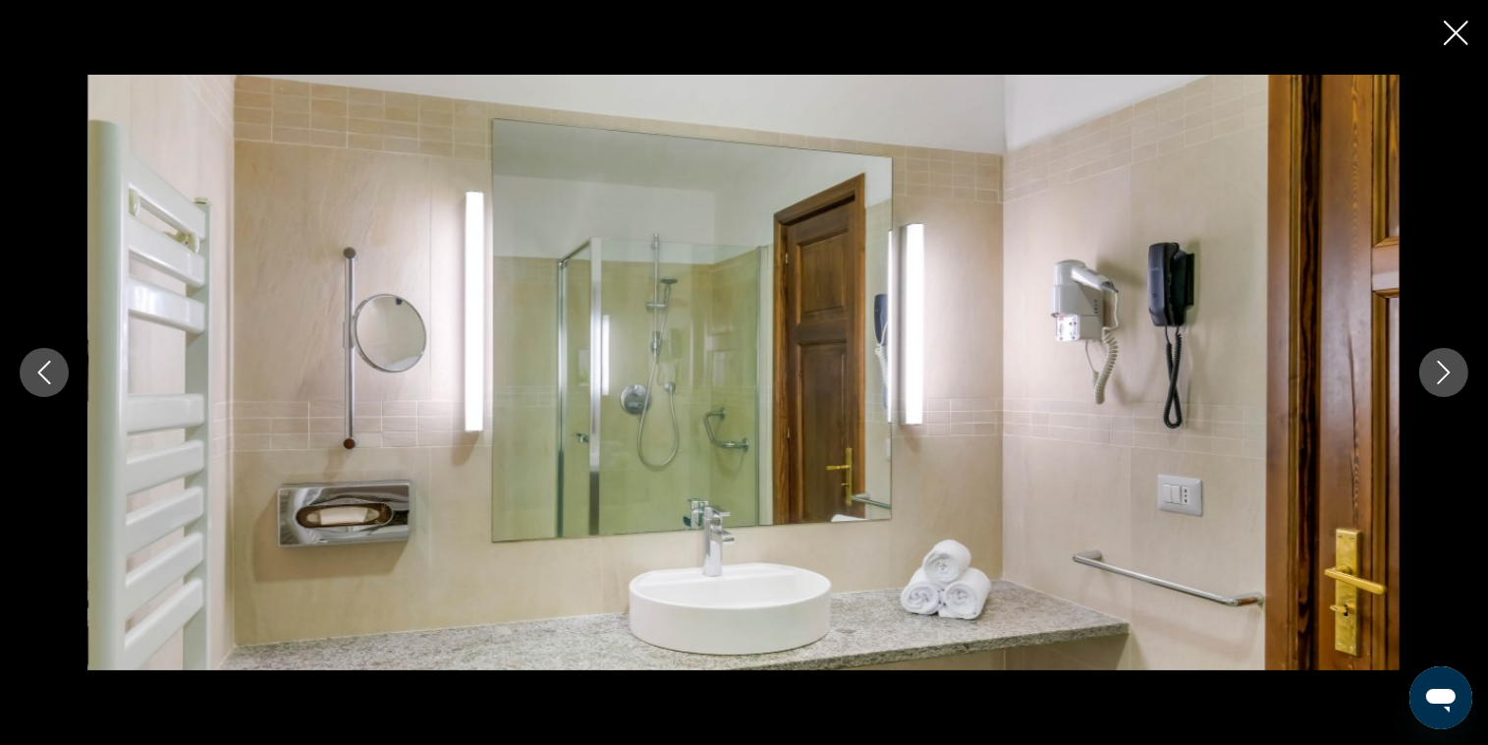
click at [1465, 39] on icon "Закрыть слайд-шоу" at bounding box center [1456, 33] width 25 height 25
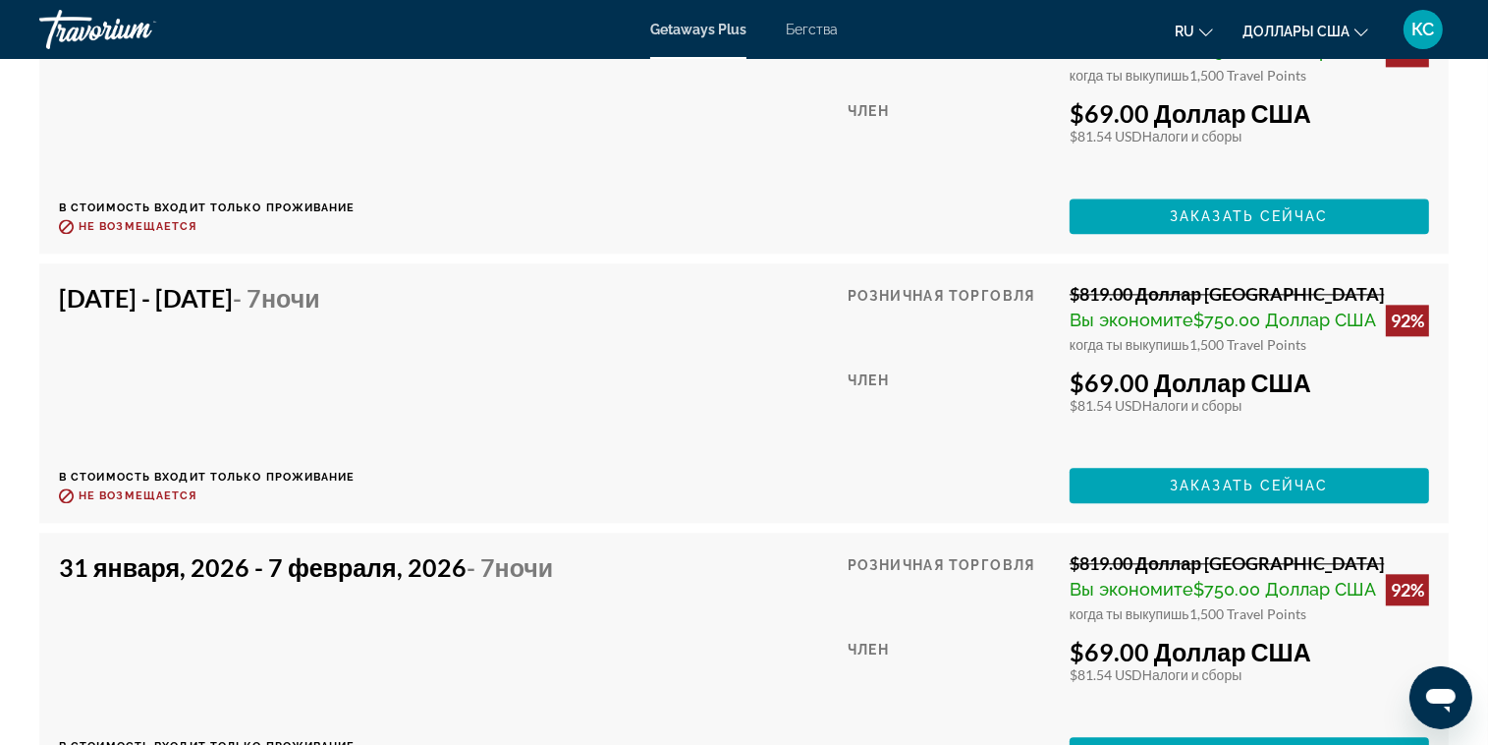
scroll to position [4617, 0]
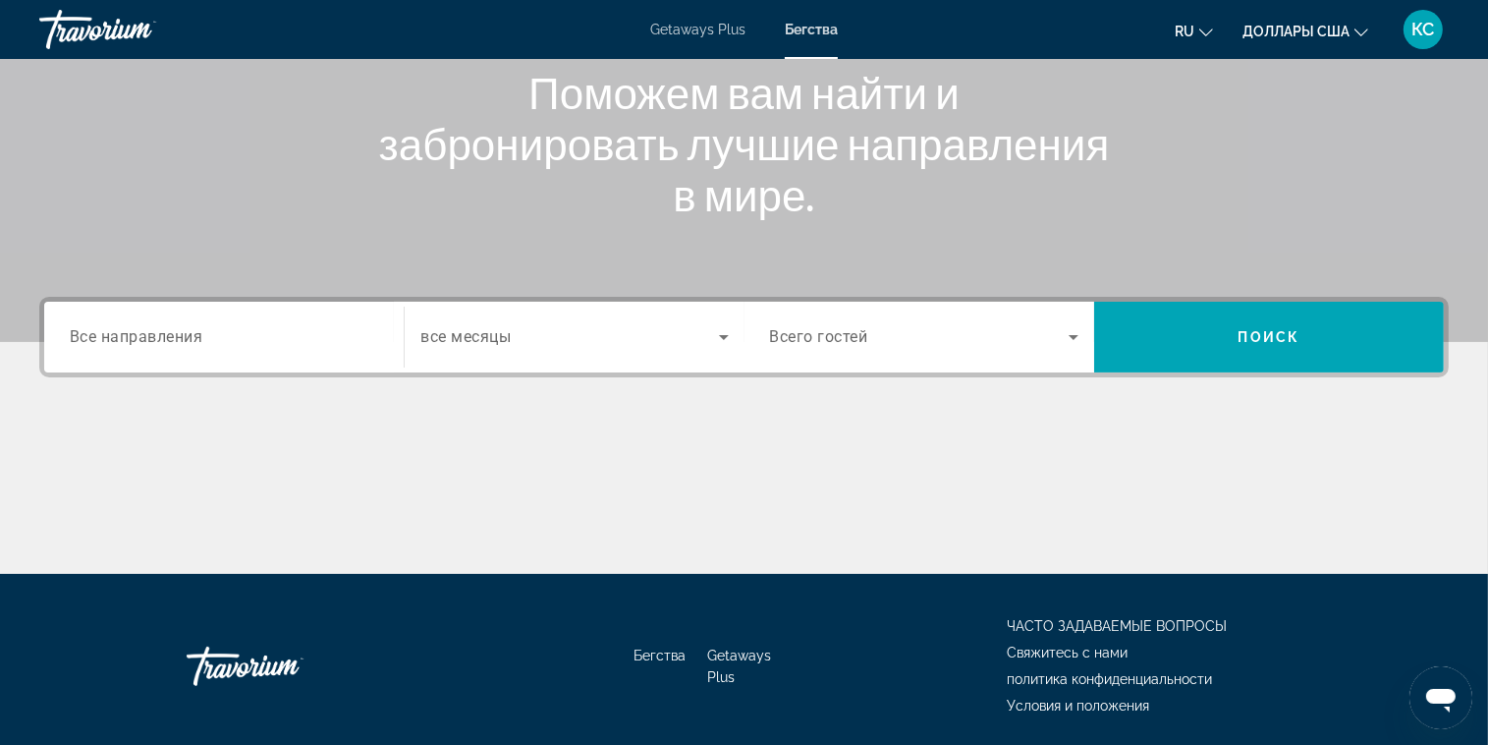
scroll to position [218, 0]
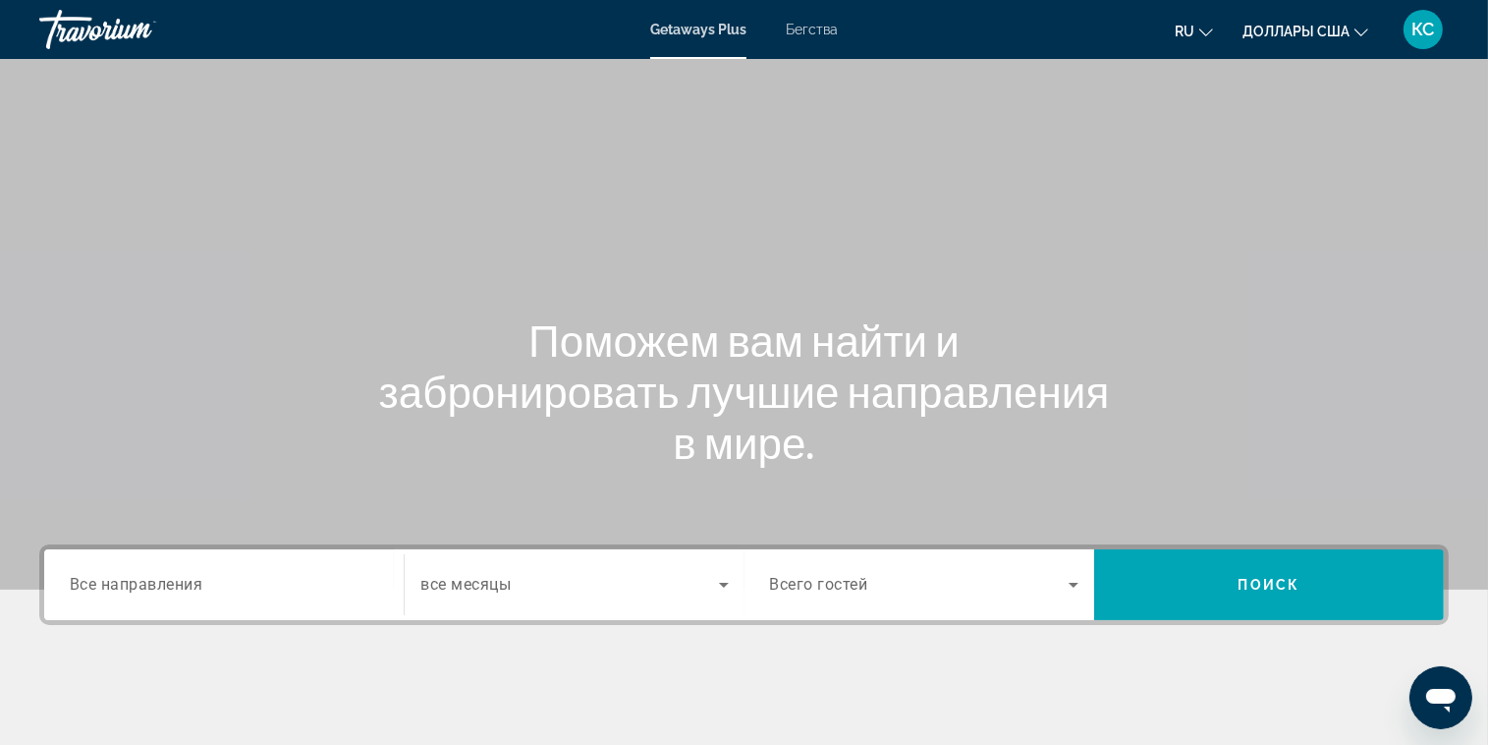
click at [114, 30] on div "Травориум" at bounding box center [137, 29] width 196 height 51
click at [98, 28] on div "Травориум" at bounding box center [137, 29] width 196 height 51
click at [703, 32] on span "Getaways Plus" at bounding box center [697, 30] width 95 height 16
click at [96, 43] on div "Травориум" at bounding box center [137, 29] width 196 height 51
click at [94, 40] on div "Травориум" at bounding box center [137, 29] width 196 height 51
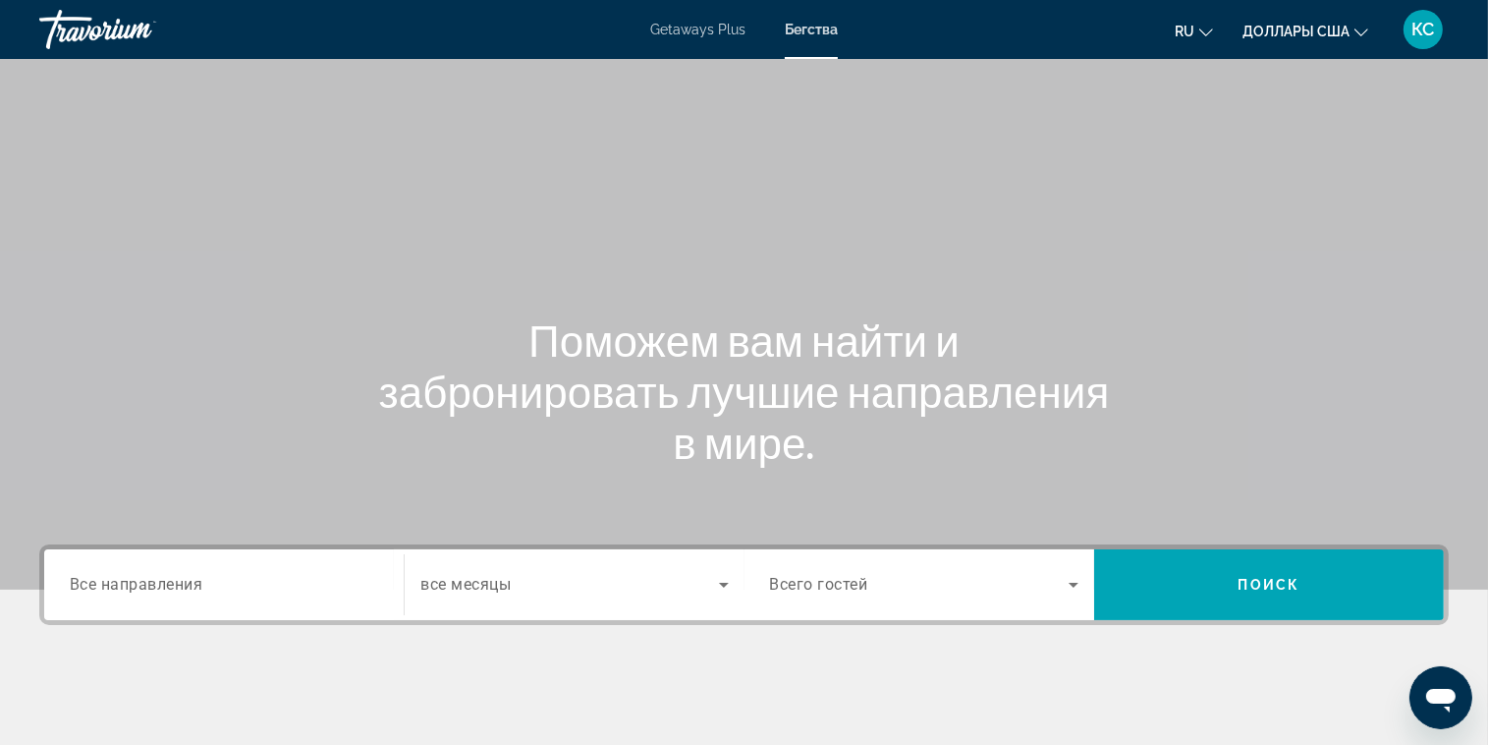
click at [94, 40] on div "Травориум" at bounding box center [137, 29] width 196 height 51
click at [31, 32] on div "Getaways Plus Бегства ru English Español Français Italiano Português русский До…" at bounding box center [744, 29] width 1488 height 51
click at [1429, 21] on span "КС" at bounding box center [1423, 30] width 23 height 20
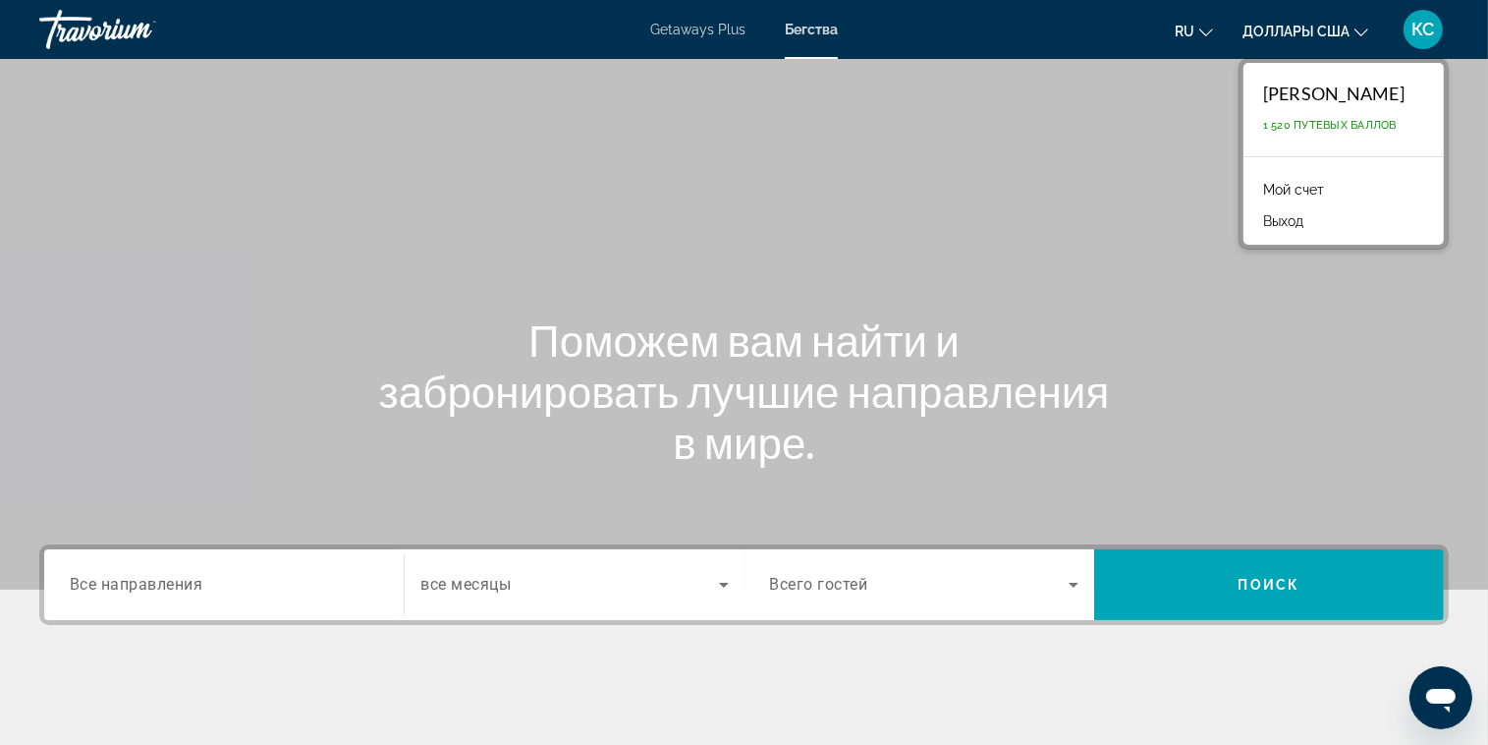
click at [1356, 192] on li "Мой счет" at bounding box center [1343, 187] width 181 height 31
click at [1253, 189] on link "Мой счет" at bounding box center [1293, 190] width 81 height 26
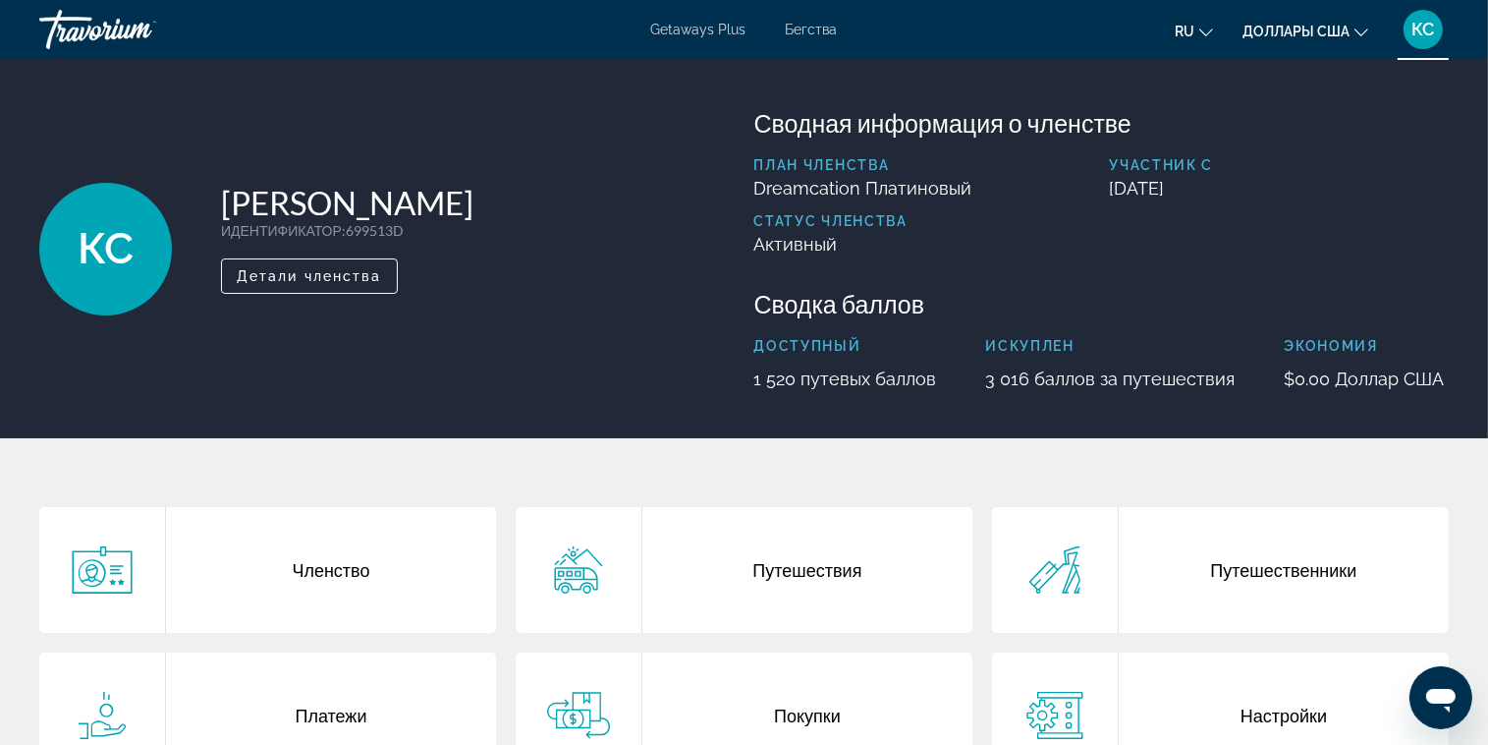
click at [989, 379] on p "3 016 баллов за путешествия" at bounding box center [1110, 378] width 249 height 21
click at [879, 383] on p "1 520 путевых баллов" at bounding box center [845, 378] width 183 height 21
click at [1018, 339] on p "искуплен" at bounding box center [1110, 346] width 249 height 16
click at [1018, 374] on p "3 016 баллов за путешествия" at bounding box center [1110, 378] width 249 height 21
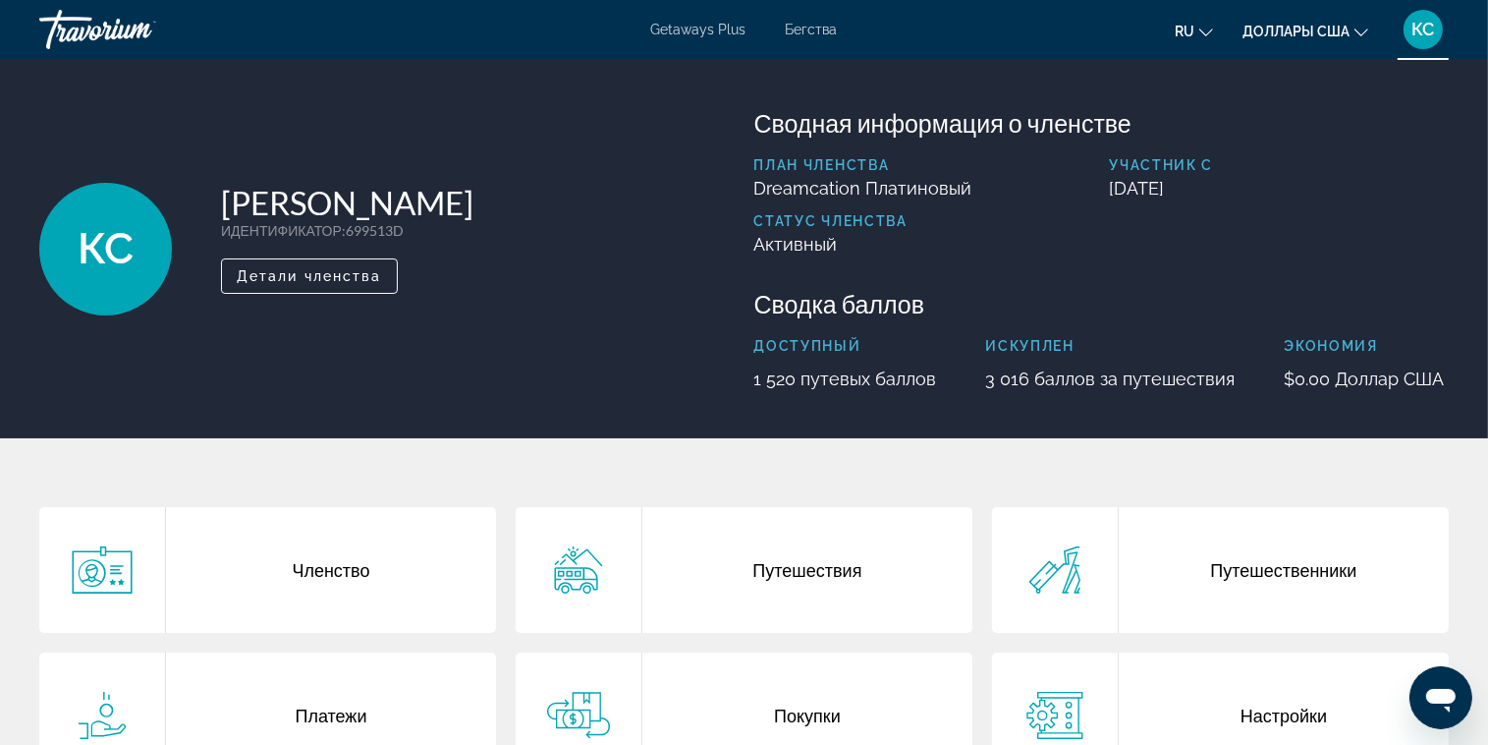
click at [1017, 344] on p "искуплен" at bounding box center [1110, 346] width 249 height 16
click at [829, 345] on p "Доступный" at bounding box center [845, 346] width 183 height 16
click at [1024, 351] on p "искуплен" at bounding box center [1110, 346] width 249 height 16
click at [1035, 339] on p "искуплен" at bounding box center [1110, 346] width 249 height 16
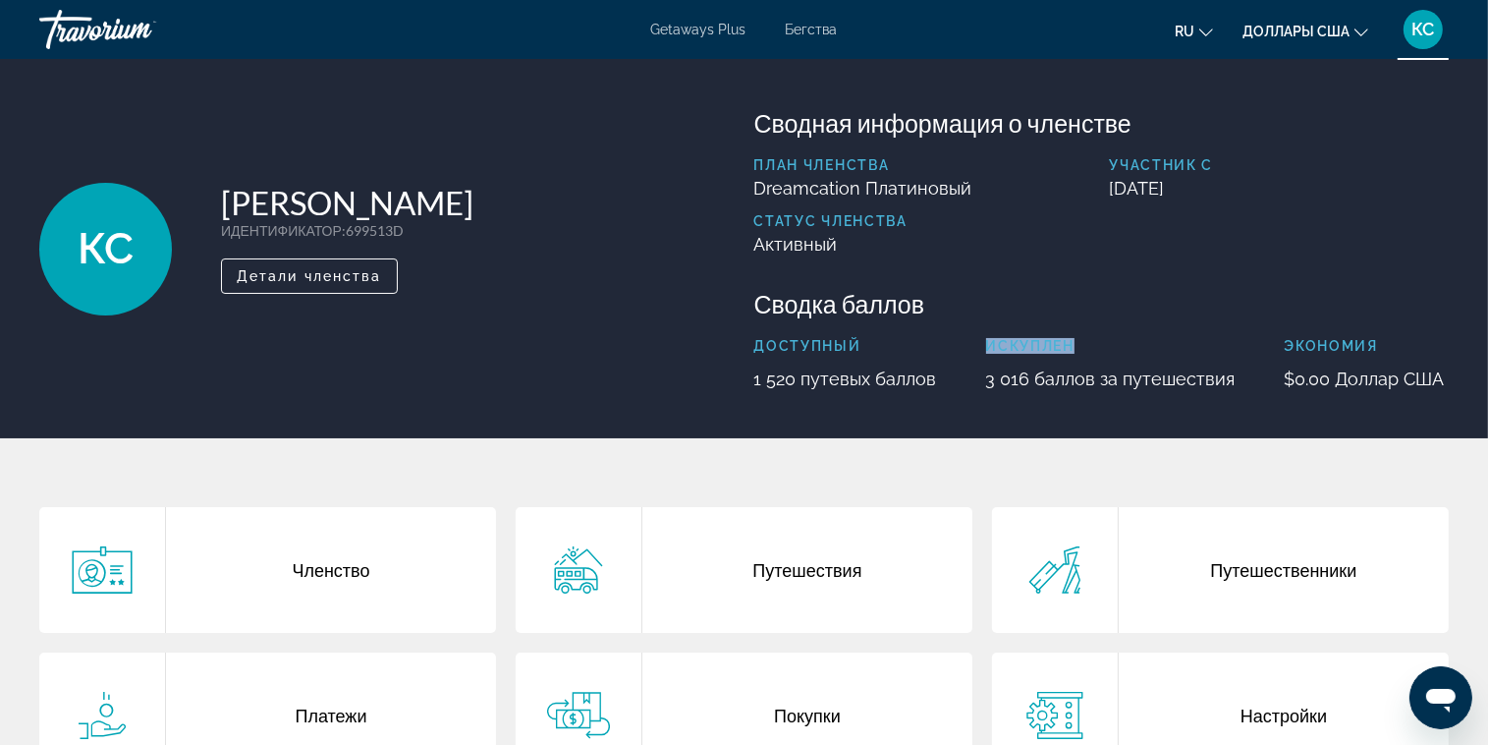
click at [1035, 339] on p "искуплен" at bounding box center [1110, 346] width 249 height 16
click at [809, 351] on p "Доступный" at bounding box center [845, 346] width 183 height 16
click at [1029, 346] on p "искуплен" at bounding box center [1110, 346] width 249 height 16
click at [1021, 343] on p "искуплен" at bounding box center [1110, 346] width 249 height 16
click at [318, 280] on span "Детали членства" at bounding box center [309, 276] width 145 height 16
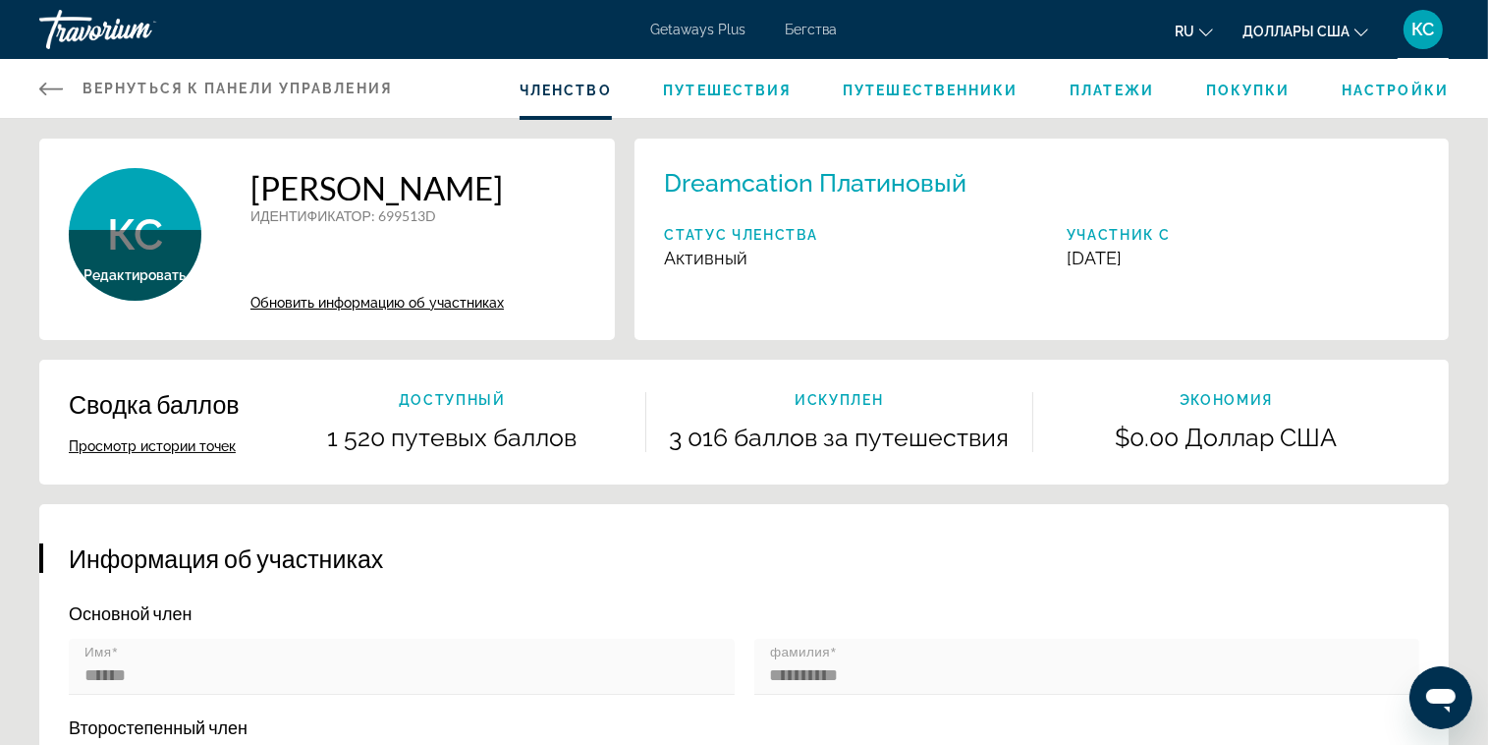
click at [142, 276] on span "Редактировать" at bounding box center [135, 275] width 102 height 16
click at [345, 207] on h1 "[PERSON_NAME]" at bounding box center [376, 187] width 253 height 39
click at [409, 207] on h1 "[PERSON_NAME]" at bounding box center [376, 187] width 253 height 39
click at [369, 306] on span "Обновить информацию об участниках" at bounding box center [376, 303] width 253 height 16
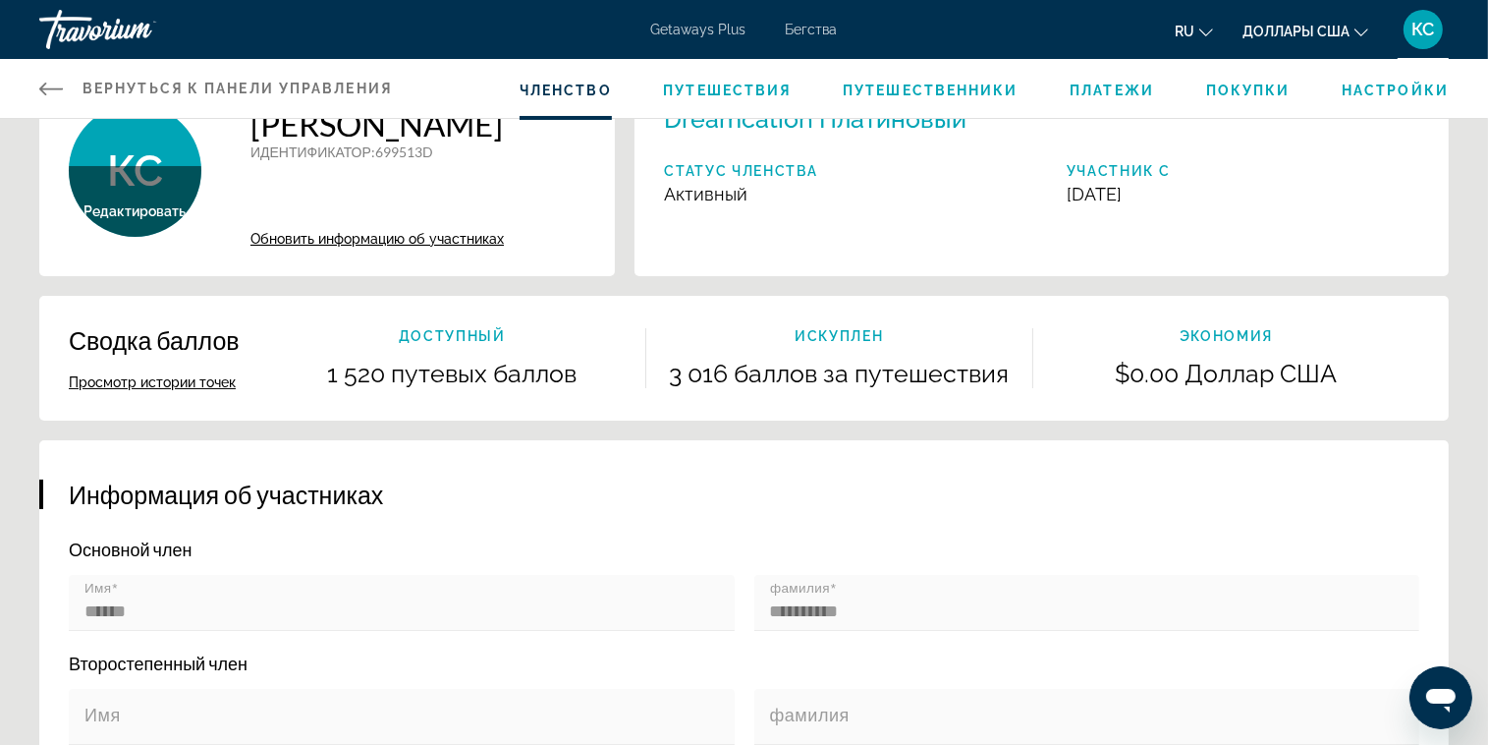
scroll to position [98, 0]
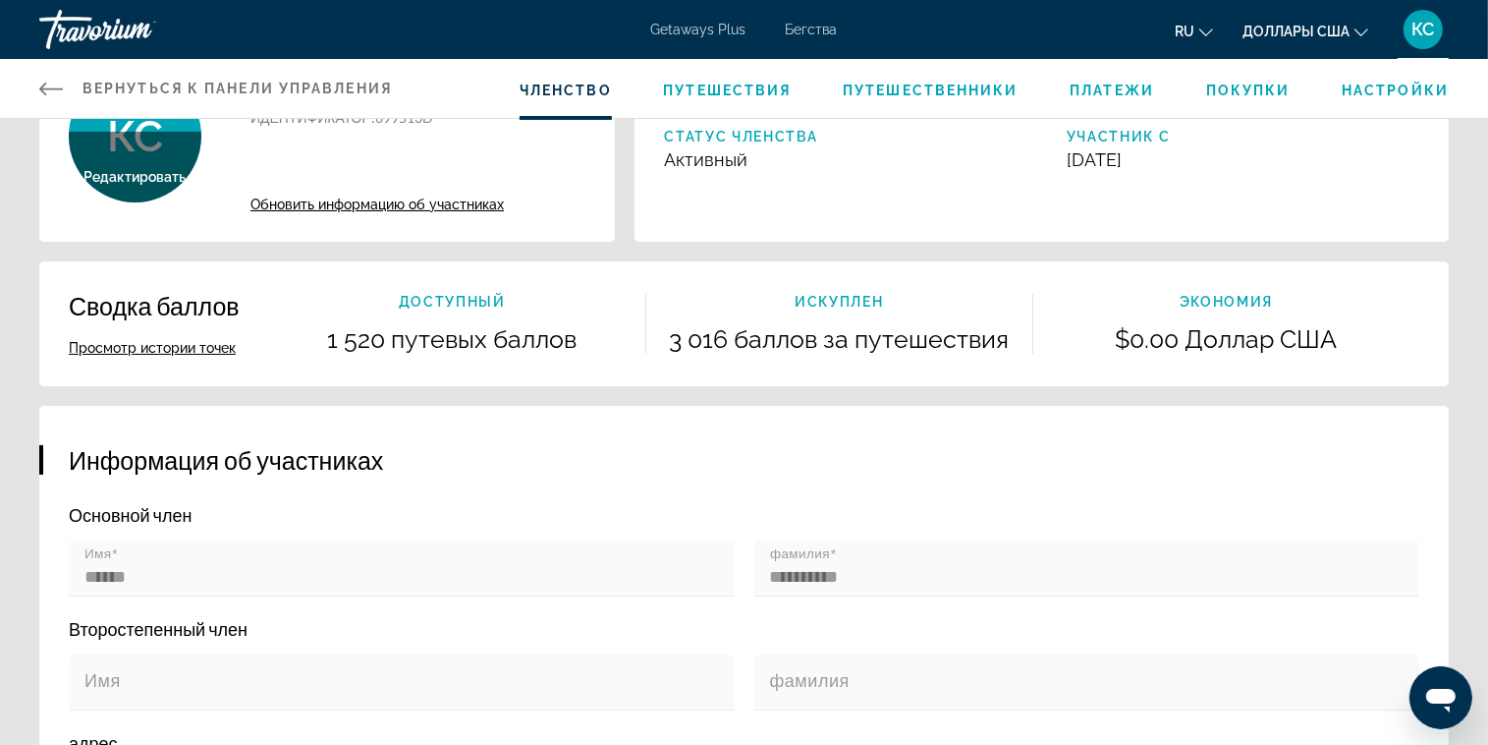
click at [170, 349] on button "Просмотр истории точек" at bounding box center [152, 348] width 167 height 18
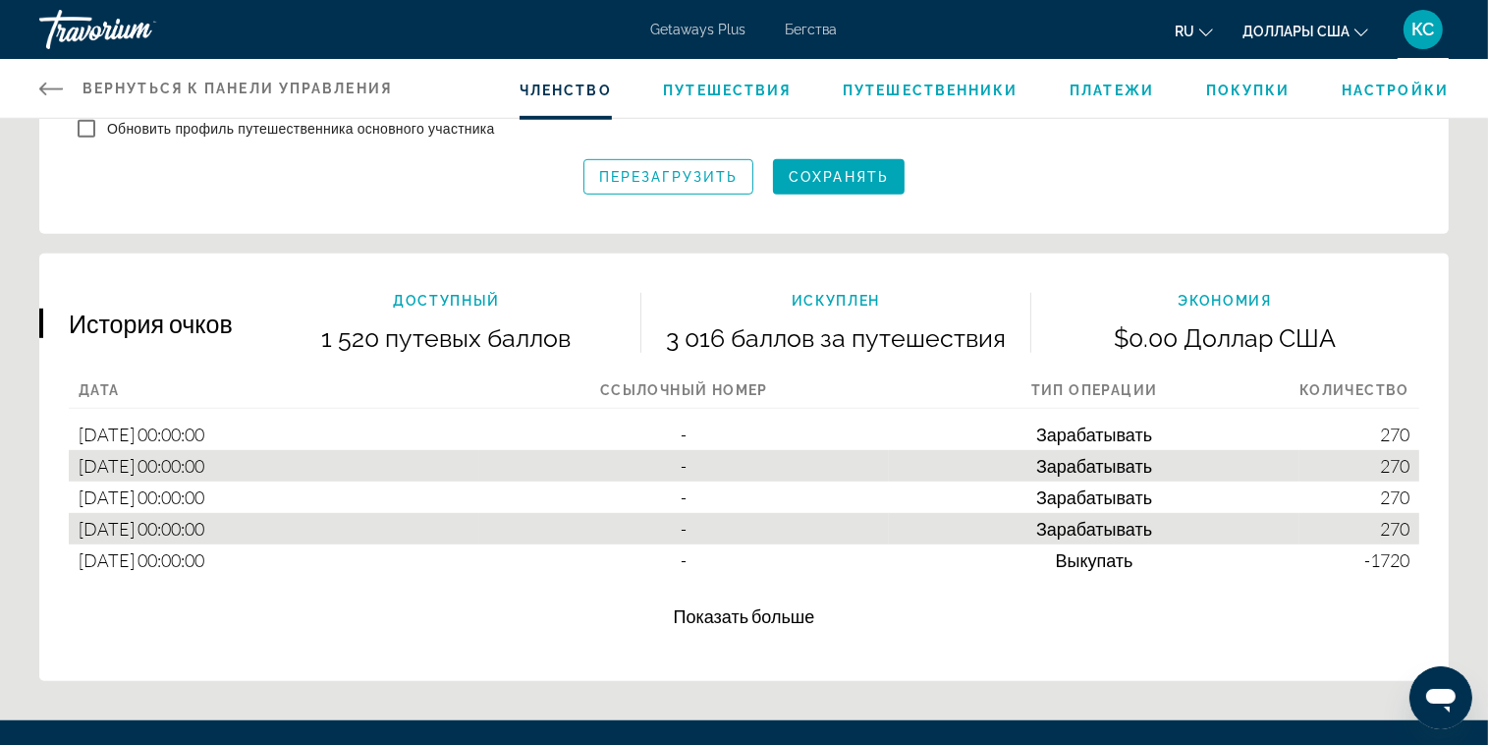
scroll to position [1137, 0]
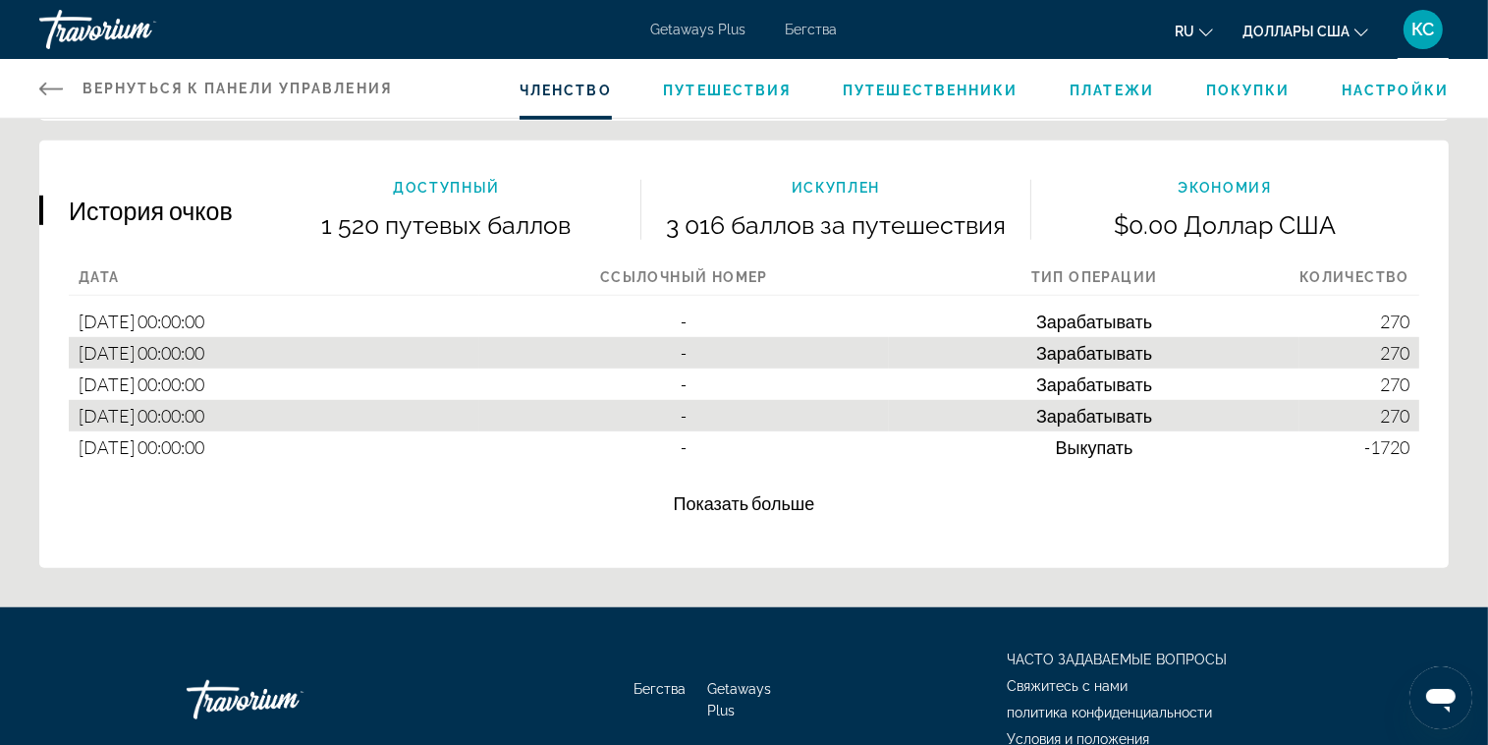
click at [856, 186] on p "искуплен" at bounding box center [835, 188] width 388 height 16
click at [753, 505] on span "Показать больше" at bounding box center [744, 503] width 141 height 22
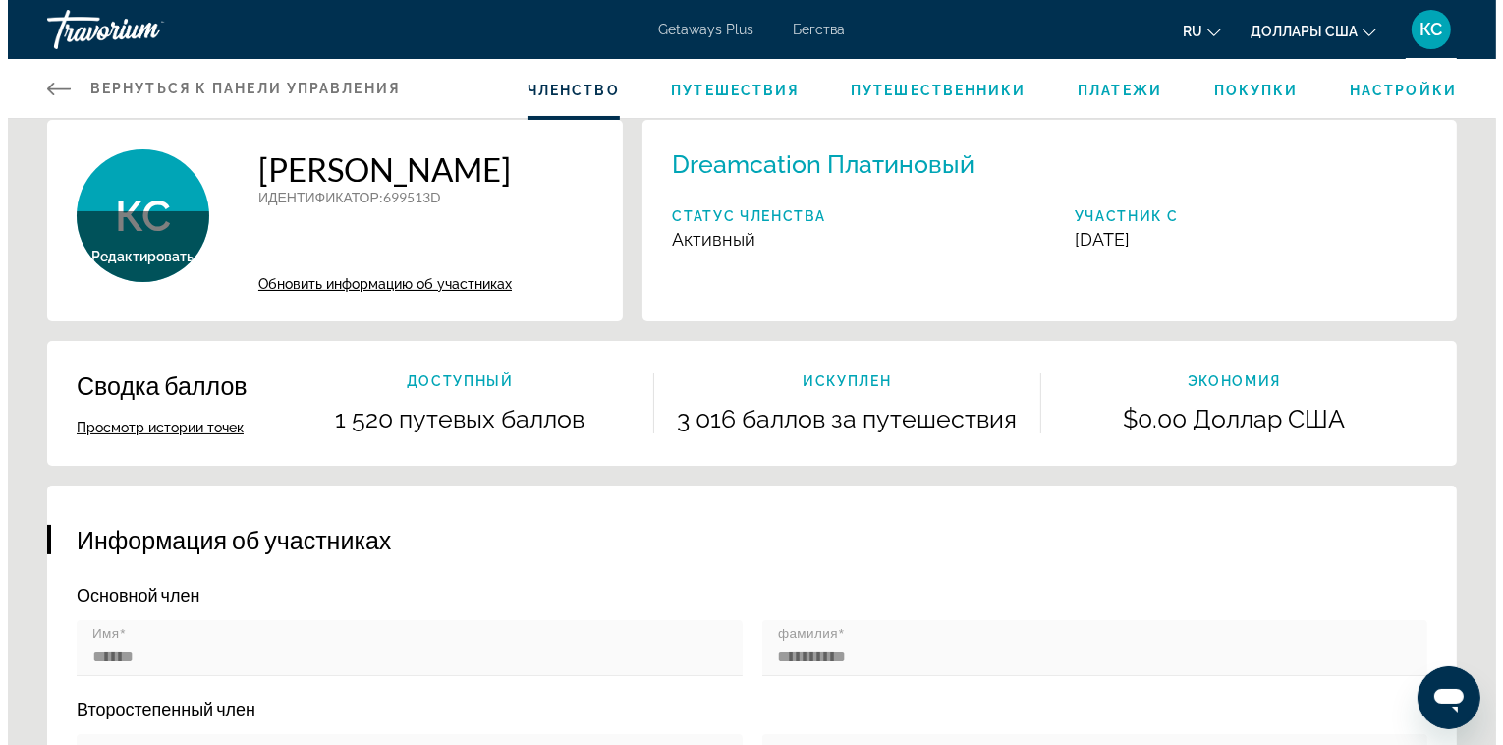
scroll to position [0, 0]
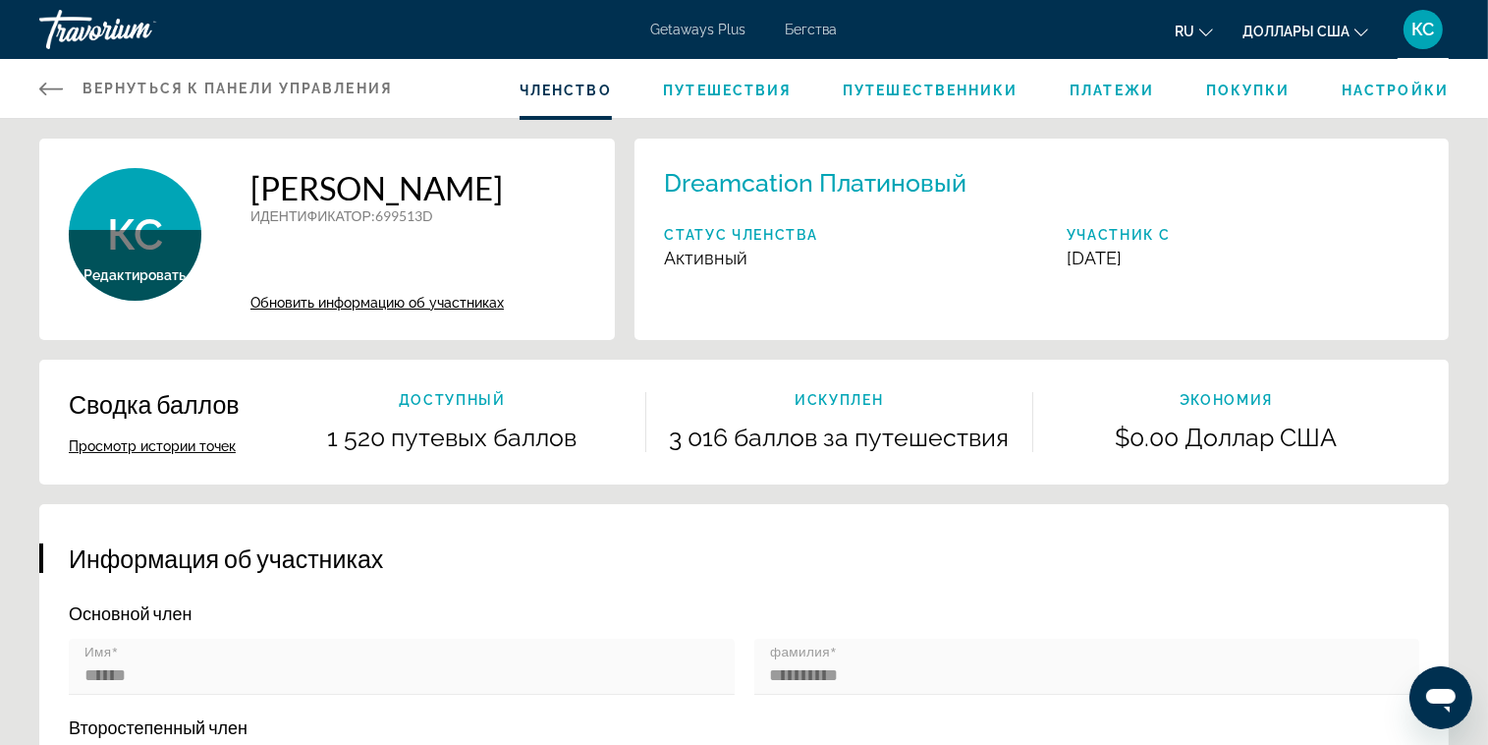
click at [709, 91] on span "Путешествия" at bounding box center [727, 91] width 128 height 16
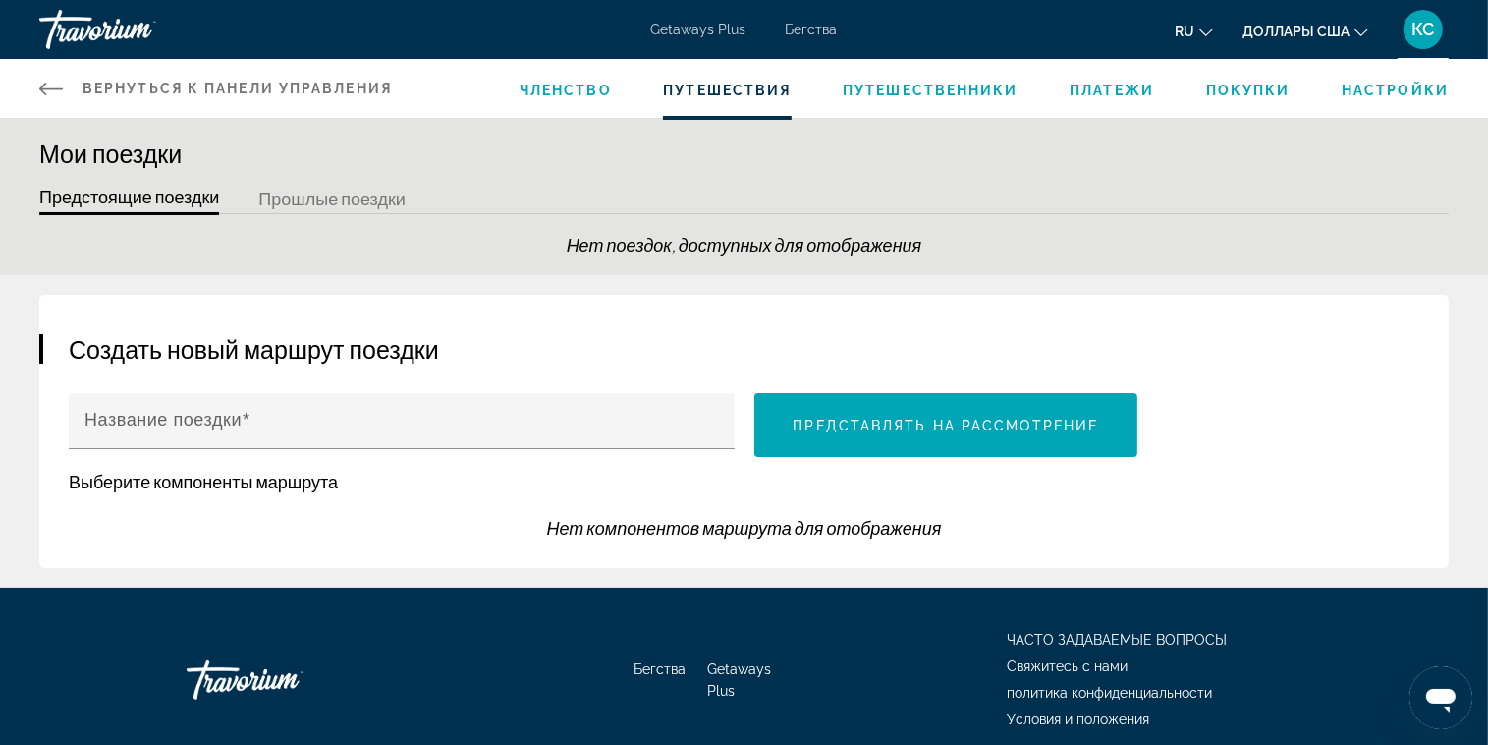
click at [915, 94] on span "Путешественники" at bounding box center [931, 91] width 176 height 16
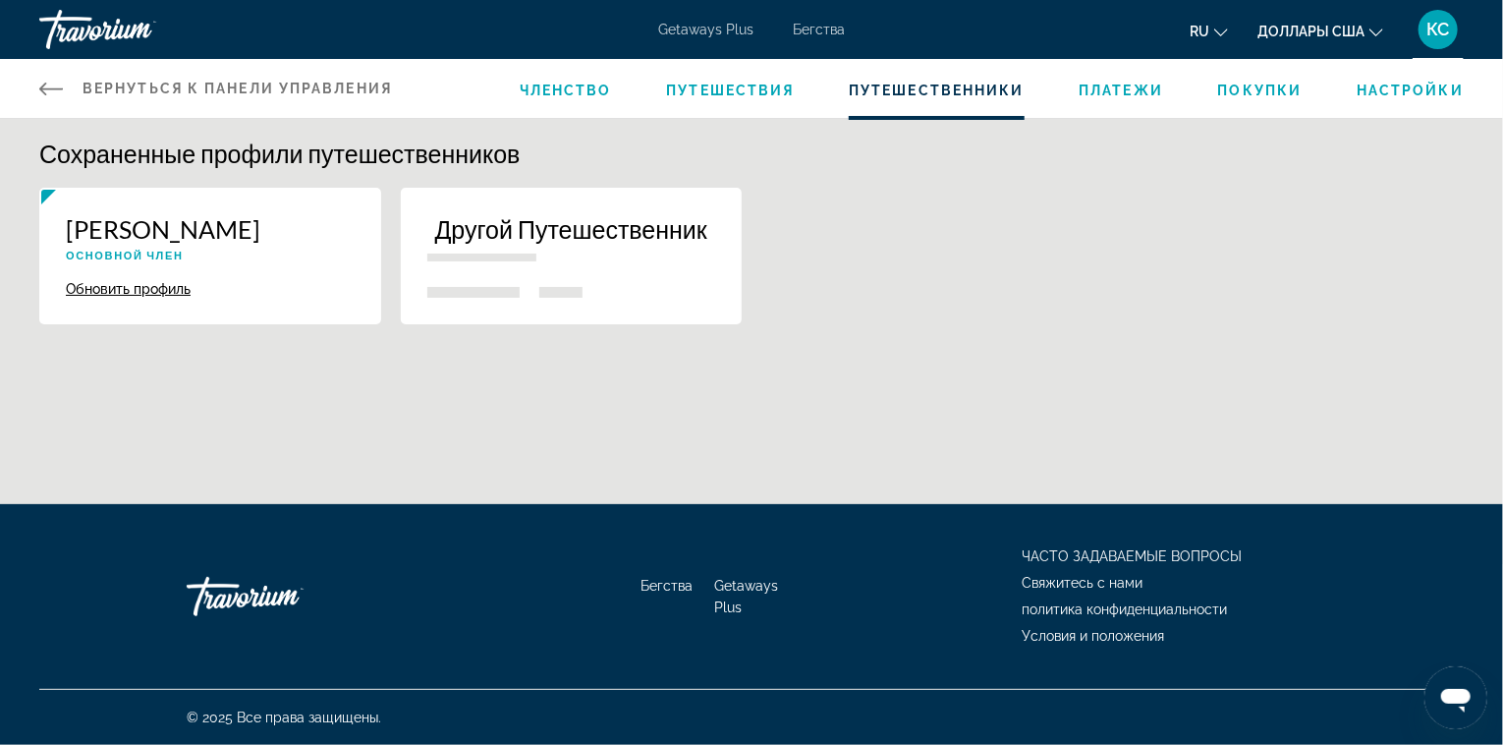
click at [149, 296] on button "Обновить профиль" at bounding box center [128, 289] width 125 height 18
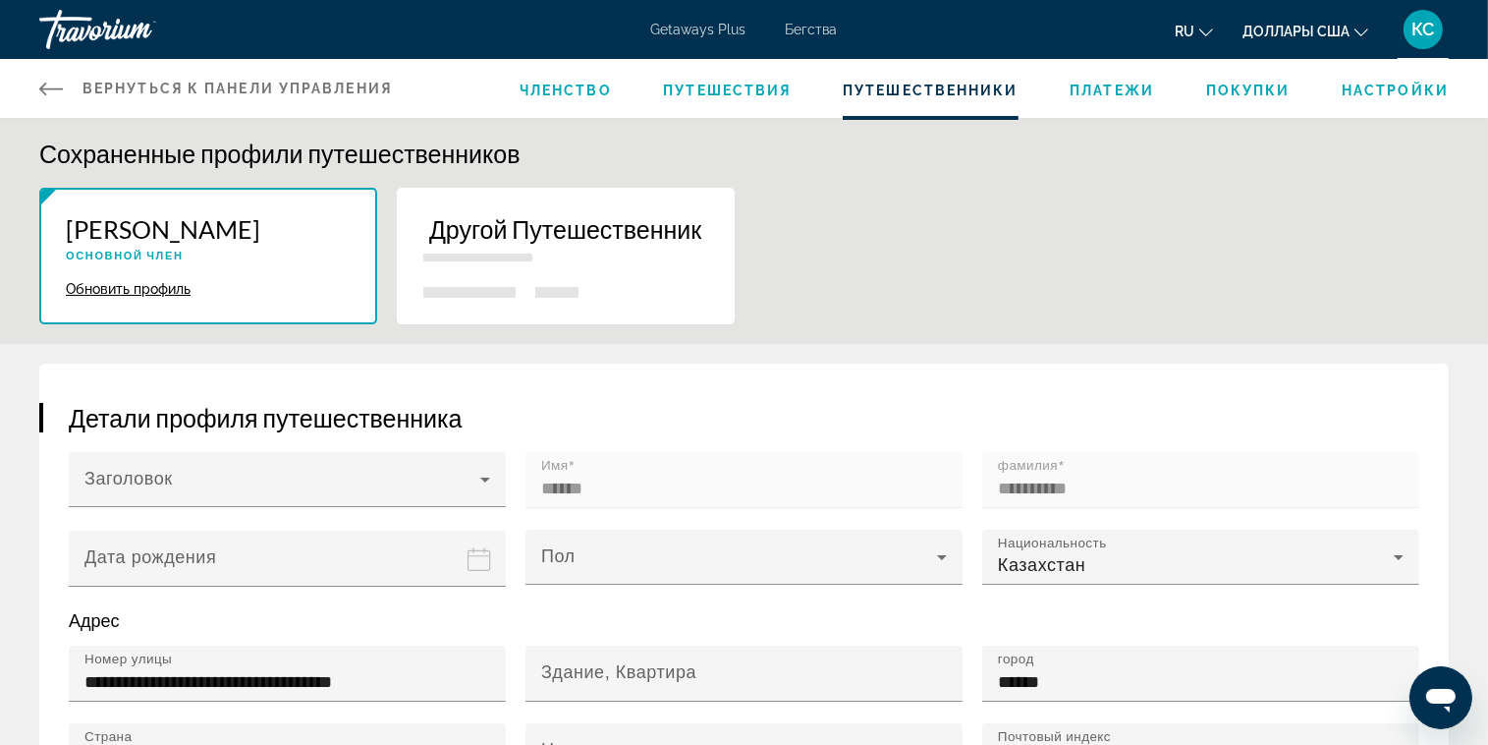
click at [1379, 89] on span "Настройки" at bounding box center [1395, 91] width 107 height 16
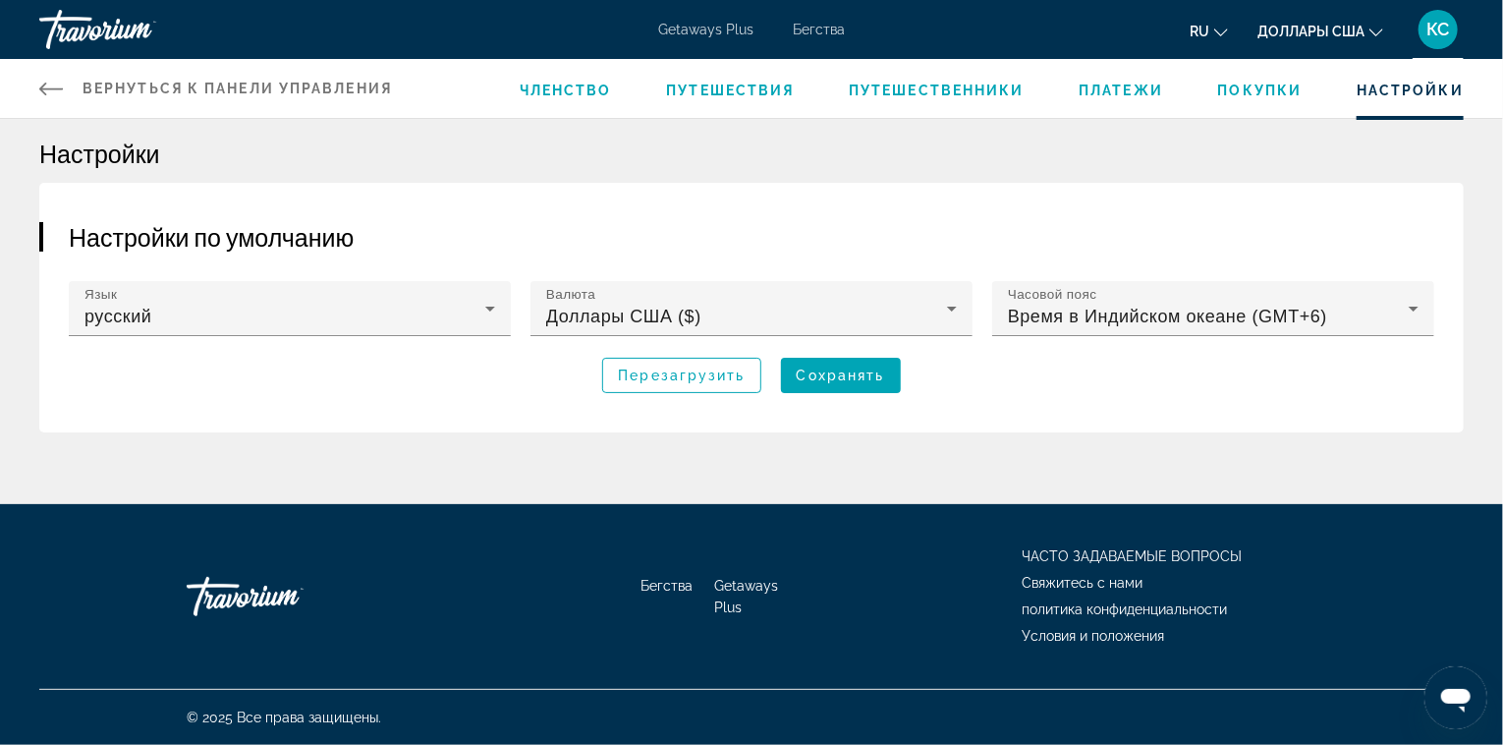
click at [1274, 86] on span "Покупки" at bounding box center [1260, 91] width 84 height 16
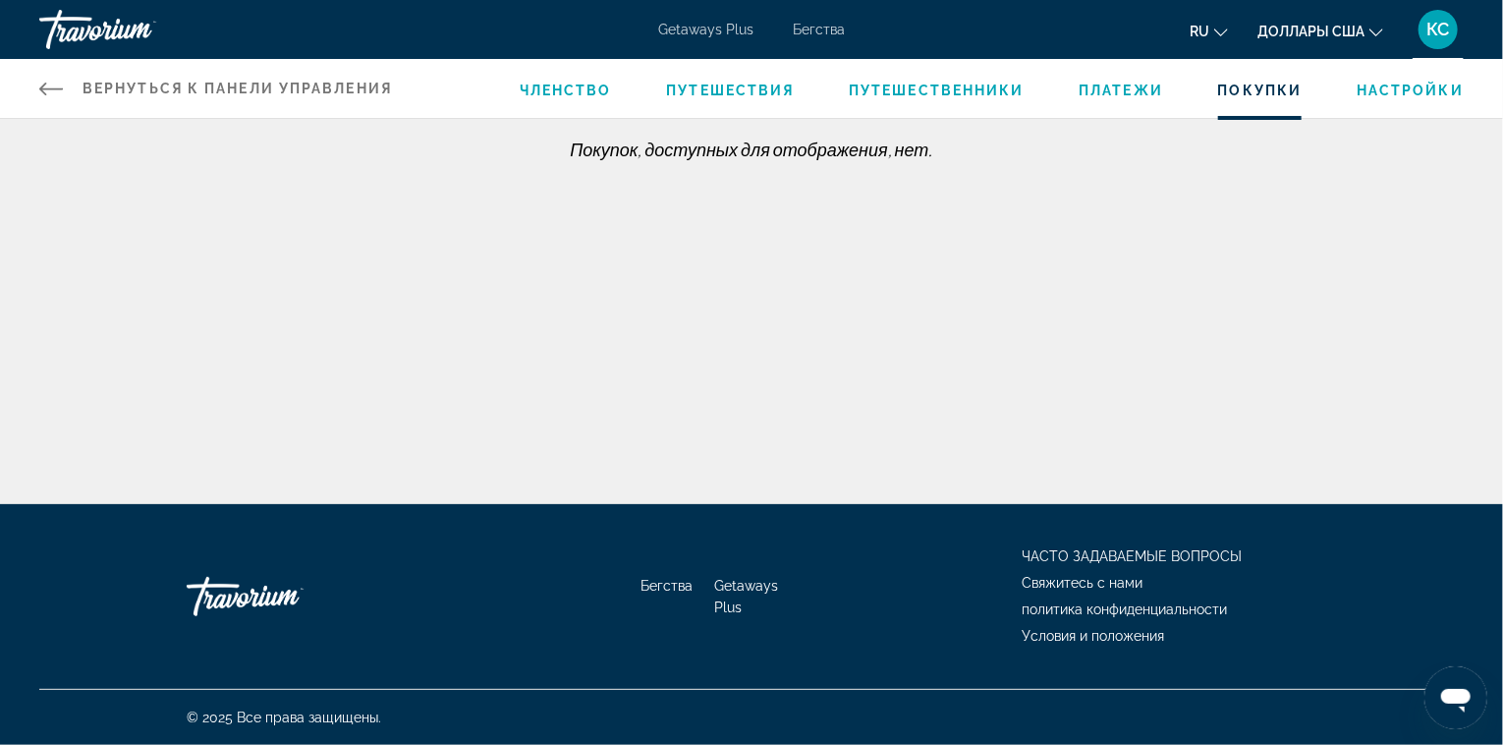
click at [1125, 91] on span "Платежи" at bounding box center [1121, 91] width 84 height 16
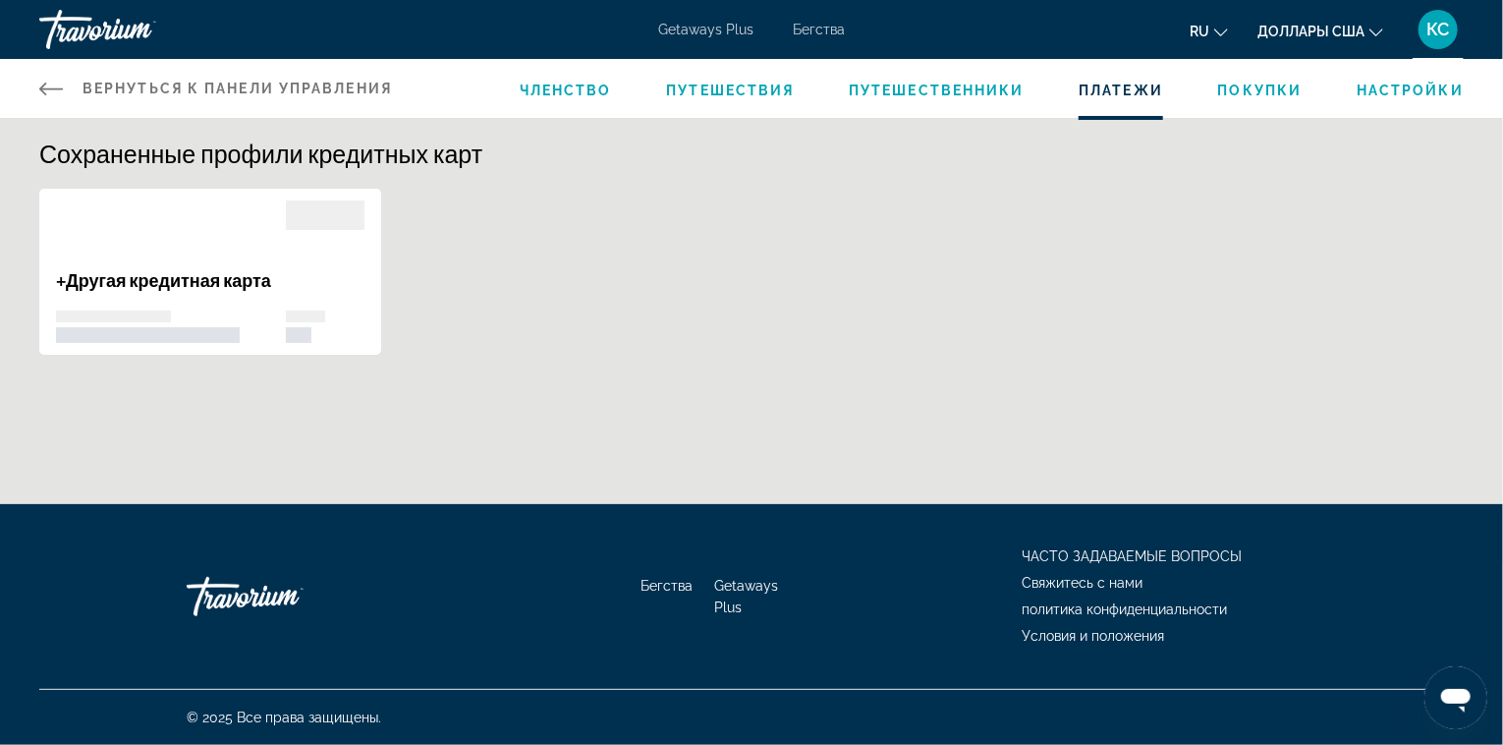
click at [955, 86] on span "Путешественники" at bounding box center [937, 91] width 176 height 16
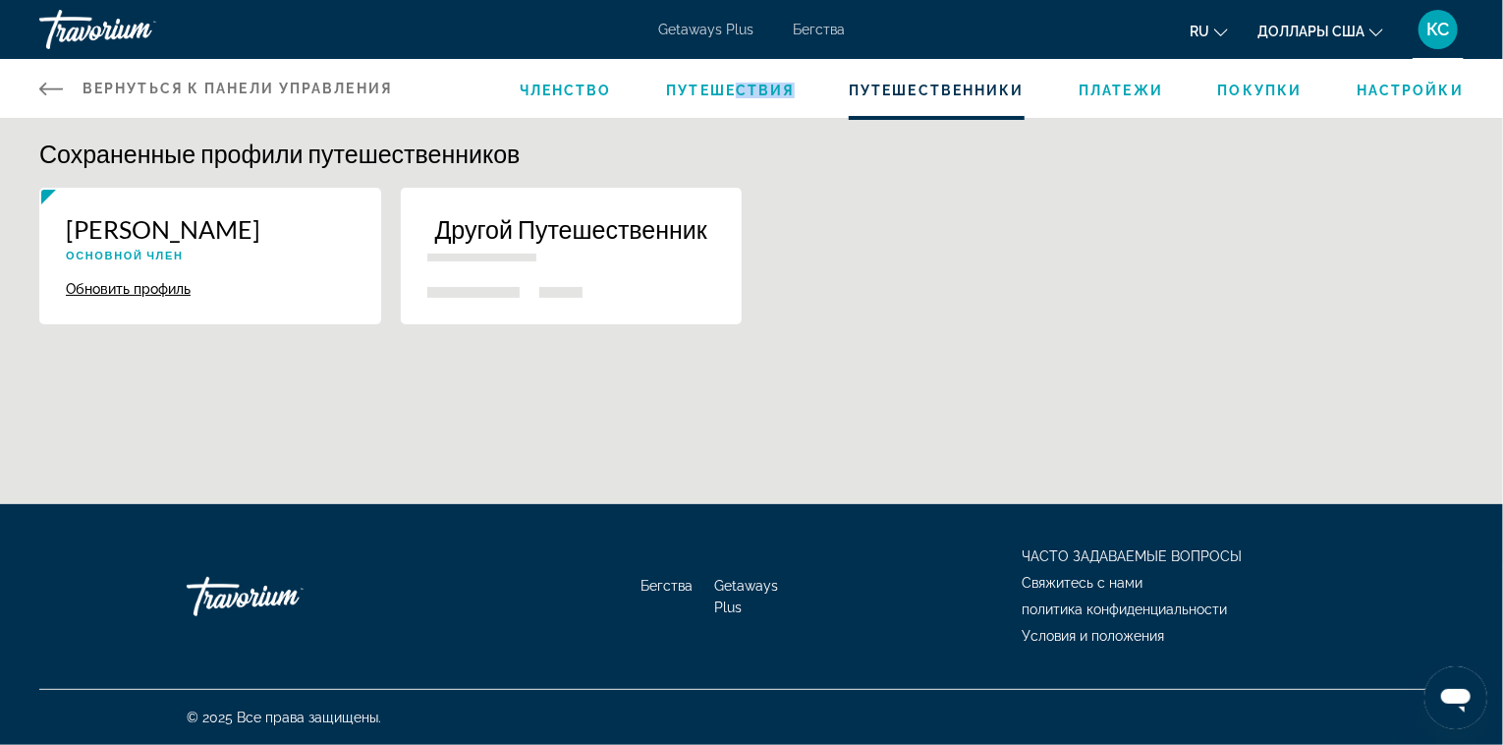
click at [743, 97] on div "Членство Путешествия Путешественники Платежи Покупки Настройки" at bounding box center [992, 88] width 944 height 59
drag, startPoint x: 743, startPoint y: 97, endPoint x: 705, endPoint y: 94, distance: 37.4
click at [705, 94] on span "Путешествия" at bounding box center [730, 91] width 128 height 16
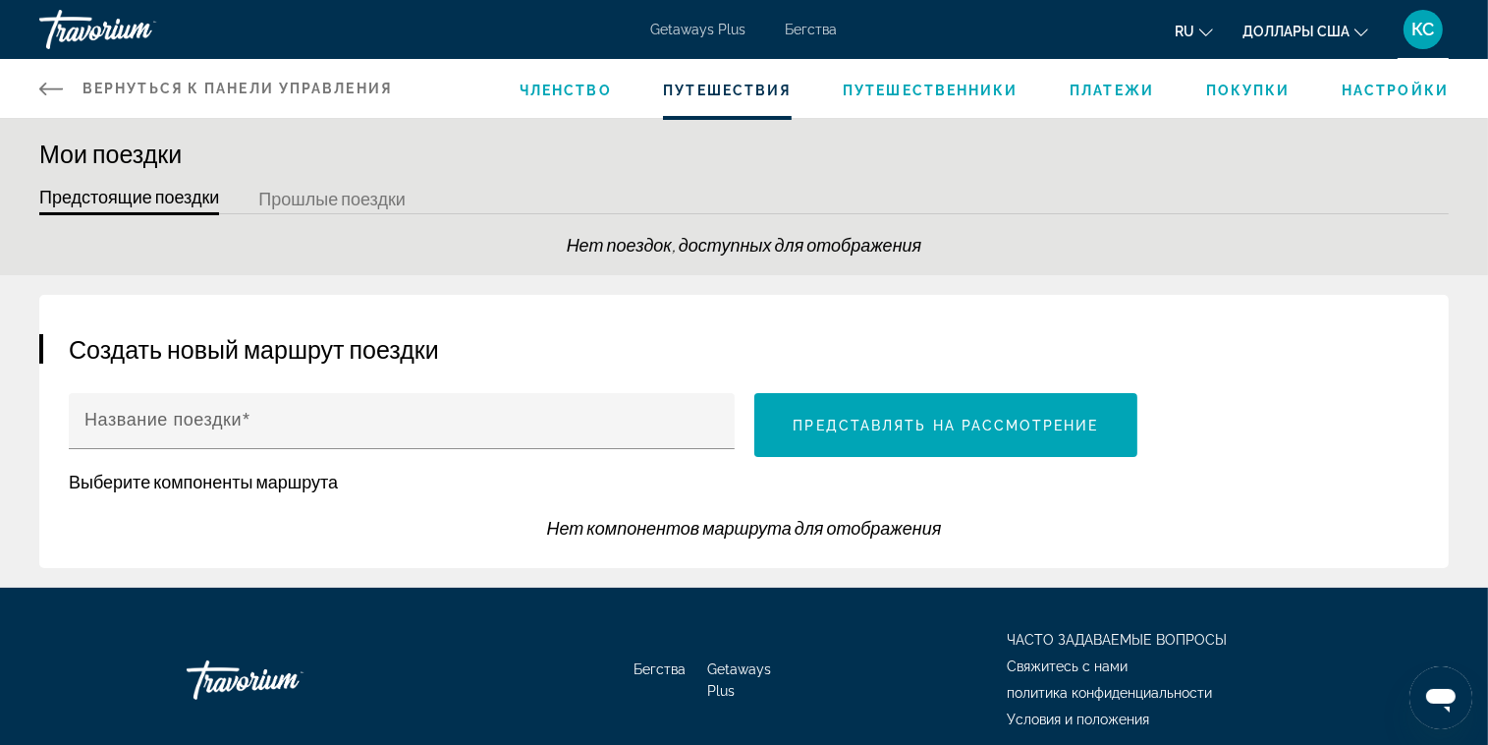
click at [383, 198] on button "Прошлые поездки" at bounding box center [331, 200] width 147 height 30
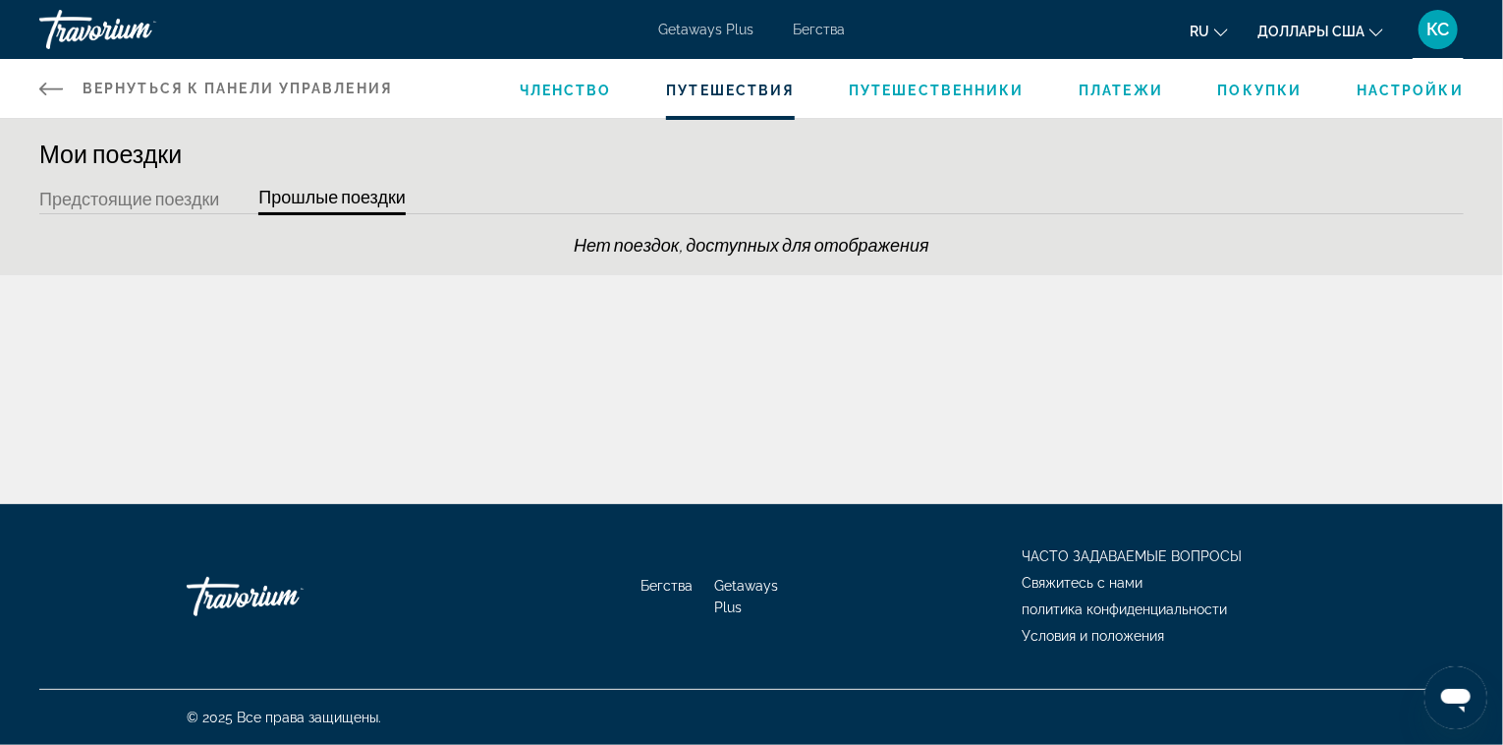
click at [177, 198] on button "Предстоящие поездки" at bounding box center [129, 200] width 180 height 30
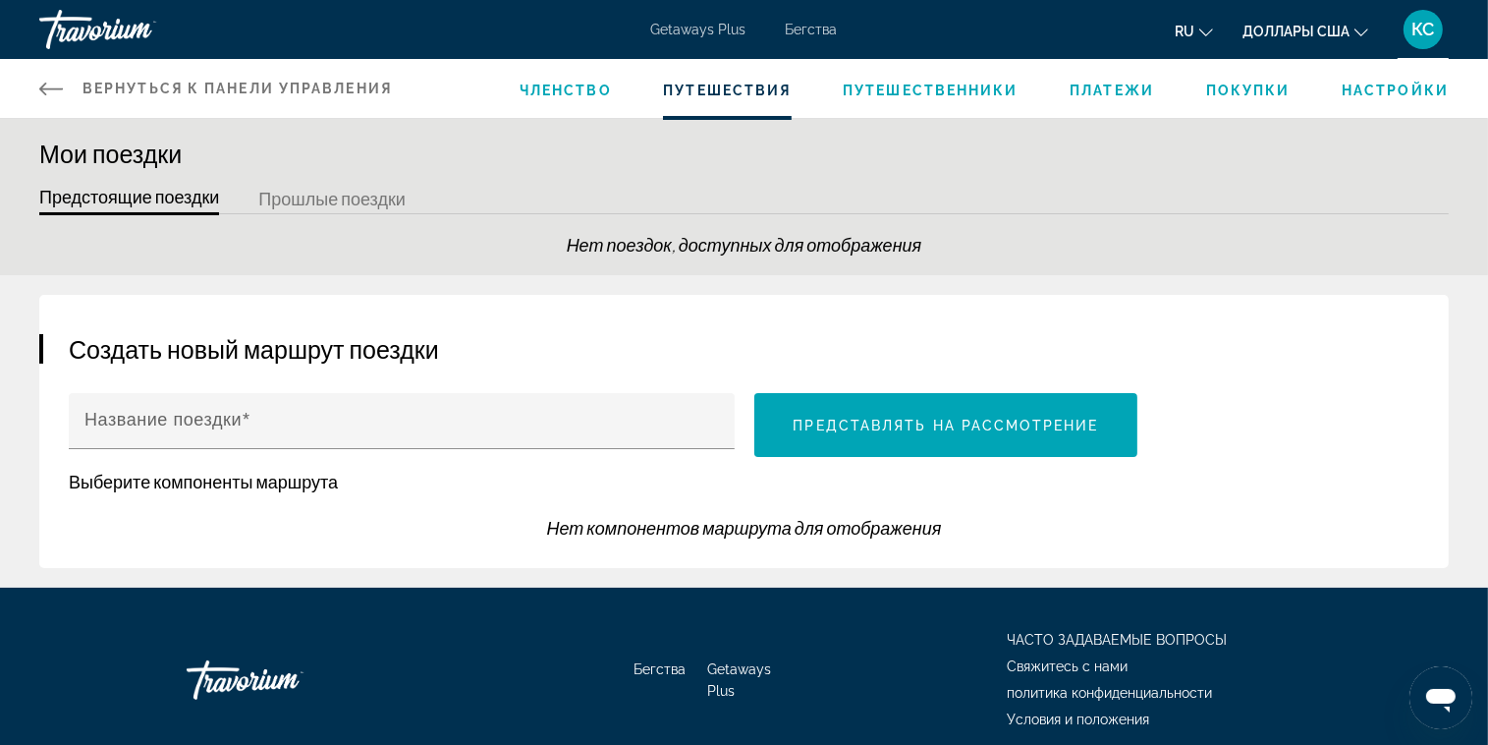
click at [589, 87] on span "Членство" at bounding box center [566, 91] width 92 height 16
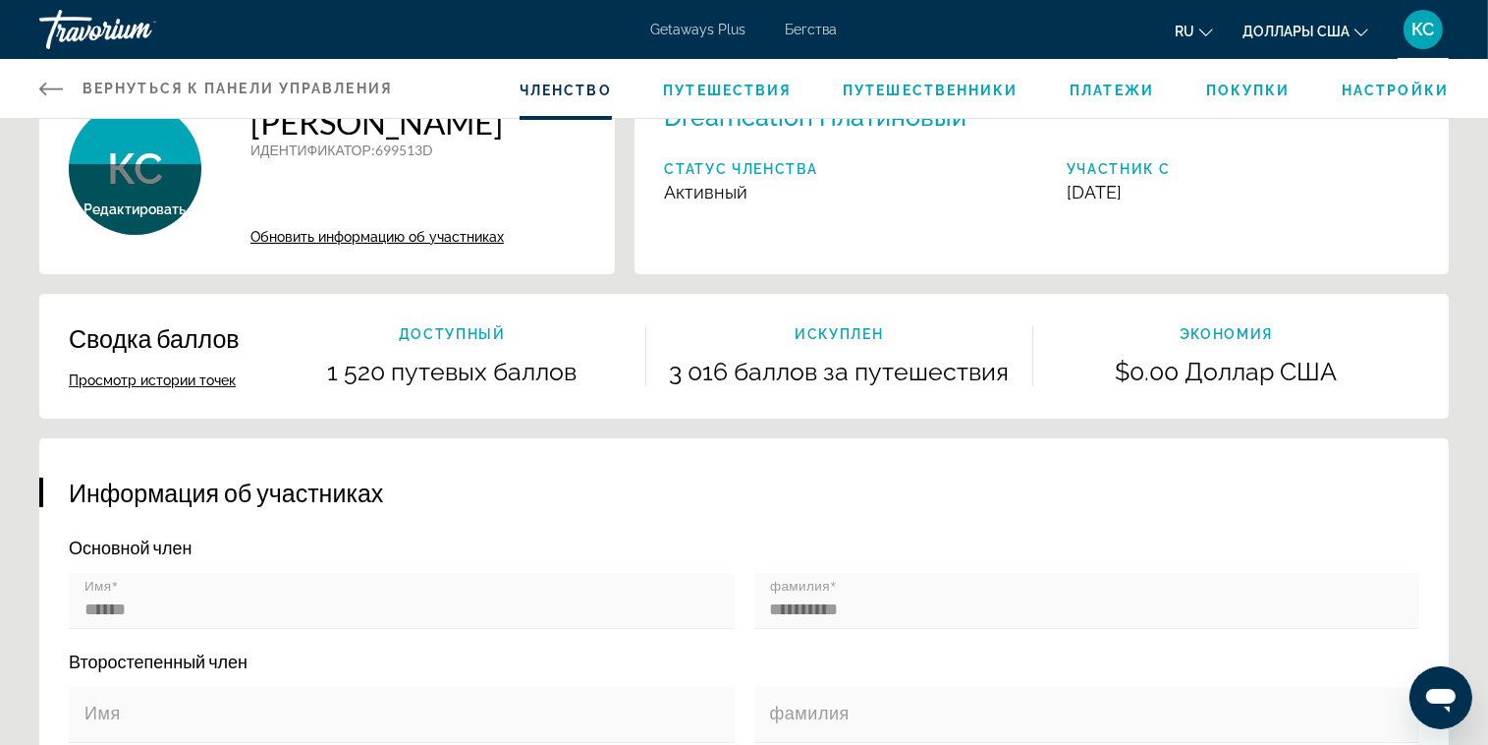
scroll to position [98, 0]
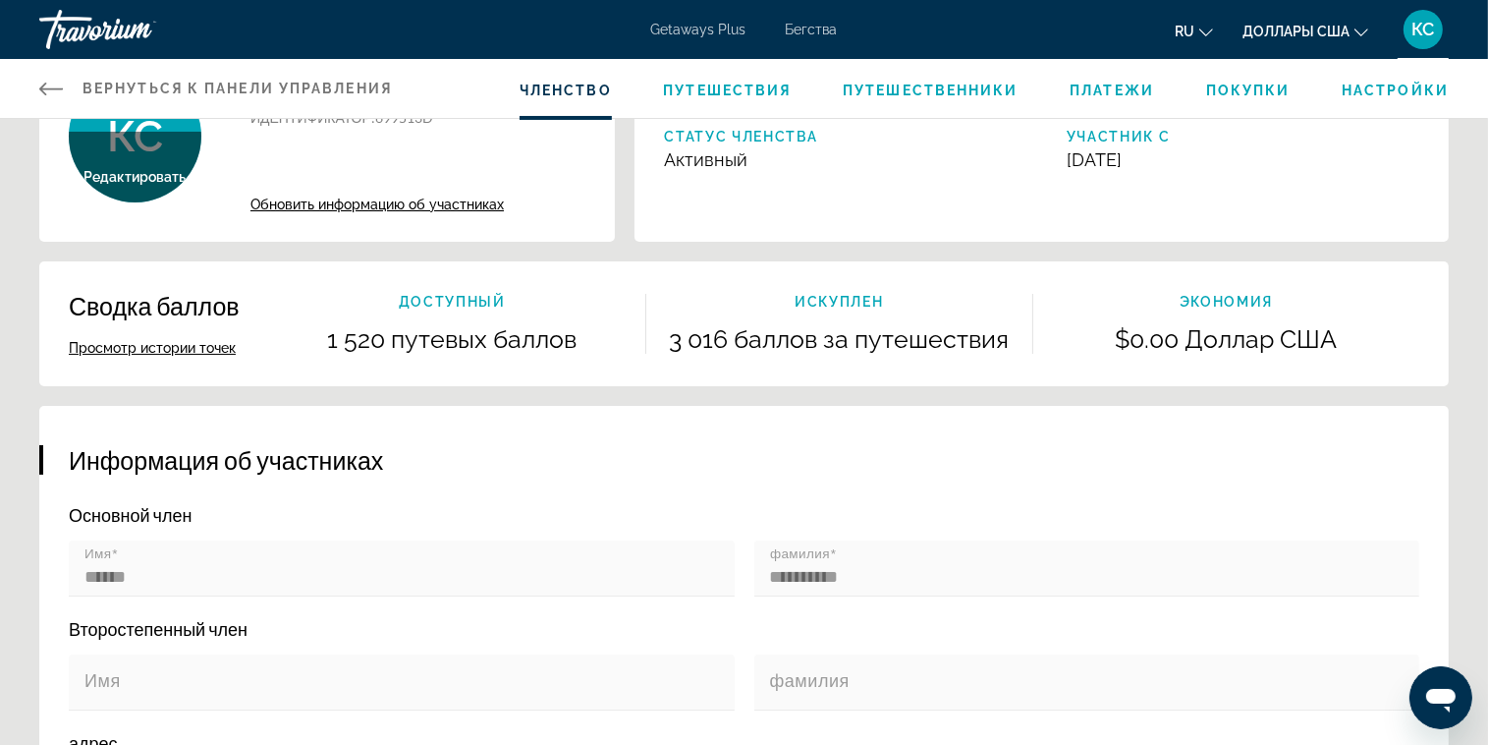
click at [183, 348] on button "Просмотр истории точек" at bounding box center [152, 348] width 167 height 18
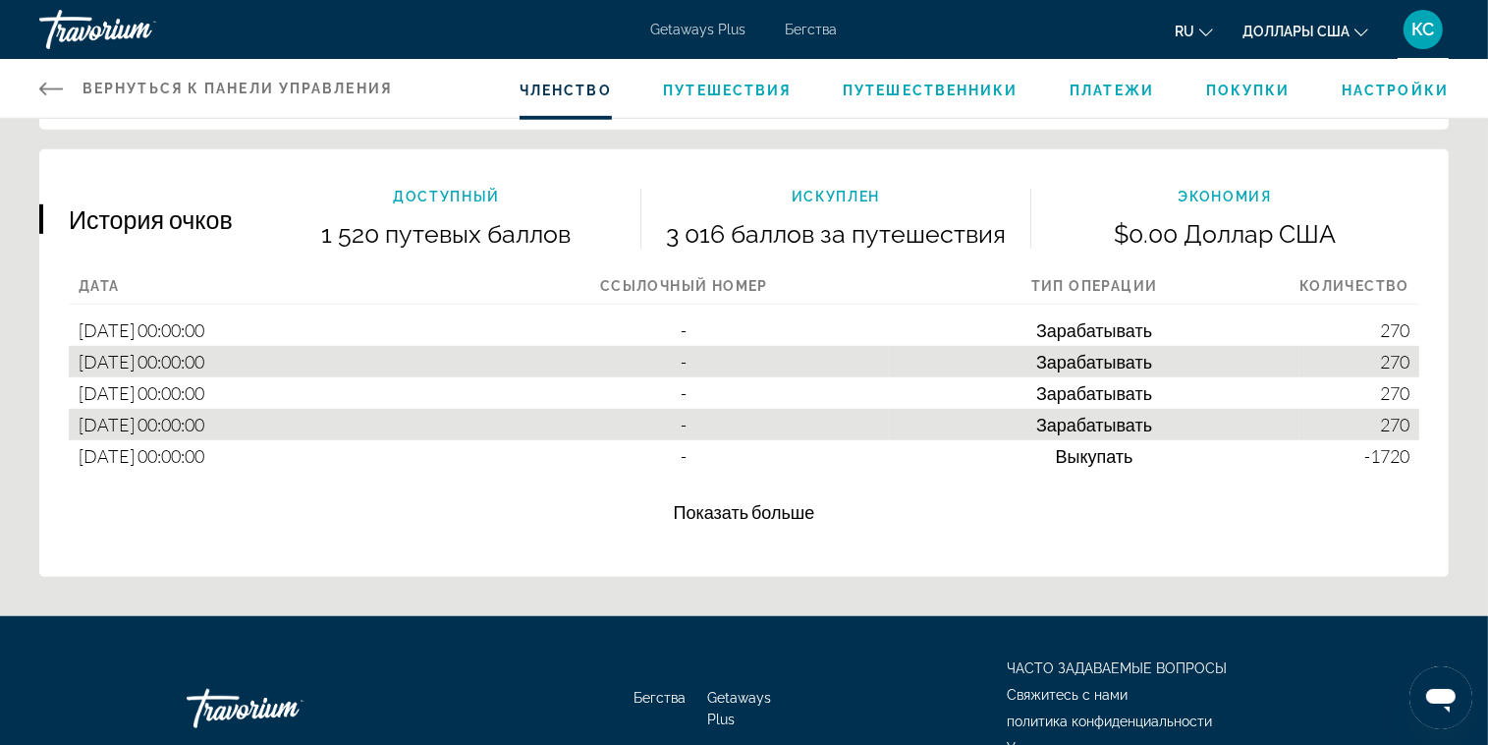
scroll to position [1137, 0]
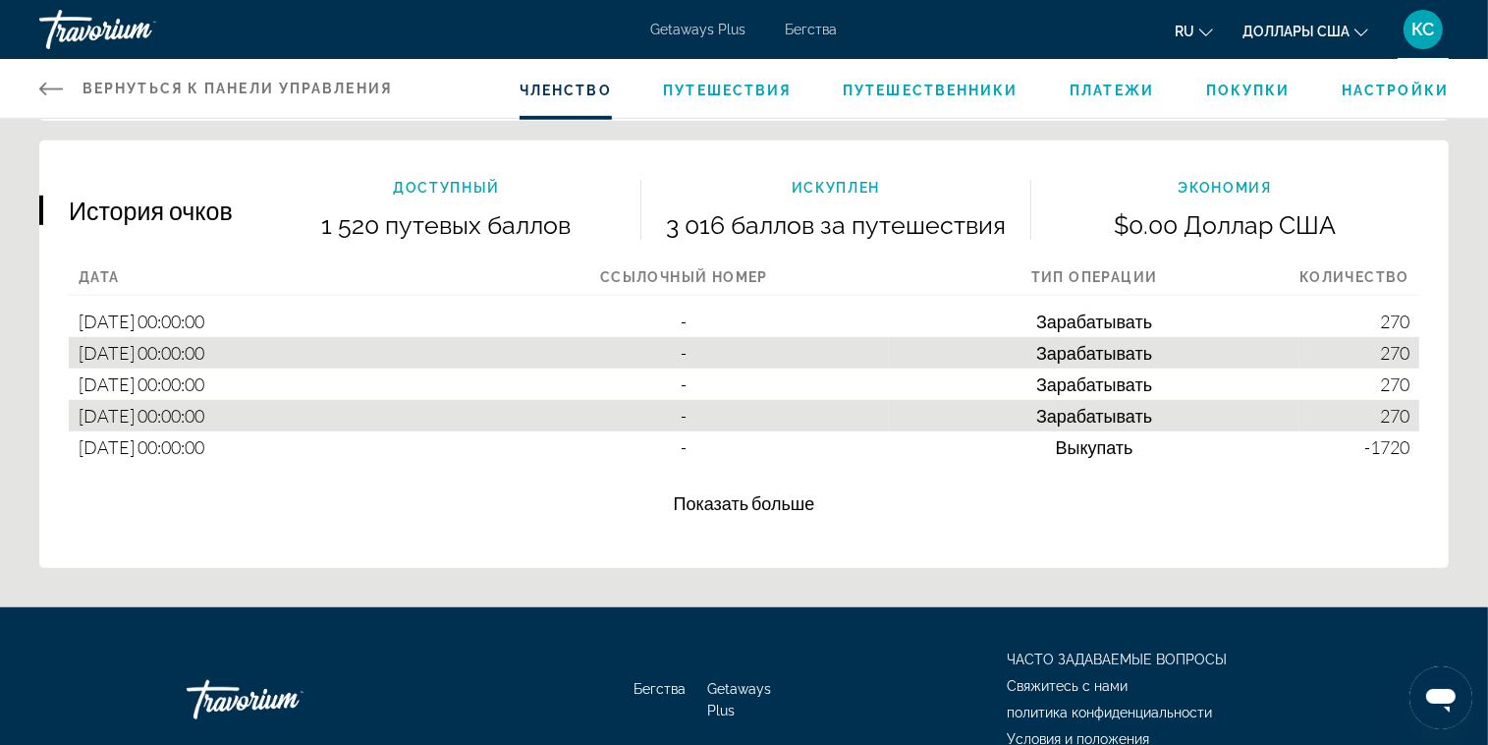
click at [740, 504] on span "Показать больше" at bounding box center [744, 503] width 141 height 22
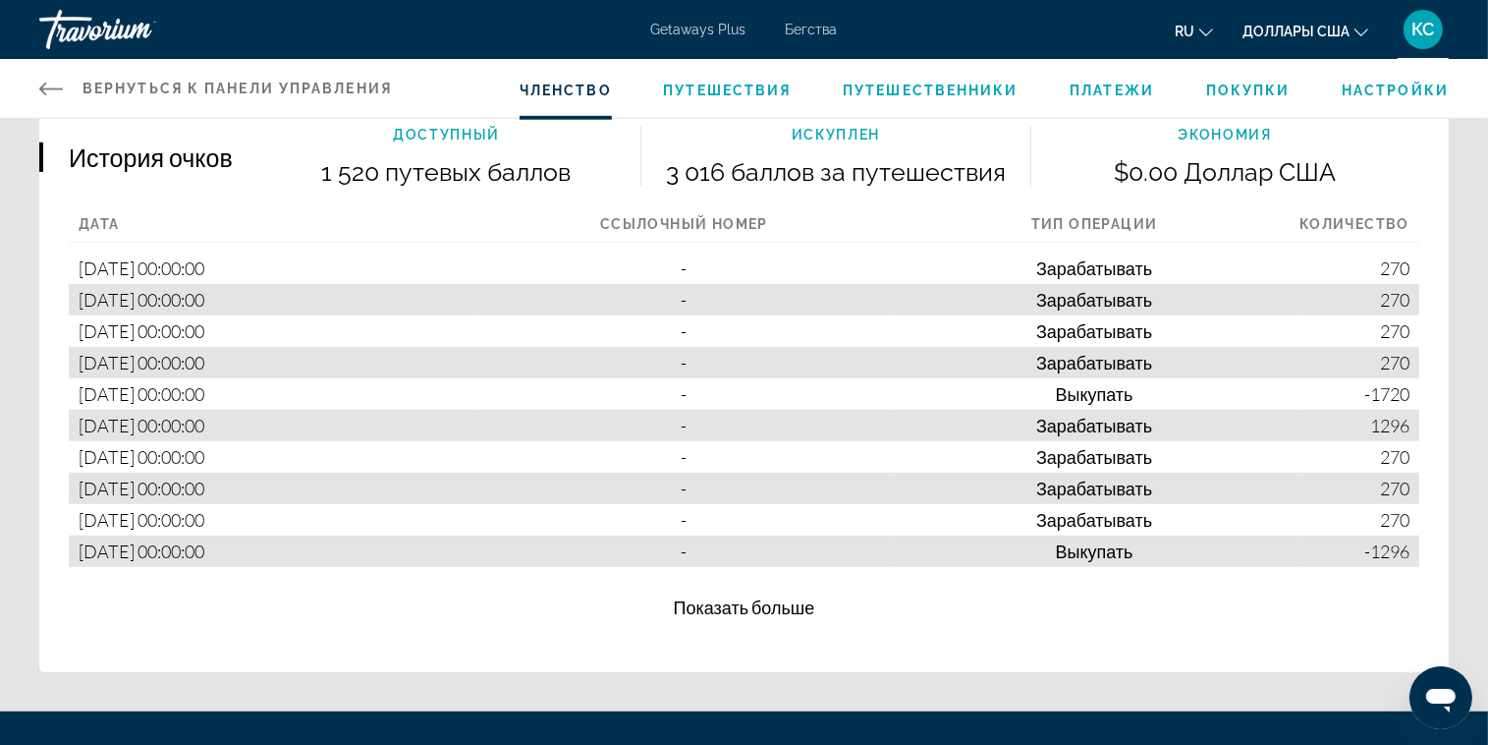
scroll to position [1236, 0]
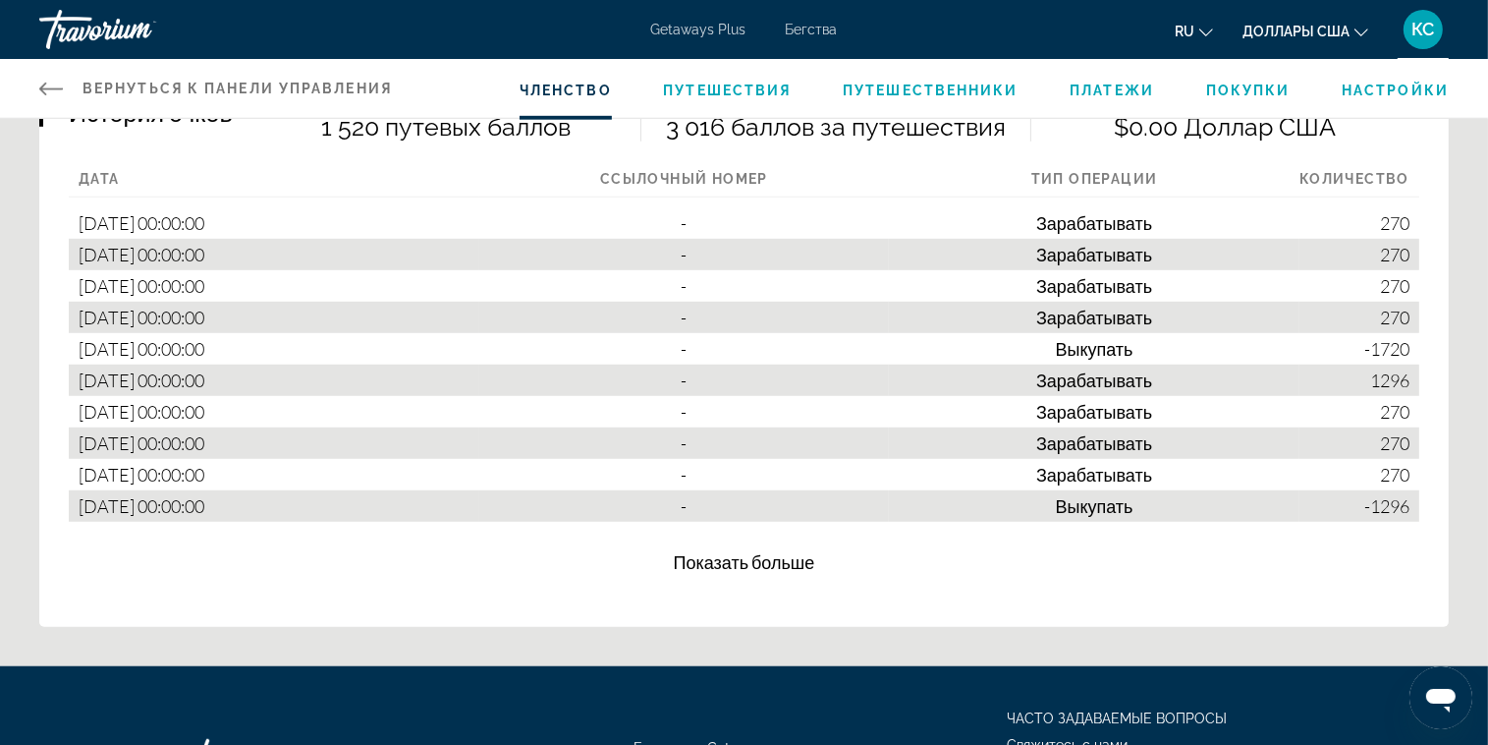
click at [780, 555] on span "Показать больше" at bounding box center [744, 562] width 141 height 22
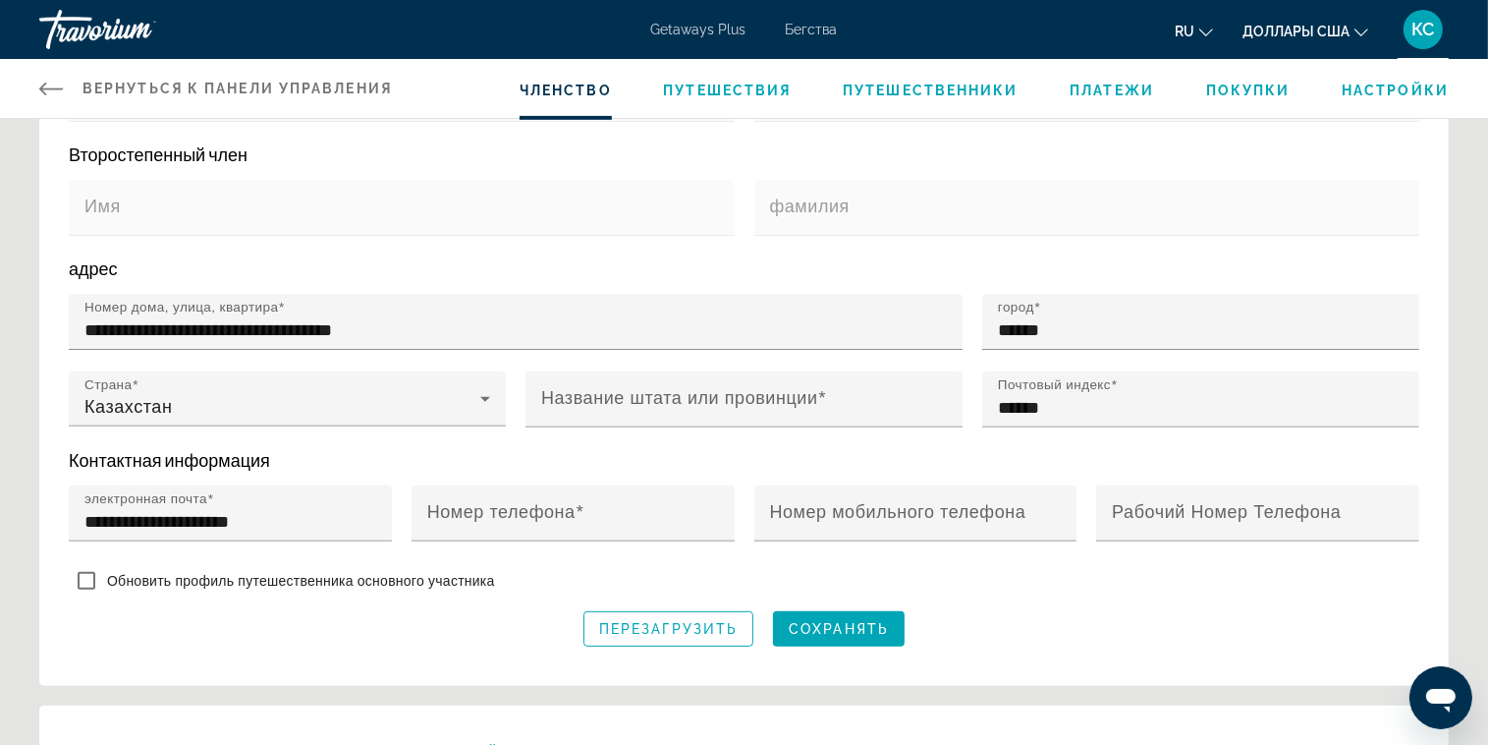
scroll to position [532, 0]
